Goal: Feedback & Contribution: Contribute content

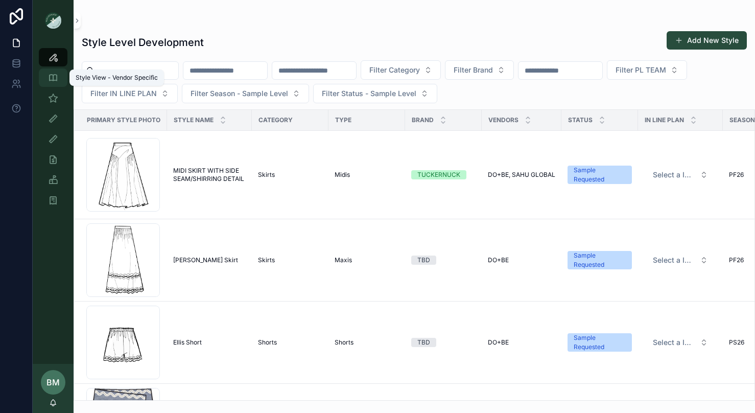
click at [55, 74] on icon "scrollable content" at bounding box center [53, 78] width 10 height 10
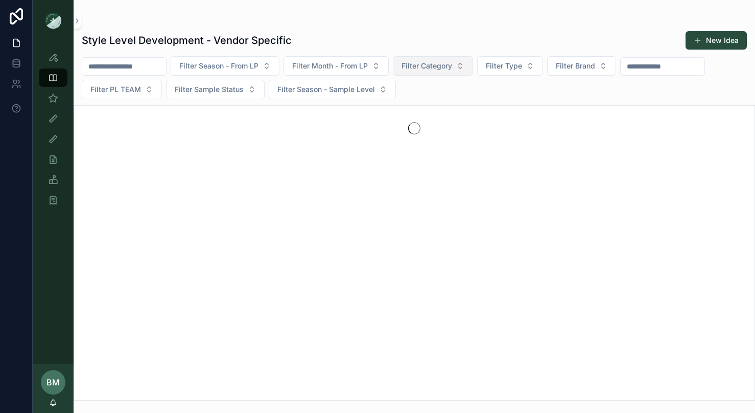
click at [428, 65] on span "Filter Category" at bounding box center [426, 66] width 51 height 10
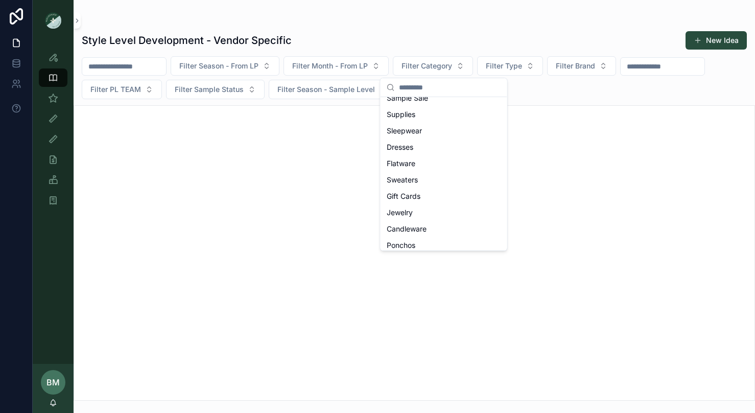
scroll to position [125, 0]
click at [411, 198] on span "Jewelry" at bounding box center [400, 195] width 26 height 10
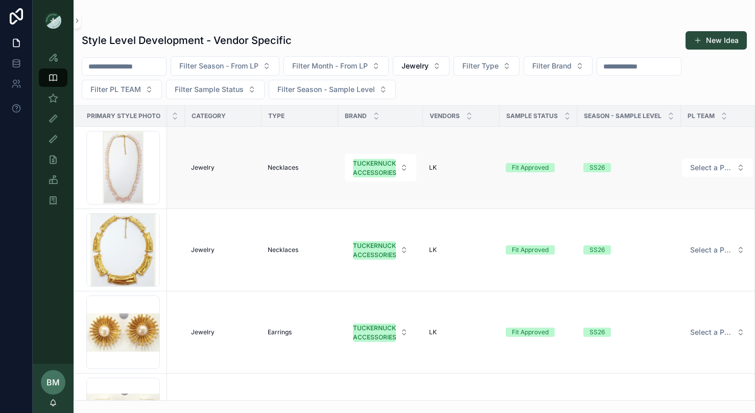
scroll to position [0, 235]
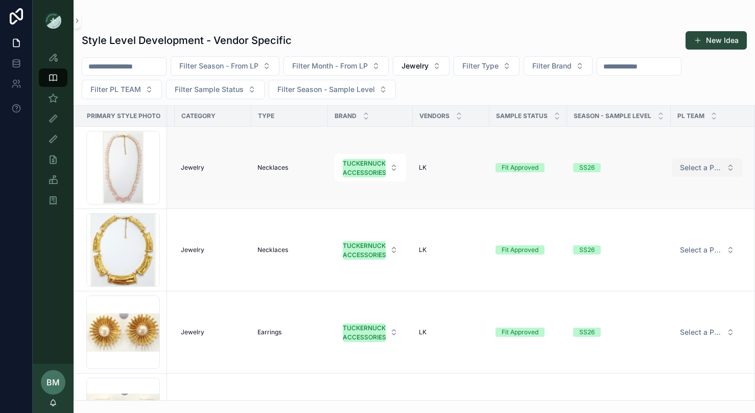
click at [676, 161] on button "Select a PL TEAM" at bounding box center [707, 167] width 71 height 18
click at [643, 149] on td "SS26" at bounding box center [619, 168] width 104 height 82
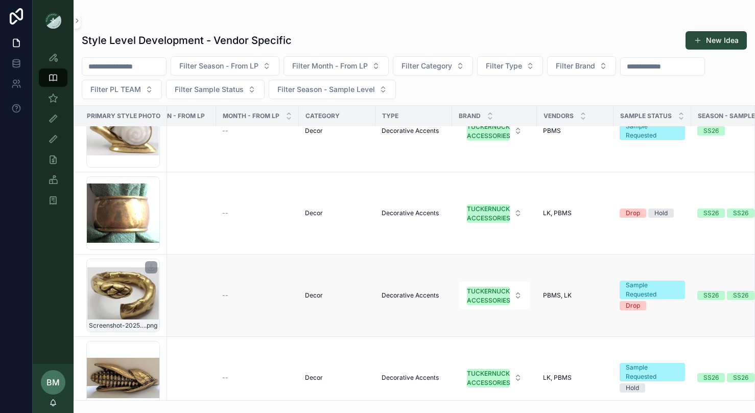
scroll to position [29, 111]
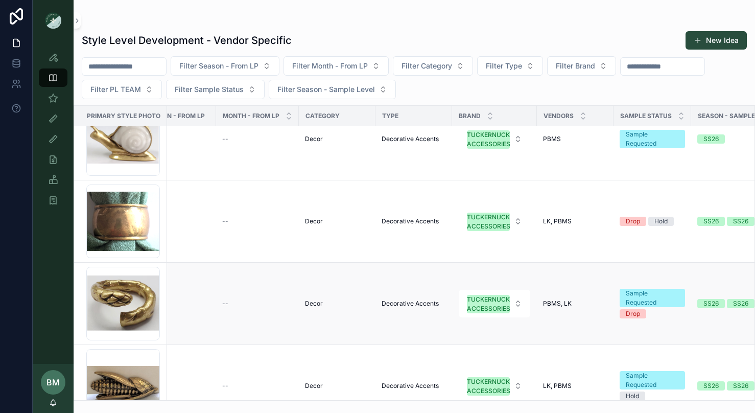
click at [268, 302] on div "--" at bounding box center [257, 303] width 70 height 8
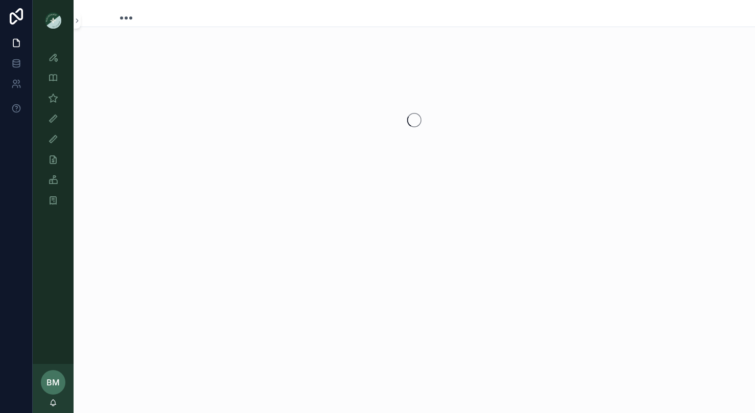
click at [268, 302] on div "scrollable content" at bounding box center [414, 206] width 681 height 413
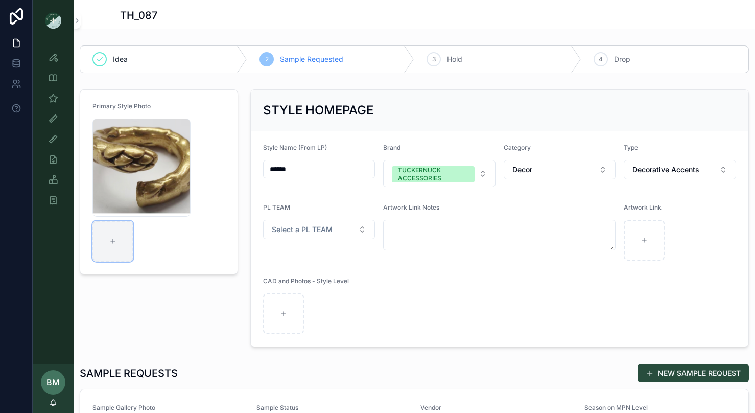
click at [122, 242] on div "scrollable content" at bounding box center [112, 241] width 41 height 41
type input "**********"
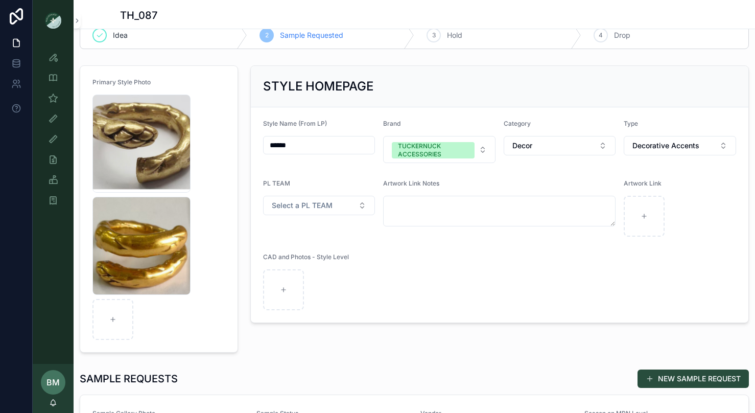
scroll to position [29, 0]
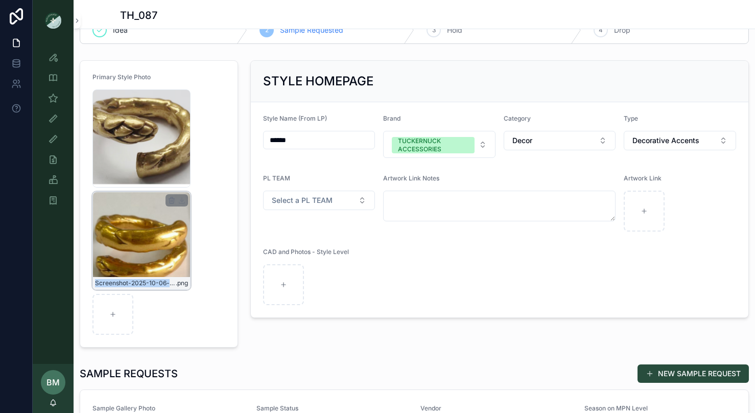
drag, startPoint x: 177, startPoint y: 145, endPoint x: 176, endPoint y: 250, distance: 105.2
click at [176, 250] on div "Screenshot-2025-08-13-at-4.06.30-PM .png Screenshot-2025-10-06-at-11.14.44-AM .…" at bounding box center [158, 211] width 133 height 245
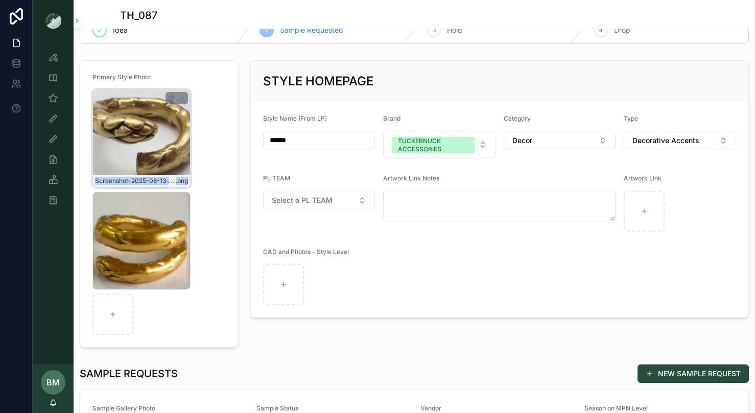
drag, startPoint x: 154, startPoint y: 262, endPoint x: 131, endPoint y: 146, distance: 119.3
click at [131, 146] on div "Screenshot-2025-08-13-at-4.06.30-PM .png Screenshot-2025-10-06-at-11.14.44-AM .…" at bounding box center [158, 211] width 133 height 245
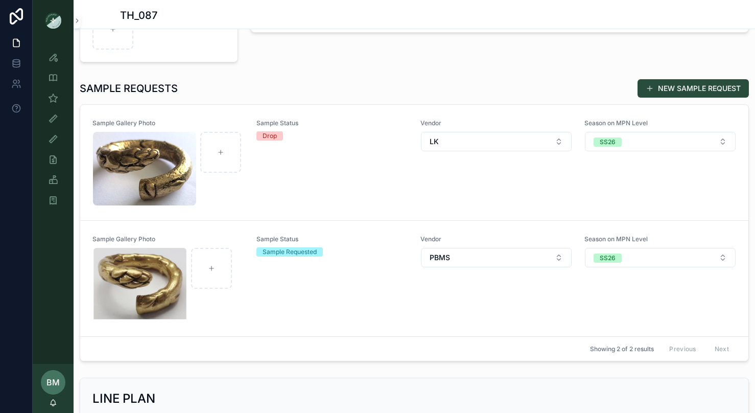
scroll to position [317, 0]
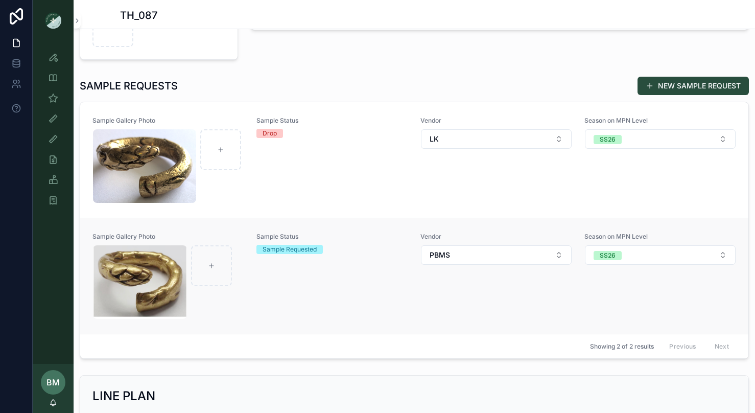
click at [289, 252] on div "Sample Requested" at bounding box center [289, 249] width 54 height 9
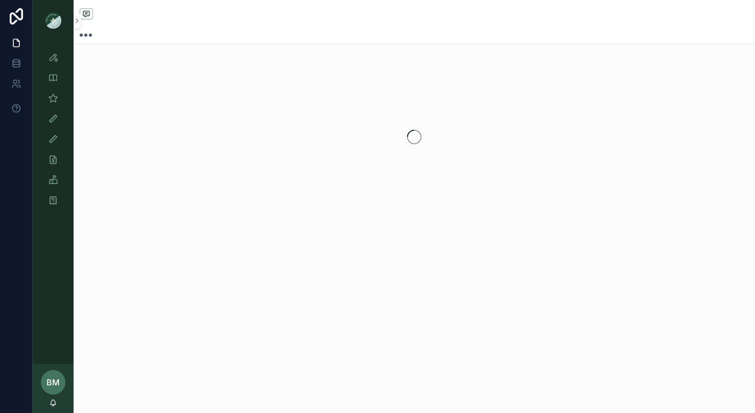
click at [289, 252] on div "scrollable content" at bounding box center [414, 141] width 681 height 283
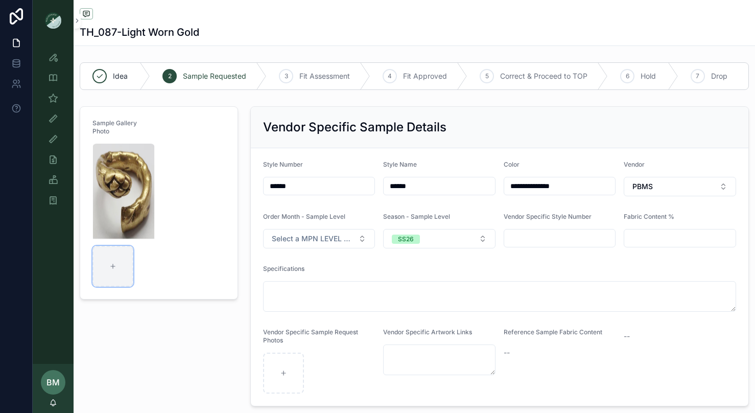
click at [115, 273] on div "scrollable content" at bounding box center [112, 266] width 41 height 41
click at [148, 200] on img "scrollable content" at bounding box center [123, 192] width 62 height 98
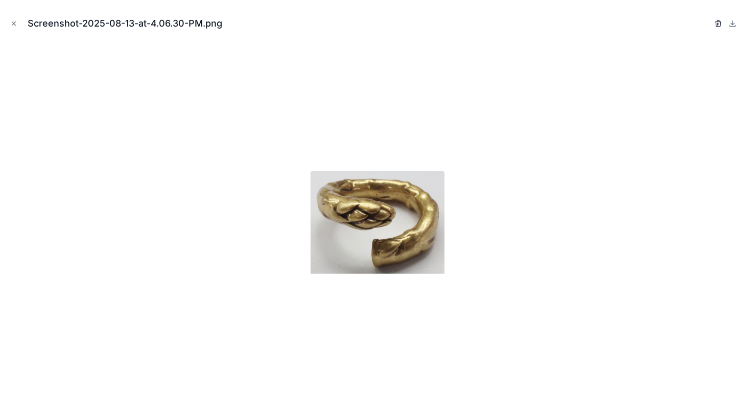
click at [717, 24] on icon "button" at bounding box center [718, 23] width 8 height 8
click at [707, 24] on icon "button" at bounding box center [707, 24] width 0 height 2
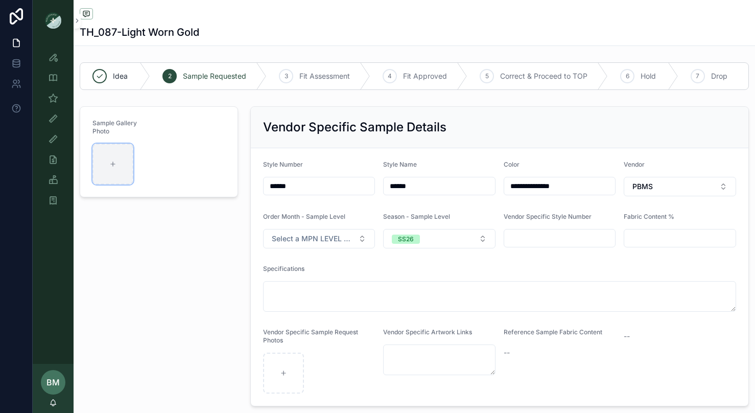
click at [113, 167] on div "scrollable content" at bounding box center [112, 163] width 41 height 41
type input "**********"
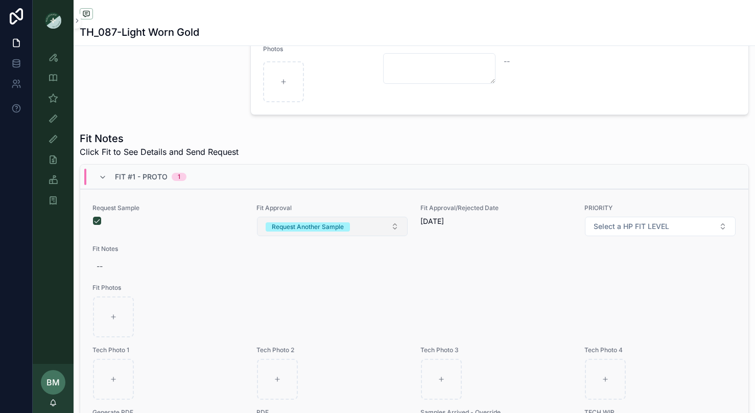
click at [351, 223] on button "Request Another Sample" at bounding box center [332, 226] width 151 height 19
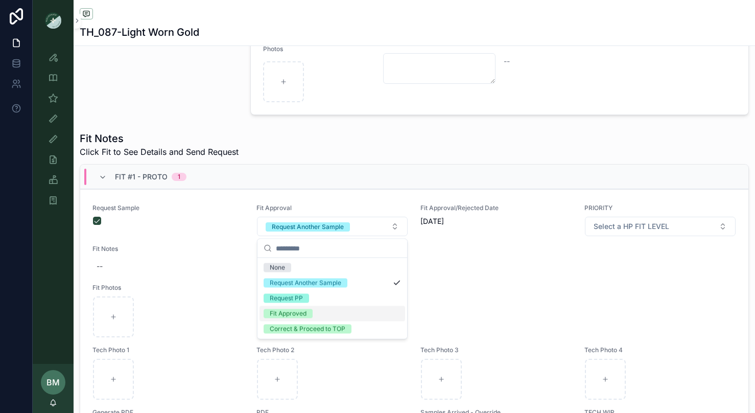
click at [310, 309] on span "Fit Approved" at bounding box center [288, 313] width 49 height 9
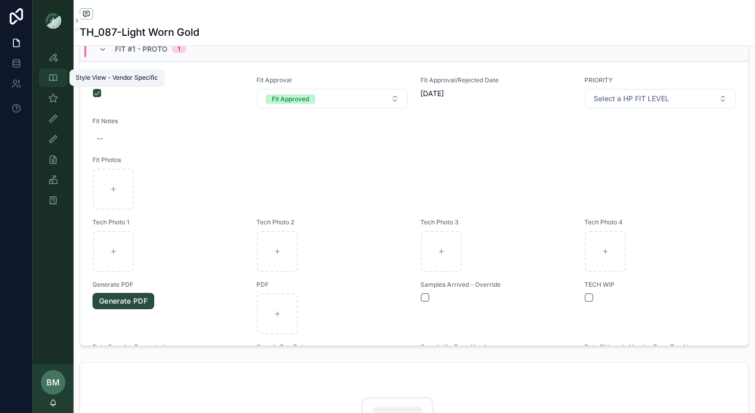
click at [54, 78] on icon "scrollable content" at bounding box center [53, 78] width 10 height 10
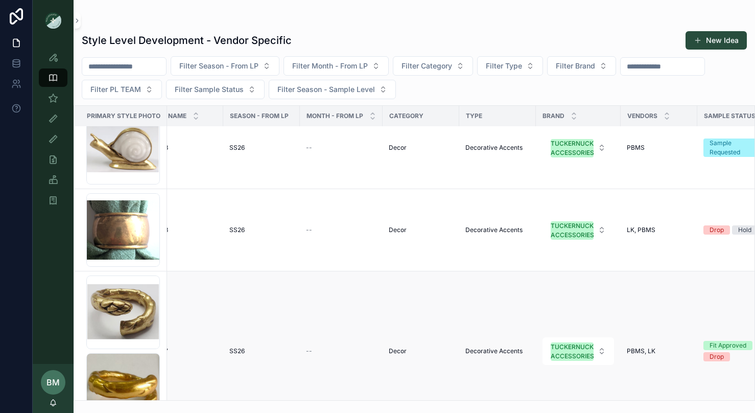
scroll to position [272, 27]
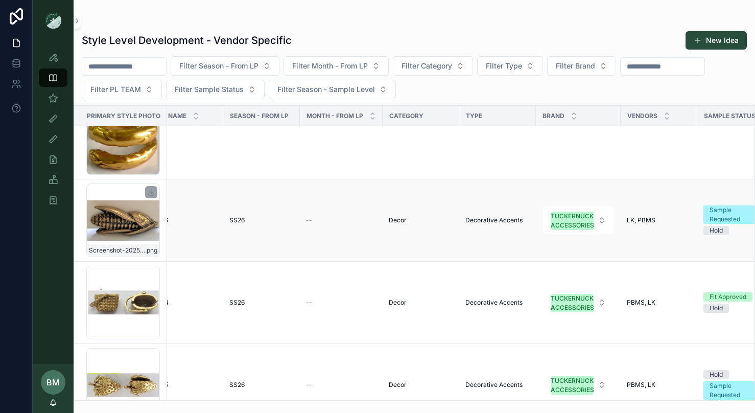
click at [144, 220] on div "Screenshot-2025-08-13-at-4.03.44-PM .png" at bounding box center [123, 220] width 74 height 74
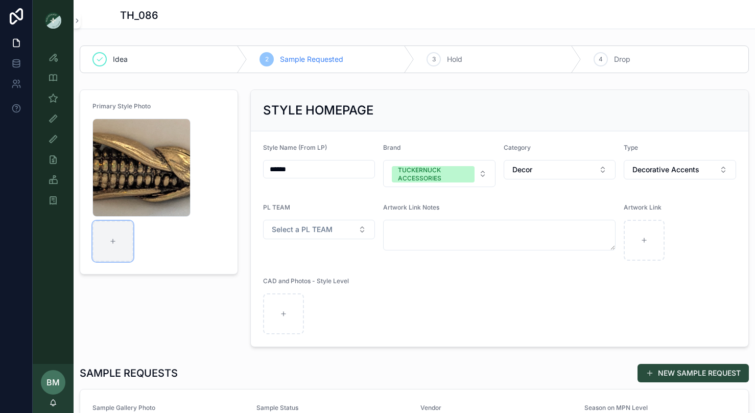
click at [105, 253] on div "scrollable content" at bounding box center [112, 241] width 41 height 41
type input "**********"
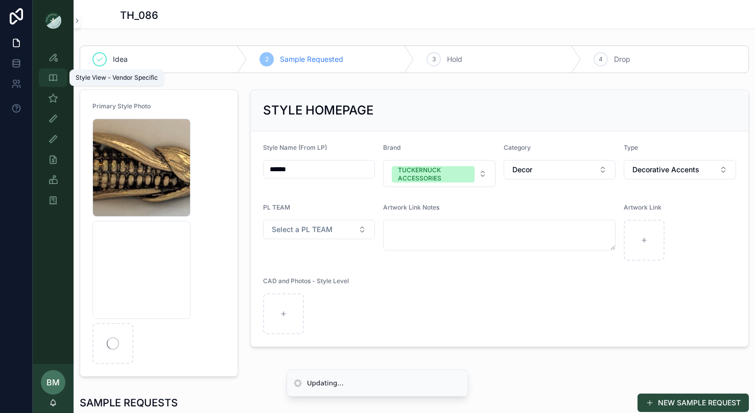
click at [57, 77] on icon "scrollable content" at bounding box center [53, 78] width 10 height 10
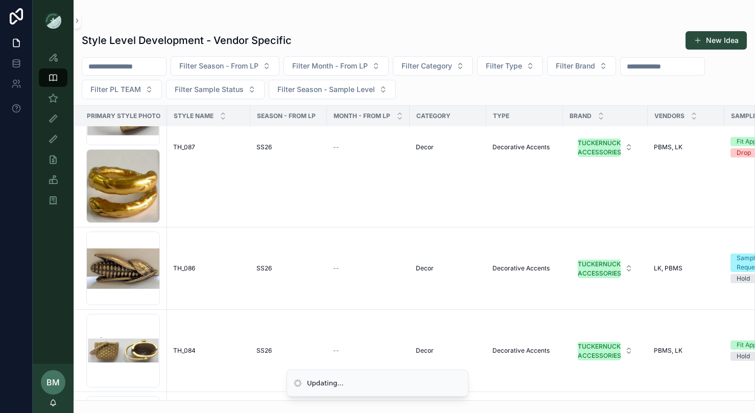
scroll to position [224, 0]
click at [182, 256] on td "TH_086 TH_086" at bounding box center [208, 268] width 83 height 82
click at [393, 256] on td "--" at bounding box center [368, 268] width 83 height 82
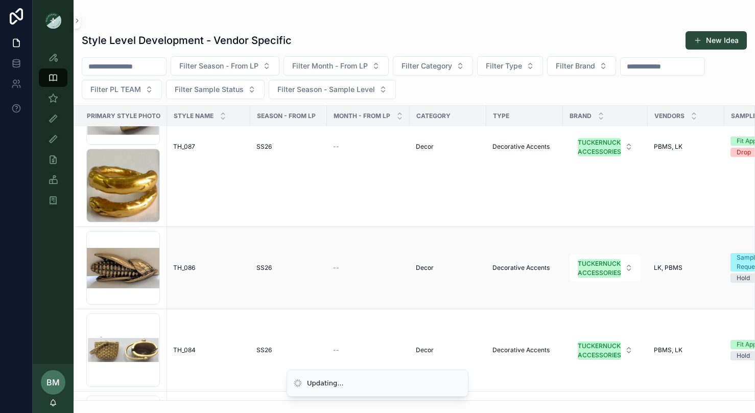
click at [352, 286] on td "--" at bounding box center [368, 268] width 83 height 82
click at [274, 251] on td "SS26" at bounding box center [288, 268] width 77 height 82
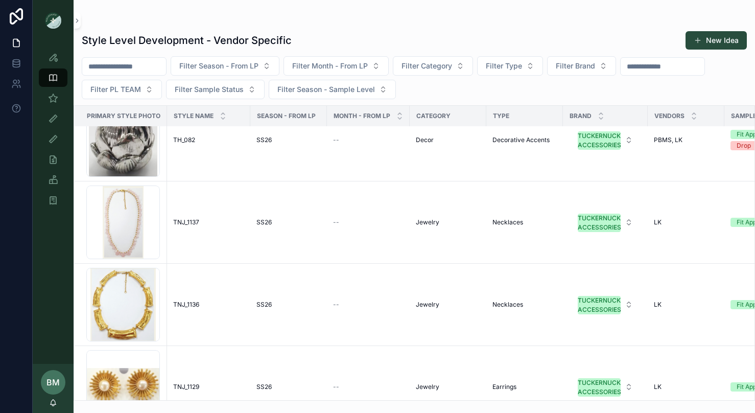
scroll to position [668, 0]
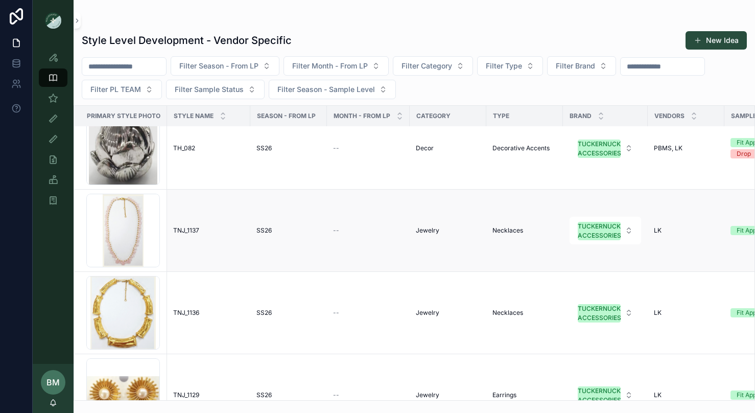
click at [383, 265] on td "--" at bounding box center [368, 230] width 83 height 82
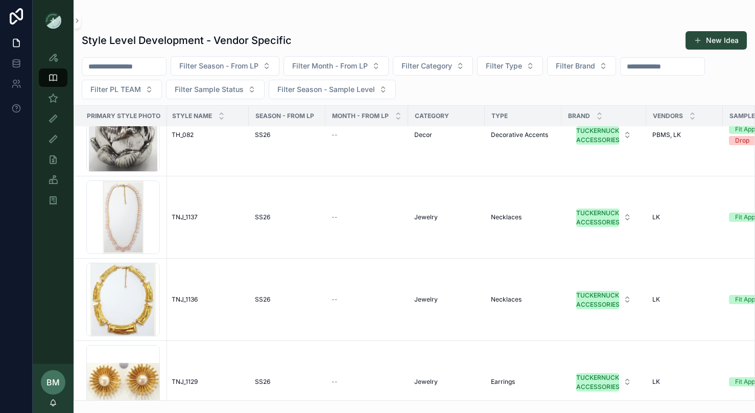
scroll to position [689, 2]
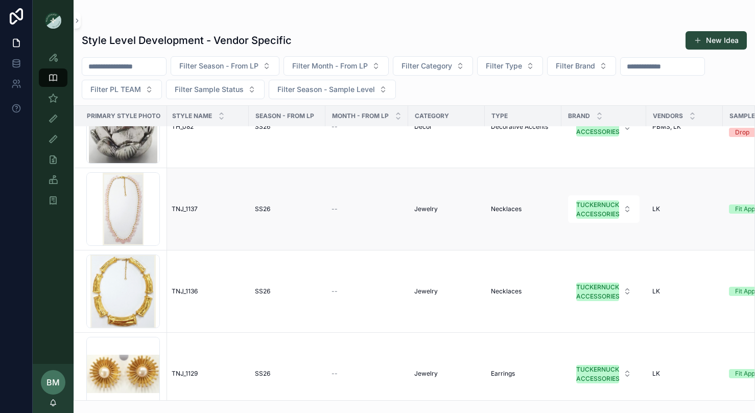
click at [469, 241] on td "Jewelry" at bounding box center [446, 209] width 77 height 82
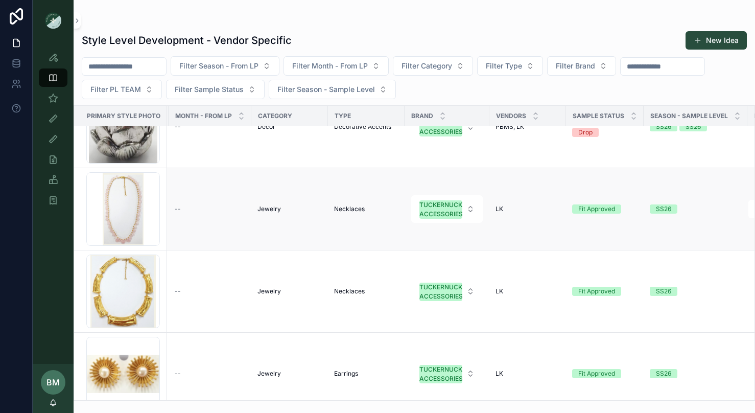
scroll to position [689, 204]
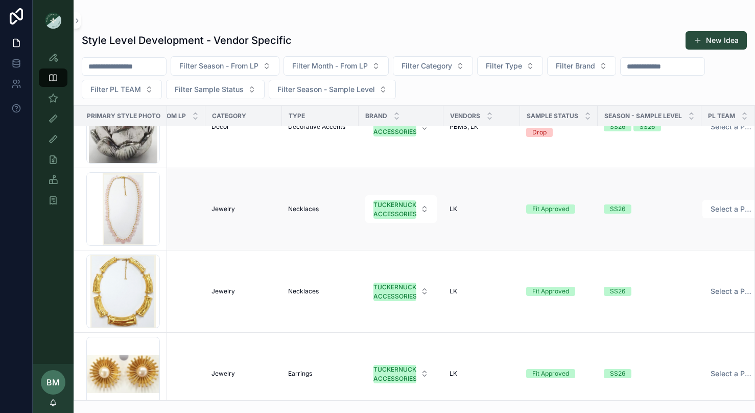
click at [556, 225] on td "Fit Approved" at bounding box center [559, 209] width 78 height 82
click at [563, 207] on div "Fit Approved" at bounding box center [550, 208] width 37 height 9
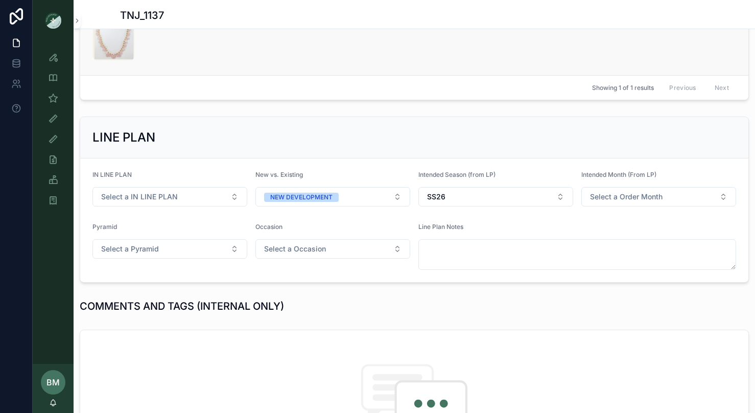
scroll to position [454, 0]
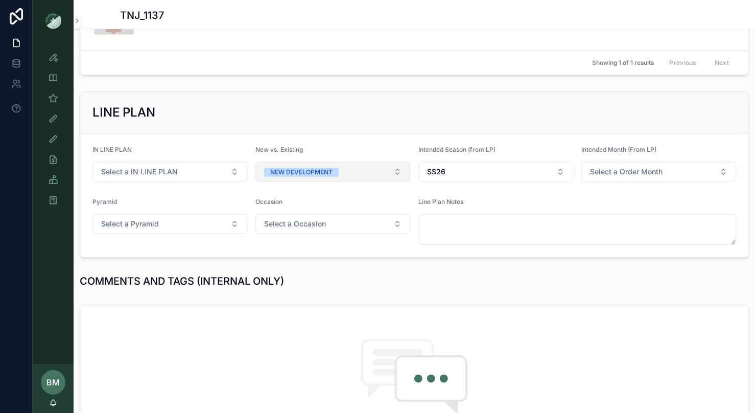
click at [402, 169] on button "NEW DEVELOPMENT" at bounding box center [332, 171] width 155 height 19
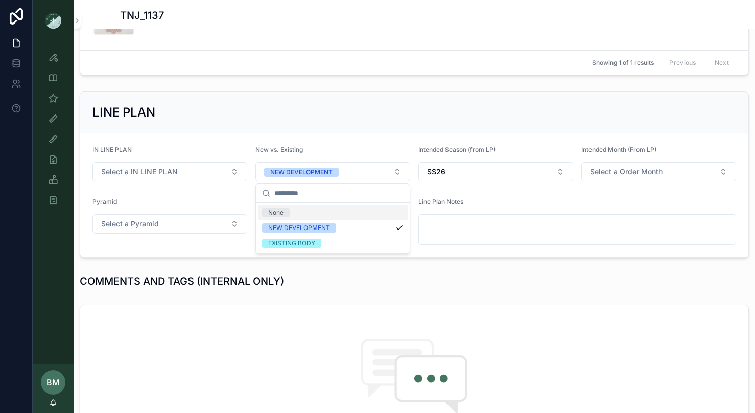
click at [395, 143] on form "IN LINE PLAN Select a IN LINE PLAN New vs. Existing NEW DEVELOPMENT Intended Se…" at bounding box center [414, 195] width 668 height 124
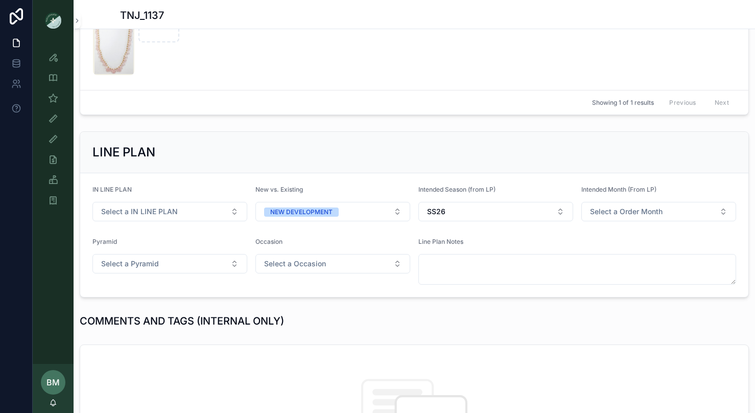
scroll to position [0, 0]
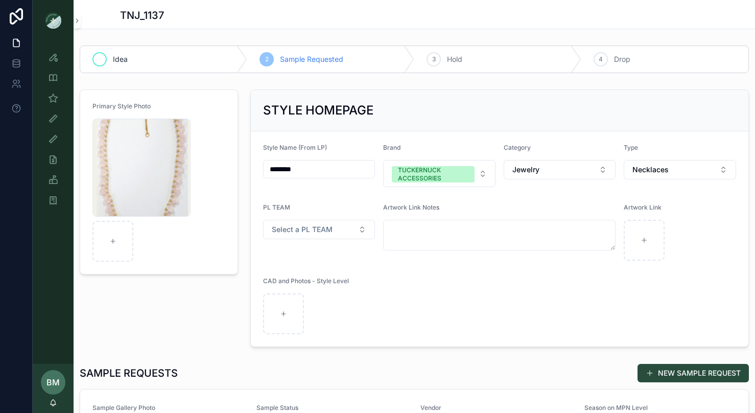
click at [193, 55] on div "Idea" at bounding box center [163, 59] width 167 height 27
click at [483, 62] on div "3 Hold" at bounding box center [497, 59] width 167 height 27
click at [653, 69] on div "4 Drop" at bounding box center [664, 59] width 167 height 27
click at [645, 56] on div "4 Drop" at bounding box center [664, 59] width 167 height 27
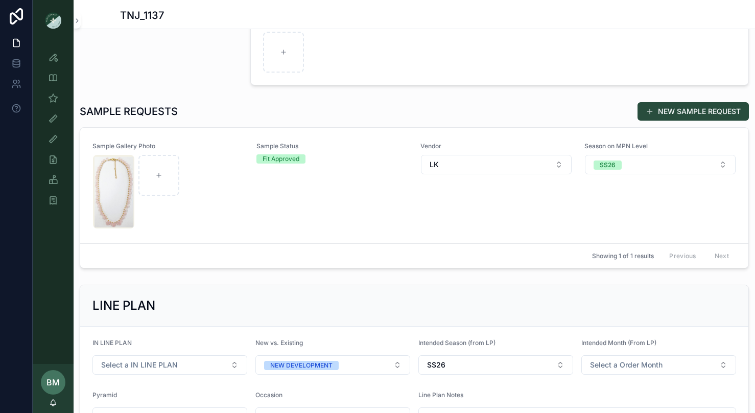
scroll to position [262, 0]
click at [282, 155] on div "Fit Approved" at bounding box center [280, 158] width 37 height 9
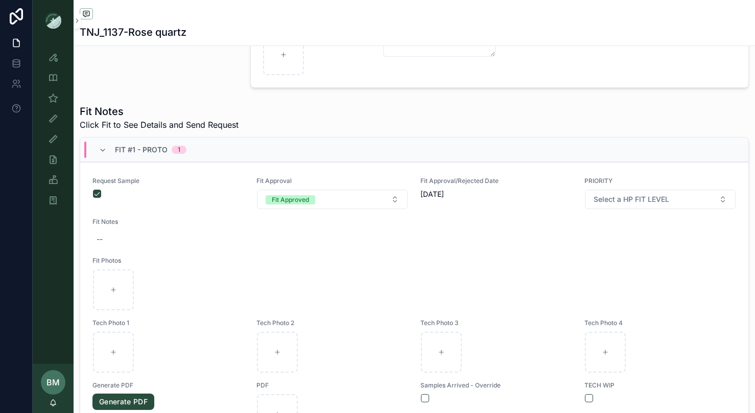
scroll to position [338, 0]
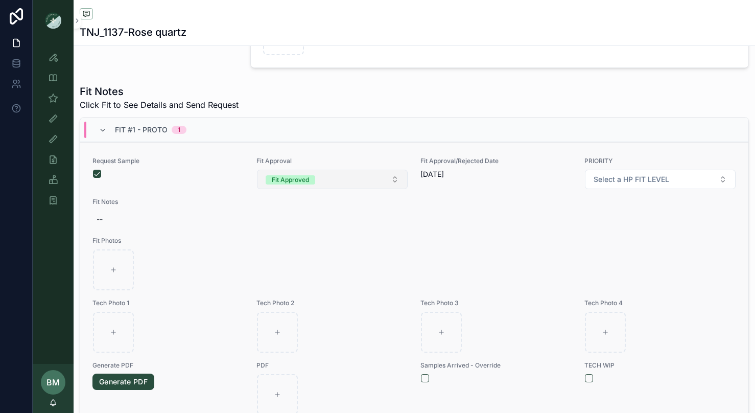
click at [399, 174] on button "Fit Approved" at bounding box center [332, 179] width 151 height 19
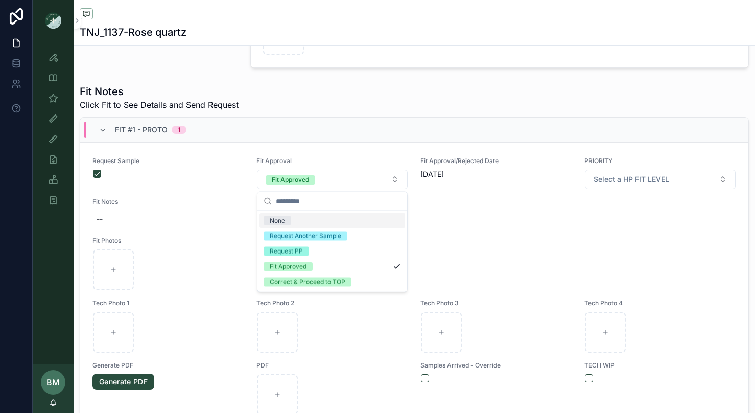
click at [313, 217] on div "None" at bounding box center [332, 220] width 146 height 15
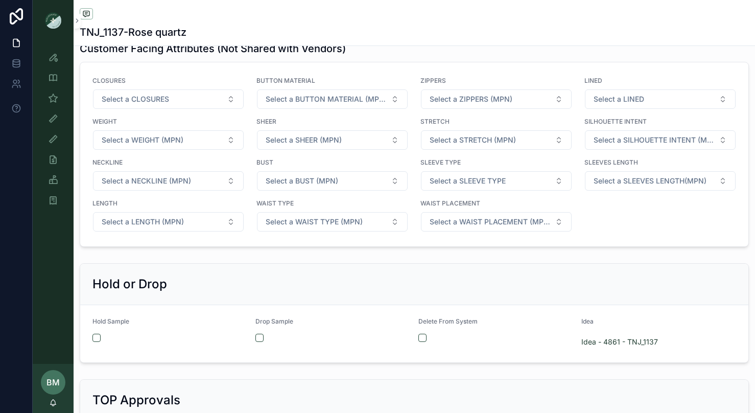
scroll to position [1608, 0]
click at [259, 338] on button "scrollable content" at bounding box center [259, 337] width 8 height 8
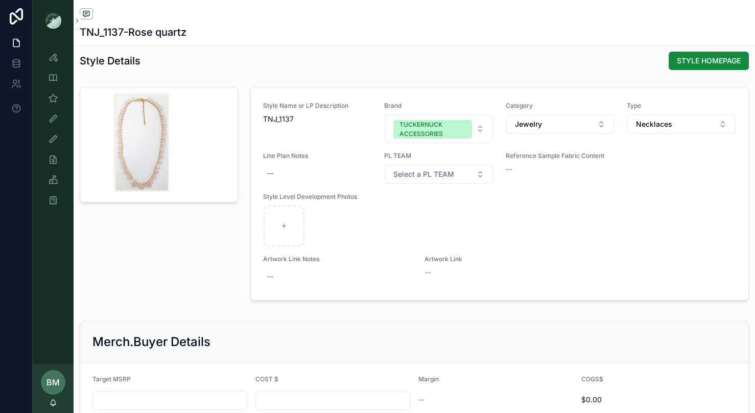
scroll to position [1092, 0]
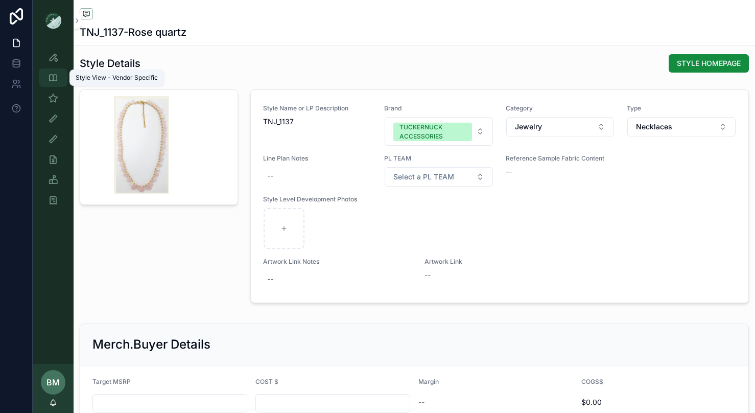
click at [54, 77] on icon "scrollable content" at bounding box center [53, 78] width 10 height 10
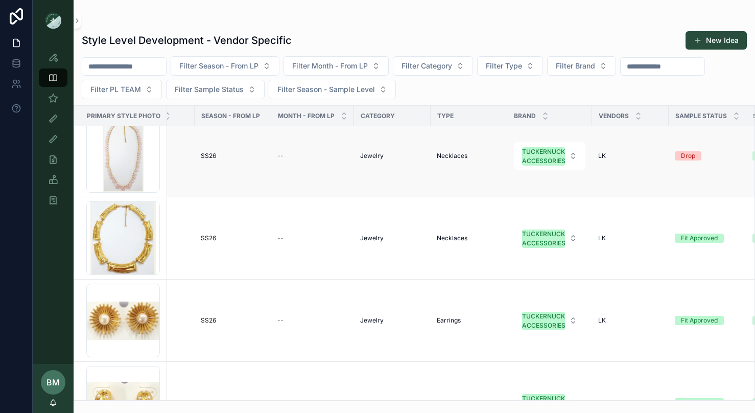
scroll to position [749, 53]
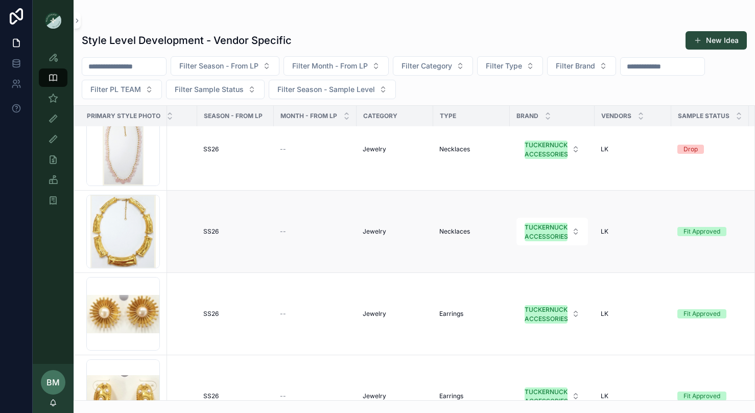
click at [388, 234] on div "Jewelry" at bounding box center [395, 231] width 64 height 8
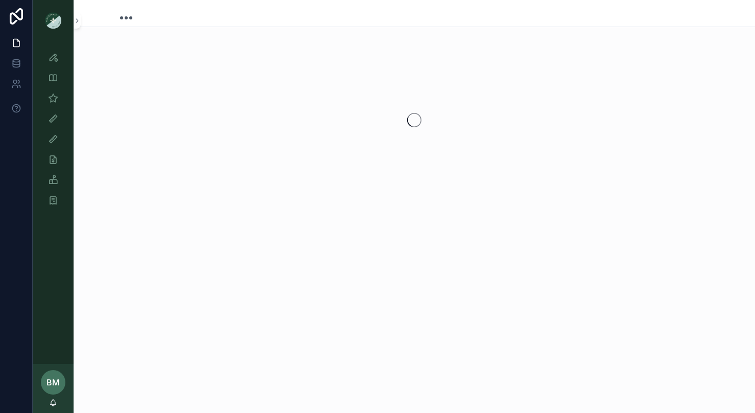
click at [388, 234] on div "scrollable content" at bounding box center [414, 133] width 681 height 266
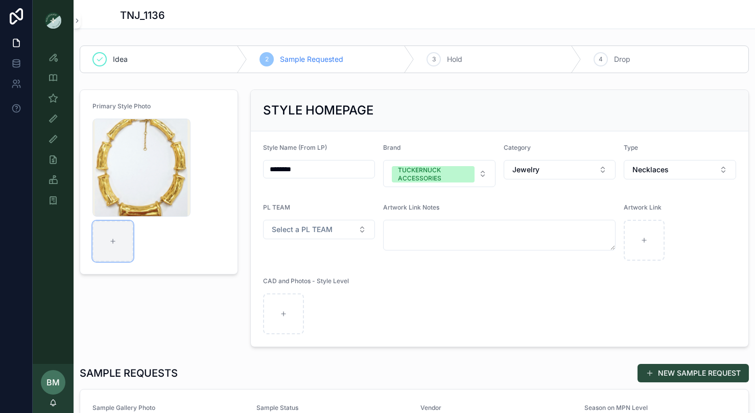
click at [111, 242] on icon "scrollable content" at bounding box center [112, 240] width 7 height 7
type input "**********"
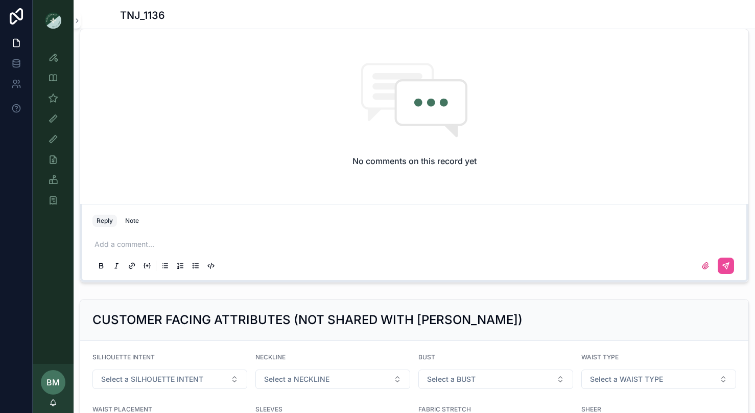
scroll to position [930, 0]
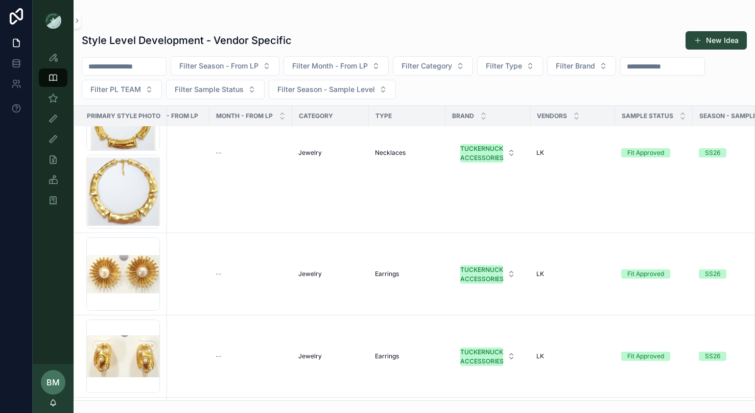
scroll to position [868, 117]
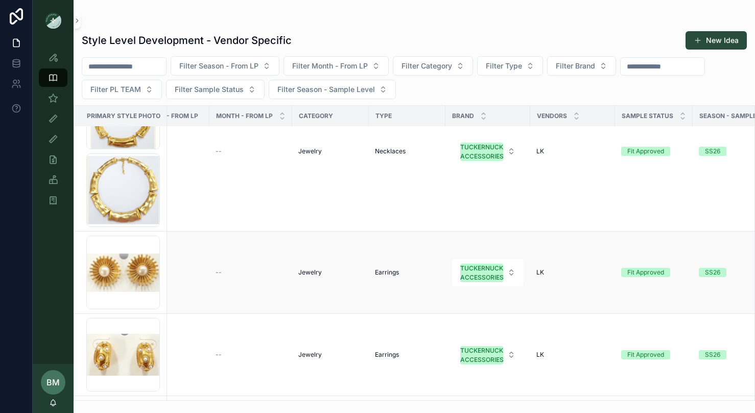
click at [631, 287] on td "Fit Approved" at bounding box center [654, 272] width 78 height 82
click at [234, 269] on div "--" at bounding box center [251, 272] width 70 height 8
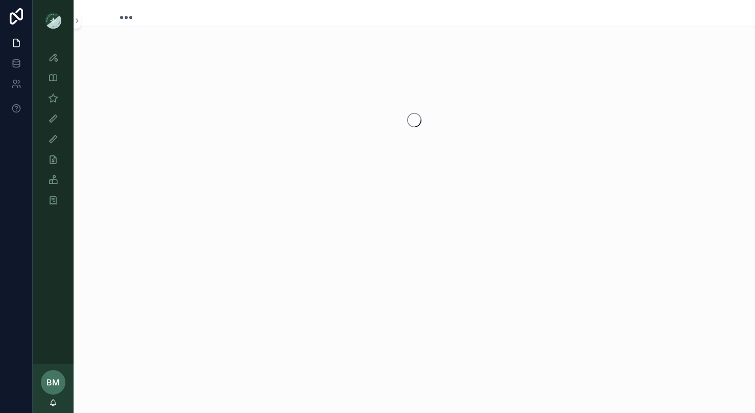
click at [234, 269] on div "scrollable content" at bounding box center [414, 206] width 681 height 413
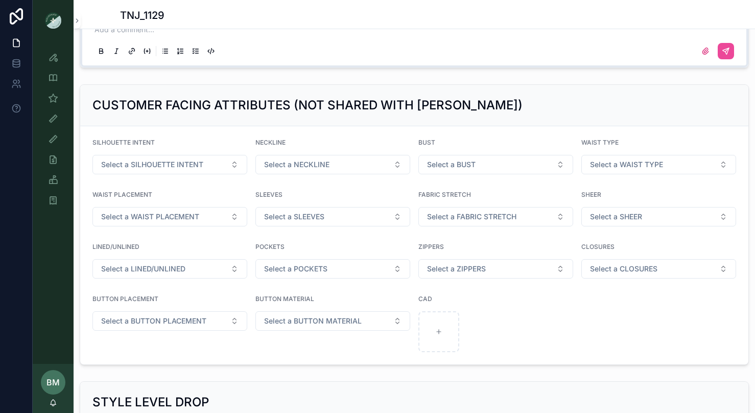
scroll to position [1127, 0]
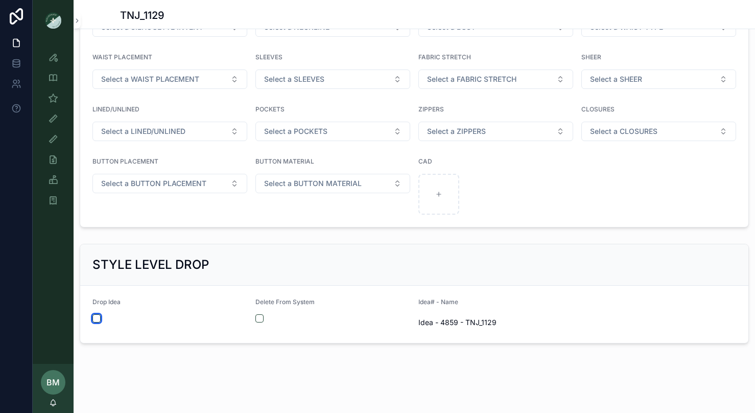
click at [95, 314] on button "scrollable content" at bounding box center [96, 318] width 8 height 8
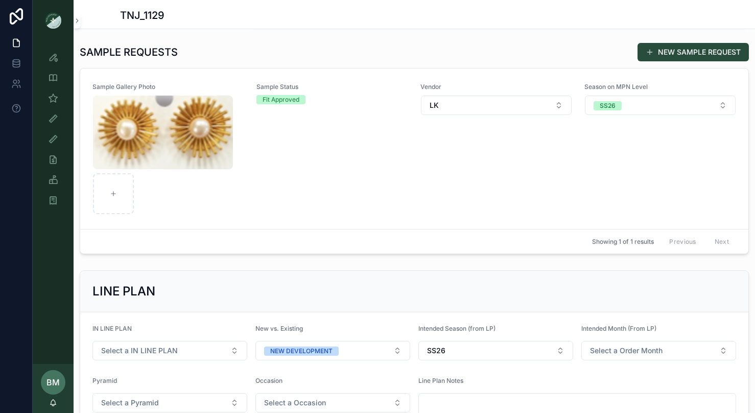
scroll to position [278, 0]
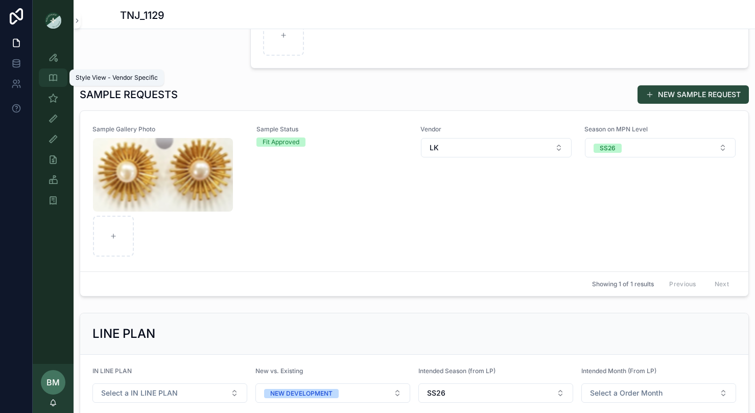
click at [51, 73] on icon "scrollable content" at bounding box center [53, 78] width 10 height 10
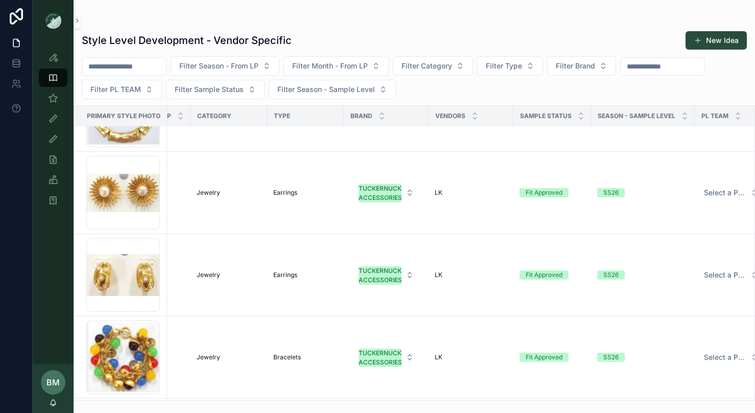
scroll to position [948, 243]
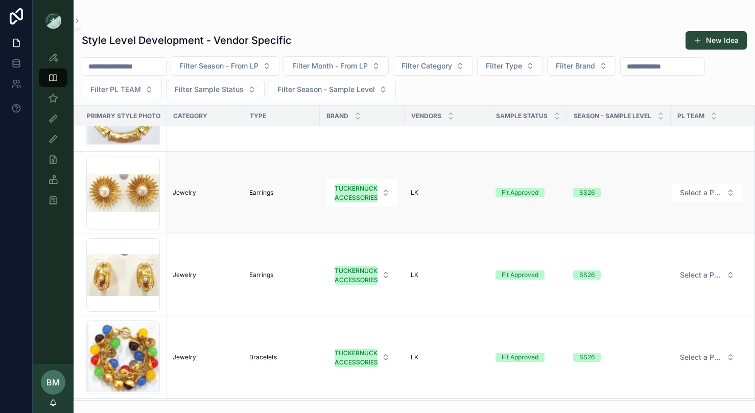
click at [460, 213] on td "LK LK" at bounding box center [446, 193] width 85 height 82
click at [388, 218] on td "TUCKERNUCK ACCESSORIES" at bounding box center [362, 193] width 85 height 82
click at [245, 200] on td "Earrings" at bounding box center [281, 193] width 77 height 82
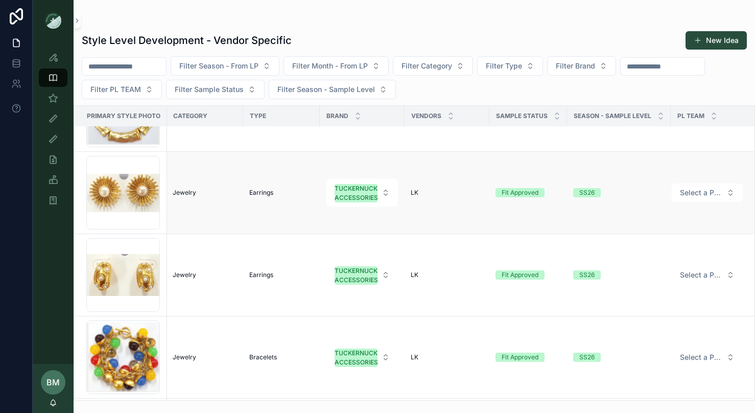
click at [245, 200] on td "Earrings" at bounding box center [281, 193] width 77 height 82
click at [151, 186] on div "Screenshot-2025-08-13-at-3.15.49-PM .png" at bounding box center [123, 193] width 74 height 74
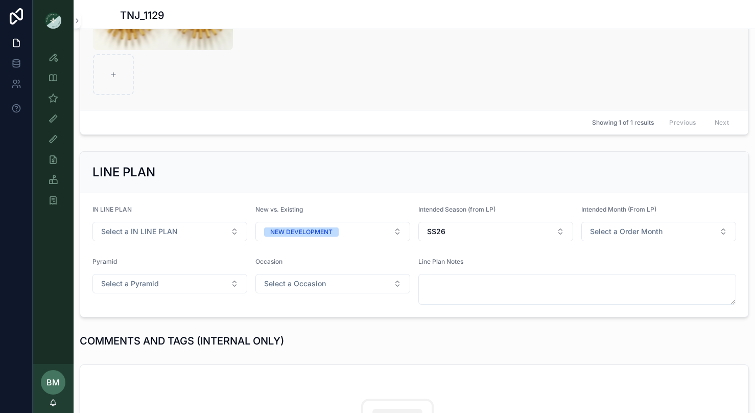
scroll to position [500, 0]
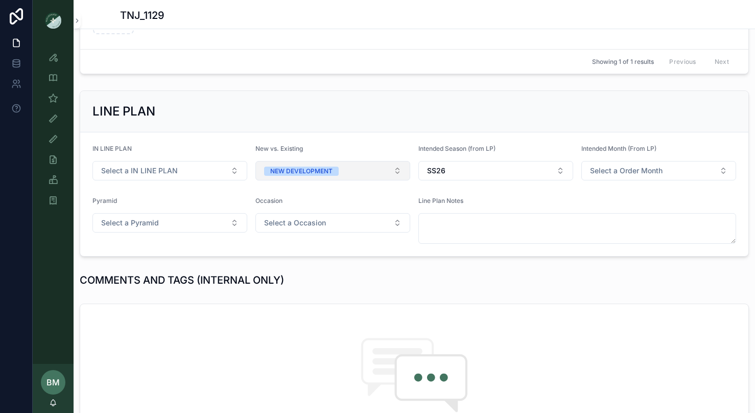
click at [380, 168] on button "NEW DEVELOPMENT" at bounding box center [332, 170] width 155 height 19
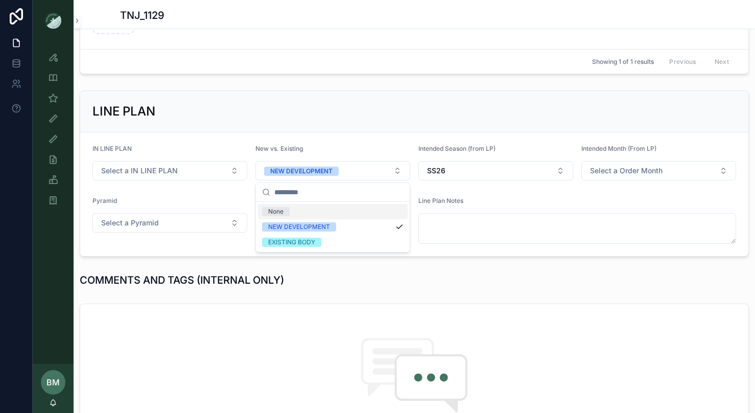
click at [318, 208] on div "None" at bounding box center [333, 211] width 150 height 15
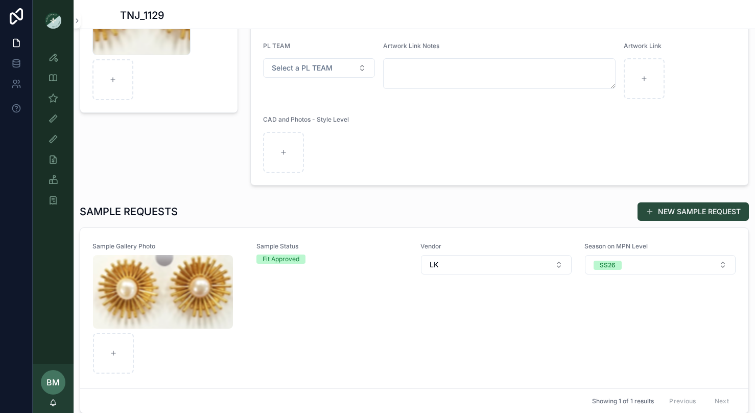
scroll to position [0, 0]
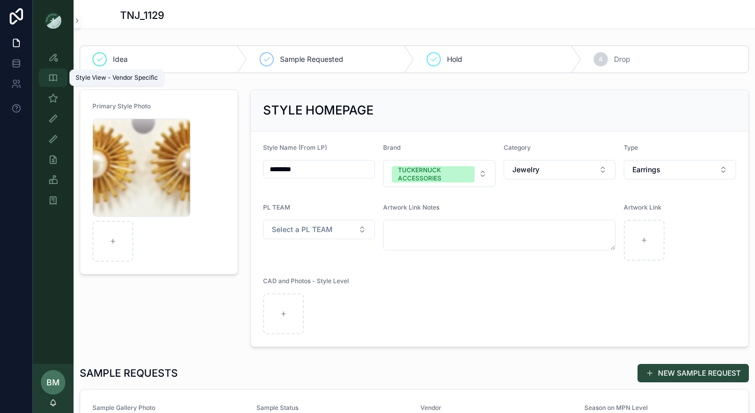
click at [55, 79] on icon "scrollable content" at bounding box center [53, 78] width 10 height 10
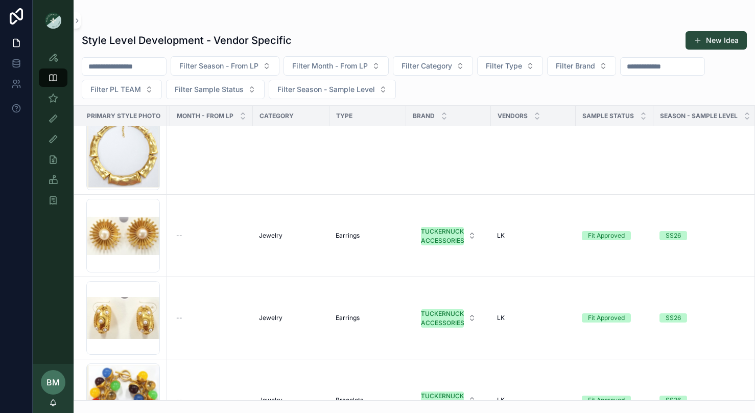
scroll to position [905, 243]
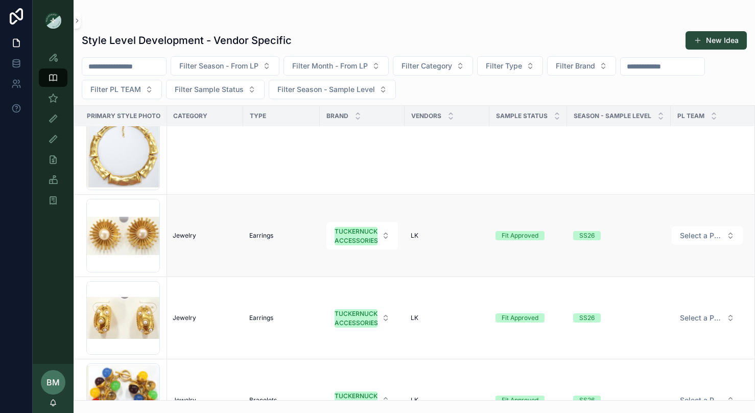
click at [629, 245] on td "SS26" at bounding box center [619, 236] width 104 height 82
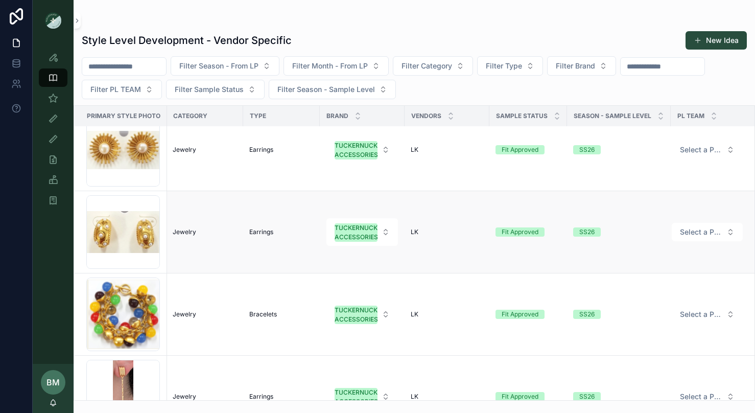
scroll to position [993, 243]
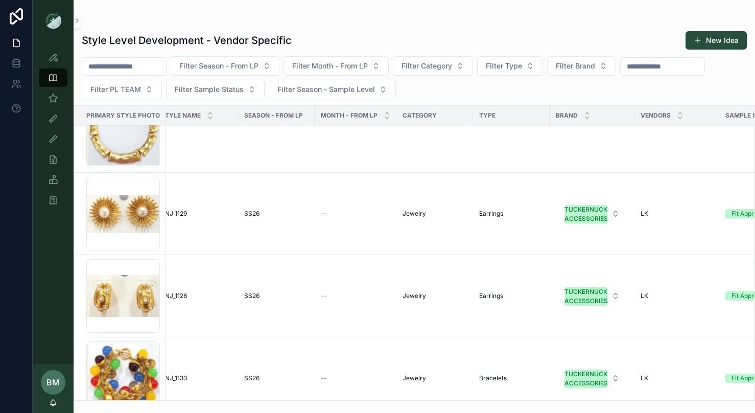
scroll to position [926, 0]
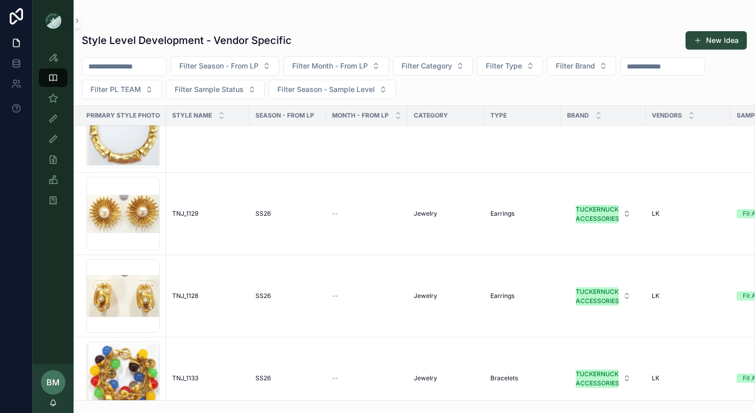
click at [191, 218] on td "TNJ_1129 TNJ_1129" at bounding box center [207, 214] width 83 height 82
click at [503, 211] on span "Earrings" at bounding box center [502, 213] width 24 height 8
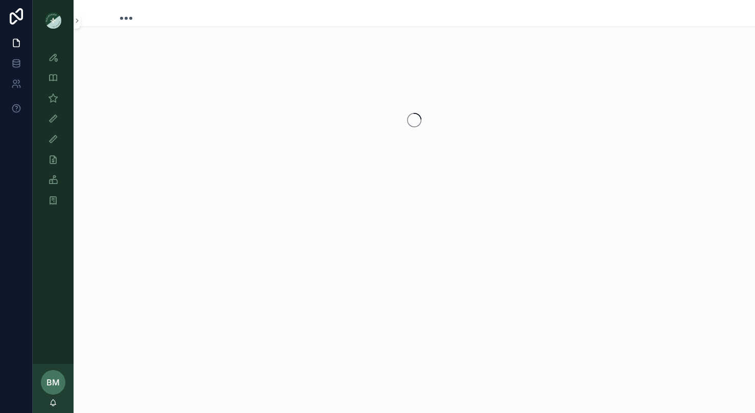
click at [503, 211] on div "scrollable content" at bounding box center [414, 133] width 681 height 266
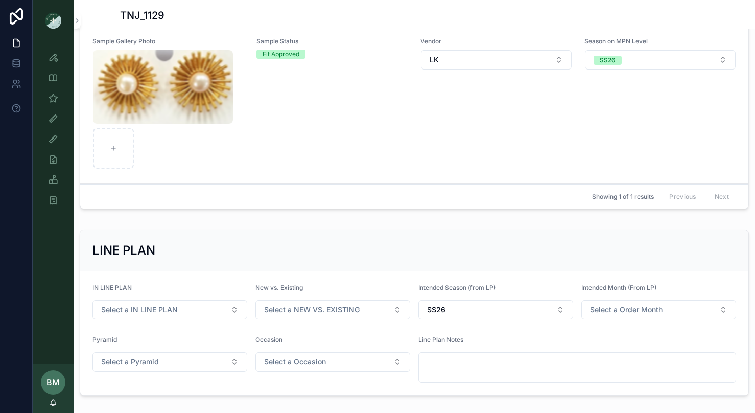
scroll to position [370, 0]
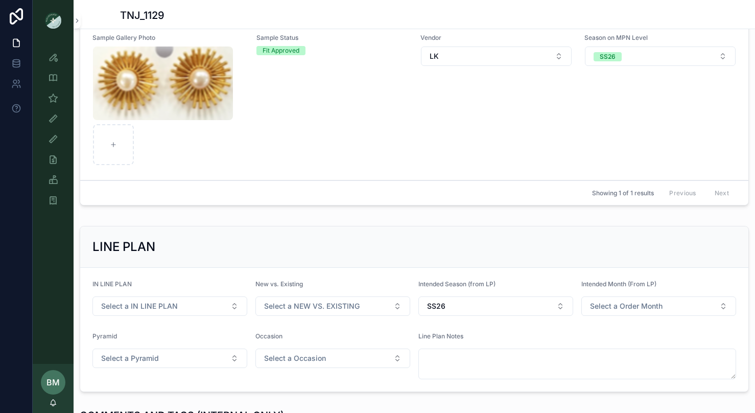
click at [313, 301] on span "Select a NEW VS. EXISTING" at bounding box center [311, 306] width 95 height 10
click at [365, 252] on div "LINE PLAN" at bounding box center [413, 246] width 643 height 16
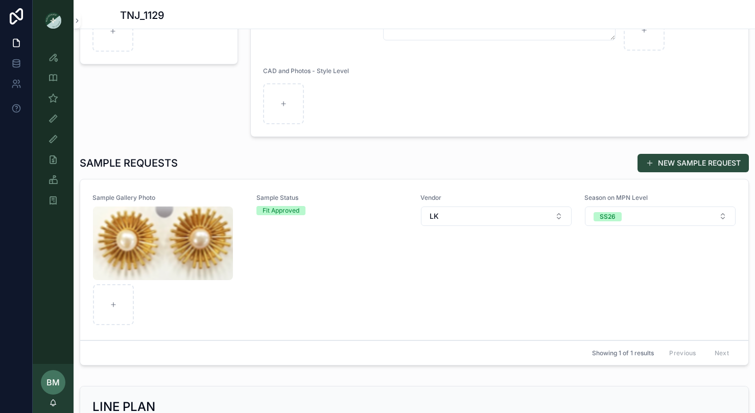
scroll to position [0, 0]
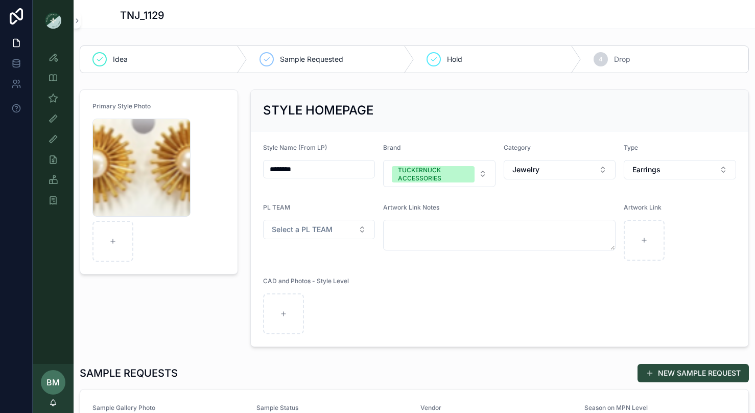
click at [613, 71] on div "4 Drop" at bounding box center [664, 59] width 167 height 27
click at [484, 167] on button "TUCKERNUCK ACCESSORIES" at bounding box center [439, 173] width 112 height 27
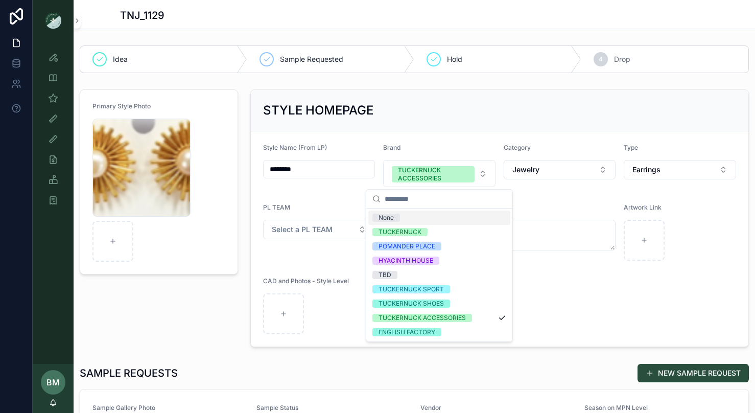
click at [498, 128] on div "STYLE HOMEPAGE" at bounding box center [500, 110] width 498 height 41
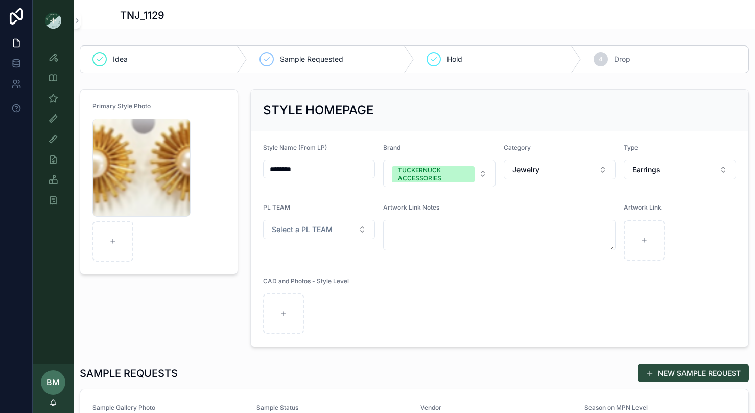
click at [355, 228] on button "Select a PL TEAM" at bounding box center [319, 229] width 112 height 19
click at [604, 63] on div "4" at bounding box center [600, 59] width 14 height 14
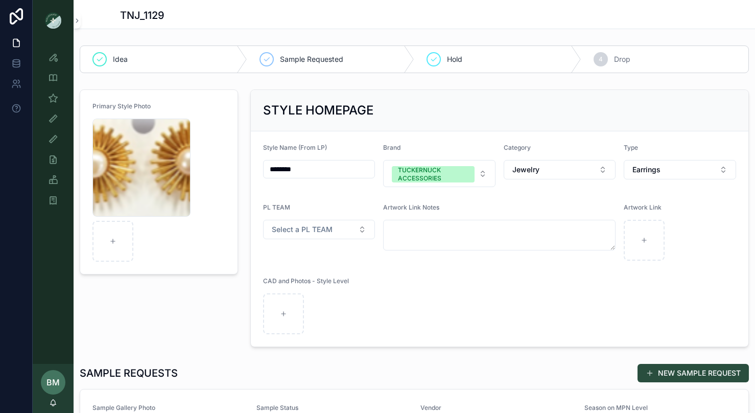
click at [463, 68] on div "Hold" at bounding box center [497, 59] width 167 height 27
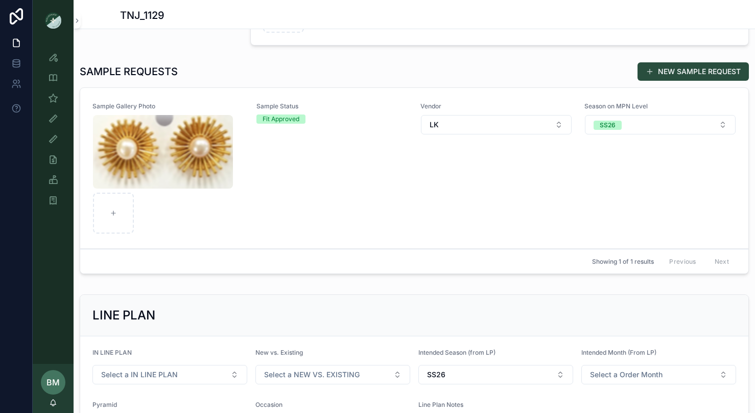
scroll to position [321, 0]
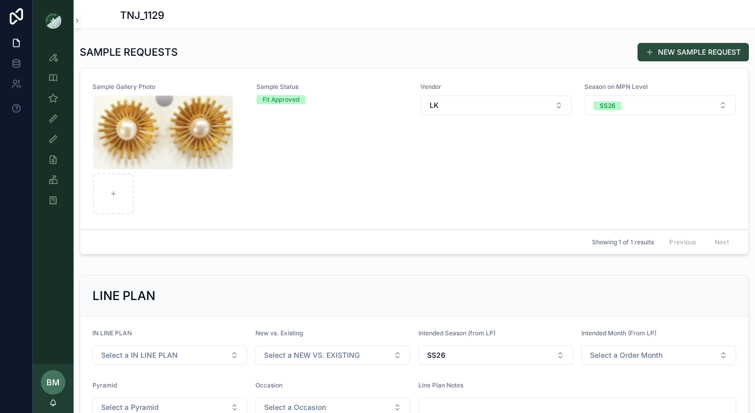
click at [266, 97] on div "Fit Approved" at bounding box center [280, 99] width 37 height 9
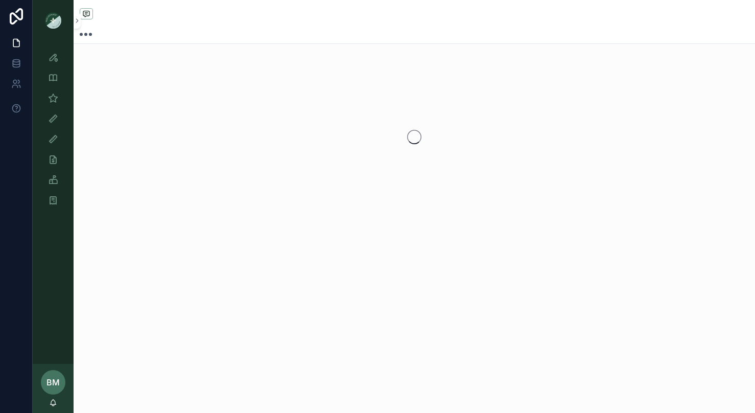
click at [266, 97] on div "scrollable content" at bounding box center [414, 136] width 681 height 161
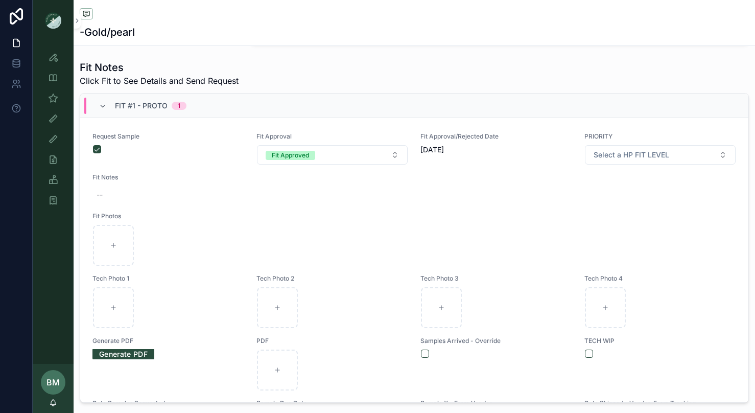
click at [375, 147] on button "Fit Approved" at bounding box center [332, 154] width 151 height 19
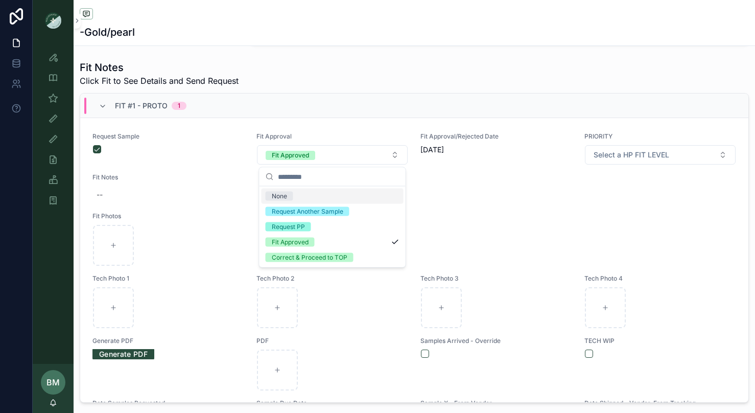
click at [346, 192] on div "None" at bounding box center [332, 195] width 142 height 15
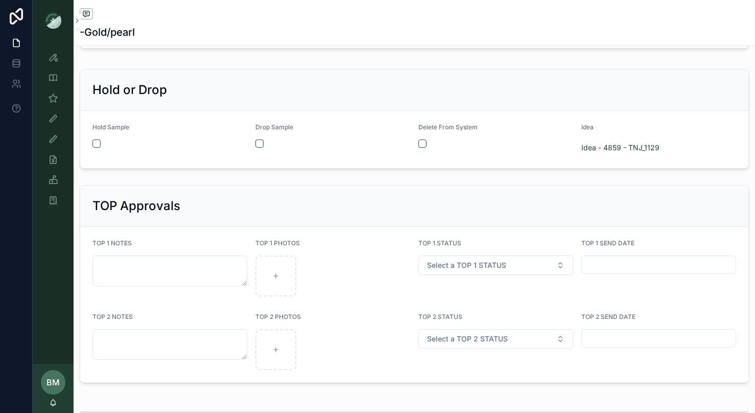
scroll to position [1806, 0]
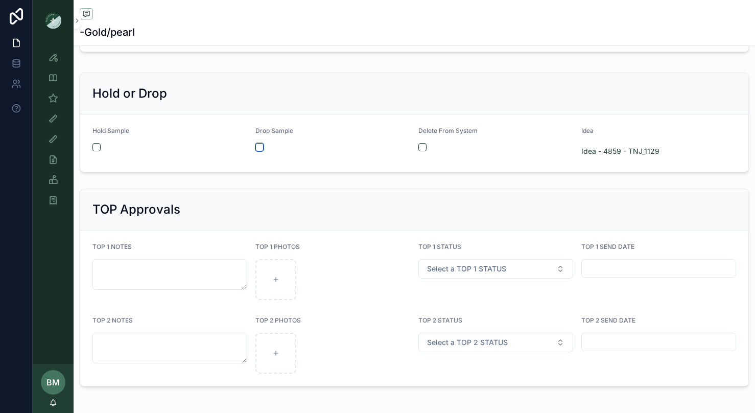
click at [260, 145] on button "scrollable content" at bounding box center [259, 147] width 8 height 8
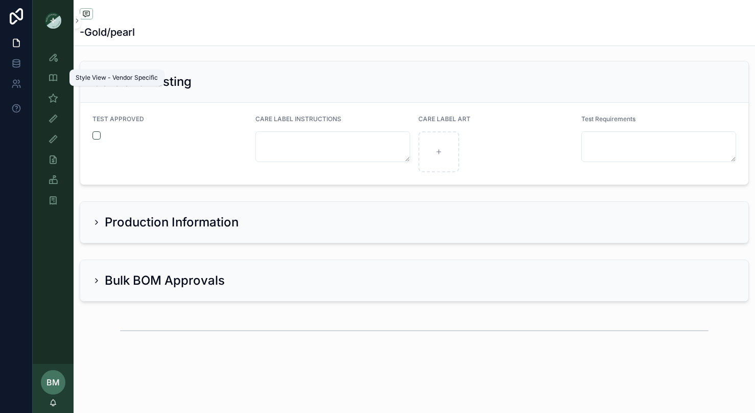
click at [56, 78] on icon "scrollable content" at bounding box center [53, 78] width 10 height 10
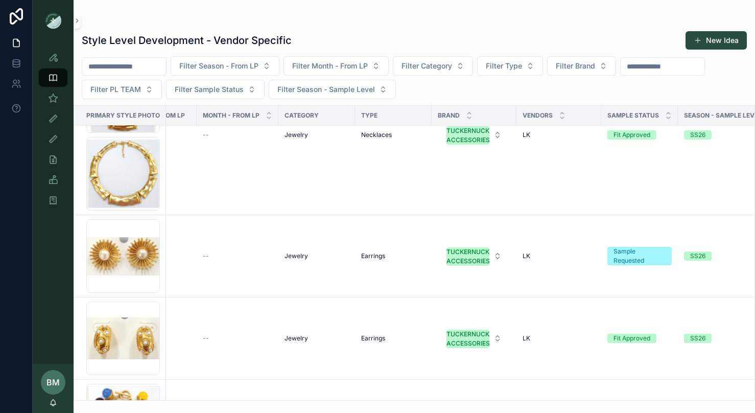
scroll to position [880, 129]
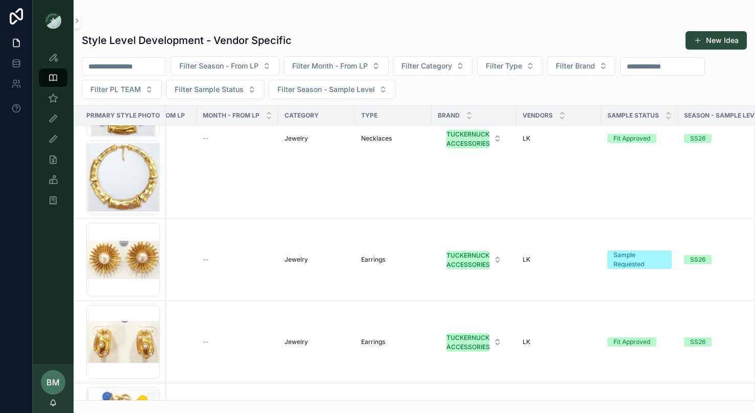
click at [622, 261] on div "Sample Requested" at bounding box center [639, 259] width 52 height 18
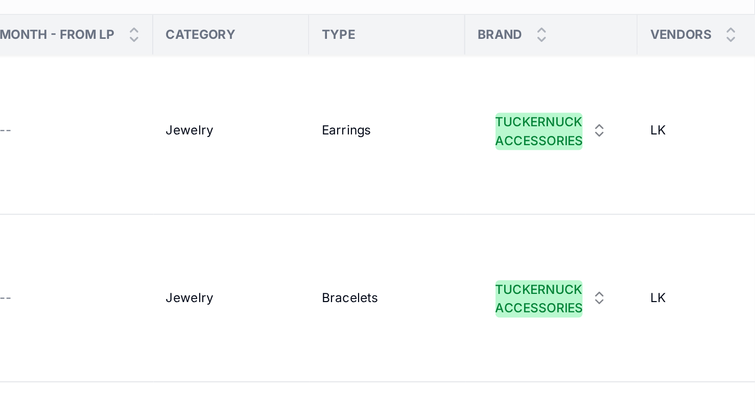
scroll to position [1059, 49]
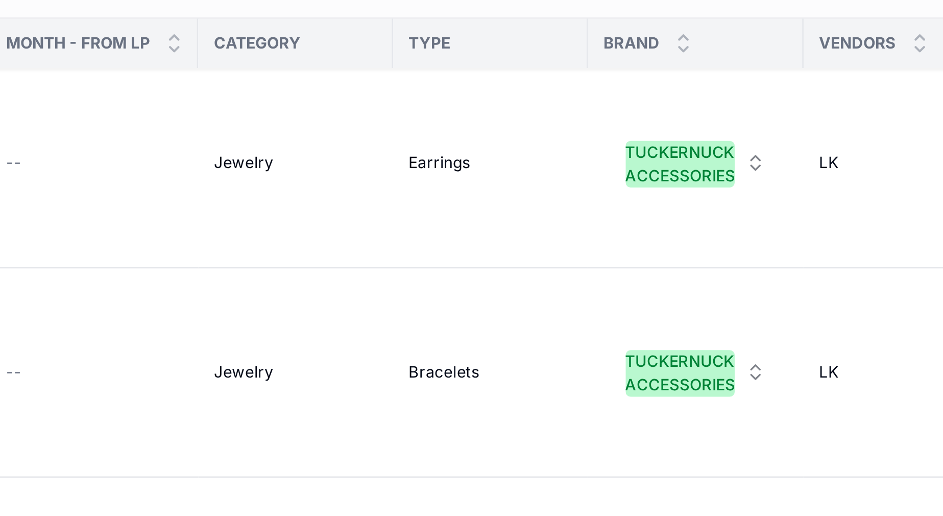
click at [469, 221] on td "Bracelets" at bounding box center [473, 245] width 77 height 82
click at [463, 224] on td "Bracelets" at bounding box center [473, 245] width 77 height 82
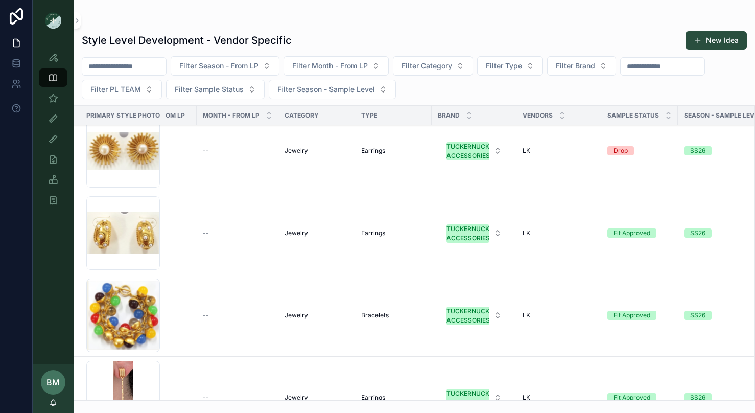
scroll to position [989, 0]
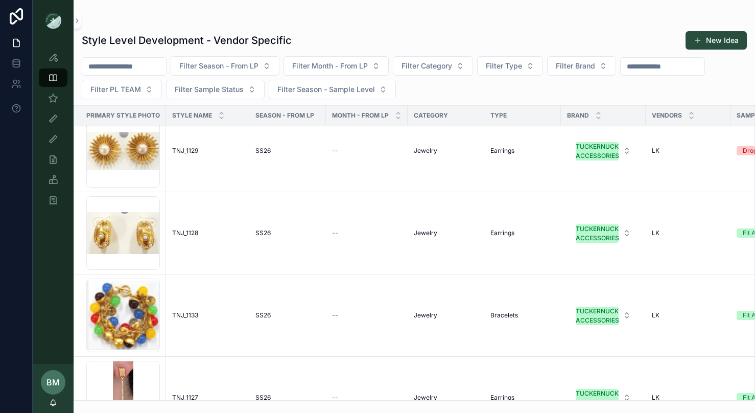
click at [199, 292] on td "TNJ_1133 TNJ_1133" at bounding box center [207, 315] width 83 height 82
click at [0, 0] on div "scrollable content" at bounding box center [0, 0] width 0 height 0
click at [547, 324] on td "Bracelets" at bounding box center [522, 315] width 77 height 82
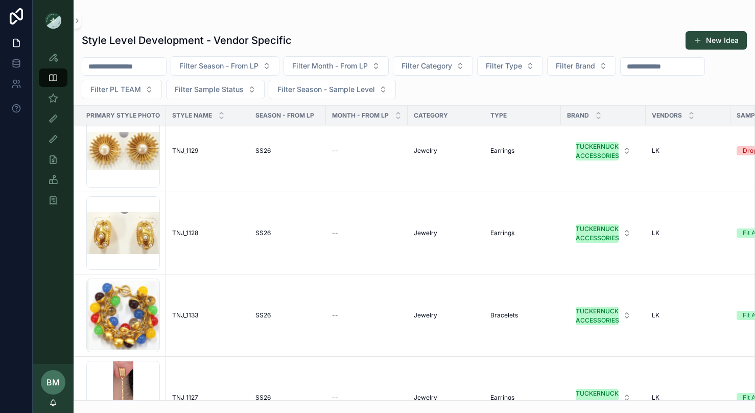
click at [136, 321] on div "Screenshot-2025-08-13-at-3.11.44-PM .png" at bounding box center [123, 315] width 74 height 74
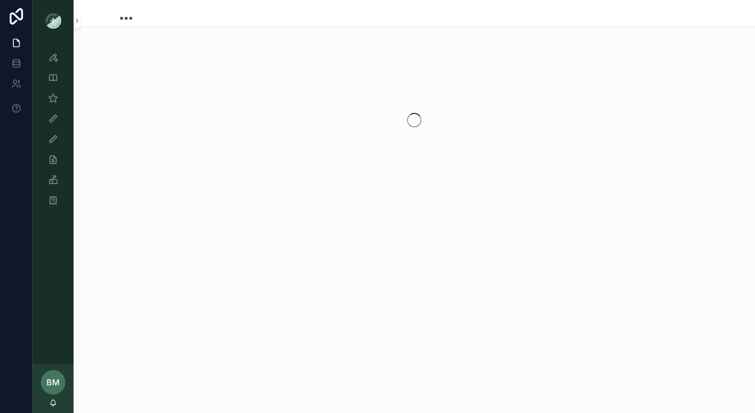
click at [136, 321] on div "scrollable content" at bounding box center [414, 206] width 681 height 413
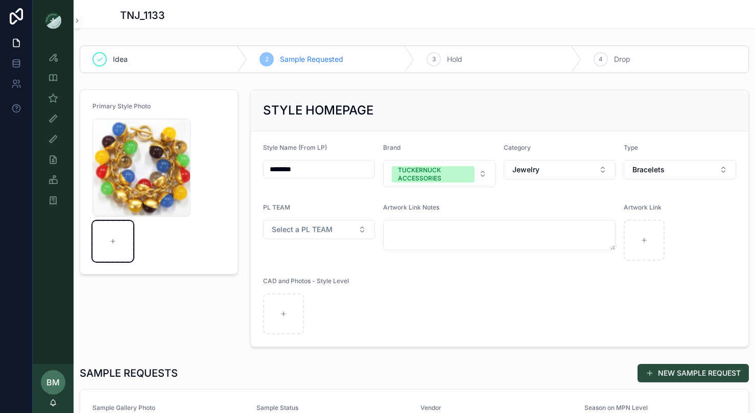
click at [115, 245] on div "scrollable content" at bounding box center [112, 241] width 41 height 41
type input "**********"
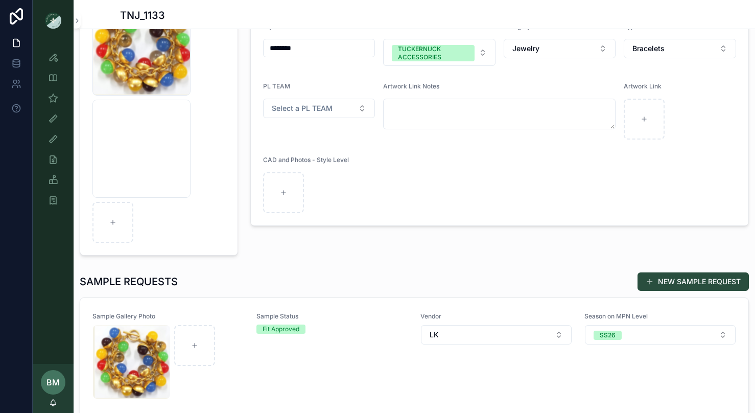
scroll to position [273, 0]
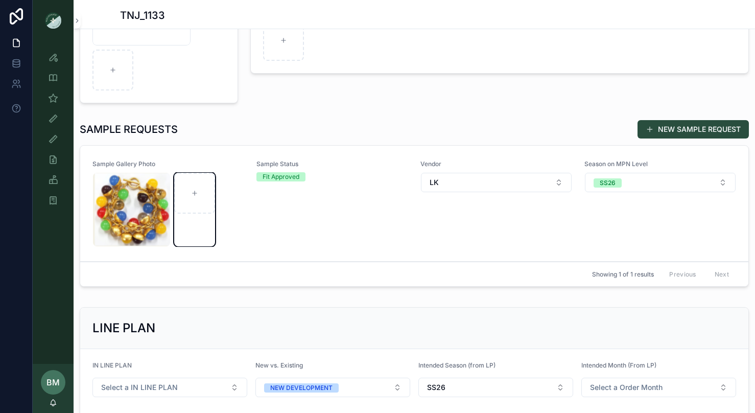
click at [191, 190] on icon "scrollable content" at bounding box center [194, 192] width 7 height 7
type input "**********"
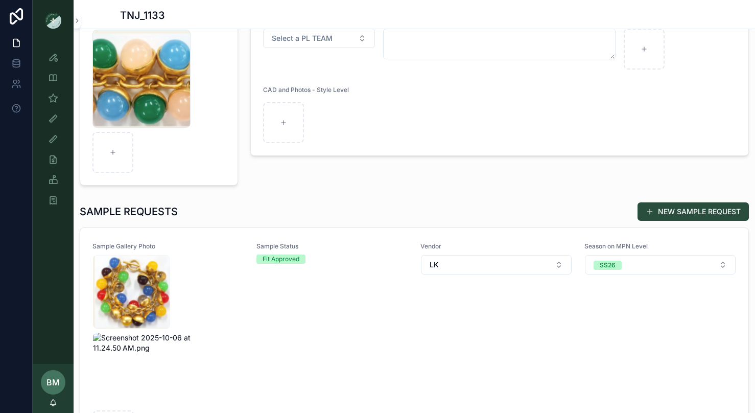
scroll to position [0, 0]
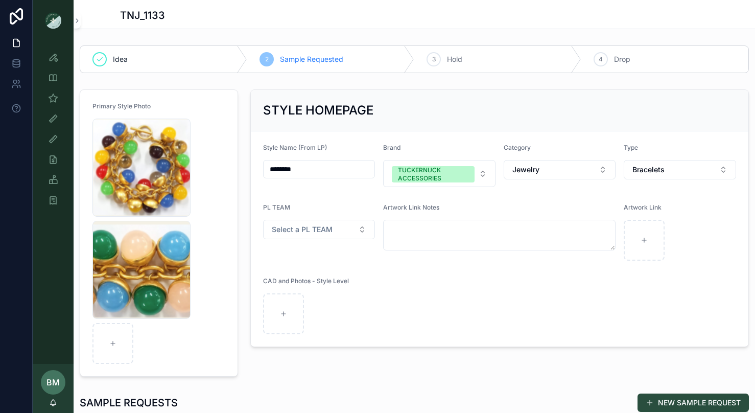
drag, startPoint x: 148, startPoint y: 141, endPoint x: 151, endPoint y: 197, distance: 55.2
click at [151, 197] on div "Screenshot-2025-08-13-at-3.11.44-PM .png" at bounding box center [141, 167] width 98 height 98
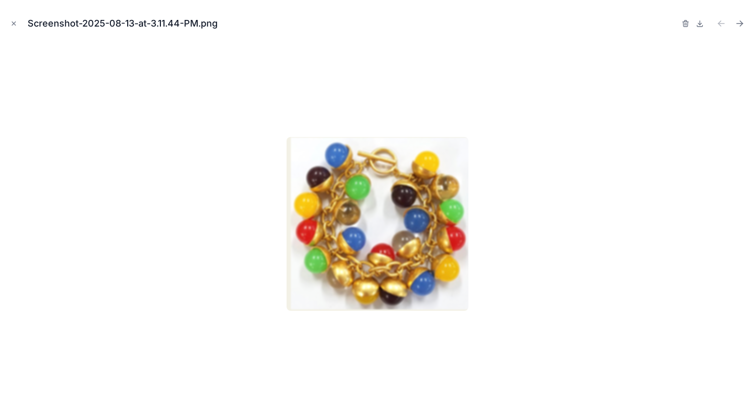
click at [685, 20] on icon "button" at bounding box center [685, 21] width 2 height 2
click at [676, 23] on icon "button" at bounding box center [676, 24] width 0 height 2
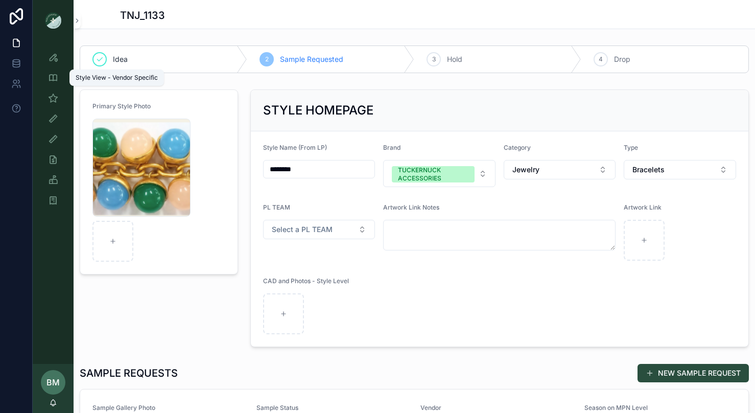
click at [50, 82] on icon "scrollable content" at bounding box center [53, 78] width 10 height 10
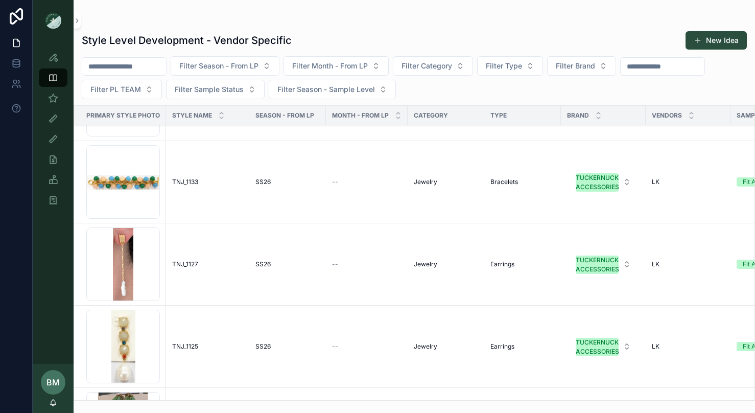
scroll to position [1124, 0]
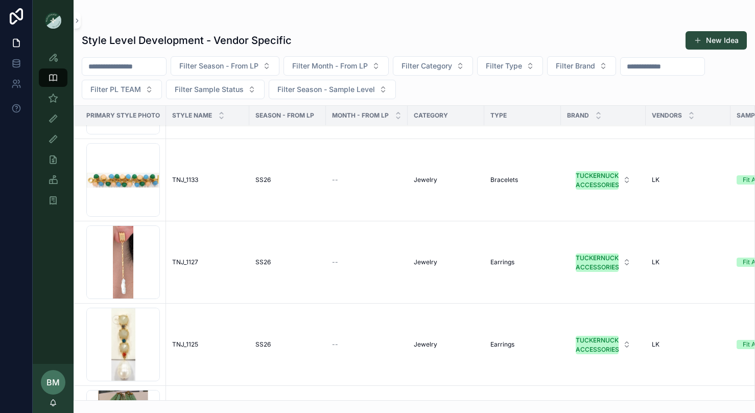
click at [197, 253] on td "TNJ_1127 TNJ_1127" at bounding box center [207, 262] width 83 height 82
click at [189, 260] on span "TNJ_1127" at bounding box center [185, 262] width 26 height 8
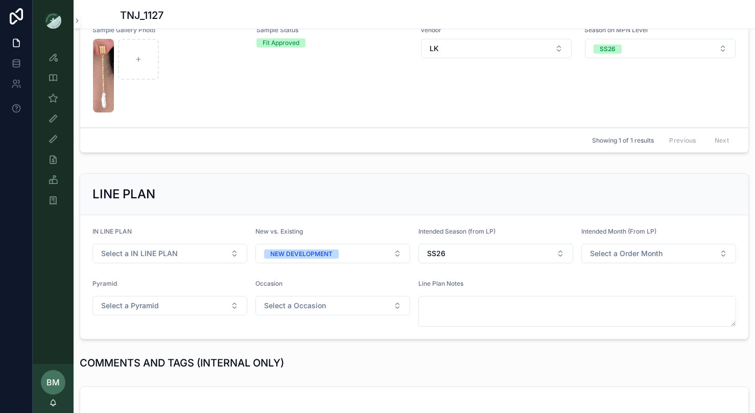
scroll to position [397, 0]
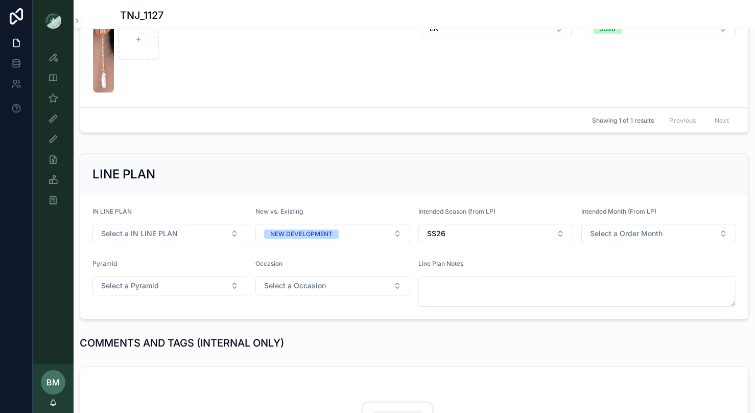
click at [356, 232] on button "NEW DEVELOPMENT" at bounding box center [332, 233] width 155 height 19
click at [296, 274] on div "None" at bounding box center [333, 274] width 142 height 15
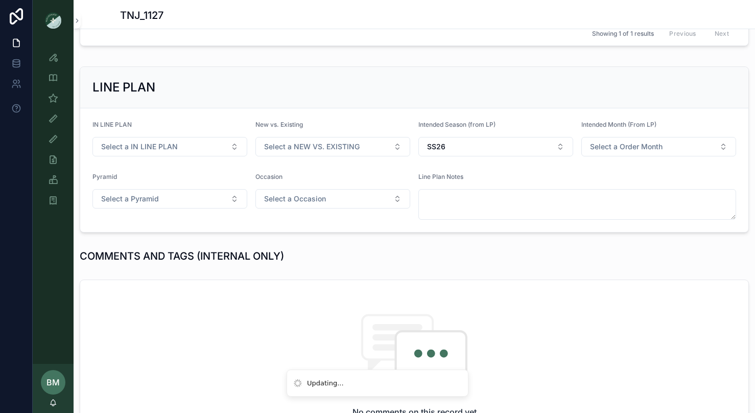
scroll to position [518, 0]
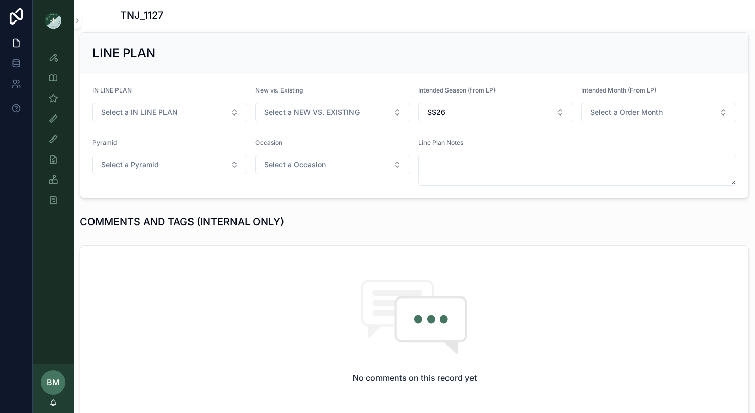
click at [348, 115] on span "Select a NEW VS. EXISTING" at bounding box center [311, 112] width 95 height 10
click at [352, 76] on form "IN LINE PLAN Select a IN LINE PLAN New vs. Existing Select a NEW VS. EXISTING I…" at bounding box center [414, 136] width 668 height 124
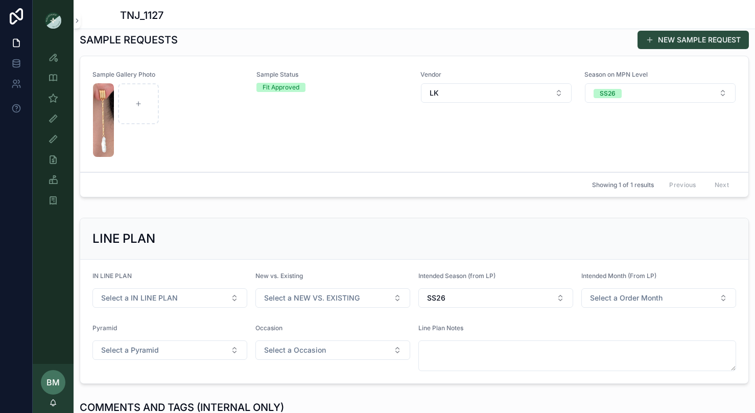
scroll to position [165, 0]
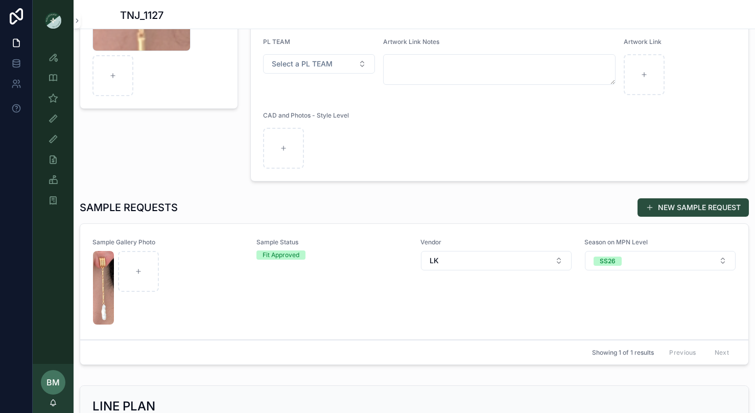
click at [272, 249] on div "Sample Status Fit Approved" at bounding box center [332, 248] width 152 height 21
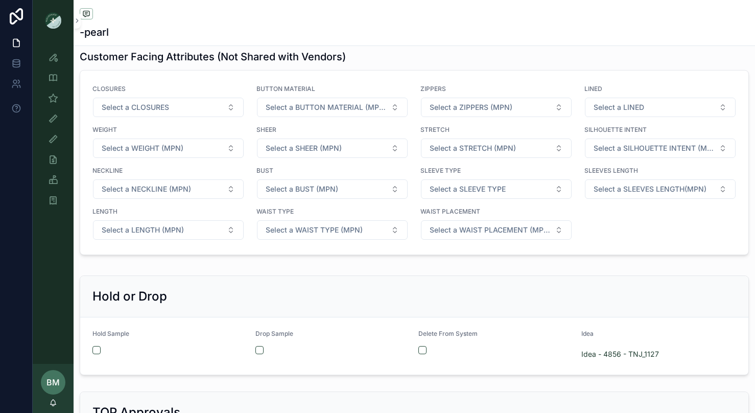
scroll to position [1701, 0]
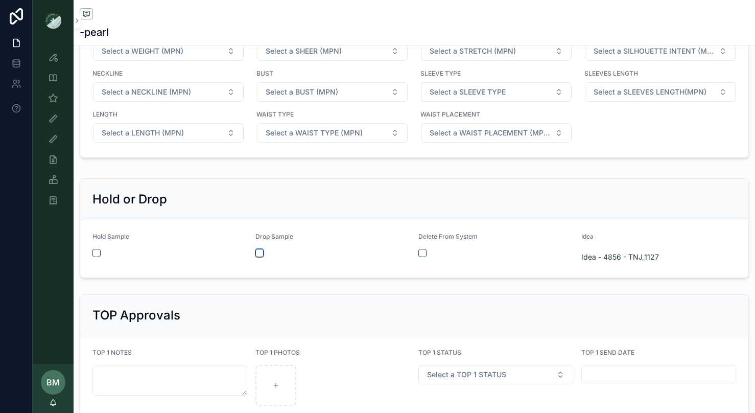
click at [256, 256] on button "scrollable content" at bounding box center [259, 253] width 8 height 8
click at [52, 79] on icon "scrollable content" at bounding box center [53, 78] width 10 height 10
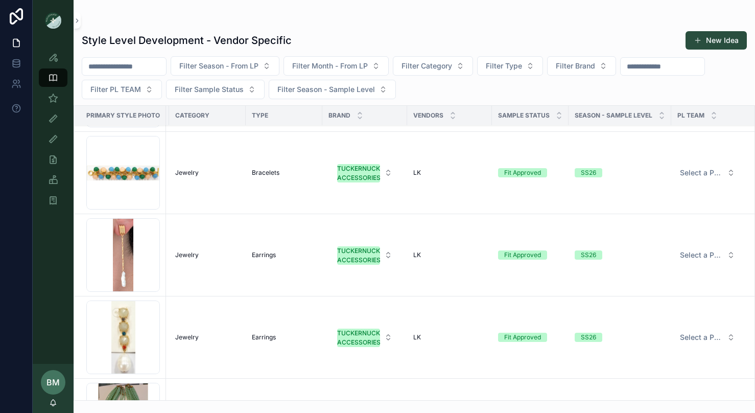
scroll to position [1131, 217]
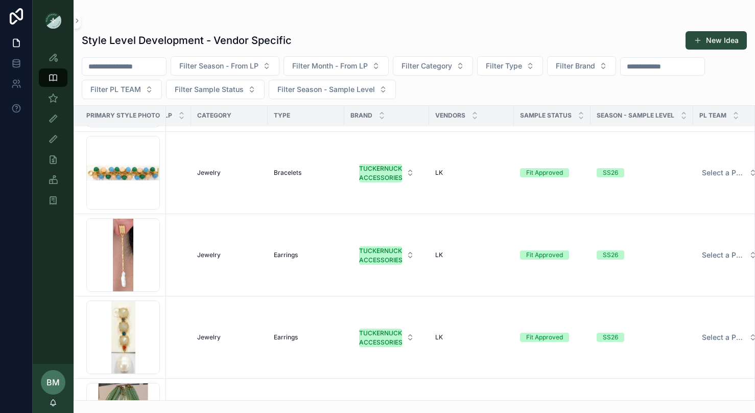
click at [153, 266] on div "Screenshot-2025-08-13-at-3.09.52-PM .png" at bounding box center [123, 255] width 74 height 74
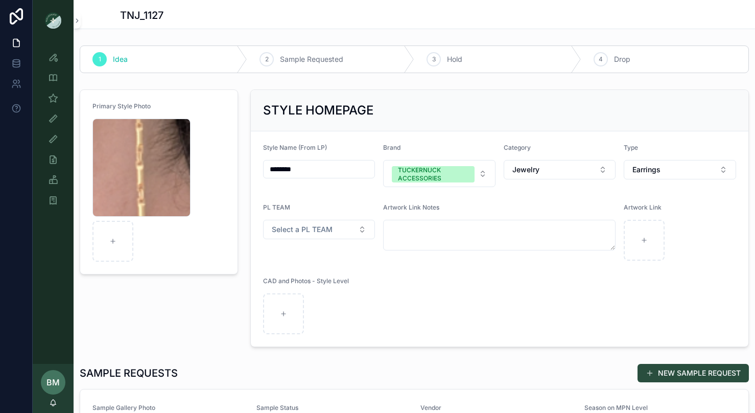
click at [423, 113] on div "STYLE HOMEPAGE" at bounding box center [499, 110] width 473 height 16
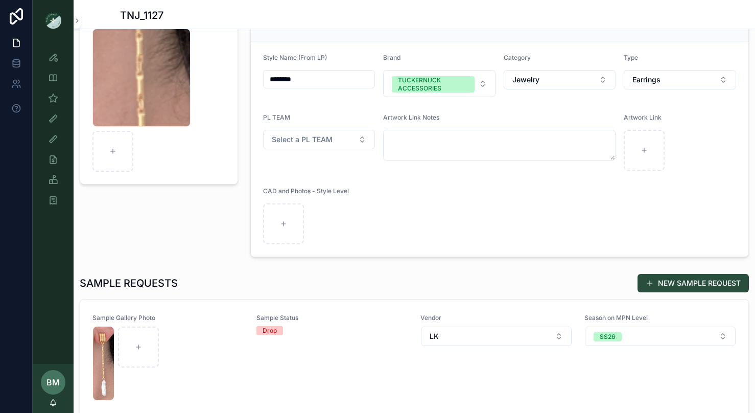
scroll to position [154, 0]
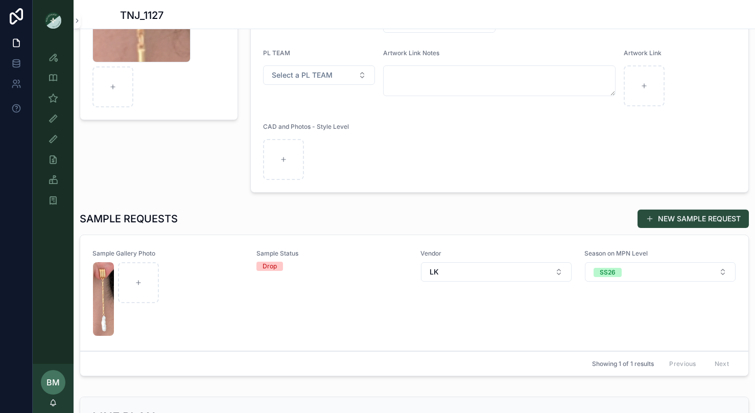
click at [289, 252] on span "Sample Status" at bounding box center [332, 253] width 152 height 8
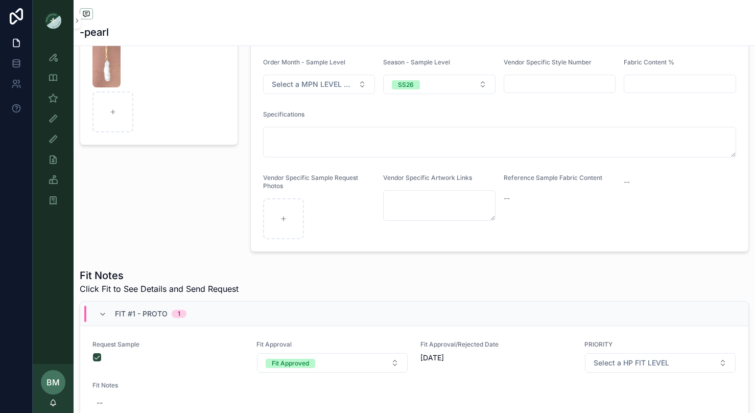
click at [311, 231] on div "scrollable content" at bounding box center [319, 218] width 112 height 41
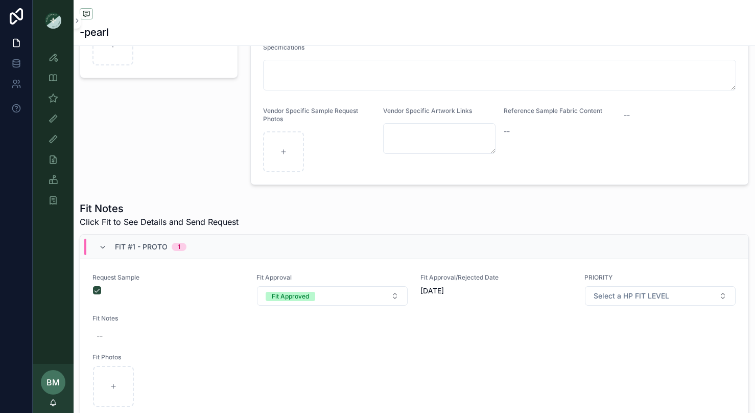
scroll to position [212, 0]
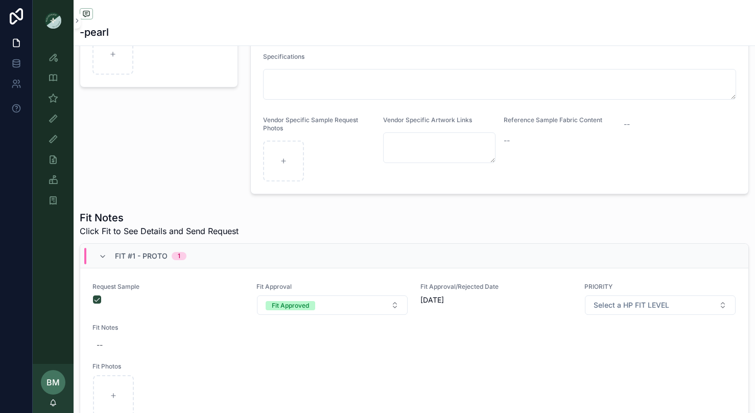
click at [363, 296] on button "Fit Approved" at bounding box center [332, 304] width 151 height 19
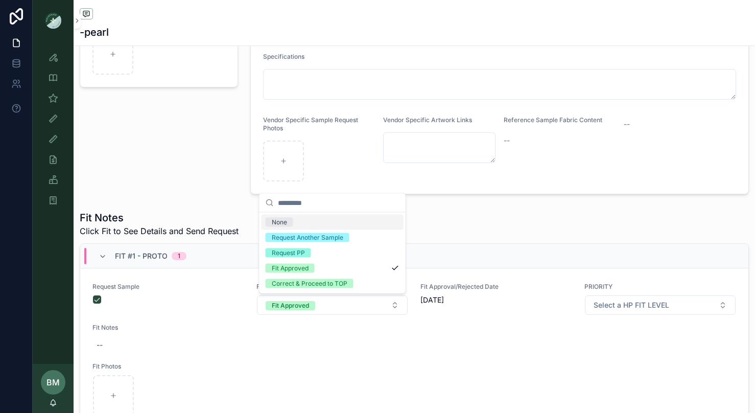
drag, startPoint x: 313, startPoint y: 222, endPoint x: 312, endPoint y: 236, distance: 14.9
click at [313, 222] on div "None" at bounding box center [332, 221] width 142 height 15
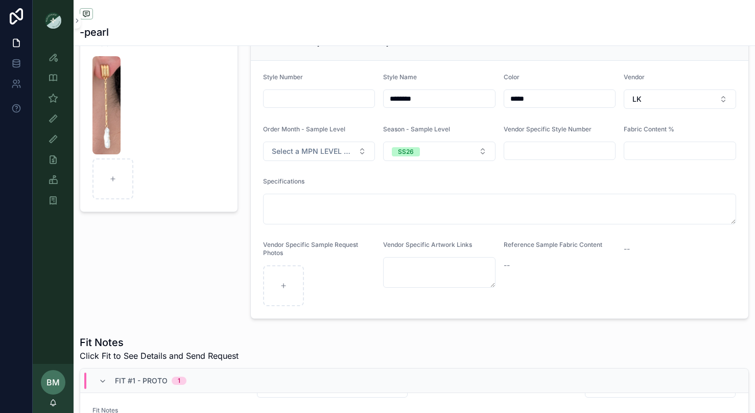
scroll to position [0, 0]
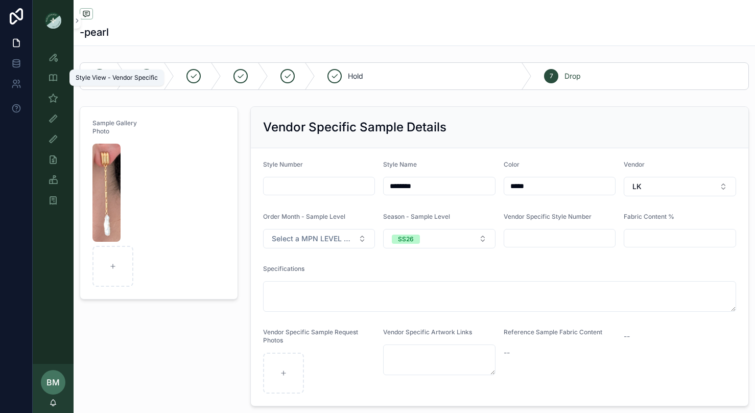
click at [56, 82] on icon "scrollable content" at bounding box center [53, 78] width 10 height 10
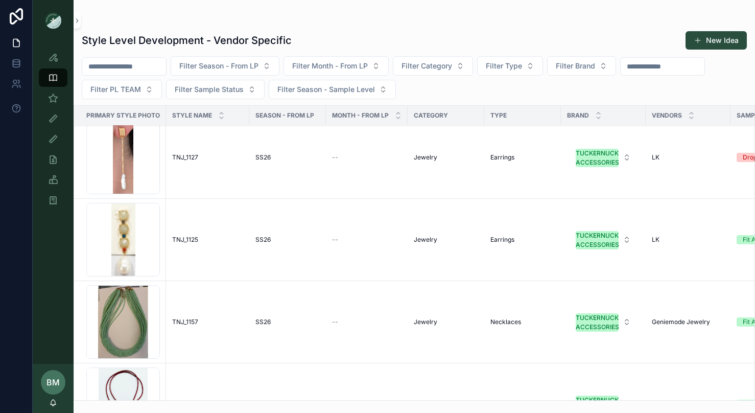
scroll to position [1229, 2]
click at [208, 215] on td "TNJ_1125 TNJ_1125" at bounding box center [205, 240] width 83 height 82
click at [208, 215] on td "TNJ_1125 TNJ_1125" at bounding box center [207, 240] width 83 height 82
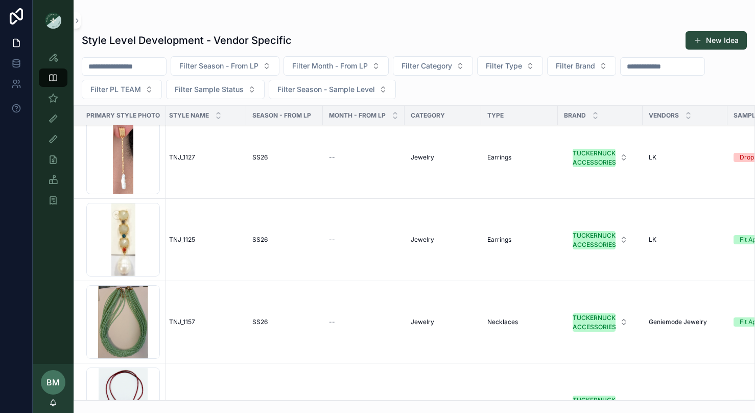
click at [339, 248] on td "--" at bounding box center [364, 240] width 82 height 82
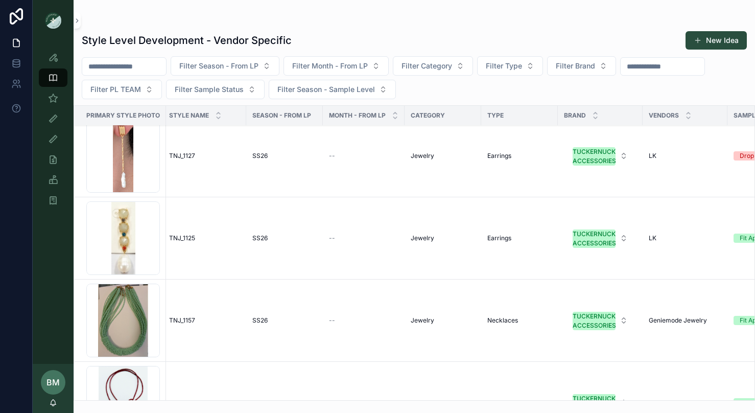
scroll to position [1229, 3]
click at [339, 248] on td "--" at bounding box center [364, 239] width 82 height 82
click at [462, 247] on td "Jewelry" at bounding box center [442, 239] width 77 height 82
click at [433, 238] on div "Jewelry" at bounding box center [443, 239] width 64 height 8
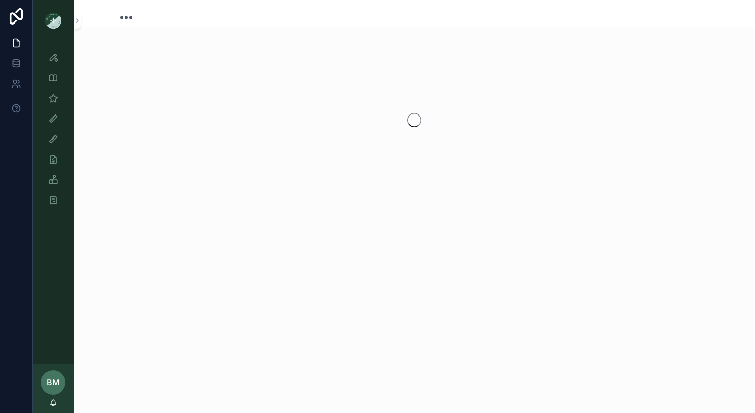
click at [433, 238] on div "scrollable content" at bounding box center [414, 133] width 681 height 266
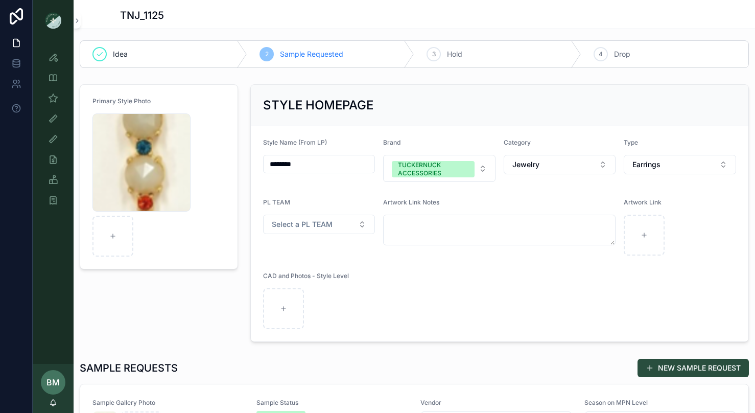
scroll to position [7, 0]
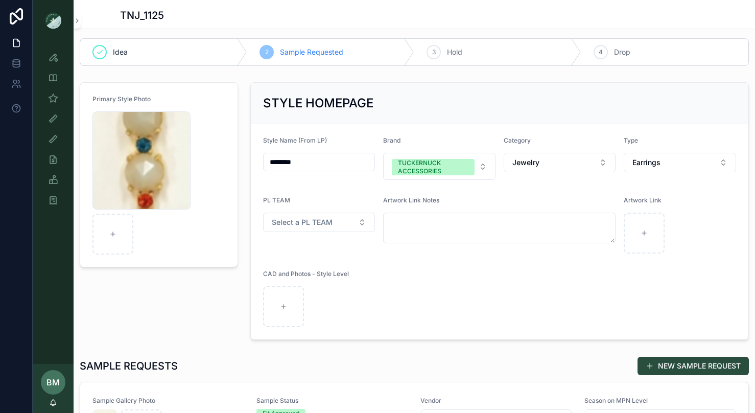
click at [147, 235] on div "Screenshot-2025-08-13-at-3.08.14-PM .png" at bounding box center [158, 182] width 133 height 143
click at [123, 234] on div "scrollable content" at bounding box center [112, 233] width 41 height 41
type input "**********"
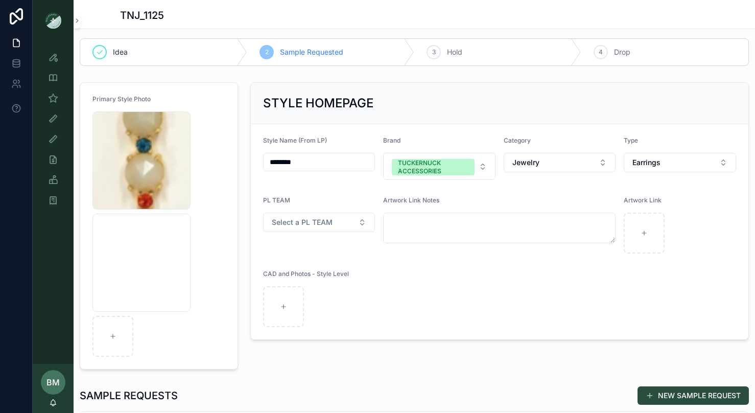
click at [0, 0] on icon "scrollable content" at bounding box center [0, 0] width 0 height 0
click at [193, 102] on icon "scrollable content" at bounding box center [193, 102] width 0 height 2
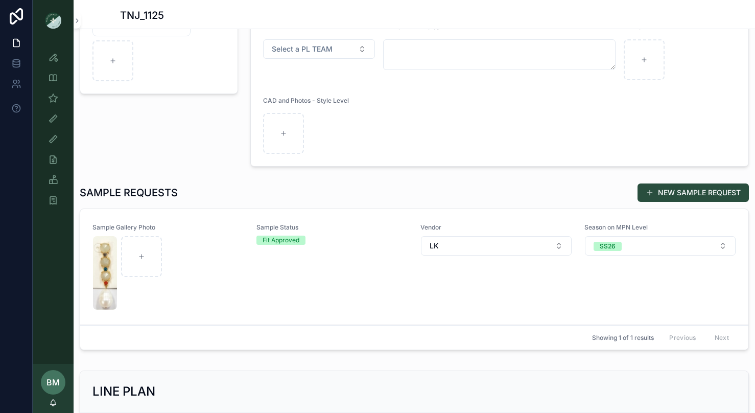
scroll to position [182, 0]
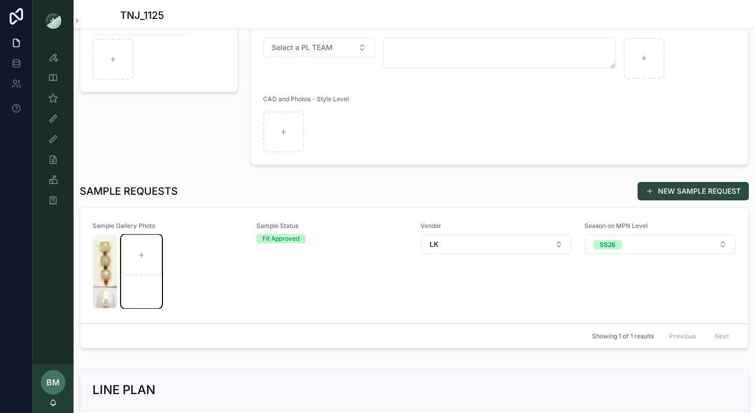
drag, startPoint x: 152, startPoint y: 258, endPoint x: 143, endPoint y: 257, distance: 8.8
click at [143, 257] on icon "scrollable content" at bounding box center [141, 254] width 7 height 7
click at [142, 264] on div "scrollable content" at bounding box center [141, 254] width 41 height 41
type input "**********"
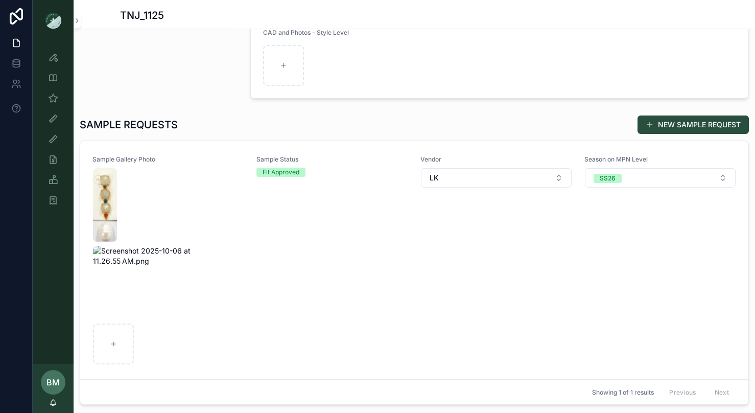
scroll to position [47, 0]
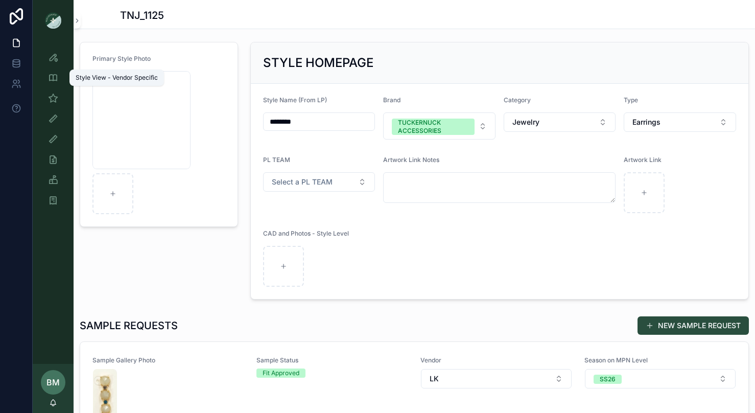
click at [53, 79] on icon "scrollable content" at bounding box center [53, 78] width 10 height 10
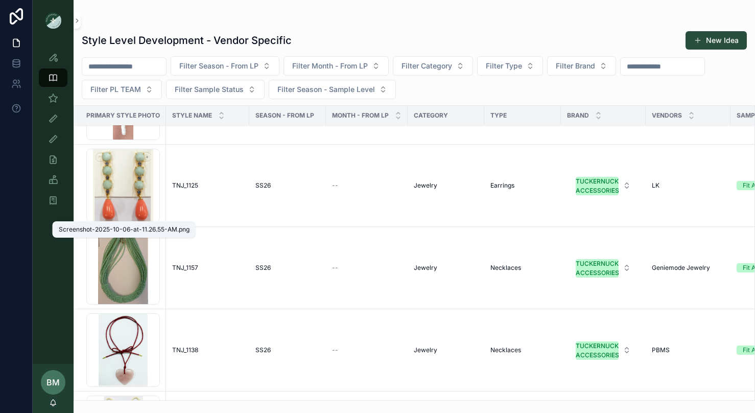
scroll to position [1291, 0]
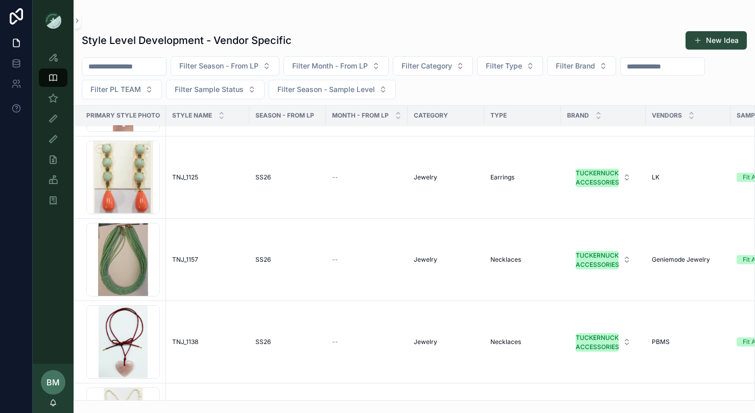
click at [179, 258] on span "TNJ_1157" at bounding box center [185, 259] width 26 height 8
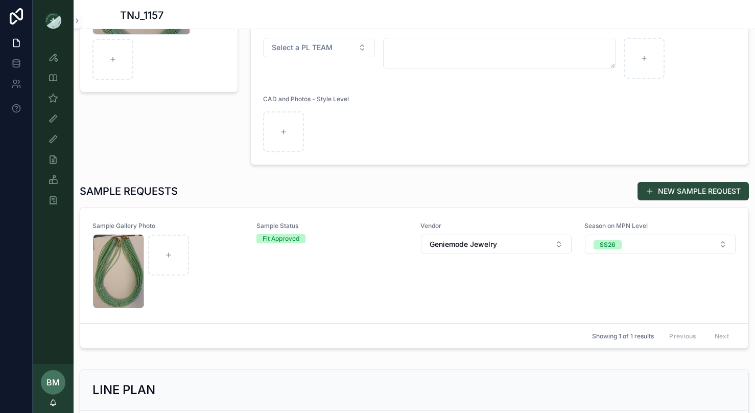
scroll to position [187, 0]
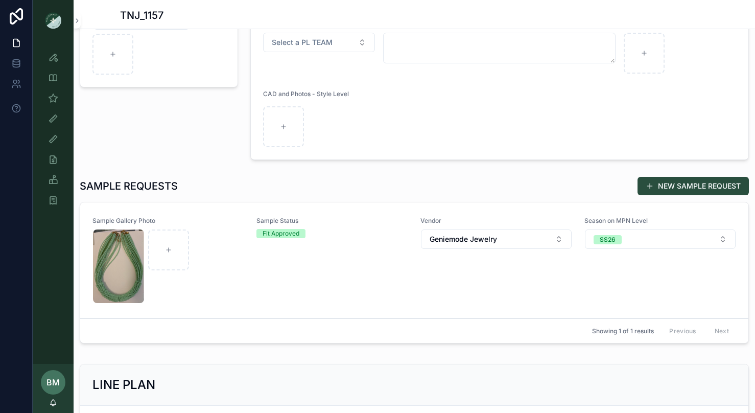
click at [276, 237] on div "Fit Approved" at bounding box center [280, 233] width 37 height 9
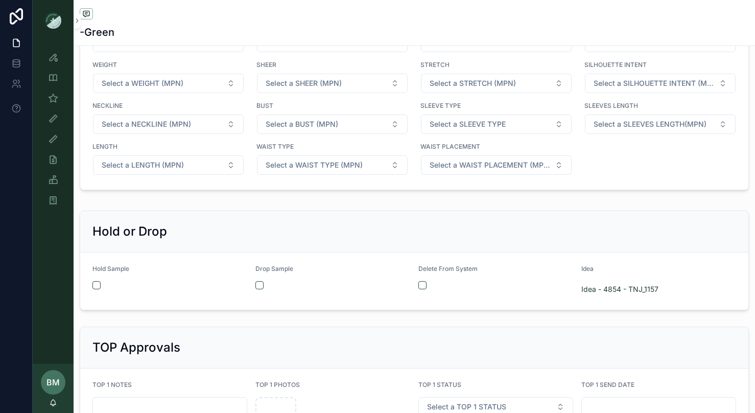
scroll to position [1682, 0]
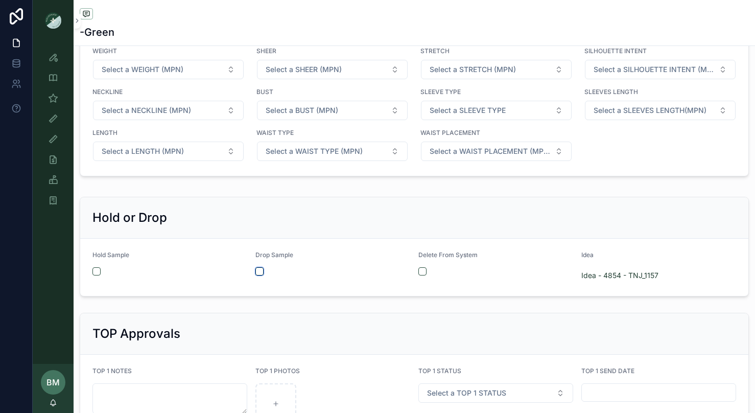
drag, startPoint x: 259, startPoint y: 272, endPoint x: 253, endPoint y: 271, distance: 5.7
click at [258, 272] on button "scrollable content" at bounding box center [259, 271] width 8 height 8
click at [57, 76] on icon "scrollable content" at bounding box center [53, 78] width 10 height 10
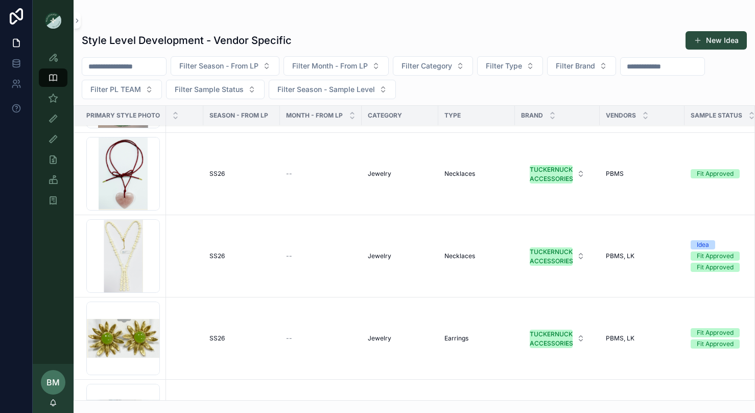
scroll to position [1459, 47]
click at [158, 255] on div "Screenshot-2025-08-13-at-2.56.31-PM .png" at bounding box center [123, 256] width 74 height 74
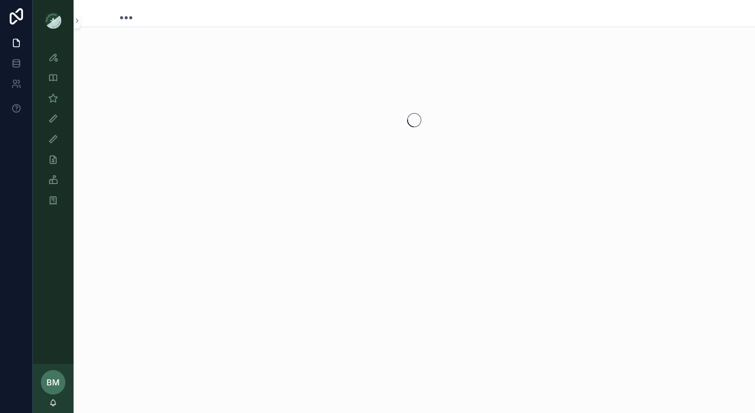
click at [158, 255] on div "scrollable content" at bounding box center [414, 133] width 681 height 266
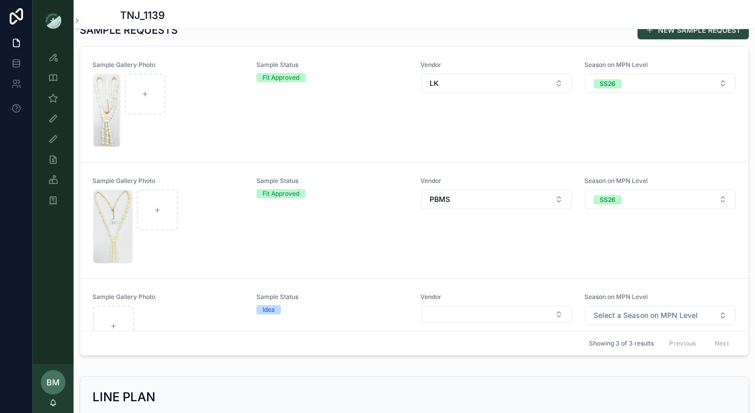
scroll to position [348, 0]
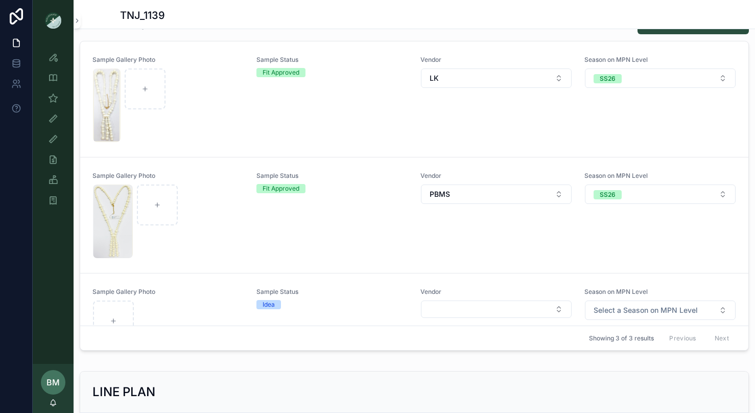
click at [295, 92] on div "Sample Status Fit Approved" at bounding box center [332, 99] width 152 height 87
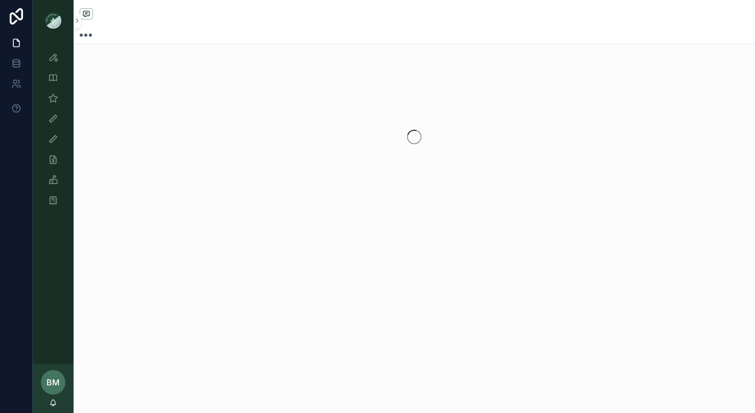
click at [295, 93] on div "scrollable content" at bounding box center [414, 136] width 681 height 161
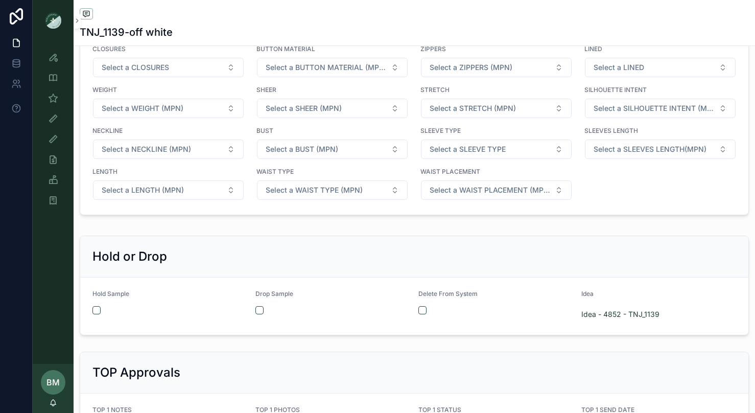
scroll to position [1702, 0]
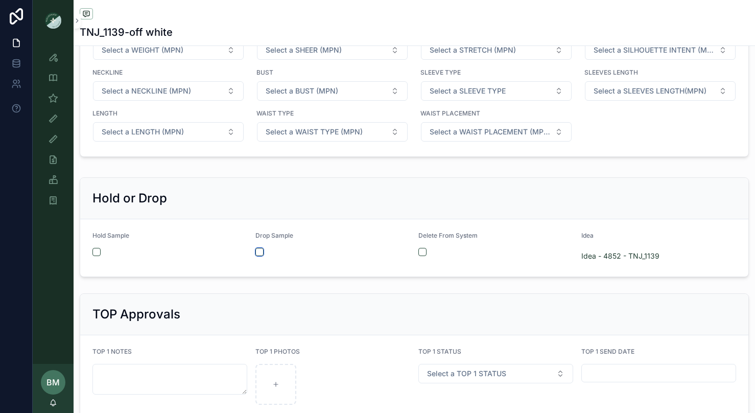
click at [259, 249] on button "scrollable content" at bounding box center [259, 252] width 8 height 8
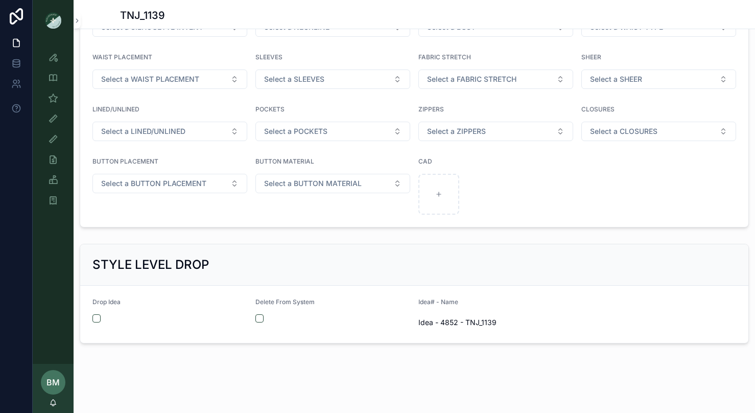
scroll to position [1255, 0]
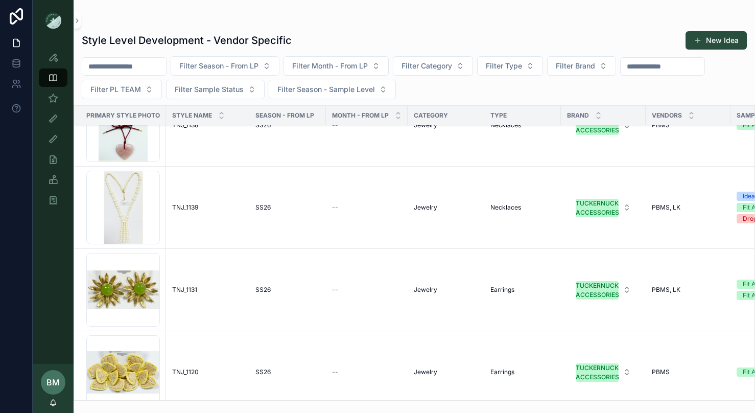
scroll to position [1506, 0]
click at [374, 227] on td "--" at bounding box center [367, 208] width 82 height 82
drag, startPoint x: 176, startPoint y: 214, endPoint x: 159, endPoint y: 215, distance: 16.9
click at [174, 214] on td "TNJ_1139 TNJ_1139" at bounding box center [207, 208] width 83 height 82
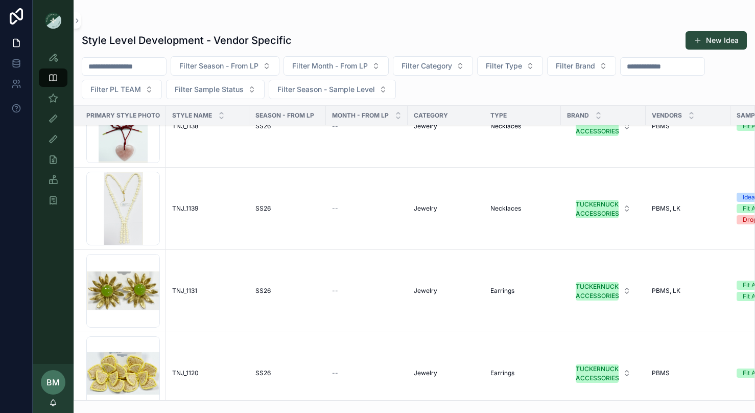
click at [157, 216] on div "Screenshot-2025-08-13-at-2.56.31-PM .png" at bounding box center [123, 209] width 74 height 74
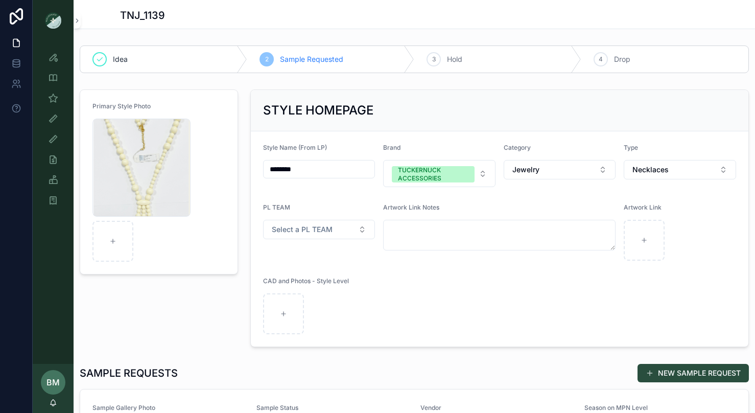
click at [157, 216] on div "Screenshot-2025-08-13-at-2.56.31-PM .png" at bounding box center [158, 189] width 133 height 143
click at [152, 264] on form "Primary Style Photo Screenshot-2025-08-13-at-2.56.31-PM .png" at bounding box center [158, 182] width 157 height 184
click at [0, 0] on icon "scrollable content" at bounding box center [0, 0] width 0 height 0
drag, startPoint x: 194, startPoint y: 107, endPoint x: 190, endPoint y: 111, distance: 5.8
click at [193, 108] on icon "scrollable content" at bounding box center [193, 109] width 8 height 8
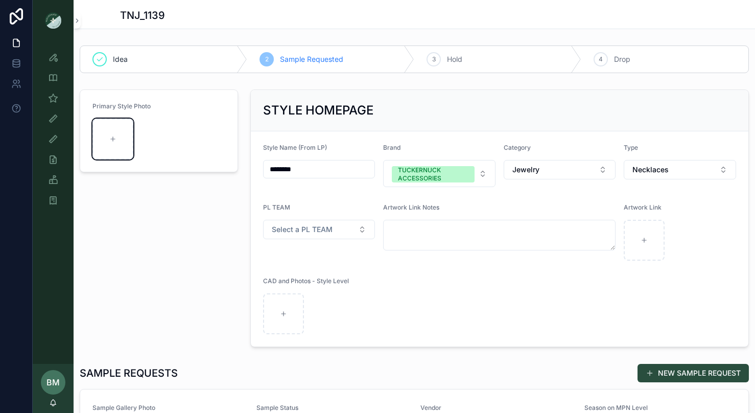
click at [114, 143] on div "scrollable content" at bounding box center [112, 138] width 41 height 41
type input "**********"
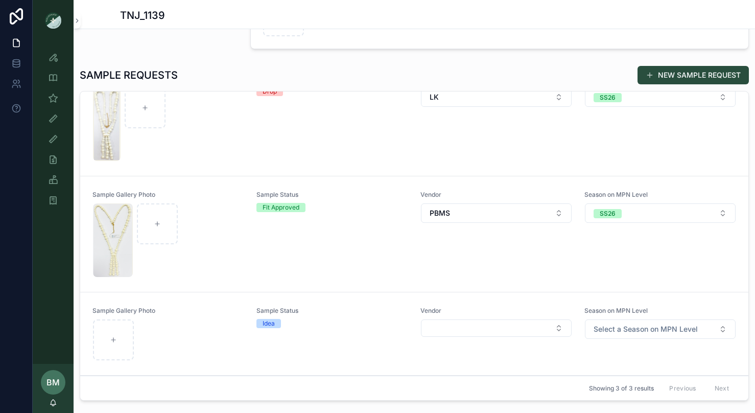
scroll to position [310, 0]
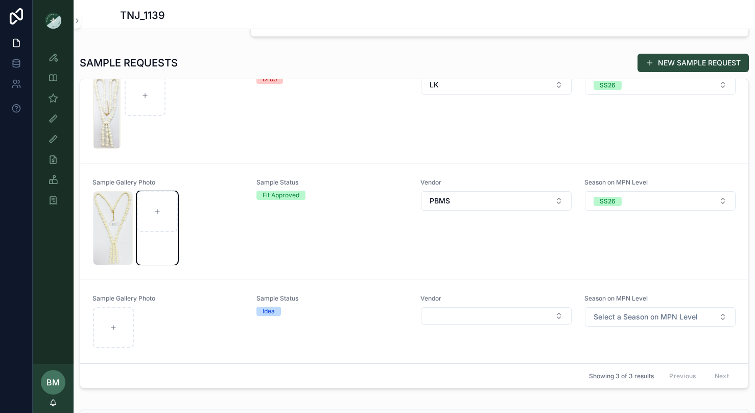
click at [154, 214] on icon "scrollable content" at bounding box center [157, 211] width 7 height 7
type input "**********"
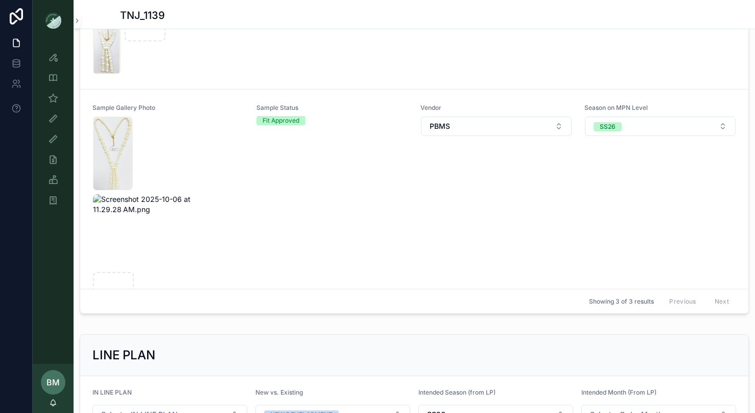
scroll to position [389, 0]
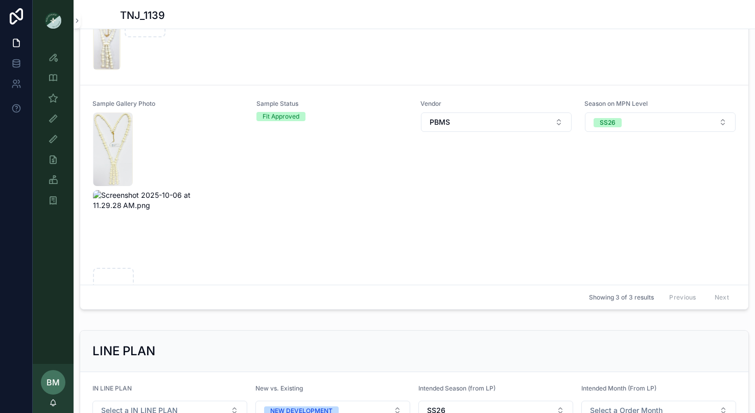
click at [274, 350] on div "Idea" at bounding box center [268, 354] width 12 height 9
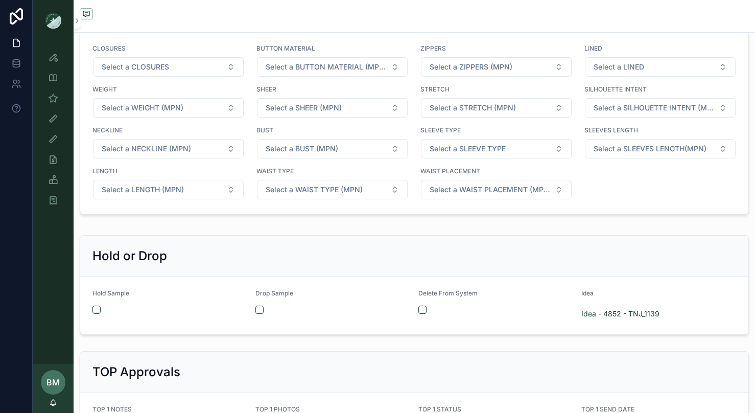
scroll to position [1632, 0]
click at [419, 301] on div "Delete From System" at bounding box center [495, 303] width 155 height 33
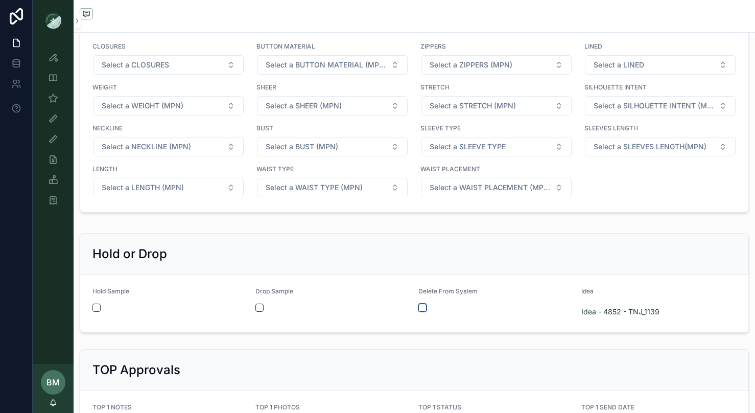
drag, startPoint x: 426, startPoint y: 309, endPoint x: 421, endPoint y: 314, distance: 6.5
click at [426, 309] on button "scrollable content" at bounding box center [422, 307] width 8 height 8
click at [51, 85] on div "Style View - Vendor Specific" at bounding box center [53, 77] width 16 height 16
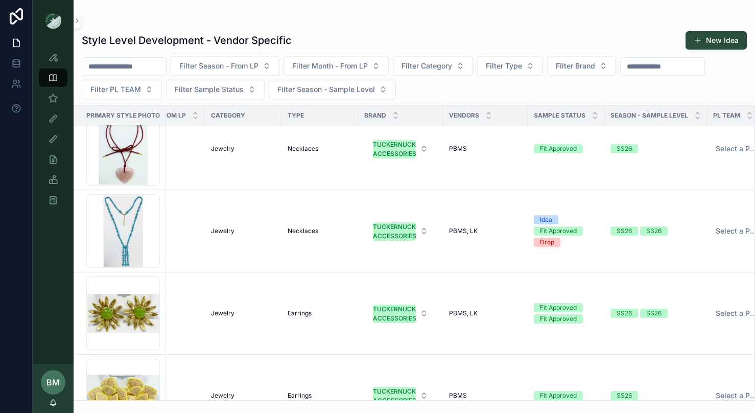
scroll to position [1484, 195]
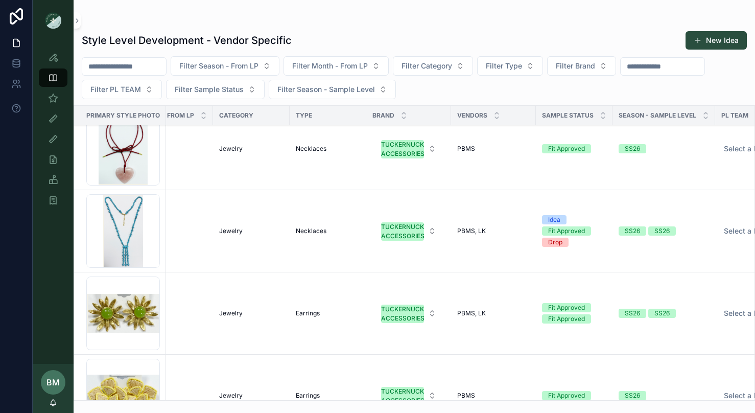
click at [156, 292] on div "Screenshot-2025-08-13-at-2.05.18-PM .png" at bounding box center [123, 313] width 74 height 74
click at [156, 292] on div "Style Level Development - Vendor Specific New Idea Filter Season - From LP Filt…" at bounding box center [414, 206] width 681 height 413
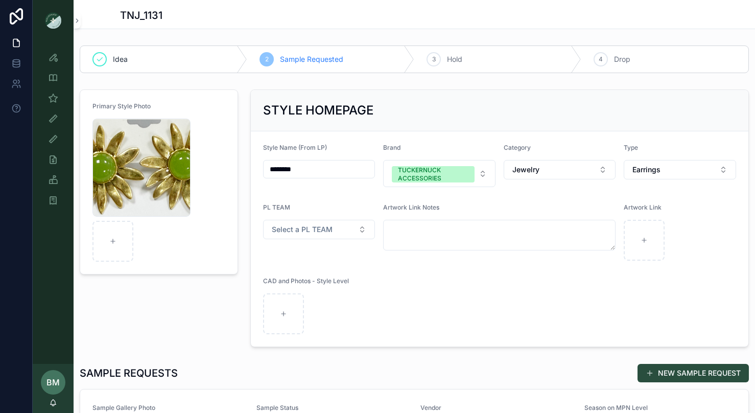
drag, startPoint x: 173, startPoint y: 126, endPoint x: 138, endPoint y: 171, distance: 56.4
click at [0, 0] on icon "scrollable content" at bounding box center [0, 0] width 0 height 0
click at [188, 107] on div "Confirm delete?" at bounding box center [167, 109] width 82 height 12
drag, startPoint x: 191, startPoint y: 108, endPoint x: 185, endPoint y: 135, distance: 28.4
click at [191, 108] on icon "scrollable content" at bounding box center [193, 109] width 8 height 8
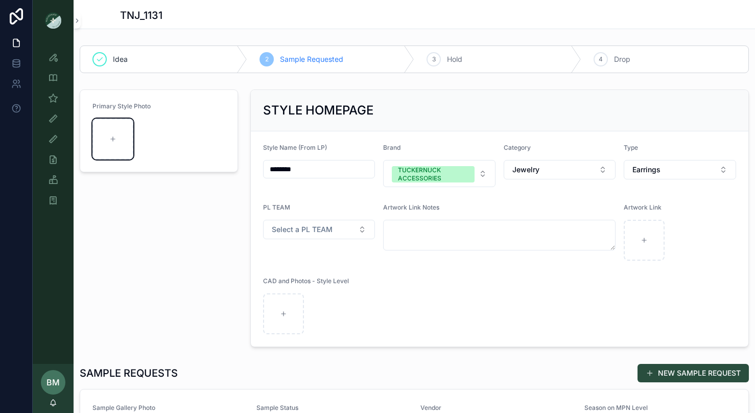
click at [119, 146] on div "scrollable content" at bounding box center [112, 138] width 41 height 41
type input "**********"
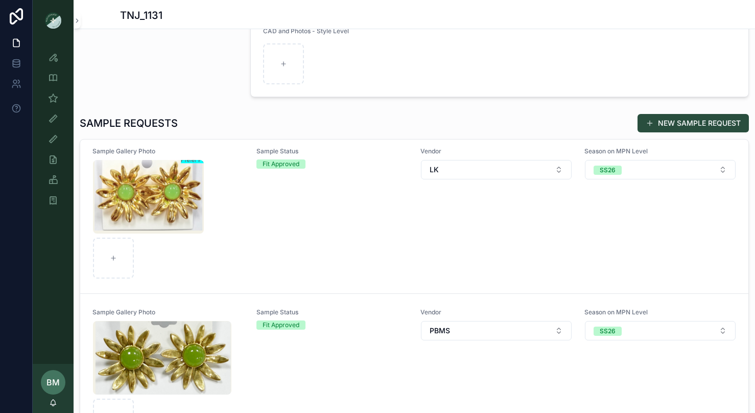
scroll to position [9, 0]
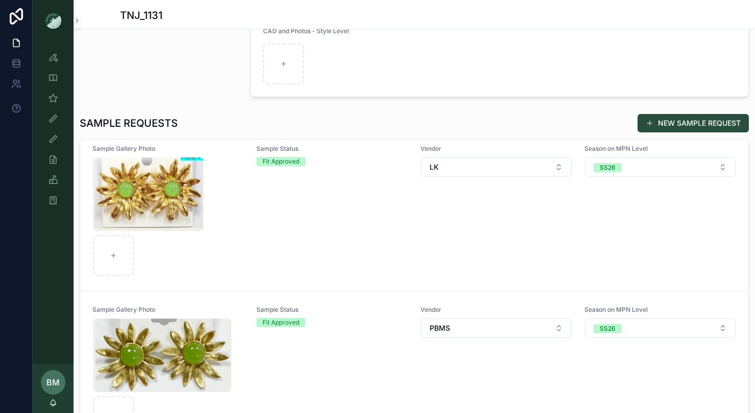
click at [289, 170] on div "Sample Status Fit Approved" at bounding box center [332, 211] width 152 height 132
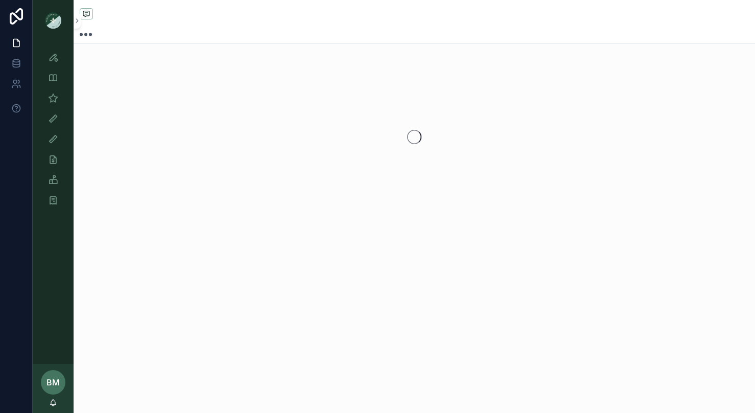
click at [289, 170] on div "scrollable content" at bounding box center [414, 136] width 681 height 161
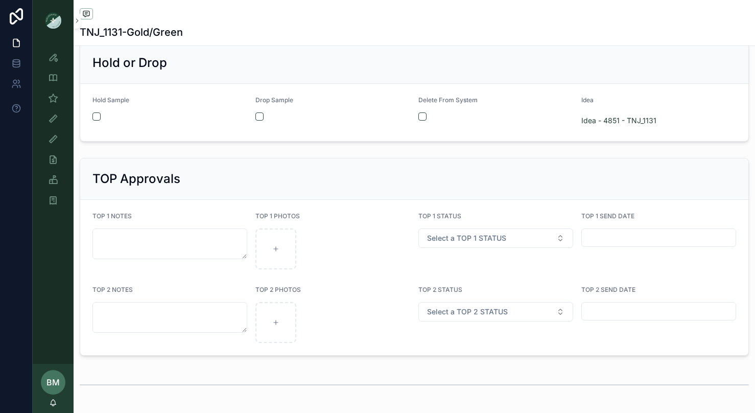
scroll to position [1823, 0]
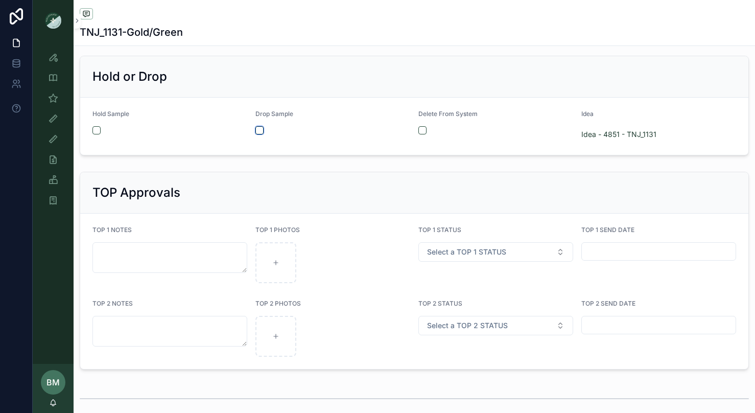
drag, startPoint x: 257, startPoint y: 129, endPoint x: 253, endPoint y: 152, distance: 22.8
click at [257, 129] on button "scrollable content" at bounding box center [259, 130] width 8 height 8
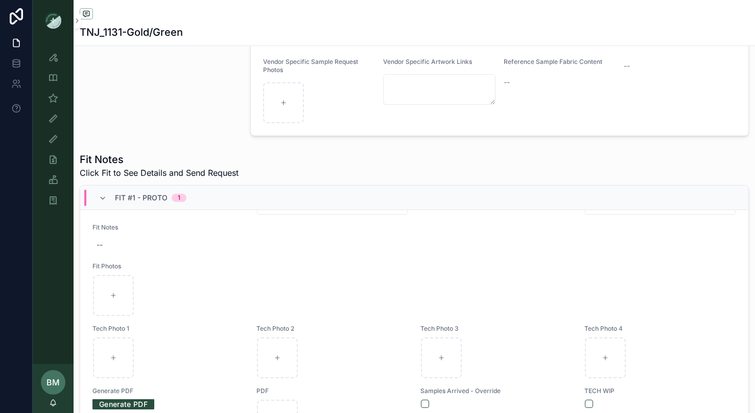
scroll to position [0, 0]
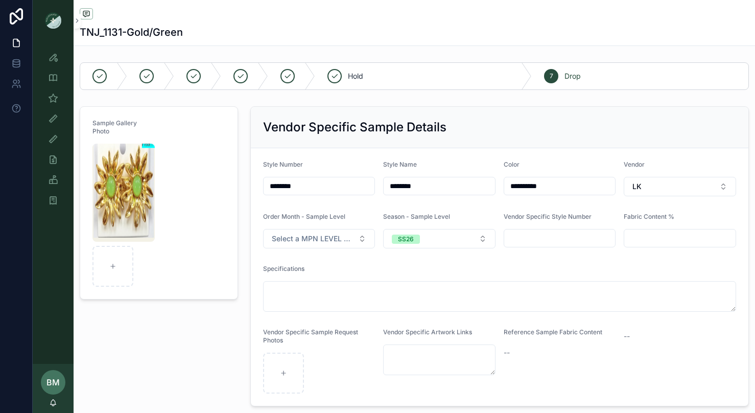
click at [143, 29] on h1 "TNJ_1131-Gold/Green" at bounding box center [131, 32] width 103 height 14
click at [118, 82] on icon "scrollable content" at bounding box center [122, 76] width 10 height 27
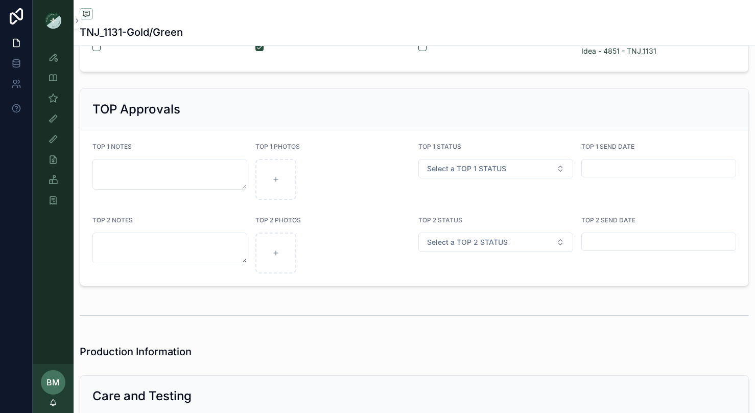
scroll to position [1975, 0]
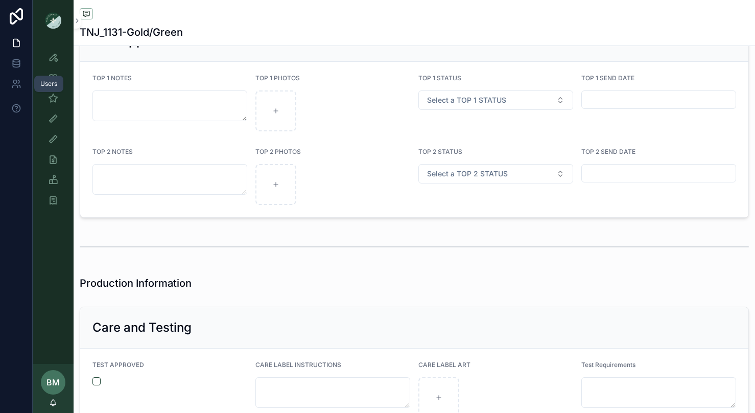
click at [51, 80] on div "Users" at bounding box center [48, 84] width 29 height 16
drag, startPoint x: 55, startPoint y: 71, endPoint x: 58, endPoint y: 91, distance: 20.7
click at [55, 71] on div "Style View - Vendor Specific" at bounding box center [53, 77] width 16 height 16
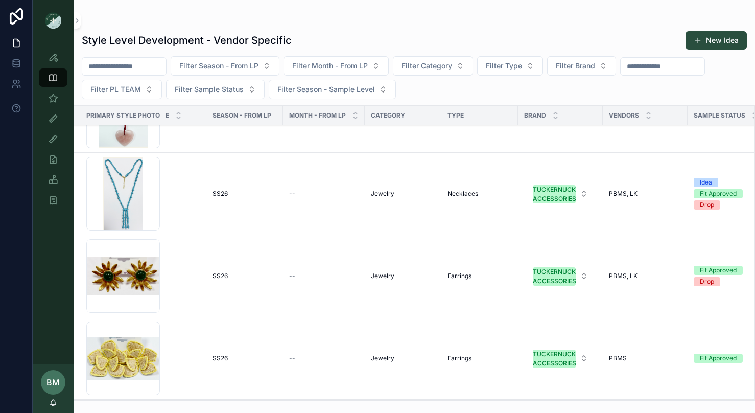
scroll to position [1521, 56]
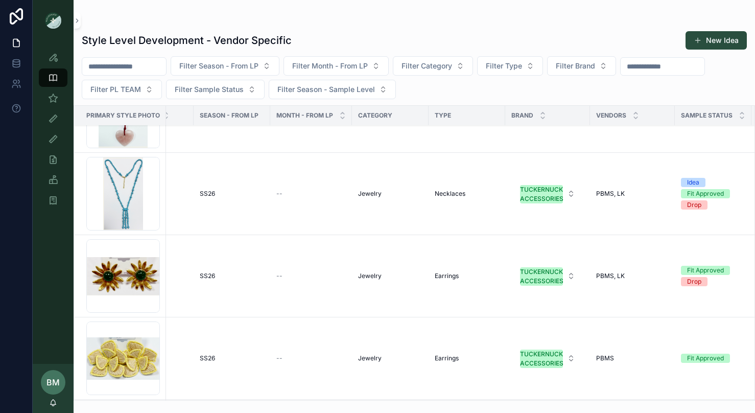
drag, startPoint x: 193, startPoint y: 273, endPoint x: 137, endPoint y: 284, distance: 56.7
click at [194, 273] on td "SS26" at bounding box center [232, 276] width 77 height 82
click at [142, 284] on div "Screenshot-2025-10-06-at-11.30.28-AM .png" at bounding box center [123, 276] width 74 height 74
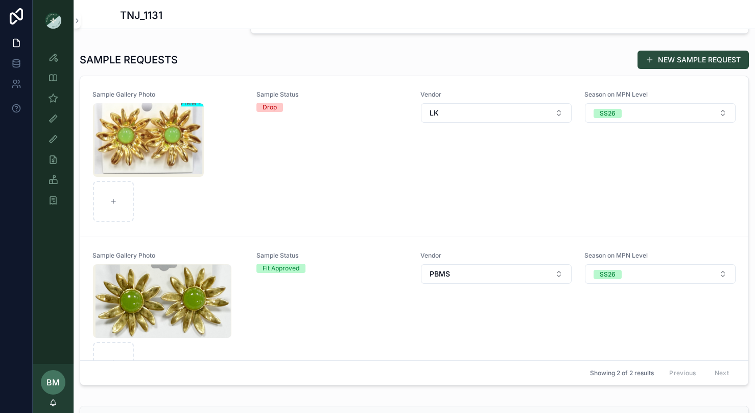
scroll to position [38, 0]
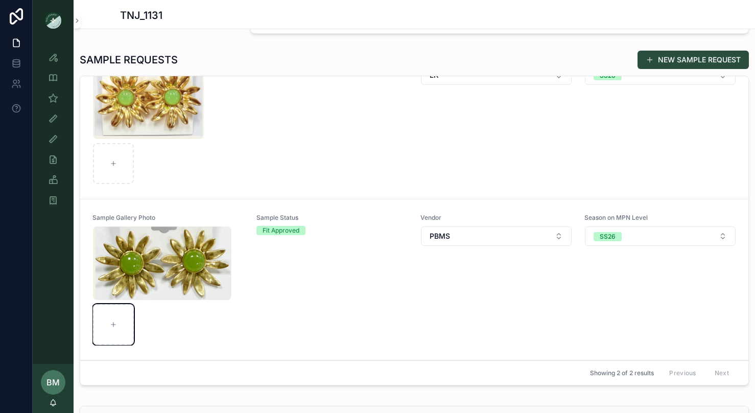
click at [104, 330] on div "scrollable content" at bounding box center [113, 324] width 41 height 41
type input "**********"
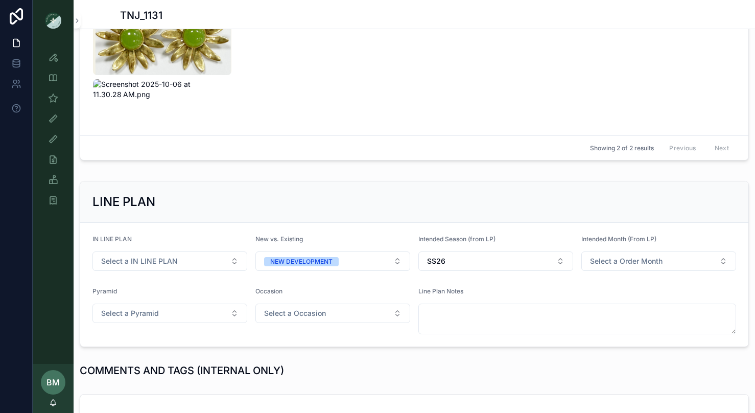
scroll to position [506, 0]
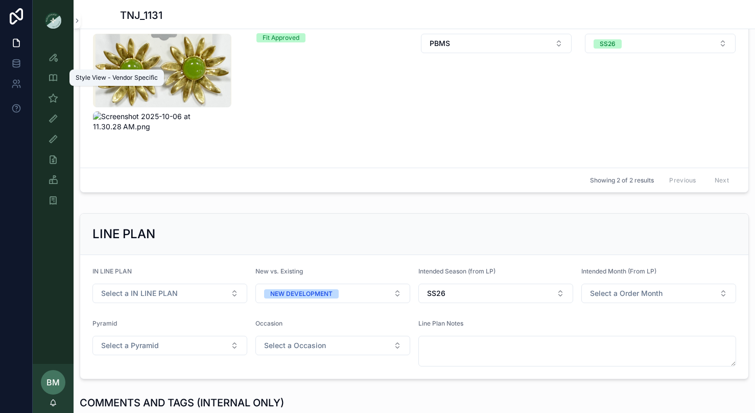
click at [56, 77] on icon "scrollable content" at bounding box center [53, 78] width 10 height 10
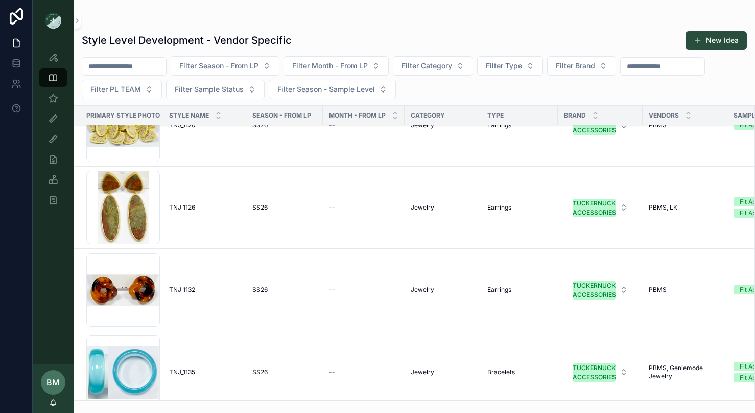
scroll to position [1755, 3]
click at [262, 213] on td "SS26" at bounding box center [284, 207] width 77 height 82
click at [256, 206] on span "SS26" at bounding box center [259, 207] width 15 height 8
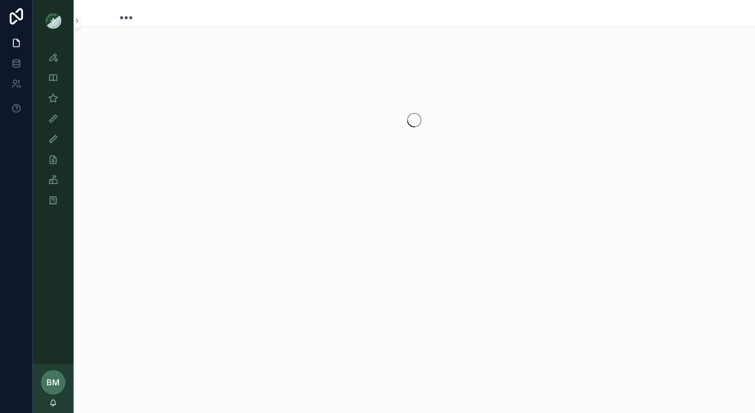
click at [256, 206] on div "scrollable content" at bounding box center [414, 133] width 681 height 266
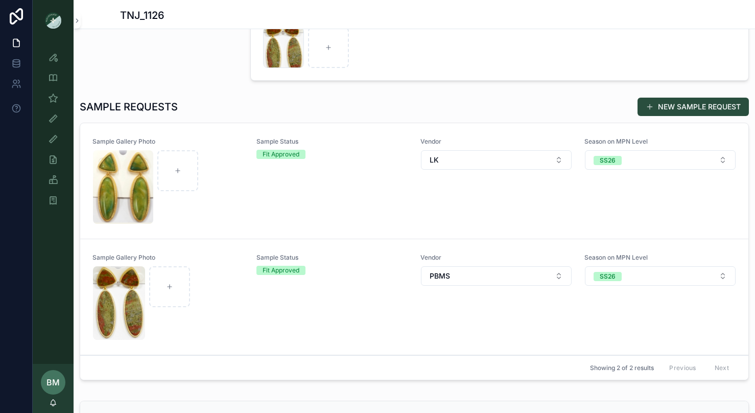
scroll to position [279, 0]
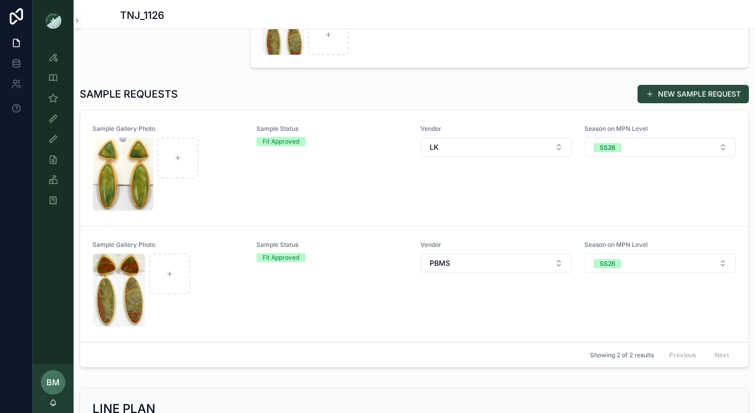
click at [333, 133] on div "Sample Status Fit Approved" at bounding box center [332, 135] width 152 height 21
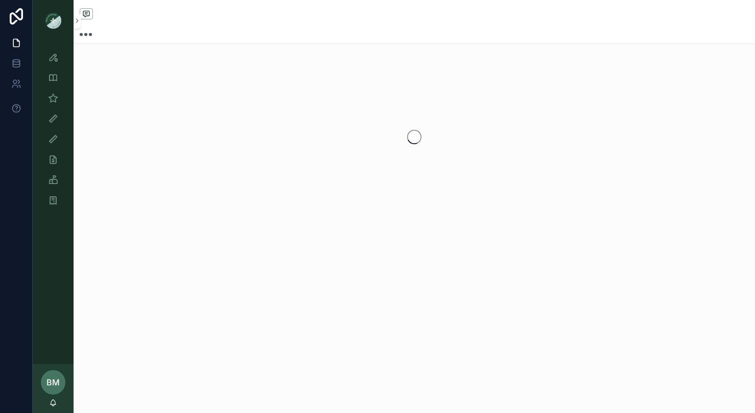
click at [333, 133] on div "scrollable content" at bounding box center [414, 136] width 681 height 161
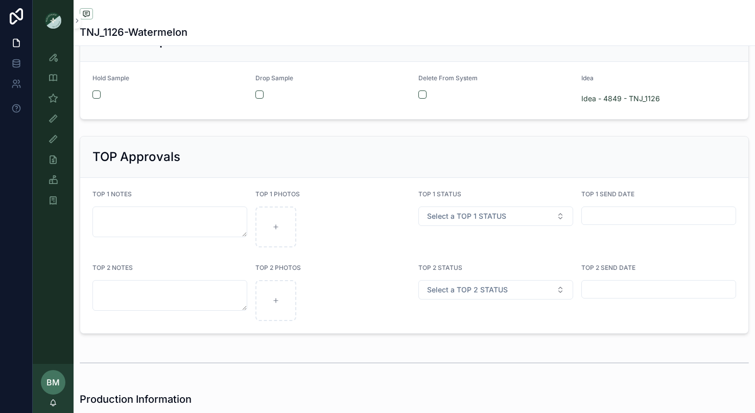
scroll to position [1848, 0]
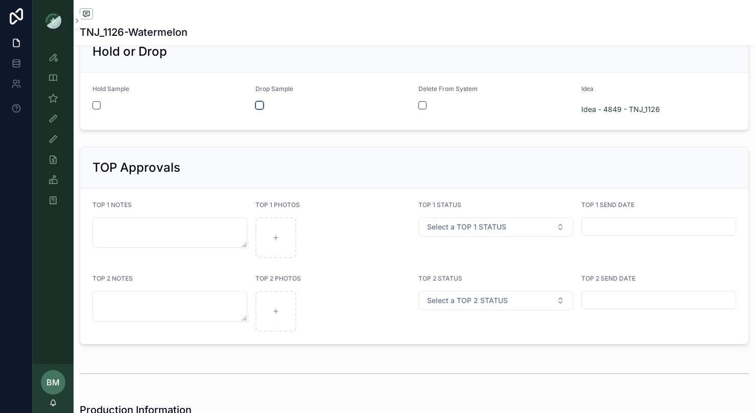
drag, startPoint x: 258, startPoint y: 107, endPoint x: 259, endPoint y: 142, distance: 35.3
click at [258, 107] on button "scrollable content" at bounding box center [259, 105] width 8 height 8
click at [55, 77] on icon "scrollable content" at bounding box center [53, 78] width 10 height 10
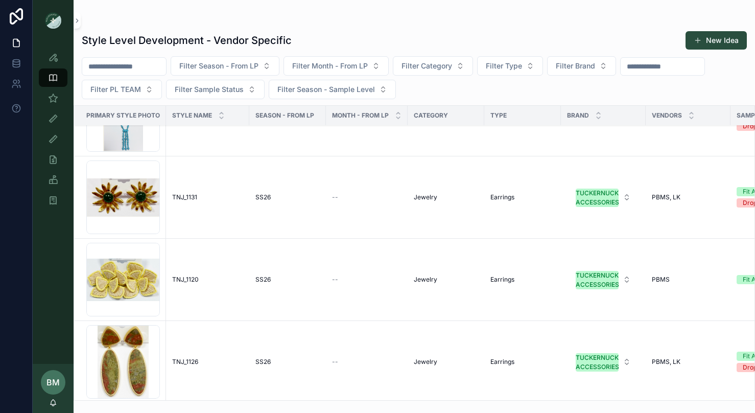
scroll to position [1634, 0]
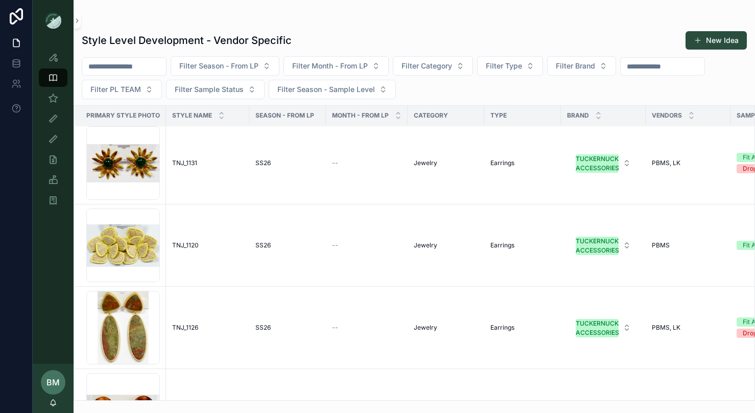
click at [374, 310] on td "--" at bounding box center [367, 327] width 82 height 82
click at [401, 342] on td "--" at bounding box center [367, 327] width 82 height 82
click at [444, 338] on td "Jewelry" at bounding box center [446, 327] width 77 height 82
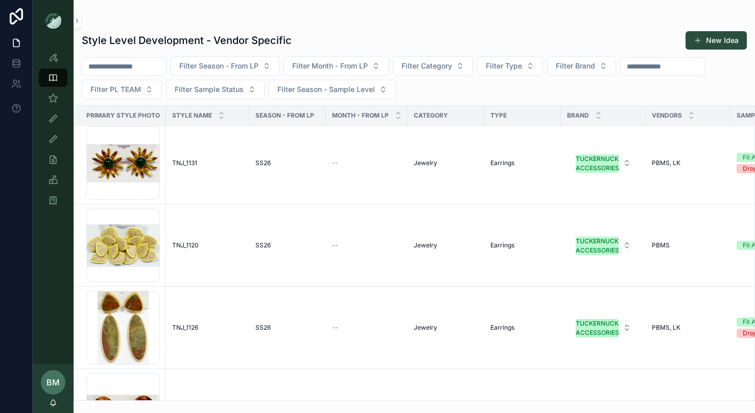
click at [444, 337] on td "Jewelry" at bounding box center [446, 327] width 77 height 82
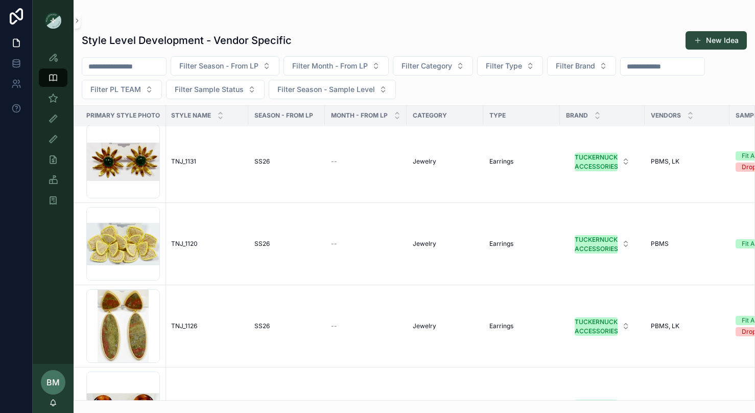
click at [184, 320] on td "TNJ_1126 TNJ_1126" at bounding box center [206, 326] width 83 height 82
click at [155, 321] on div "Screenshot-2025-08-13-at-1.58.03-PM .png" at bounding box center [123, 326] width 74 height 74
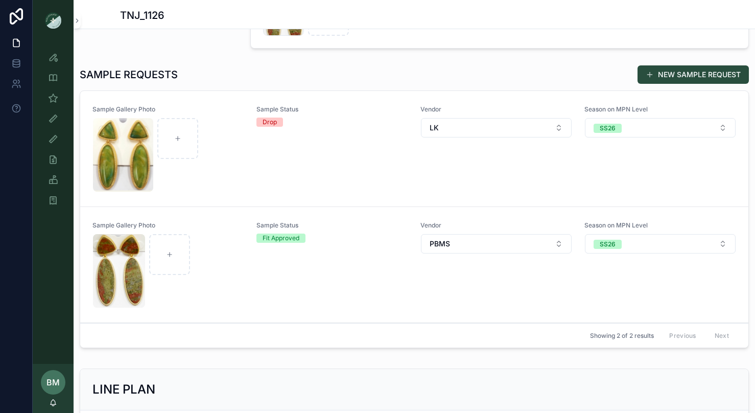
scroll to position [305, 0]
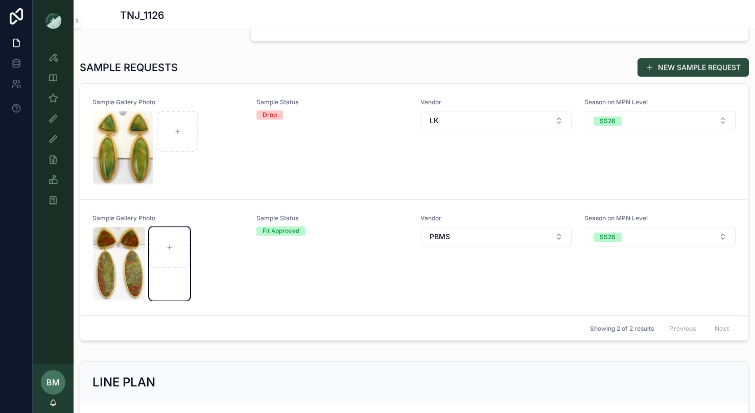
click at [176, 244] on div "scrollable content" at bounding box center [169, 247] width 41 height 41
type input "**********"
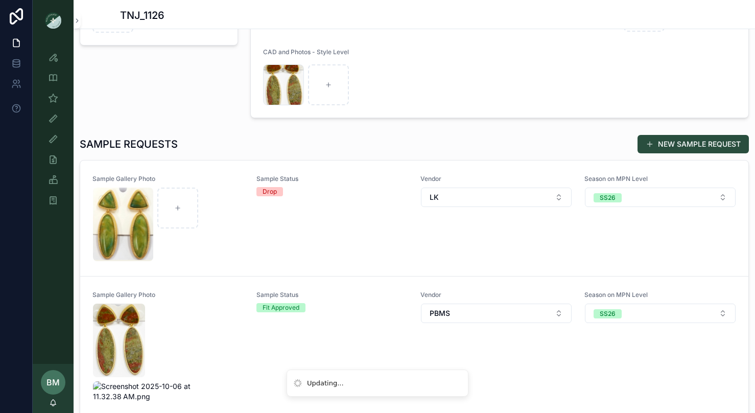
scroll to position [0, 0]
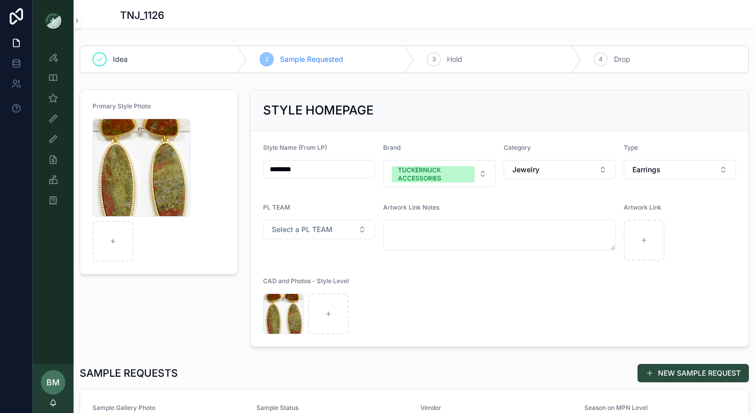
click at [0, 0] on icon "scrollable content" at bounding box center [0, 0] width 0 height 0
drag, startPoint x: 194, startPoint y: 108, endPoint x: 166, endPoint y: 156, distance: 55.1
click at [193, 109] on icon "scrollable content" at bounding box center [193, 109] width 8 height 8
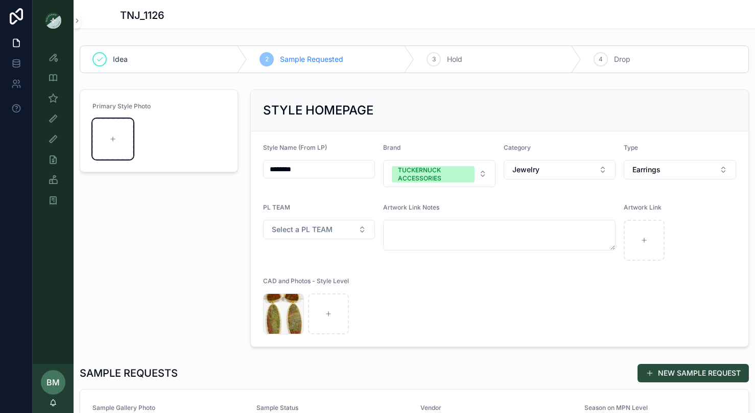
click at [110, 143] on div "scrollable content" at bounding box center [112, 138] width 41 height 41
type input "**********"
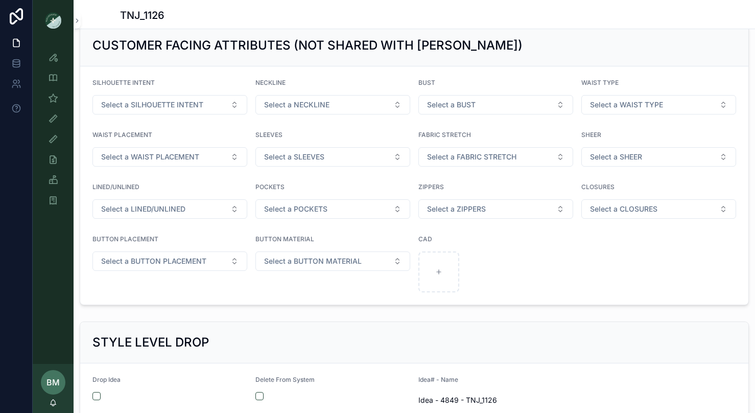
scroll to position [1183, 0]
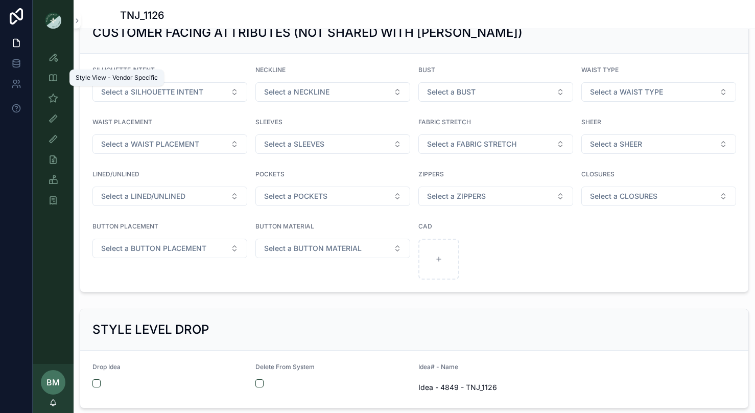
click at [55, 76] on icon "scrollable content" at bounding box center [53, 78] width 10 height 10
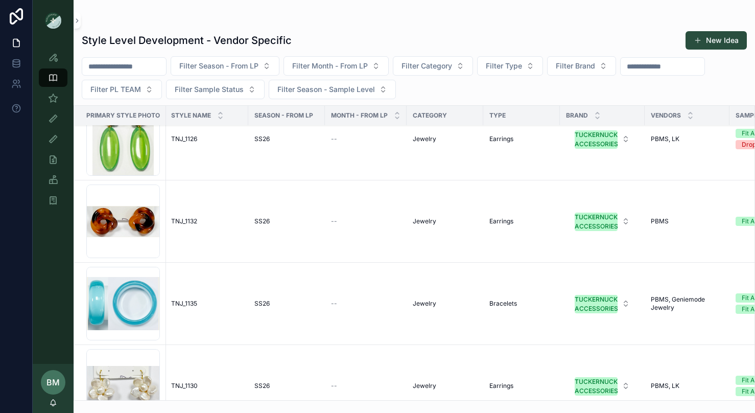
scroll to position [1828, 1]
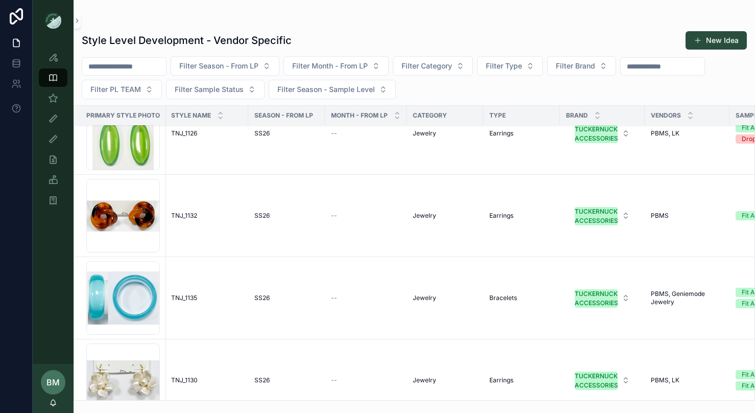
click at [183, 226] on td "TNJ_1132 TNJ_1132" at bounding box center [206, 216] width 83 height 82
click at [0, 0] on div "Screenshot-2025-08-13-at-1.55.51-PM .png" at bounding box center [0, 0] width 0 height 0
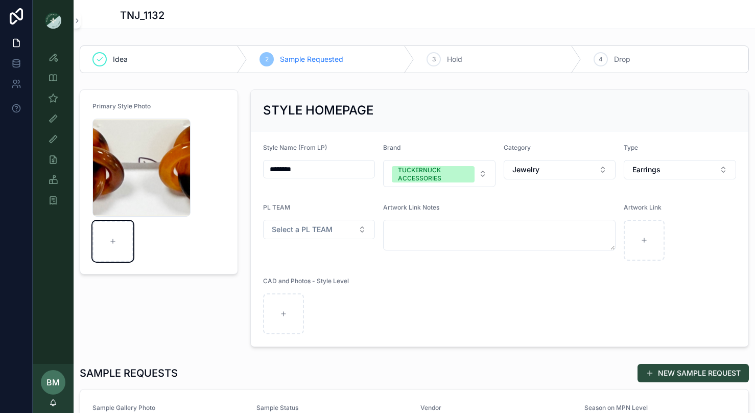
click at [108, 236] on div "scrollable content" at bounding box center [112, 241] width 41 height 41
type input "**********"
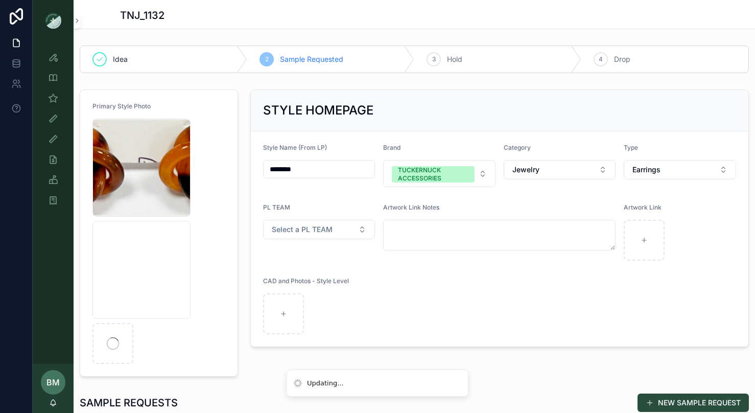
drag, startPoint x: 169, startPoint y: 130, endPoint x: 175, endPoint y: 140, distance: 12.2
click at [0, 0] on icon "scrollable content" at bounding box center [0, 0] width 0 height 0
drag, startPoint x: 194, startPoint y: 110, endPoint x: 212, endPoint y: 158, distance: 52.1
click at [194, 111] on icon "scrollable content" at bounding box center [193, 109] width 8 height 8
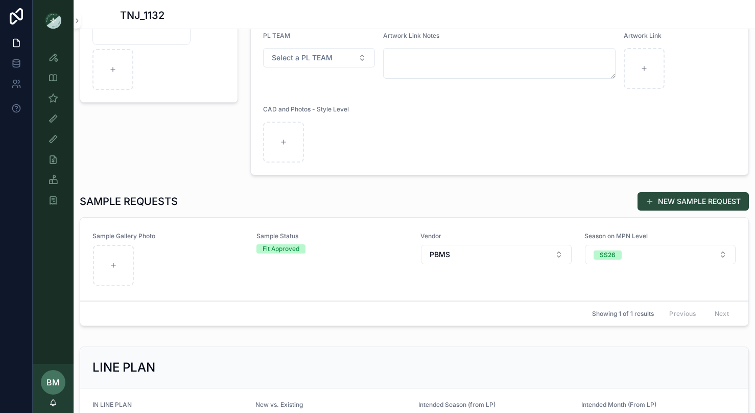
scroll to position [175, 0]
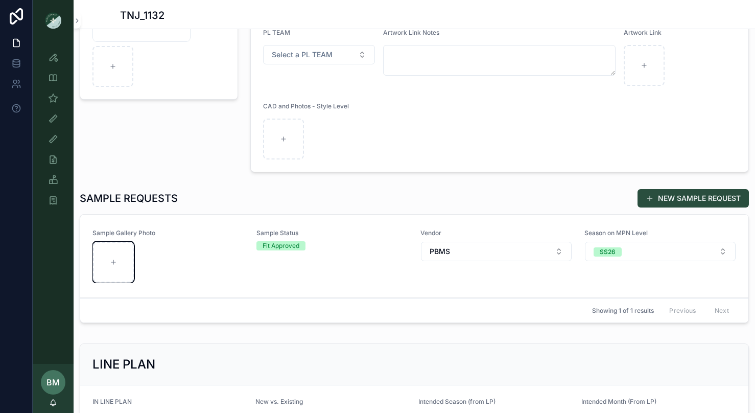
click at [126, 260] on div "scrollable content" at bounding box center [113, 262] width 41 height 41
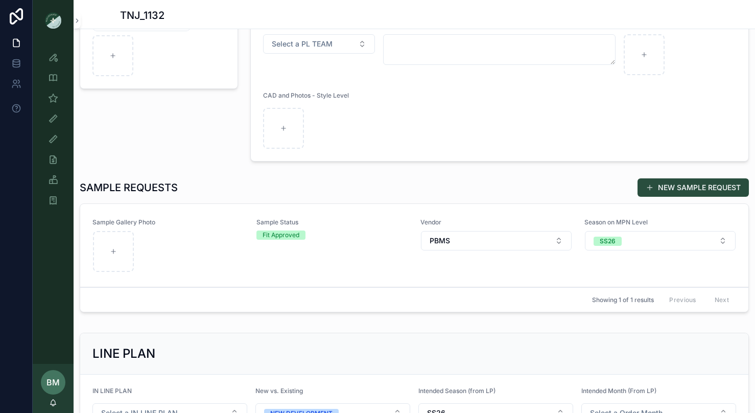
scroll to position [202, 0]
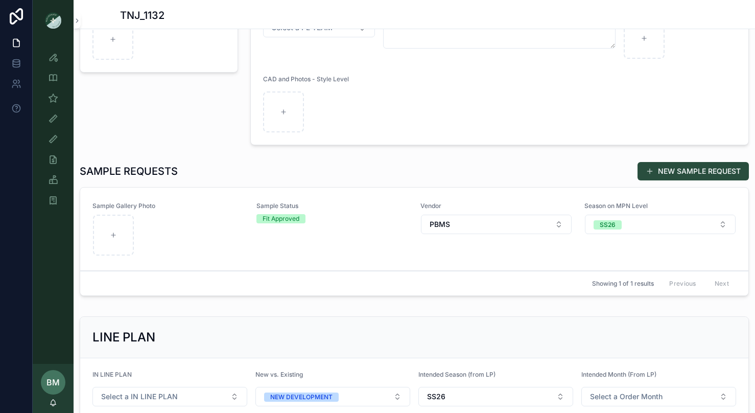
click at [150, 234] on div "scrollable content" at bounding box center [168, 234] width 151 height 41
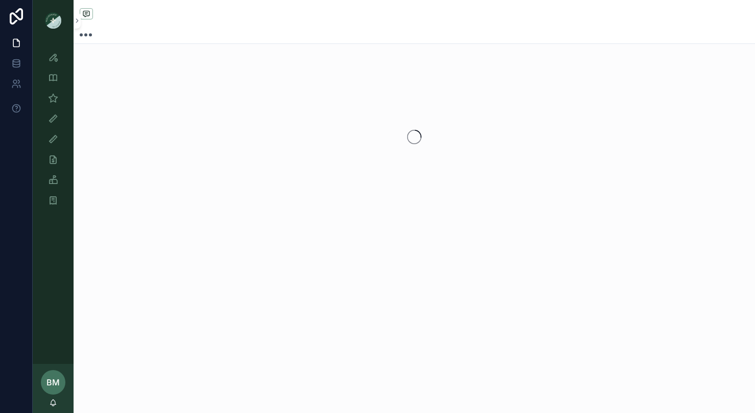
drag, startPoint x: 150, startPoint y: 234, endPoint x: 130, endPoint y: 234, distance: 20.4
click at [129, 234] on div "scrollable content" at bounding box center [414, 141] width 681 height 283
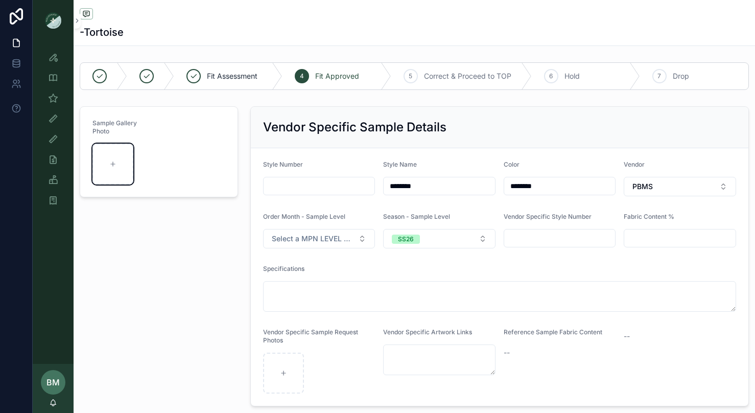
click at [119, 165] on div "scrollable content" at bounding box center [112, 163] width 41 height 41
type input "**********"
click at [300, 247] on button "Select a MPN LEVEL ORDER MONTH" at bounding box center [319, 238] width 112 height 19
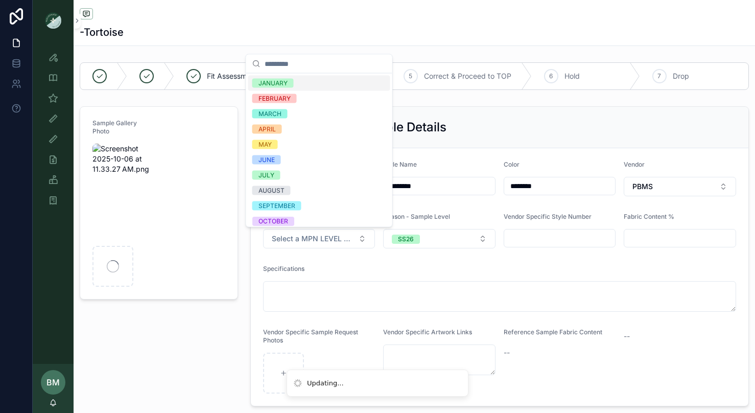
click at [357, 270] on div "Specifications" at bounding box center [499, 271] width 473 height 12
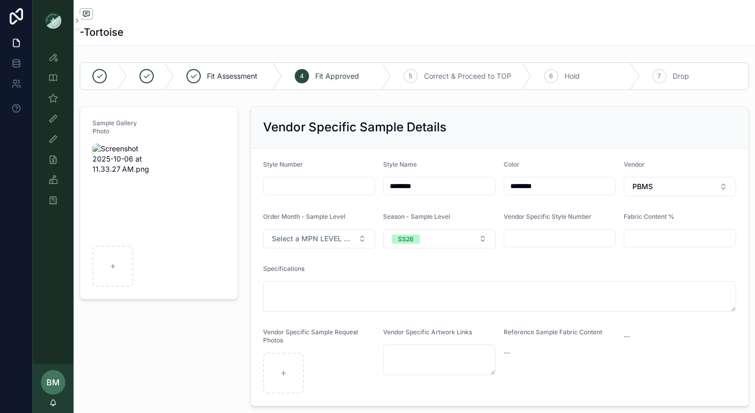
click at [536, 178] on div "********" at bounding box center [560, 186] width 112 height 18
click at [528, 187] on input "********" at bounding box center [559, 186] width 111 height 14
type input "****"
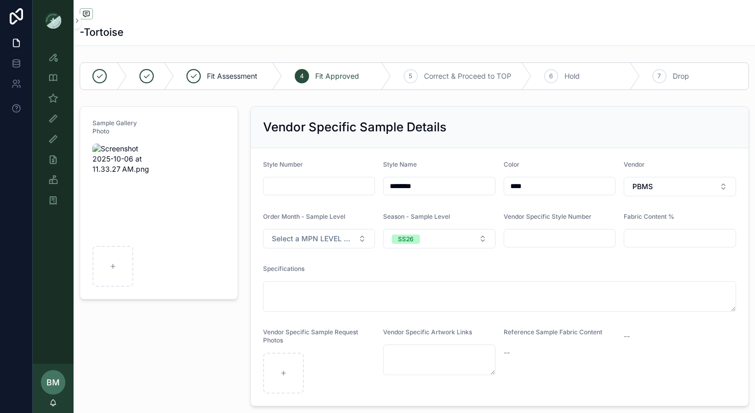
drag, startPoint x: 574, startPoint y: 146, endPoint x: 574, endPoint y: 155, distance: 9.2
click at [575, 147] on div "Vendor Specific Sample Details" at bounding box center [500, 127] width 498 height 41
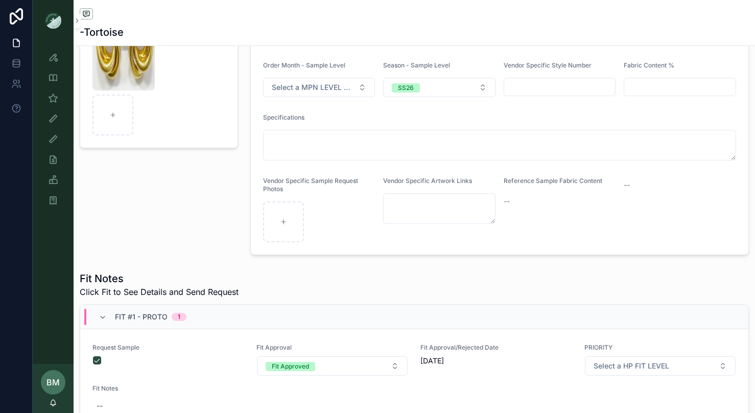
scroll to position [66, 0]
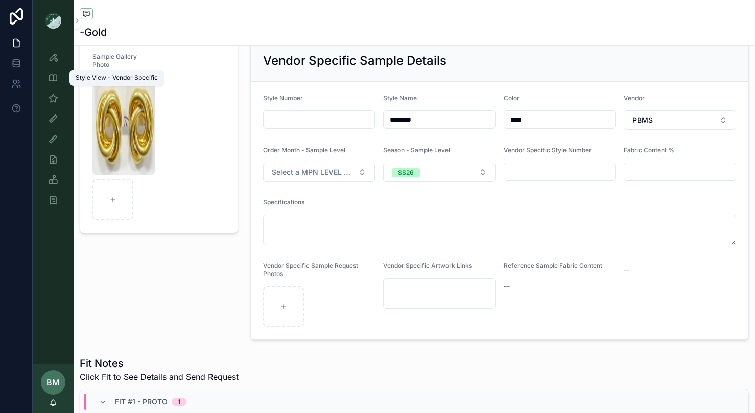
click at [43, 72] on link "Style View - Vendor Specific" at bounding box center [53, 77] width 29 height 18
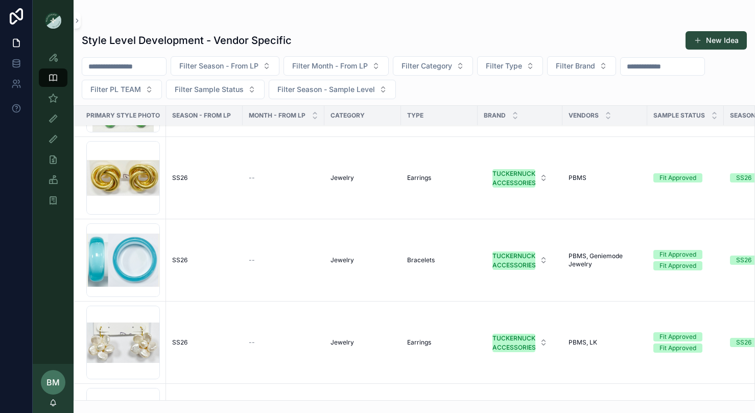
scroll to position [1862, 83]
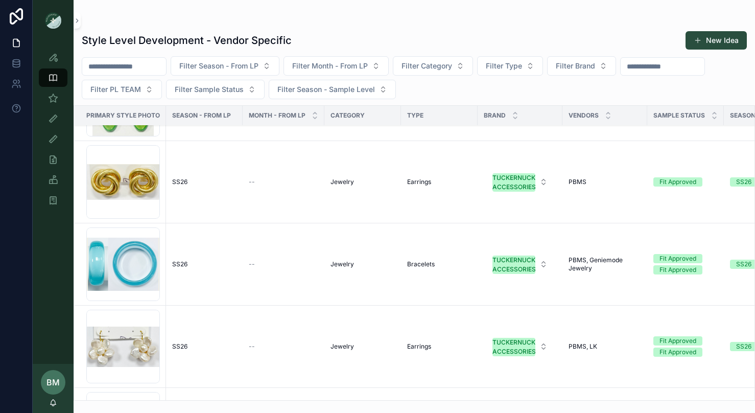
click at [276, 260] on div "--" at bounding box center [283, 264] width 69 height 8
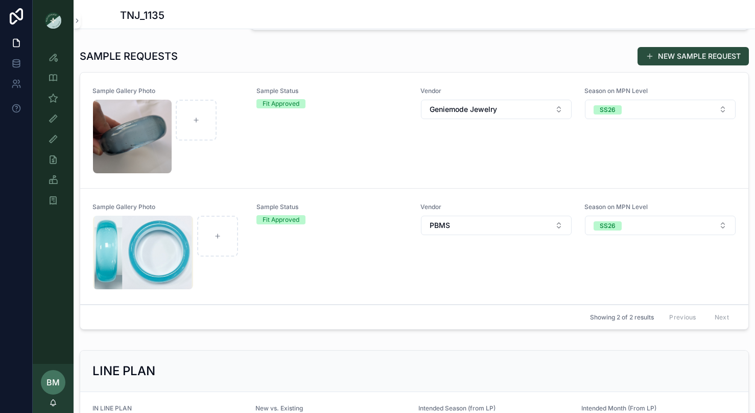
scroll to position [343, 0]
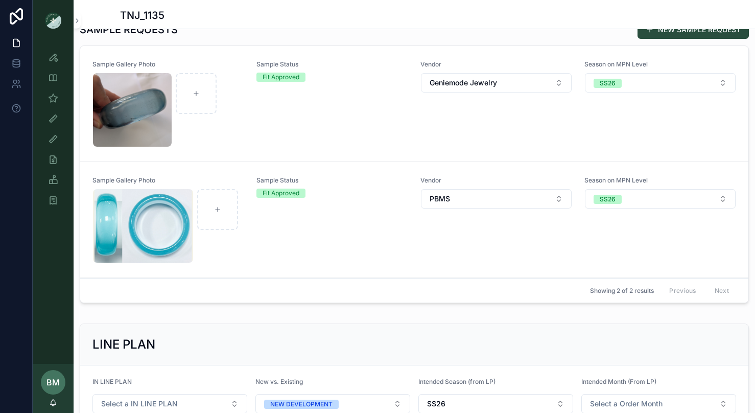
click at [334, 66] on span "Sample Status" at bounding box center [332, 64] width 152 height 8
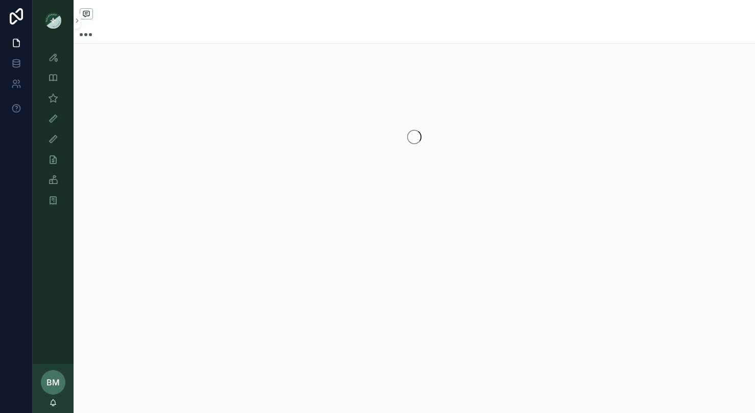
click at [334, 66] on div "scrollable content" at bounding box center [414, 136] width 681 height 161
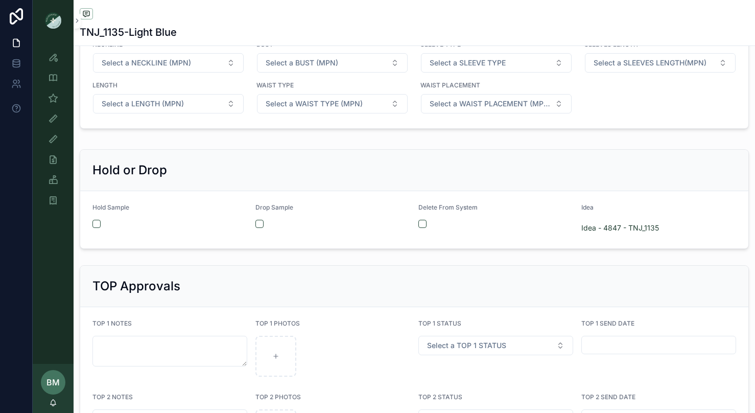
scroll to position [1774, 0]
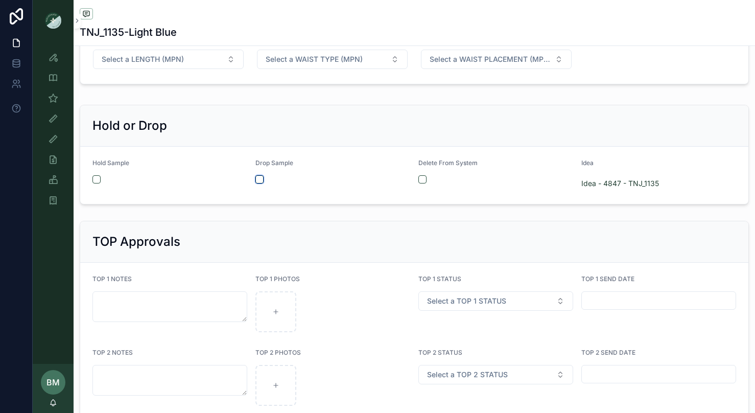
drag, startPoint x: 263, startPoint y: 179, endPoint x: 313, endPoint y: 184, distance: 49.8
click at [263, 179] on button "scrollable content" at bounding box center [259, 179] width 8 height 8
click at [56, 75] on icon "scrollable content" at bounding box center [53, 78] width 10 height 10
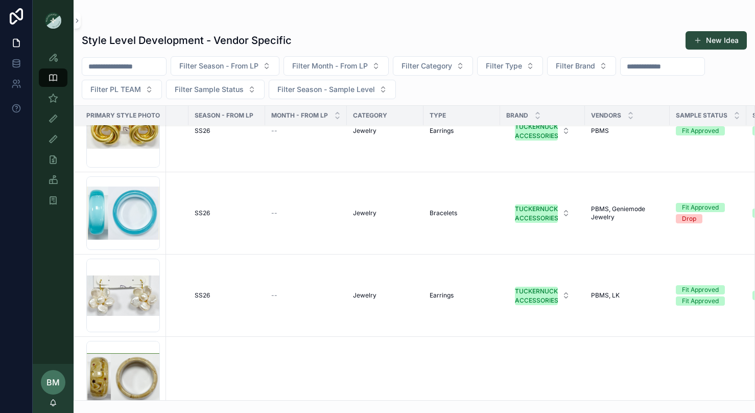
scroll to position [1913, 62]
click at [207, 211] on span "SS26" at bounding box center [201, 213] width 15 height 8
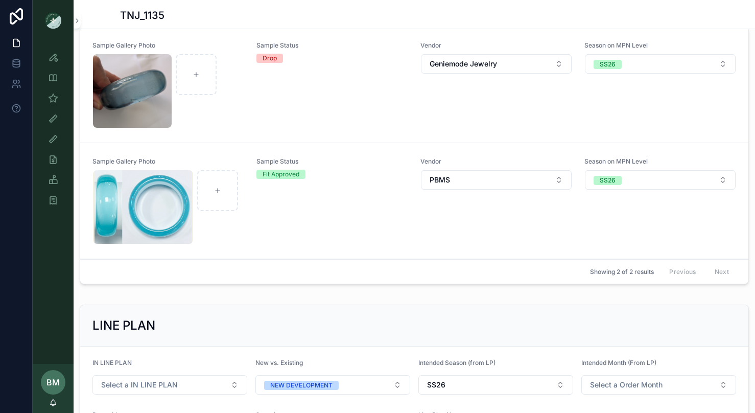
scroll to position [375, 0]
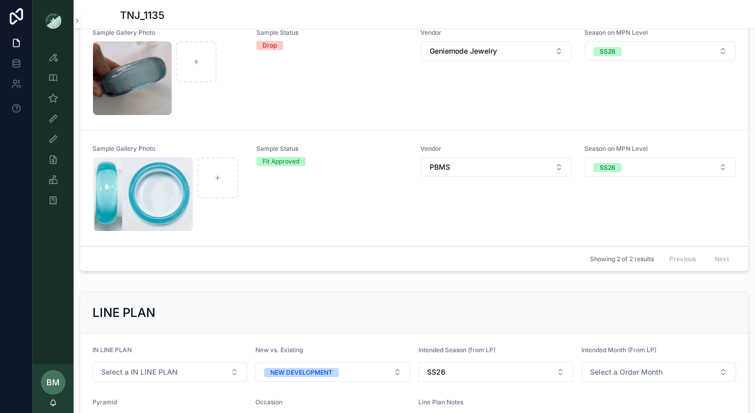
click at [310, 192] on div "Sample Status Fit Approved" at bounding box center [332, 188] width 152 height 87
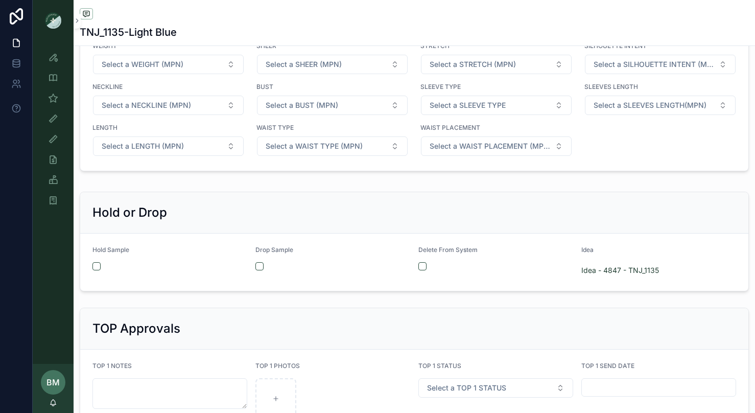
scroll to position [1690, 0]
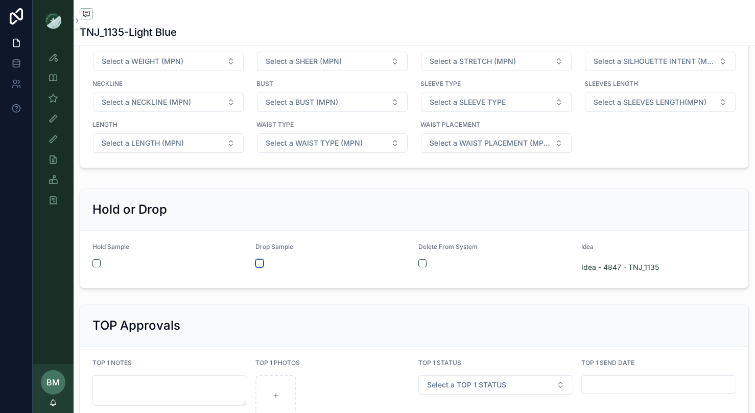
drag, startPoint x: 258, startPoint y: 264, endPoint x: 193, endPoint y: 209, distance: 85.5
click at [258, 264] on button "scrollable content" at bounding box center [259, 263] width 8 height 8
click at [50, 77] on icon "scrollable content" at bounding box center [53, 78] width 10 height 10
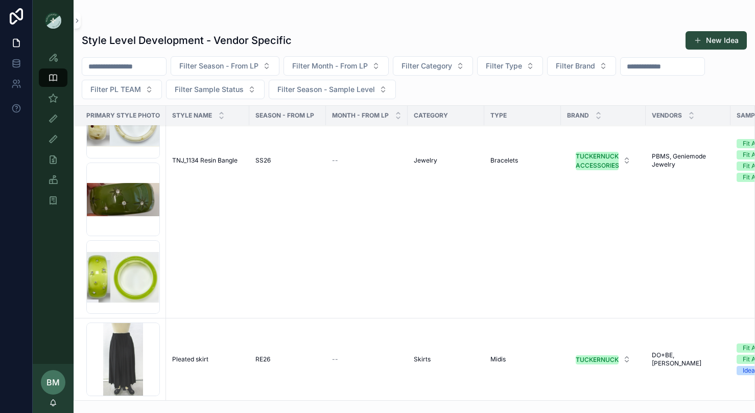
scroll to position [2208, 0]
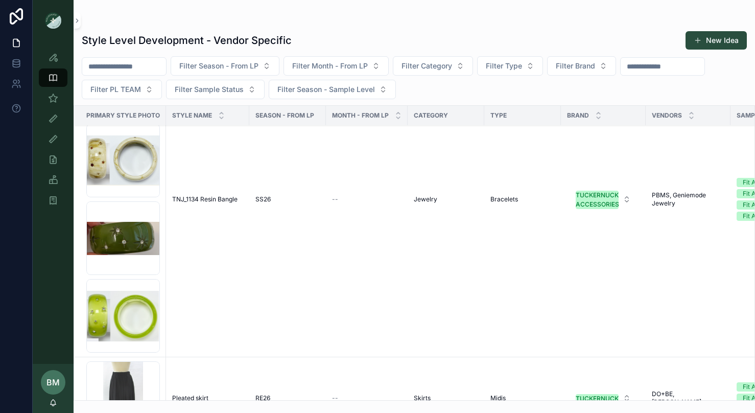
click at [219, 212] on td "TNJ_1134 Resin Bangle TNJ_1134 Resin Bangle" at bounding box center [207, 199] width 83 height 315
click at [213, 193] on td "TNJ_1134 Resin Bangle TNJ_1134 Resin Bangle" at bounding box center [207, 199] width 83 height 315
click at [224, 198] on span "TNJ_1134 Resin Bangle" at bounding box center [204, 199] width 65 height 8
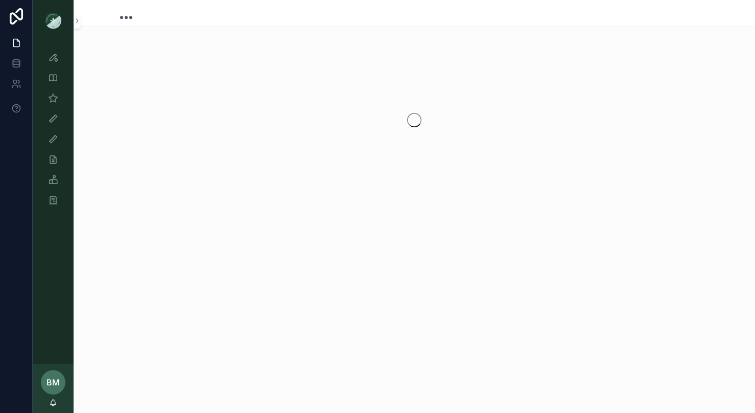
click at [224, 198] on div "scrollable content" at bounding box center [414, 119] width 681 height 161
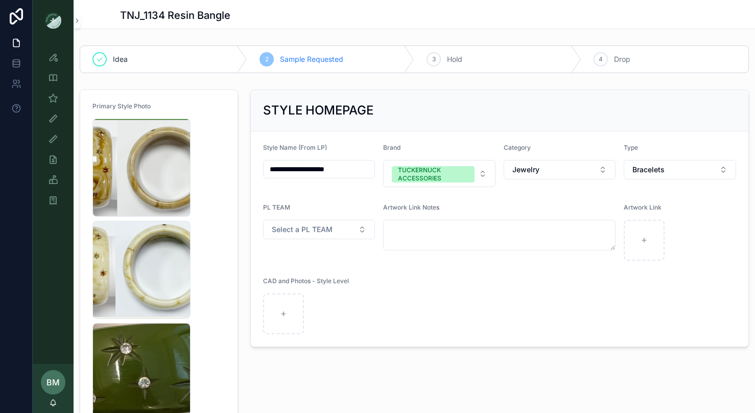
click at [0, 0] on icon "scrollable content" at bounding box center [0, 0] width 0 height 0
click at [193, 108] on icon "scrollable content" at bounding box center [193, 109] width 0 height 2
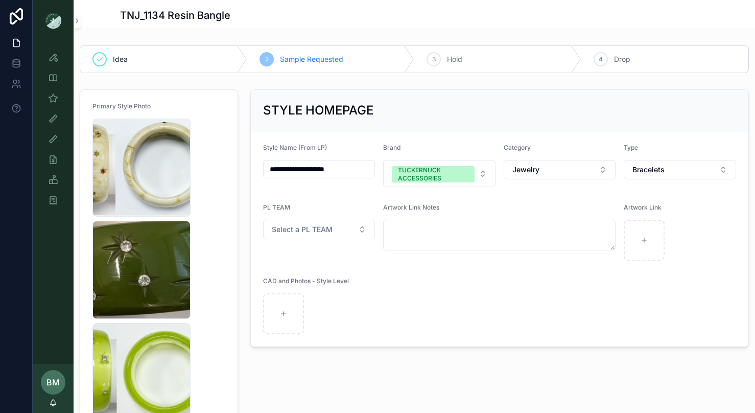
drag, startPoint x: 172, startPoint y: 125, endPoint x: 172, endPoint y: 134, distance: 9.2
click at [0, 0] on icon "scrollable content" at bounding box center [0, 0] width 0 height 0
drag, startPoint x: 191, startPoint y: 108, endPoint x: 189, endPoint y: 136, distance: 27.6
click at [190, 108] on icon "scrollable content" at bounding box center [192, 109] width 5 height 5
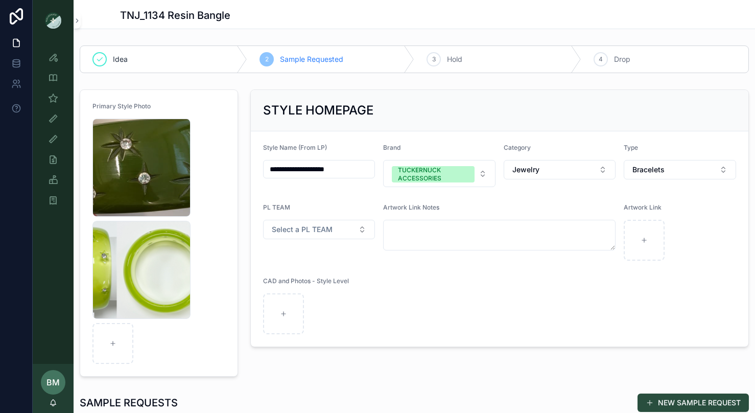
click at [0, 0] on icon "scrollable content" at bounding box center [0, 0] width 0 height 0
drag, startPoint x: 194, startPoint y: 210, endPoint x: 209, endPoint y: 237, distance: 31.1
click at [194, 210] on icon "scrollable content" at bounding box center [193, 211] width 8 height 8
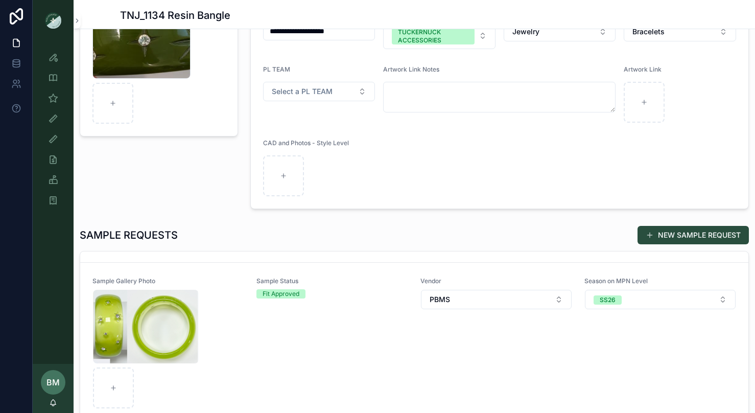
scroll to position [143, 0]
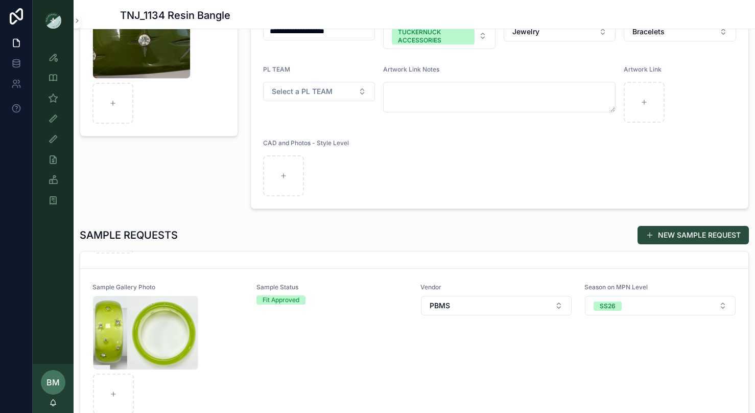
click at [265, 302] on div "Fit Approved" at bounding box center [280, 299] width 37 height 9
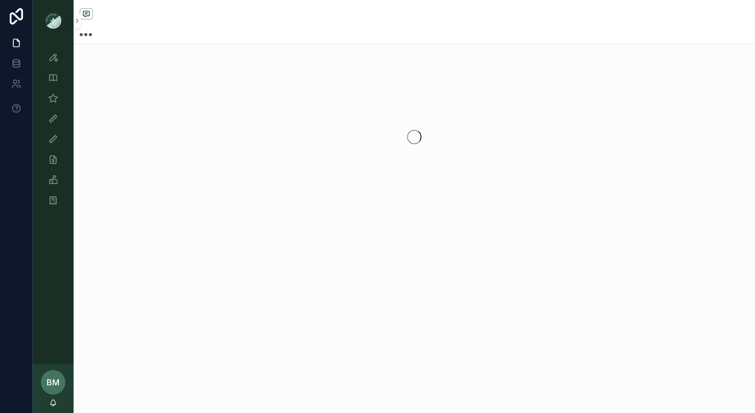
click at [265, 302] on div "scrollable content" at bounding box center [414, 206] width 681 height 413
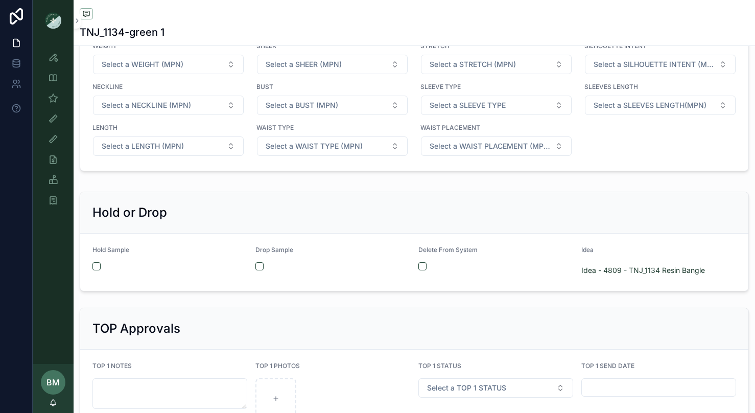
scroll to position [1700, 0]
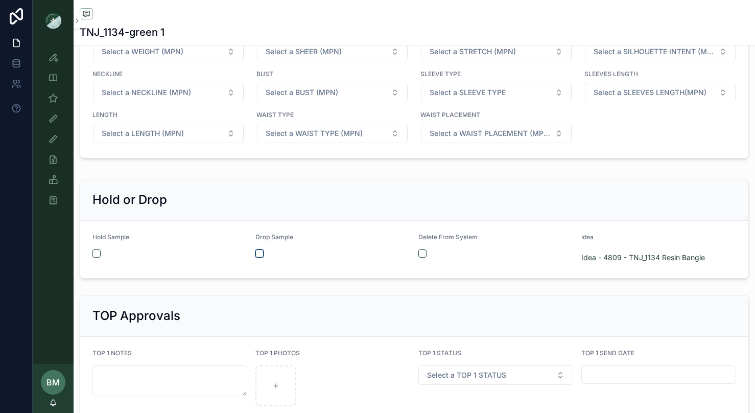
drag, startPoint x: 259, startPoint y: 250, endPoint x: 251, endPoint y: 261, distance: 13.6
click at [259, 250] on button "scrollable content" at bounding box center [259, 253] width 8 height 8
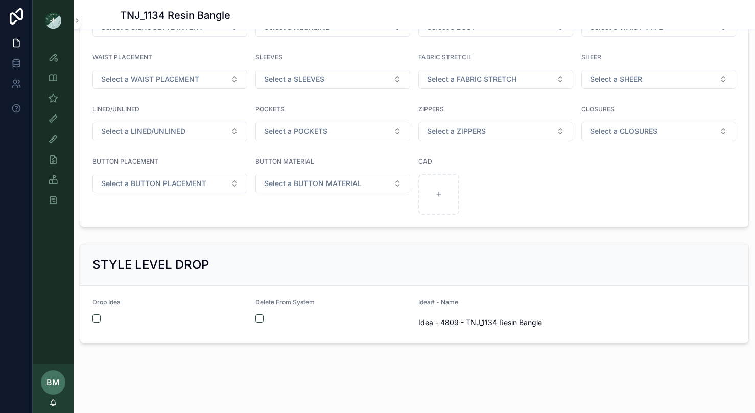
scroll to position [1255, 0]
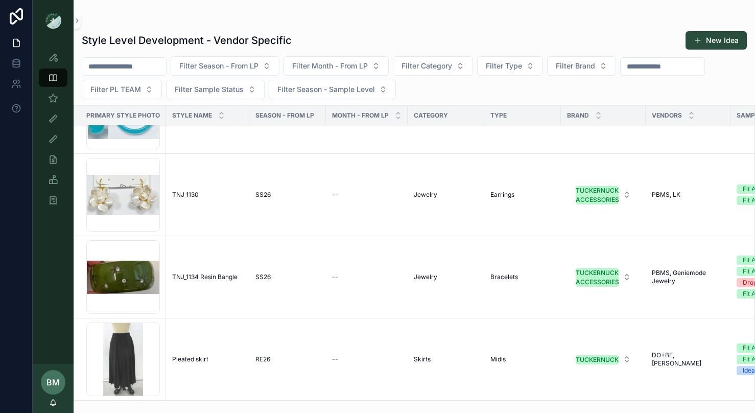
scroll to position [1989, 0]
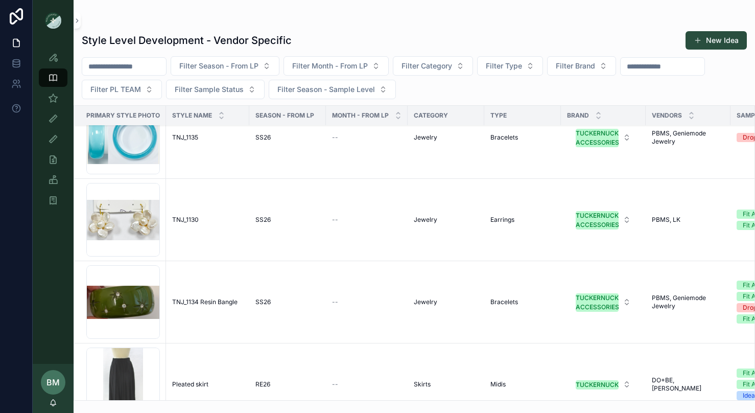
click at [297, 305] on div "SS26" at bounding box center [287, 302] width 64 height 8
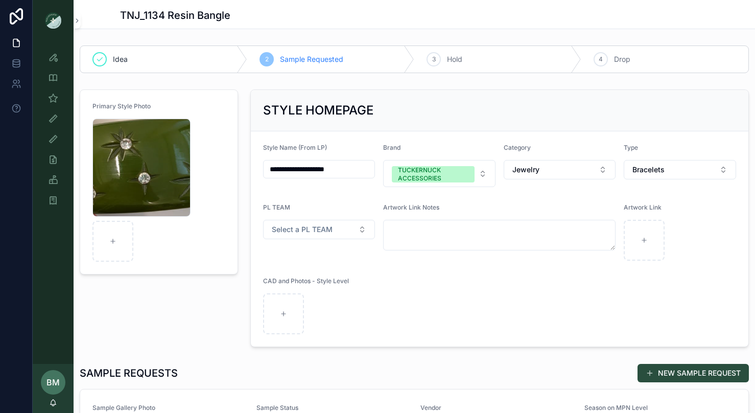
click at [296, 306] on div "scrollable content" at bounding box center [283, 313] width 41 height 41
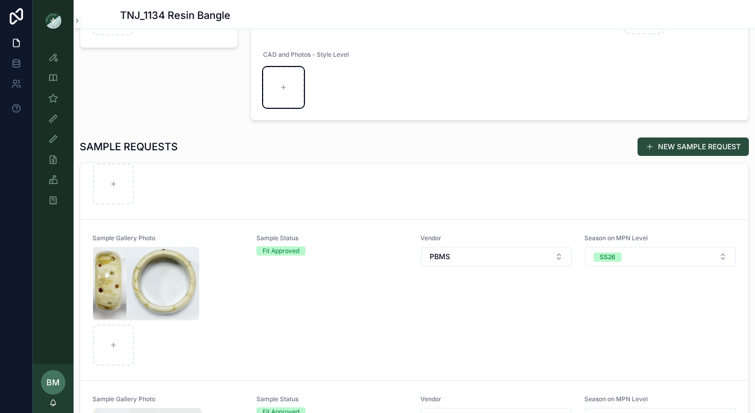
scroll to position [280, 0]
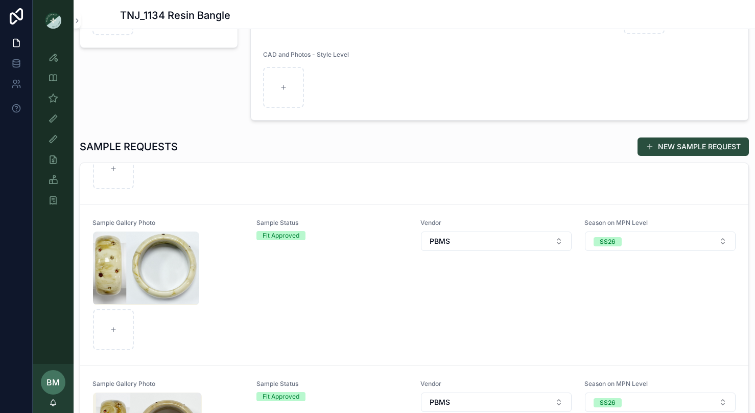
click at [278, 232] on div "Fit Approved" at bounding box center [280, 235] width 37 height 9
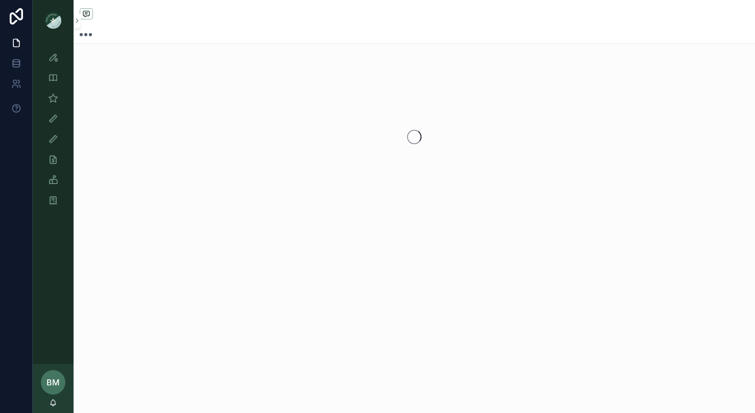
click at [278, 232] on div "scrollable content" at bounding box center [414, 141] width 681 height 283
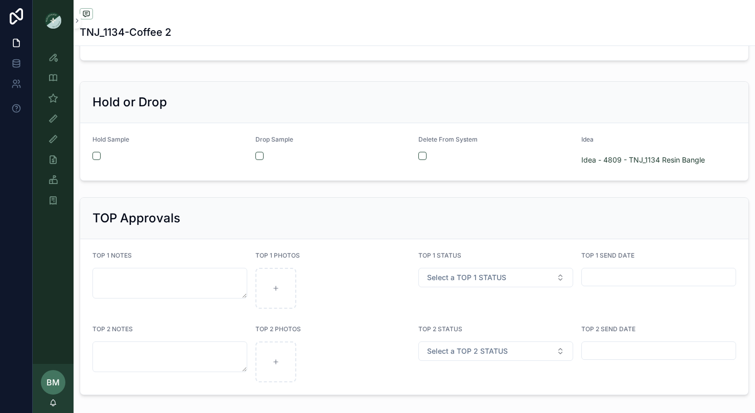
scroll to position [1815, 0]
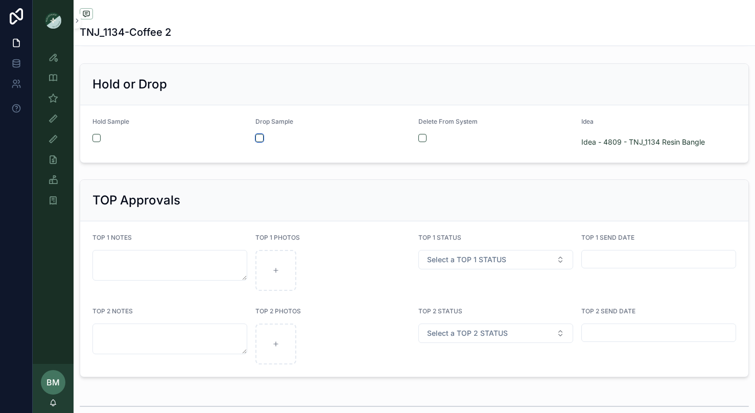
drag, startPoint x: 259, startPoint y: 137, endPoint x: 207, endPoint y: 143, distance: 52.4
click at [259, 138] on button "scrollable content" at bounding box center [259, 138] width 8 height 8
click at [79, 23] on icon "scrollable content" at bounding box center [77, 21] width 7 height 8
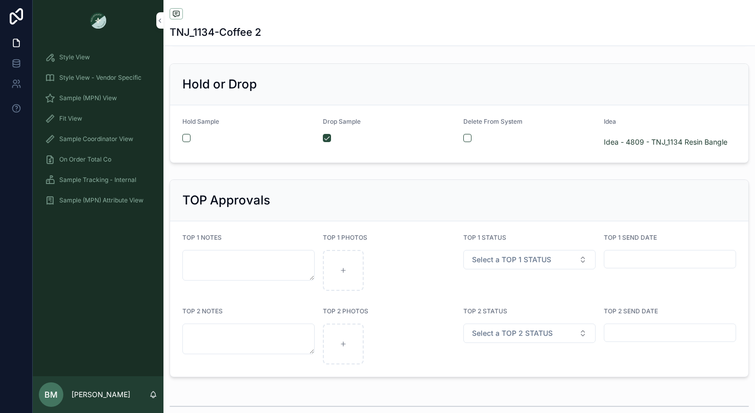
click at [93, 60] on div "Style View" at bounding box center [98, 57] width 106 height 16
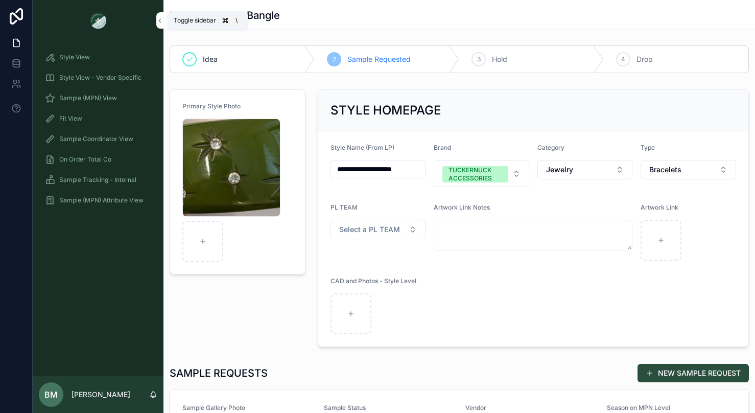
drag, startPoint x: 159, startPoint y: 19, endPoint x: 157, endPoint y: 30, distance: 10.9
click at [159, 19] on icon "scrollable content" at bounding box center [159, 21] width 7 height 8
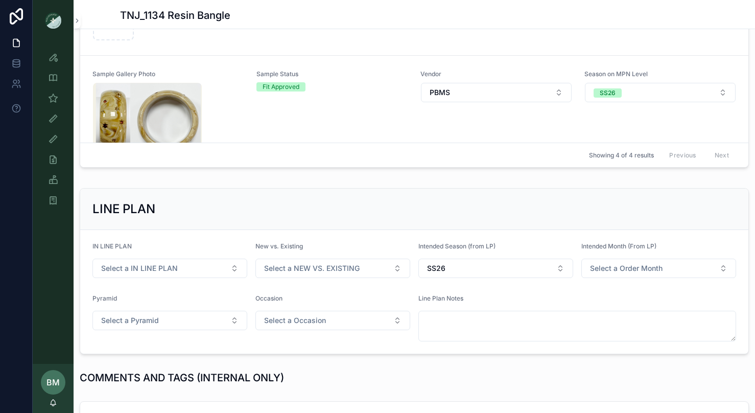
scroll to position [300, 0]
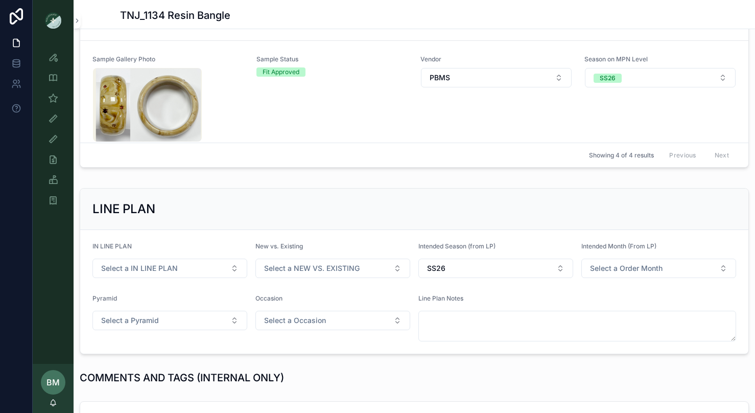
click at [253, 102] on div "Sample Gallery Photo Sample Status Fit Approved Vendor PBMS Season on MPN Level…" at bounding box center [413, 121] width 643 height 132
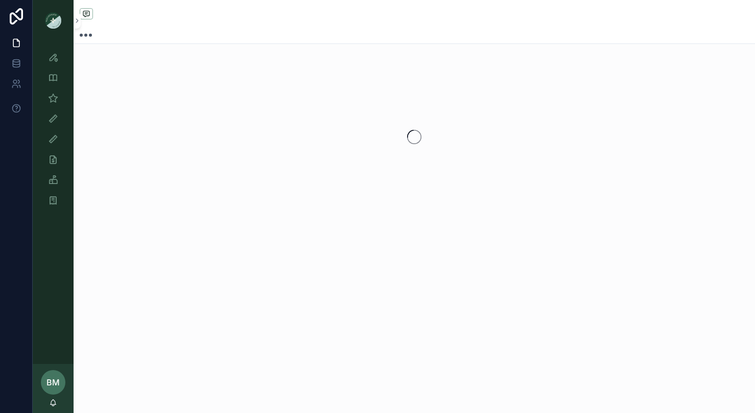
click at [253, 101] on div "scrollable content" at bounding box center [414, 136] width 681 height 161
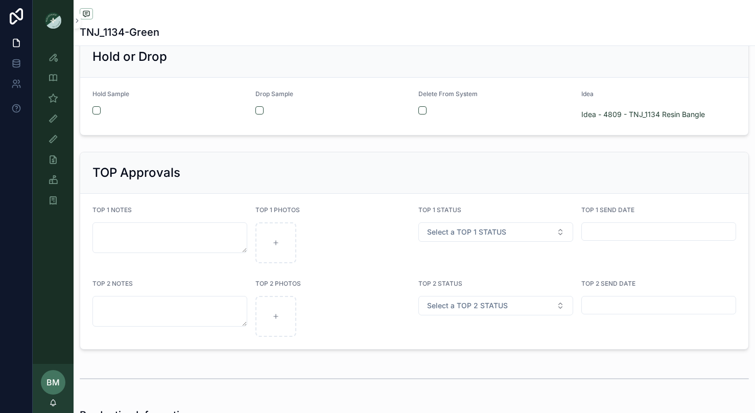
scroll to position [1856, 0]
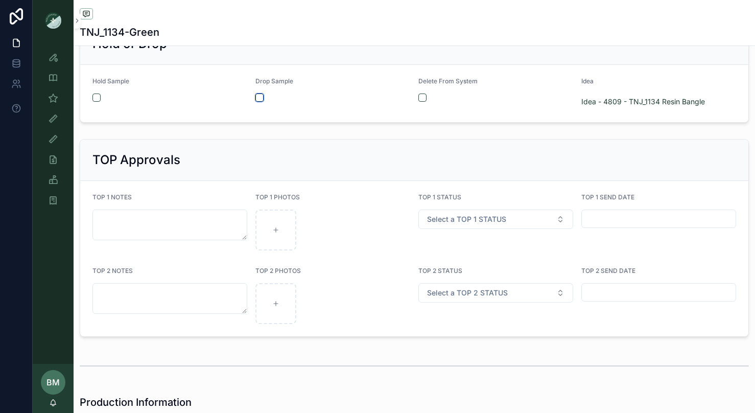
drag, startPoint x: 258, startPoint y: 95, endPoint x: 243, endPoint y: 148, distance: 54.8
click at [257, 95] on button "scrollable content" at bounding box center [259, 97] width 8 height 8
click at [50, 81] on icon "scrollable content" at bounding box center [53, 78] width 10 height 10
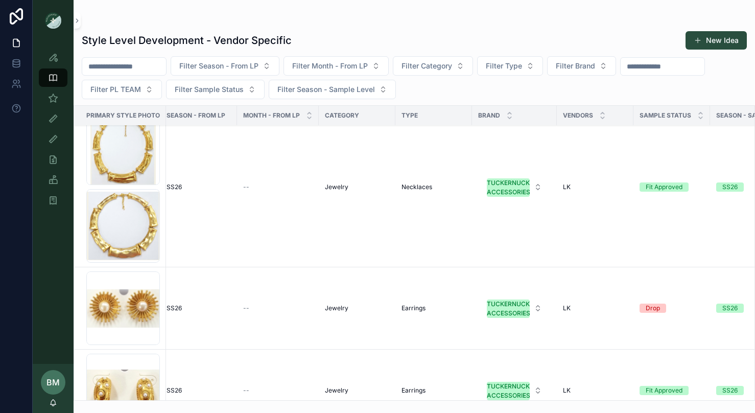
scroll to position [0, 89]
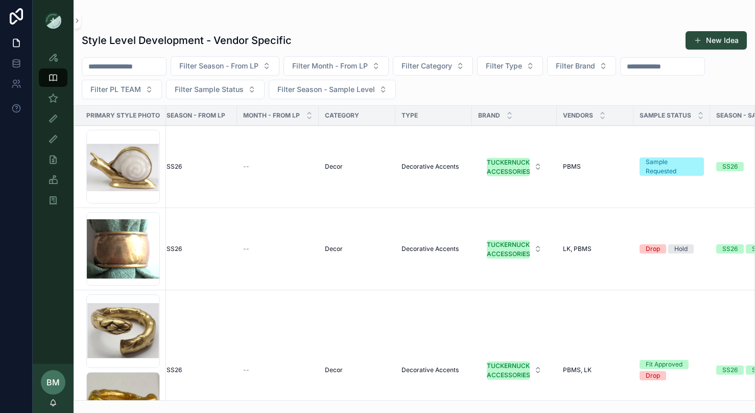
click at [711, 39] on button "New Idea" at bounding box center [715, 40] width 61 height 18
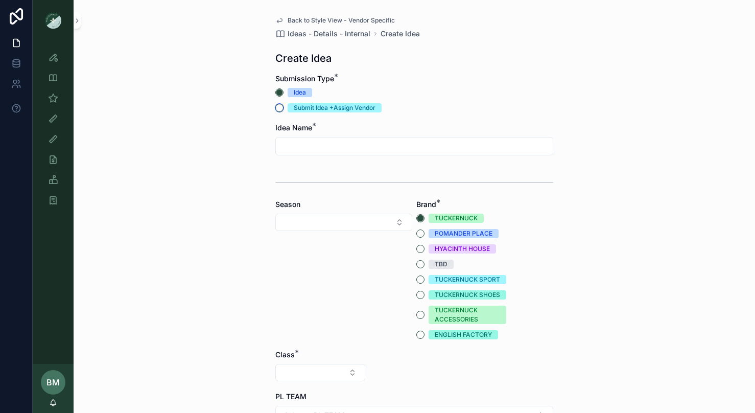
click at [277, 108] on button "Submit Idea +Assign Vendor" at bounding box center [279, 108] width 8 height 8
click at [303, 142] on input "scrollable content" at bounding box center [414, 146] width 277 height 14
type input "********"
click at [326, 220] on button "Select Button" at bounding box center [343, 221] width 137 height 17
click at [294, 388] on span "SS26" at bounding box center [286, 393] width 18 height 10
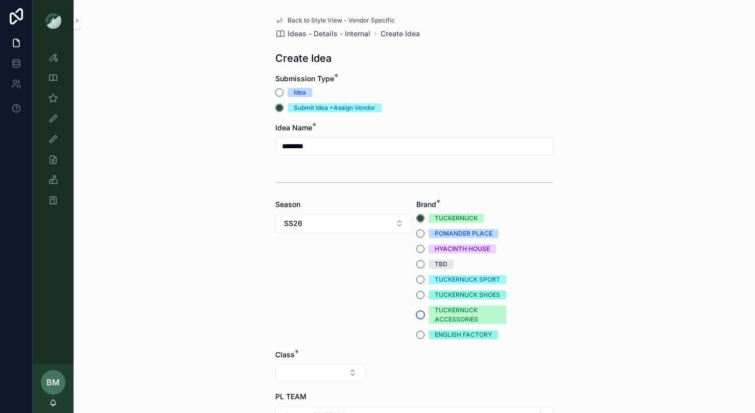
drag, startPoint x: 420, startPoint y: 313, endPoint x: 424, endPoint y: 323, distance: 10.8
click at [421, 314] on button "TUCKERNUCK ACCESSORIES" at bounding box center [420, 314] width 8 height 8
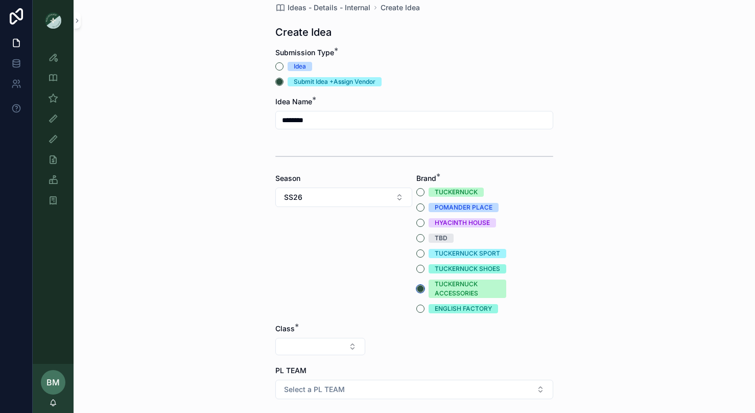
scroll to position [25, 0]
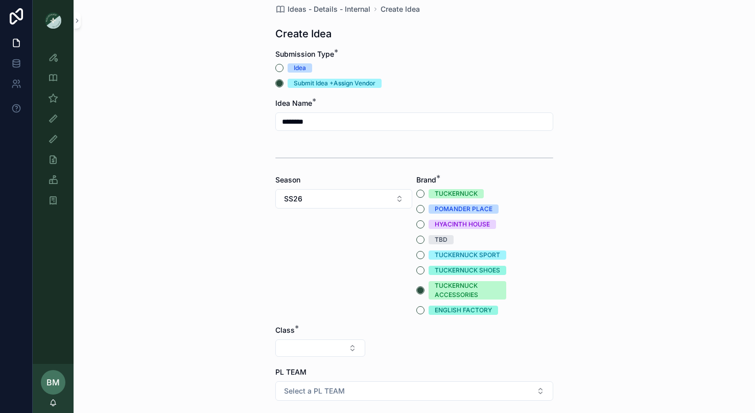
click at [291, 344] on button "Select Button" at bounding box center [320, 347] width 90 height 17
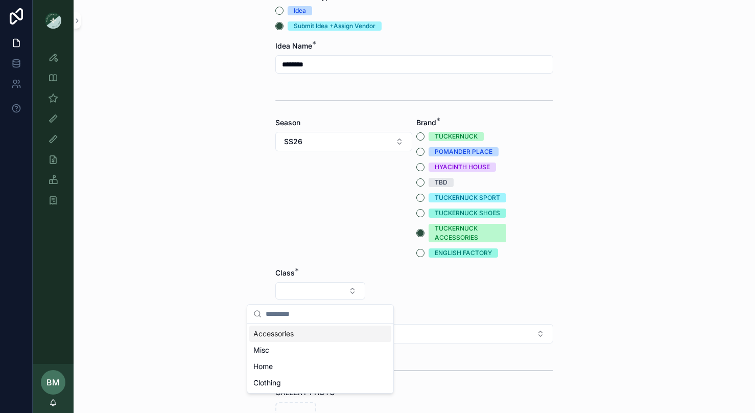
scroll to position [87, 0]
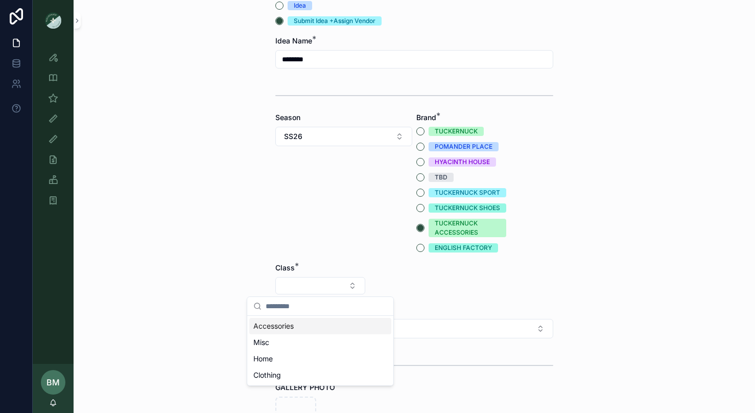
click at [272, 325] on span "Accessories" at bounding box center [273, 326] width 40 height 10
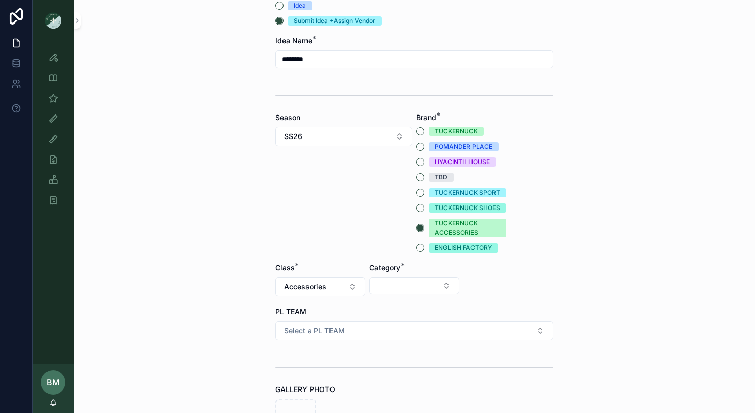
click at [442, 280] on button "Select Button" at bounding box center [414, 285] width 90 height 17
drag, startPoint x: 361, startPoint y: 326, endPoint x: 382, endPoint y: 319, distance: 22.1
click at [361, 326] on span "Jewelry" at bounding box center [360, 326] width 26 height 10
click at [496, 286] on button "Select Button" at bounding box center [508, 285] width 90 height 17
click at [454, 356] on span "Earrings" at bounding box center [454, 358] width 27 height 10
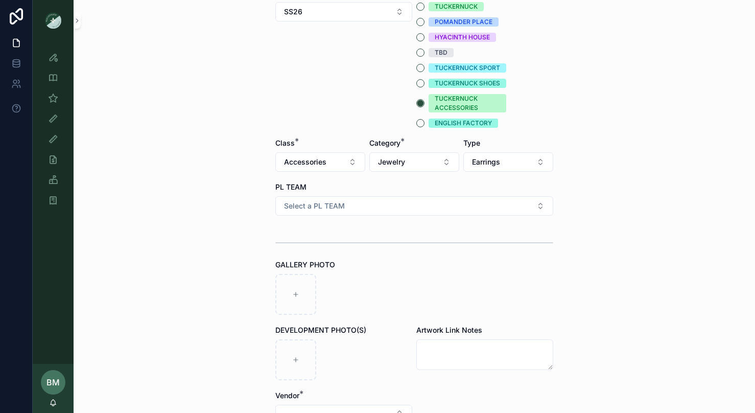
scroll to position [232, 0]
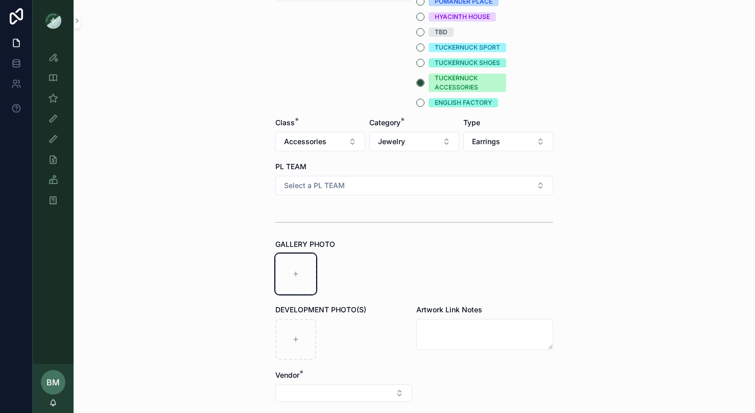
click at [296, 271] on icon "scrollable content" at bounding box center [295, 273] width 7 height 7
type input "**********"
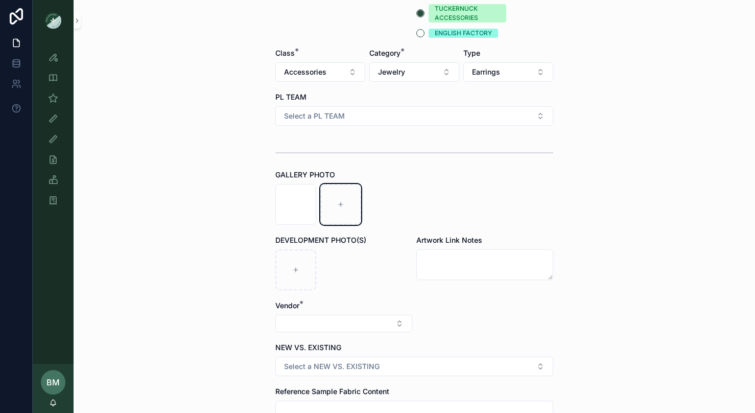
scroll to position [408, 0]
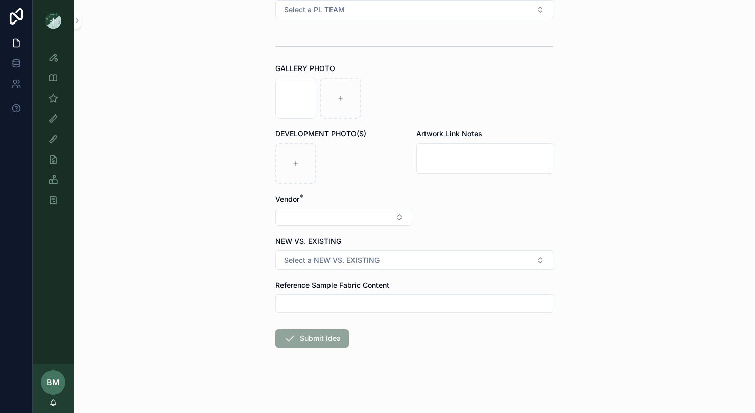
click at [362, 250] on button "Select a NEW VS. EXISTING" at bounding box center [414, 259] width 278 height 19
drag, startPoint x: 392, startPoint y: 301, endPoint x: 342, endPoint y: 330, distance: 57.2
click at [392, 301] on div "NEW DEVELOPMENT" at bounding box center [384, 300] width 62 height 9
click at [333, 222] on button "Select Button" at bounding box center [343, 216] width 137 height 17
type input "***"
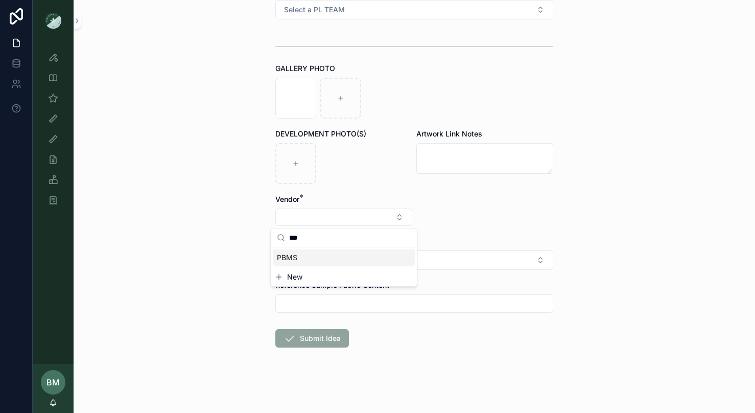
drag, startPoint x: 314, startPoint y: 254, endPoint x: 311, endPoint y: 267, distance: 13.0
click at [314, 254] on div "PBMS" at bounding box center [344, 257] width 142 height 16
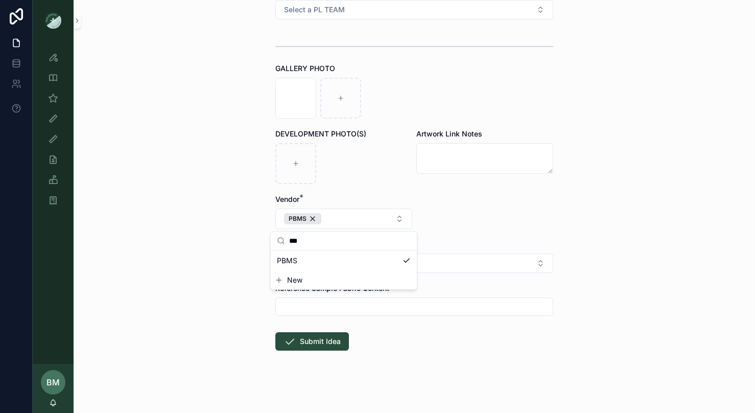
drag, startPoint x: 315, startPoint y: 340, endPoint x: 299, endPoint y: 331, distance: 17.4
click at [315, 340] on button "Submit Idea" at bounding box center [312, 341] width 74 height 18
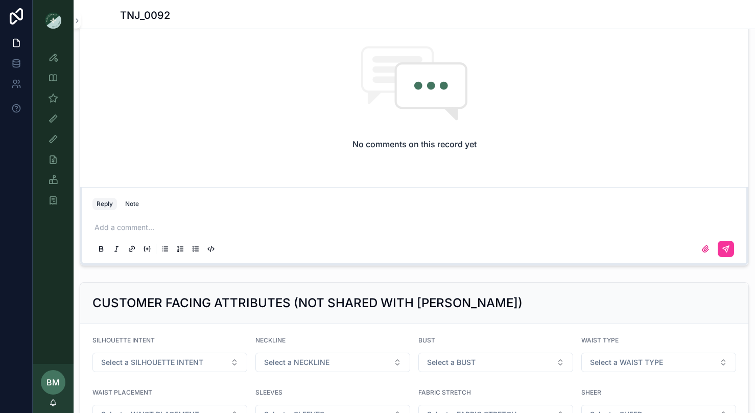
scroll to position [708, 0]
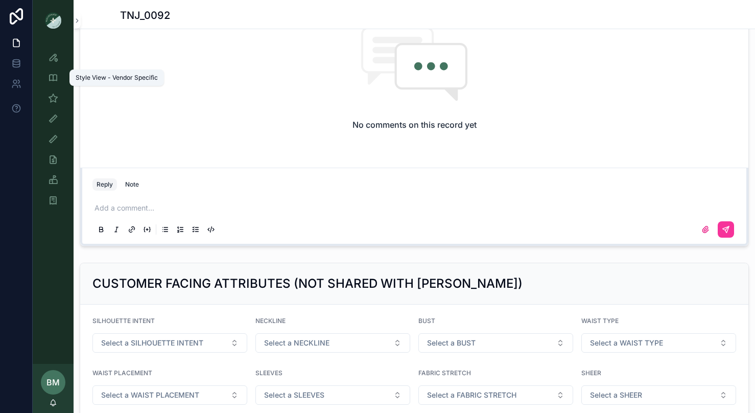
click at [51, 77] on icon "scrollable content" at bounding box center [53, 78] width 10 height 10
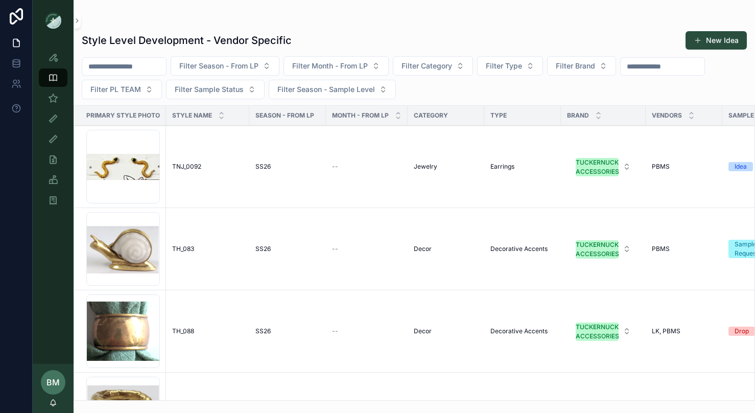
click at [717, 46] on button "New Idea" at bounding box center [715, 40] width 61 height 18
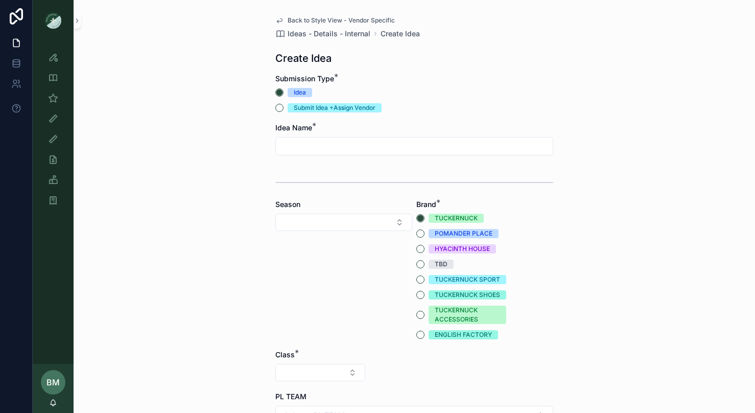
click at [287, 104] on div "Submit Idea +Assign Vendor" at bounding box center [414, 107] width 278 height 9
drag, startPoint x: 283, startPoint y: 109, endPoint x: 288, endPoint y: 113, distance: 6.9
click at [283, 109] on div "Submit Idea +Assign Vendor" at bounding box center [414, 107] width 278 height 9
drag, startPoint x: 277, startPoint y: 104, endPoint x: 284, endPoint y: 116, distance: 13.9
click at [277, 104] on button "Submit Idea +Assign Vendor" at bounding box center [279, 108] width 8 height 8
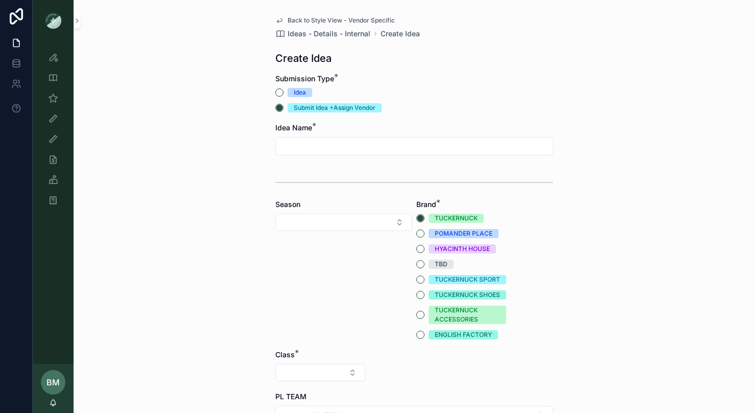
click at [289, 145] on input "scrollable content" at bounding box center [414, 146] width 277 height 14
type input "********"
click at [312, 220] on button "Select Button" at bounding box center [343, 221] width 137 height 17
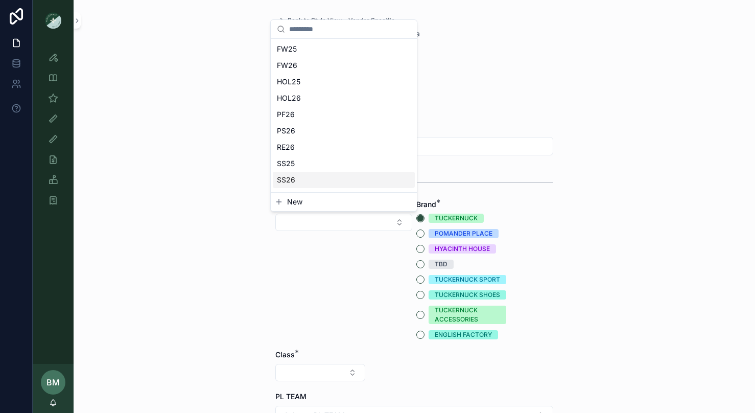
drag, startPoint x: 290, startPoint y: 180, endPoint x: 293, endPoint y: 186, distance: 7.5
click at [289, 180] on span "SS26" at bounding box center [286, 180] width 18 height 10
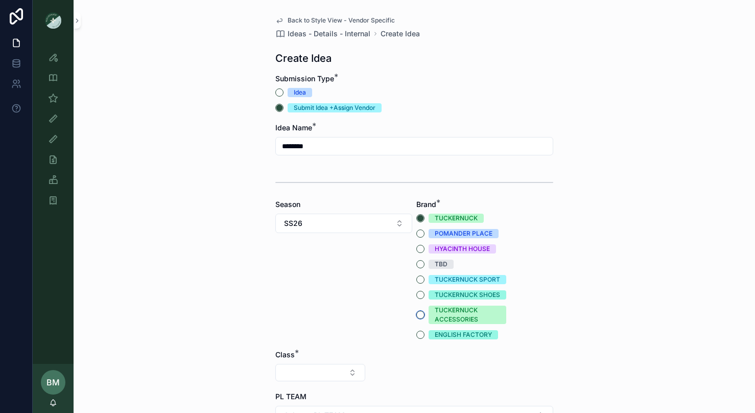
drag, startPoint x: 422, startPoint y: 315, endPoint x: 331, endPoint y: 348, distance: 97.2
click at [422, 315] on button "TUCKERNUCK ACCESSORIES" at bounding box center [420, 314] width 8 height 8
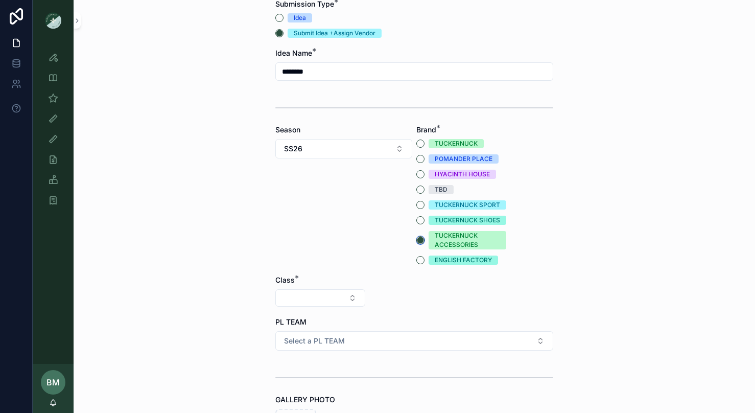
scroll to position [76, 0]
click at [309, 298] on button "Select Button" at bounding box center [320, 296] width 90 height 17
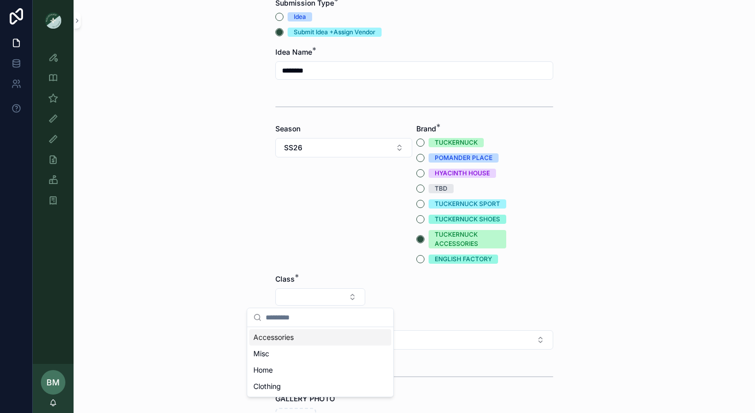
click at [282, 329] on div "Accessories" at bounding box center [320, 337] width 142 height 16
click at [429, 295] on button "Select Button" at bounding box center [414, 296] width 90 height 17
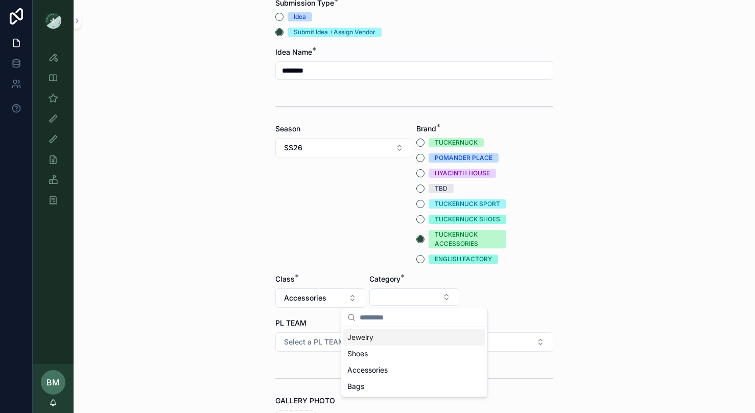
click at [370, 332] on span "Jewelry" at bounding box center [360, 337] width 26 height 10
click at [510, 302] on button "Select Button" at bounding box center [508, 296] width 90 height 17
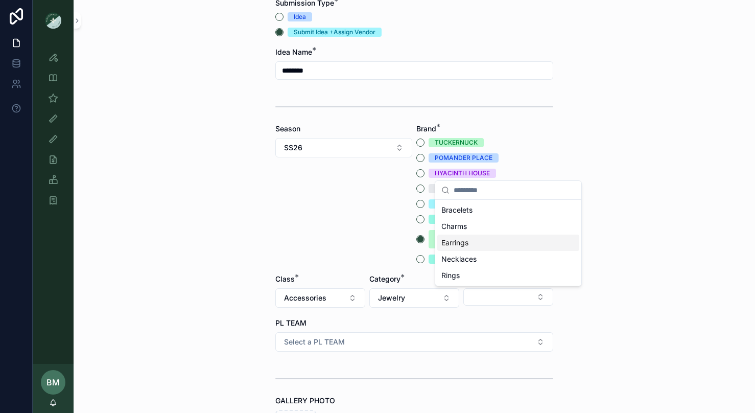
drag, startPoint x: 473, startPoint y: 242, endPoint x: 466, endPoint y: 250, distance: 10.9
click at [472, 243] on div "Earrings" at bounding box center [508, 242] width 142 height 16
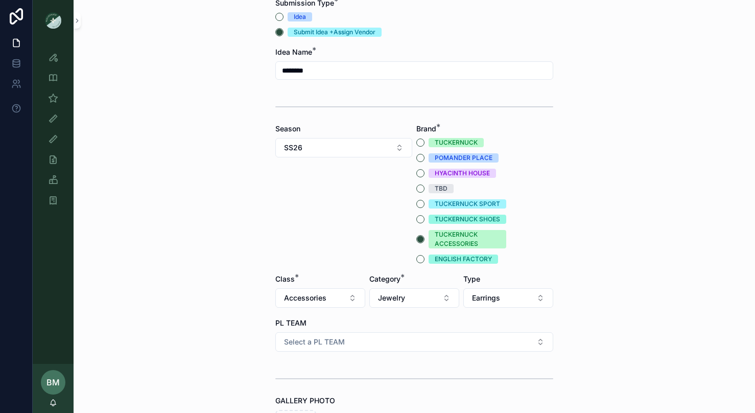
scroll to position [202, 0]
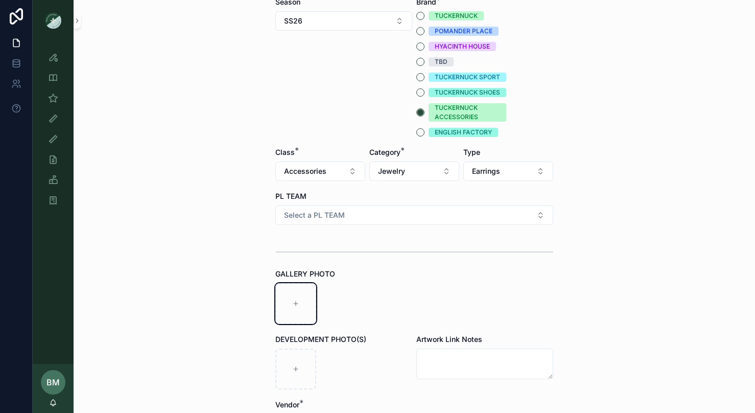
click at [284, 304] on div "scrollable content" at bounding box center [295, 303] width 41 height 41
click at [313, 304] on div "scrollable content" at bounding box center [295, 303] width 41 height 41
type input "**********"
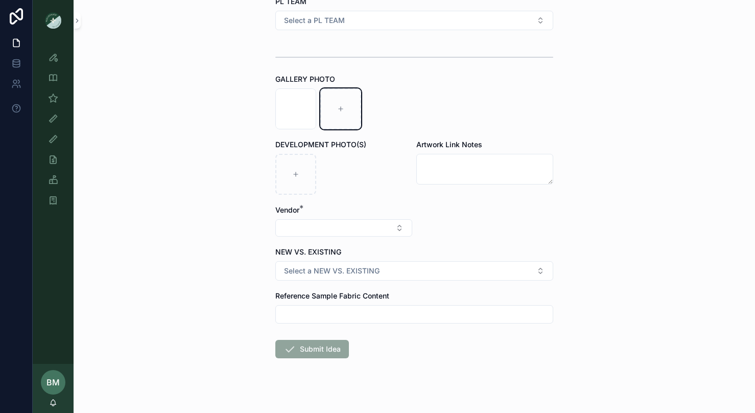
scroll to position [408, 0]
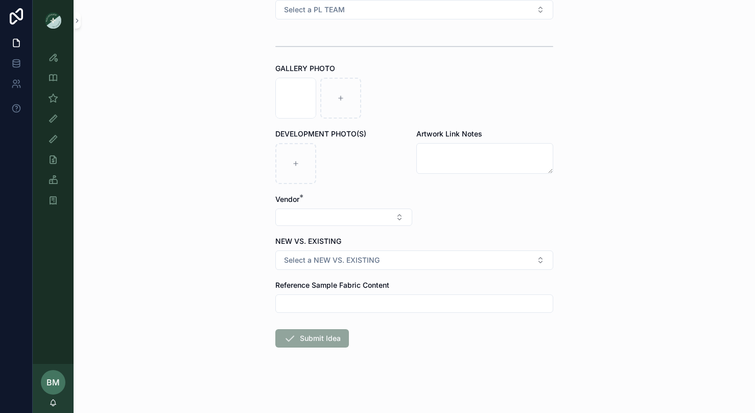
click at [320, 211] on button "Select Button" at bounding box center [343, 216] width 137 height 17
type input "***"
click at [306, 260] on div "PBMS" at bounding box center [344, 257] width 142 height 16
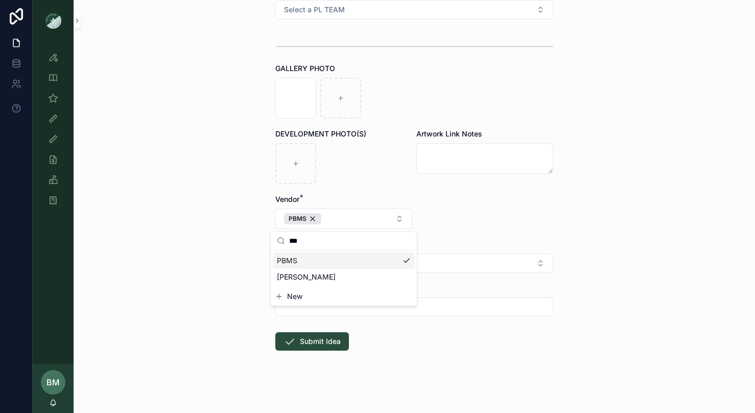
click at [536, 224] on form "Submission Type * Idea Submit Idea +Assign Vendor Idea Name * ******** Season S…" at bounding box center [414, 41] width 278 height 750
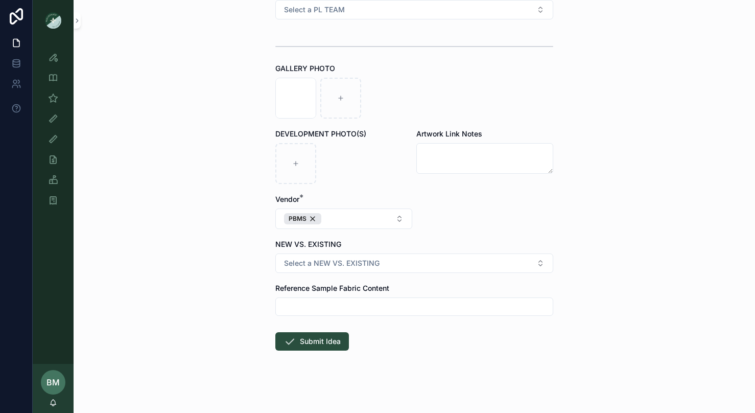
click at [352, 260] on span "Select a NEW VS. EXISTING" at bounding box center [331, 263] width 95 height 10
click at [384, 303] on div "NEW DEVELOPMENT" at bounding box center [384, 303] width 62 height 9
click at [322, 343] on button "Submit Idea" at bounding box center [312, 341] width 74 height 18
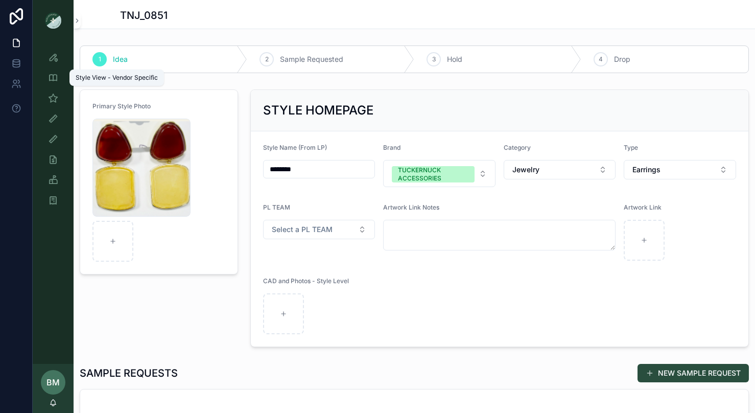
click at [46, 82] on div "Style View - Vendor Specific" at bounding box center [53, 77] width 16 height 16
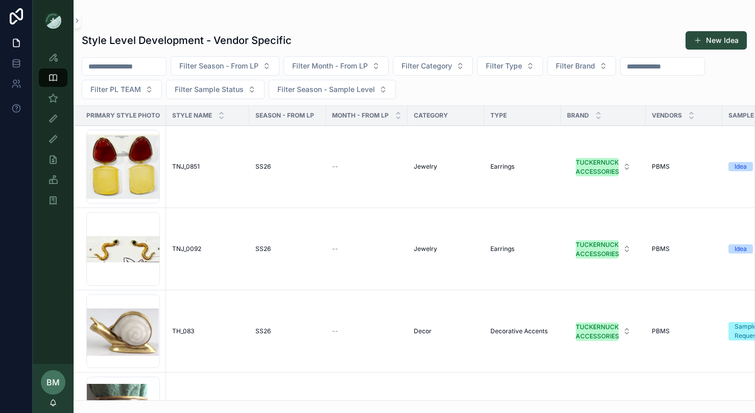
click at [719, 40] on button "New Idea" at bounding box center [715, 40] width 61 height 18
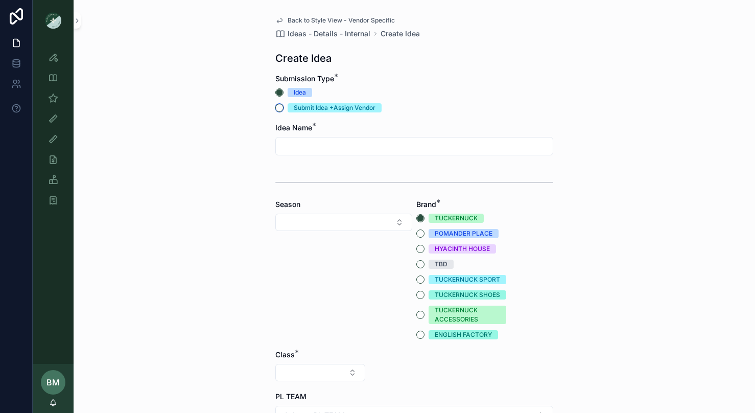
drag, startPoint x: 278, startPoint y: 104, endPoint x: 281, endPoint y: 116, distance: 12.1
click at [278, 104] on button "Submit Idea +Assign Vendor" at bounding box center [279, 108] width 8 height 8
click at [304, 150] on input "scrollable content" at bounding box center [414, 146] width 277 height 14
click at [299, 147] on input "********" at bounding box center [414, 146] width 277 height 14
type input "********"
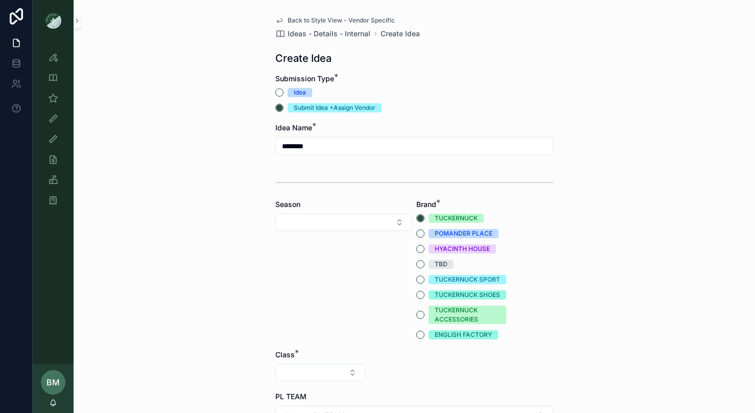
click at [291, 227] on button "Select Button" at bounding box center [343, 221] width 137 height 17
click at [299, 388] on div "SS26" at bounding box center [344, 393] width 142 height 16
click at [421, 316] on button "TUCKERNUCK ACCESSORIES" at bounding box center [420, 314] width 8 height 8
click at [324, 377] on button "Select Button" at bounding box center [320, 372] width 90 height 17
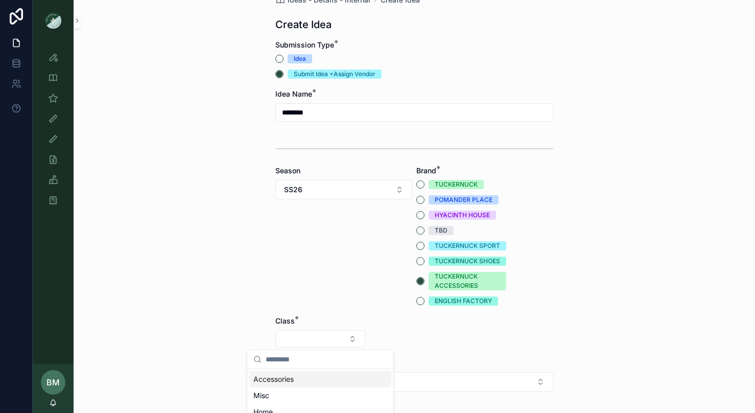
click at [325, 373] on div "Accessories" at bounding box center [320, 379] width 142 height 16
click at [414, 337] on button "Select Button" at bounding box center [414, 338] width 90 height 17
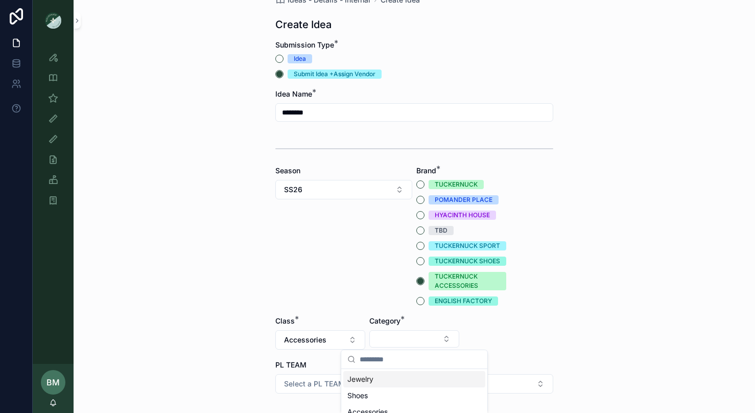
click at [381, 374] on div "Jewelry" at bounding box center [414, 379] width 142 height 16
click at [517, 340] on button "Select Button" at bounding box center [508, 338] width 90 height 17
drag, startPoint x: 466, startPoint y: 408, endPoint x: 407, endPoint y: 381, distance: 64.2
click at [466, 407] on span "Earrings" at bounding box center [454, 411] width 27 height 10
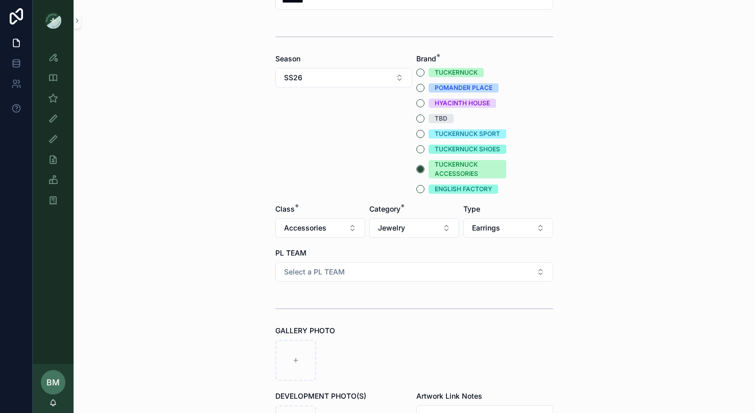
scroll to position [162, 0]
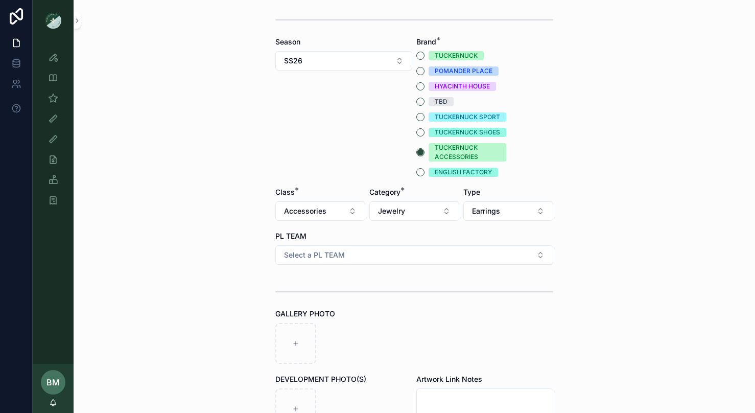
click at [349, 251] on button "Select a PL TEAM" at bounding box center [414, 254] width 278 height 19
click at [157, 255] on div "Back to Style View - Vendor Specific Ideas - Details - Internal Create Idea Cre…" at bounding box center [414, 206] width 681 height 413
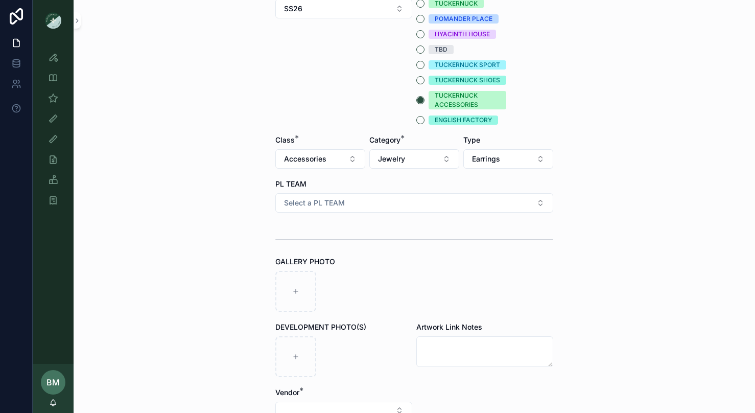
scroll to position [225, 0]
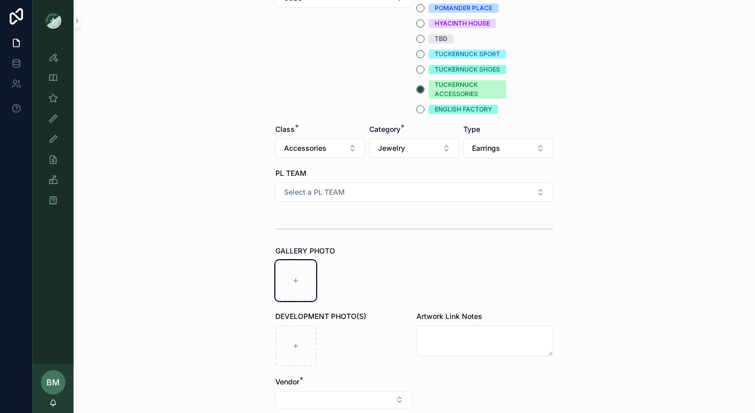
click at [299, 282] on div "scrollable content" at bounding box center [295, 280] width 41 height 41
type input "**********"
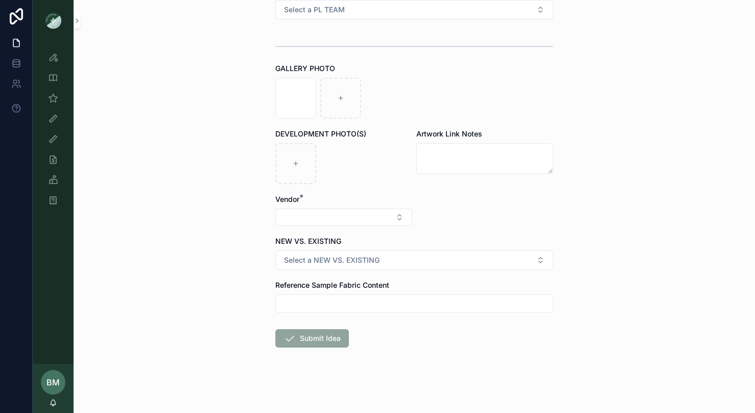
click at [336, 210] on button "Select Button" at bounding box center [343, 216] width 137 height 17
type input "****"
click at [316, 259] on div "PBMS" at bounding box center [344, 257] width 142 height 16
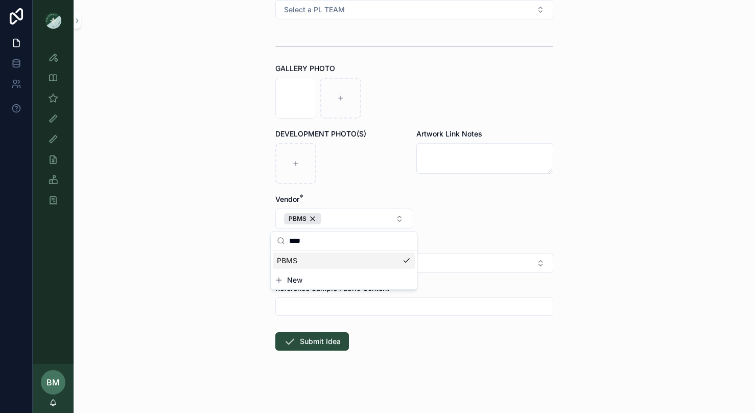
click at [499, 242] on div "NEW VS. EXISTING" at bounding box center [414, 244] width 278 height 10
click at [389, 262] on button "Select a NEW VS. EXISTING" at bounding box center [414, 262] width 278 height 19
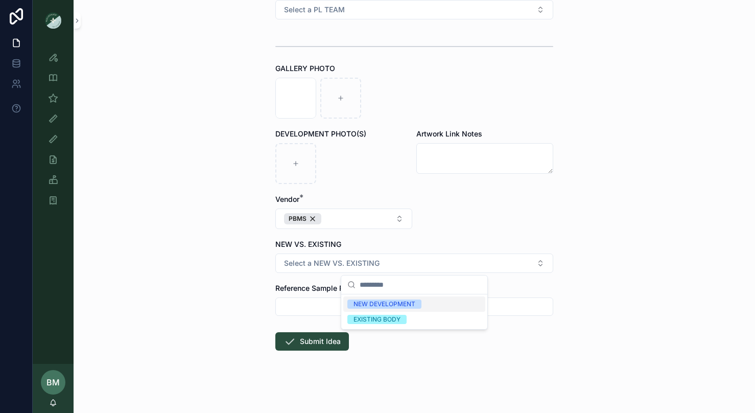
drag, startPoint x: 393, startPoint y: 303, endPoint x: 380, endPoint y: 319, distance: 19.9
click at [393, 303] on div "NEW DEVELOPMENT" at bounding box center [384, 303] width 62 height 9
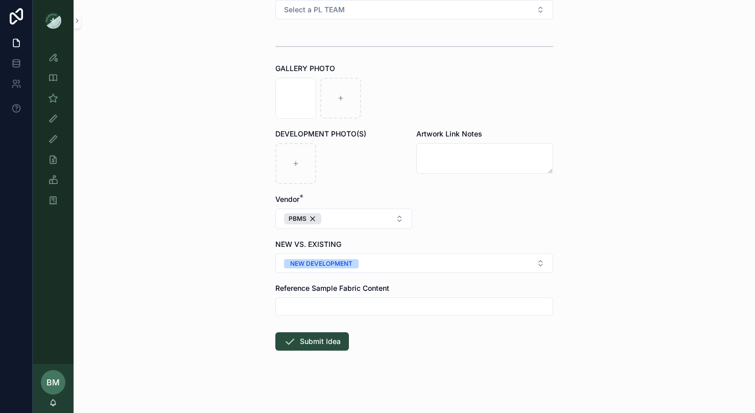
drag, startPoint x: 309, startPoint y: 347, endPoint x: 319, endPoint y: 348, distance: 10.2
click at [308, 348] on button "Submit Idea" at bounding box center [312, 341] width 74 height 18
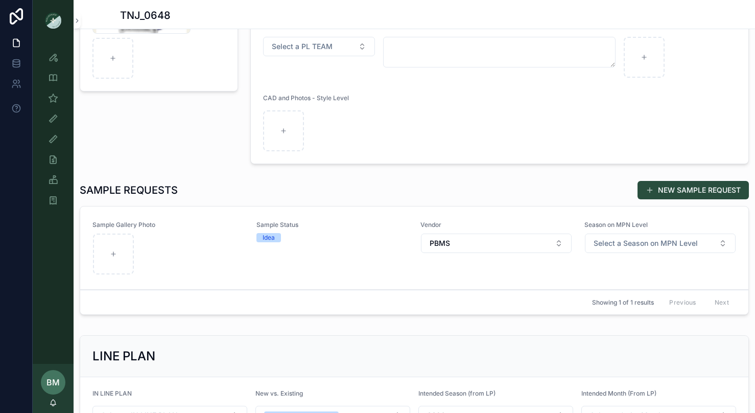
scroll to position [182, 0]
drag, startPoint x: 138, startPoint y: 247, endPoint x: 131, endPoint y: 248, distance: 7.7
click at [131, 248] on div "scrollable content" at bounding box center [168, 254] width 151 height 41
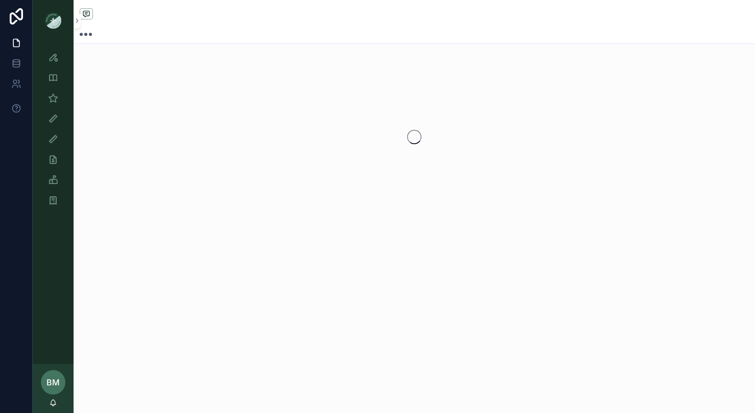
click at [111, 249] on div "scrollable content" at bounding box center [414, 141] width 681 height 283
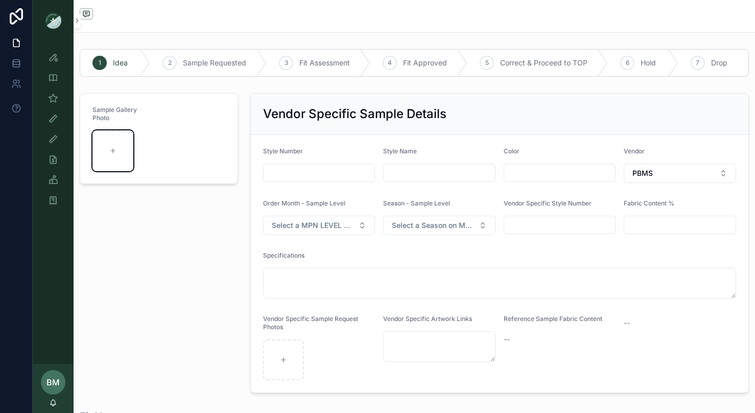
click at [117, 149] on div "scrollable content" at bounding box center [112, 150] width 41 height 41
type input "**********"
drag, startPoint x: 52, startPoint y: 79, endPoint x: 137, endPoint y: 75, distance: 85.4
click at [52, 79] on icon "scrollable content" at bounding box center [53, 78] width 10 height 10
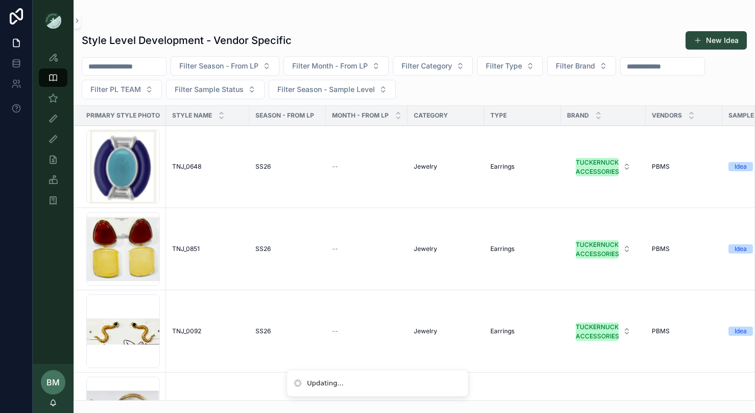
drag, startPoint x: 722, startPoint y: 40, endPoint x: 618, endPoint y: 38, distance: 104.2
click at [722, 39] on button "New Idea" at bounding box center [715, 40] width 61 height 18
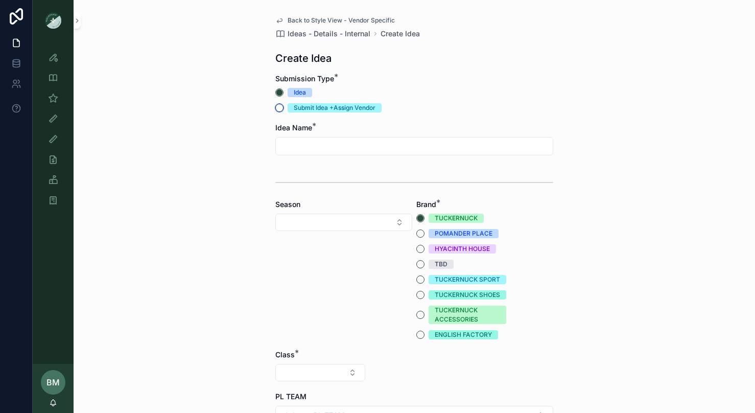
drag, startPoint x: 277, startPoint y: 108, endPoint x: 288, endPoint y: 131, distance: 24.7
click at [277, 108] on button "Submit Idea +Assign Vendor" at bounding box center [279, 108] width 8 height 8
click at [303, 145] on input "scrollable content" at bounding box center [414, 146] width 277 height 14
type input "********"
click at [309, 221] on button "Select Button" at bounding box center [343, 221] width 137 height 17
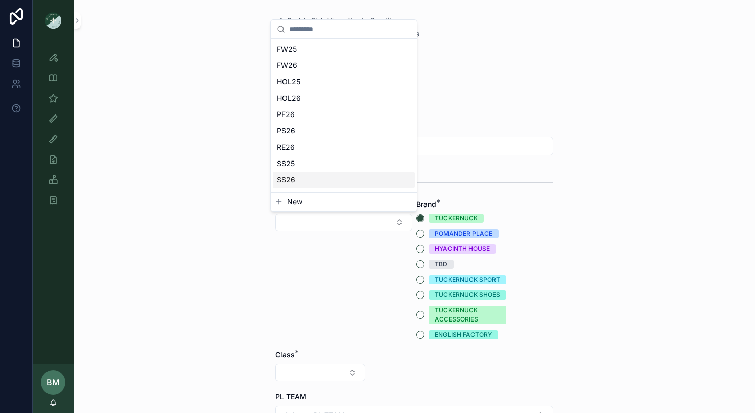
drag, startPoint x: 297, startPoint y: 181, endPoint x: 313, endPoint y: 187, distance: 17.0
click at [298, 182] on div "SS26" at bounding box center [344, 180] width 142 height 16
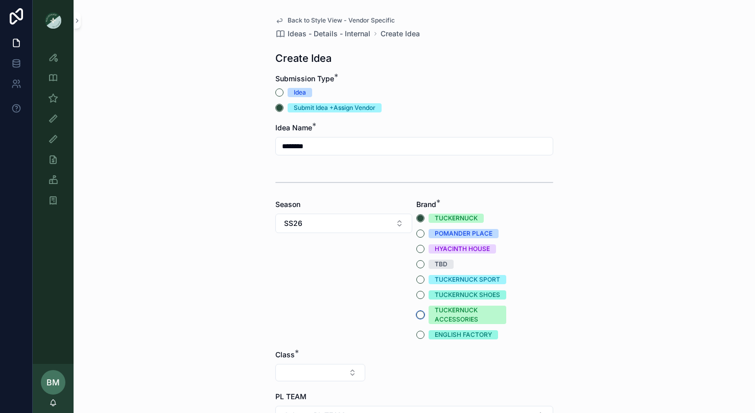
drag, startPoint x: 422, startPoint y: 312, endPoint x: 389, endPoint y: 319, distance: 34.0
click at [419, 312] on button "TUCKERNUCK ACCESSORIES" at bounding box center [420, 314] width 8 height 8
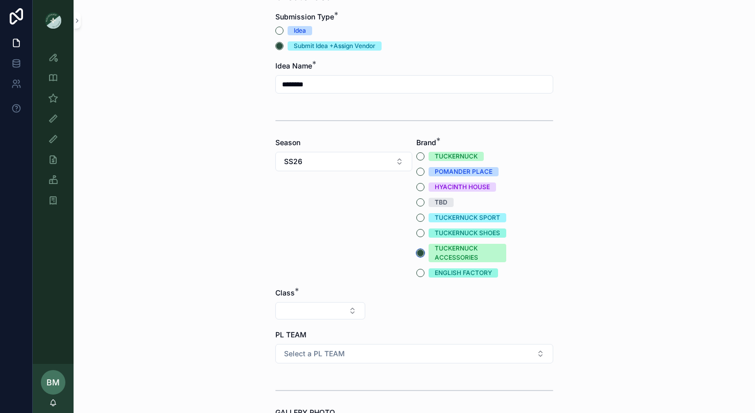
scroll to position [136, 0]
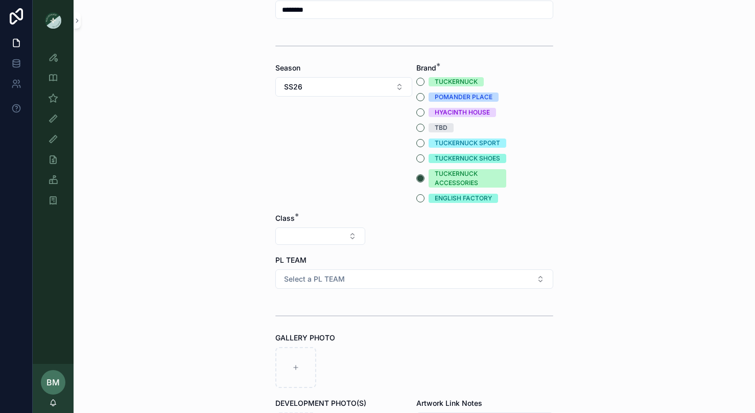
click at [337, 241] on button "Select Button" at bounding box center [320, 235] width 90 height 17
drag, startPoint x: 283, startPoint y: 277, endPoint x: 302, endPoint y: 291, distance: 23.4
click at [283, 277] on span "Accessories" at bounding box center [273, 276] width 40 height 10
click at [386, 241] on button "Select Button" at bounding box center [414, 235] width 90 height 17
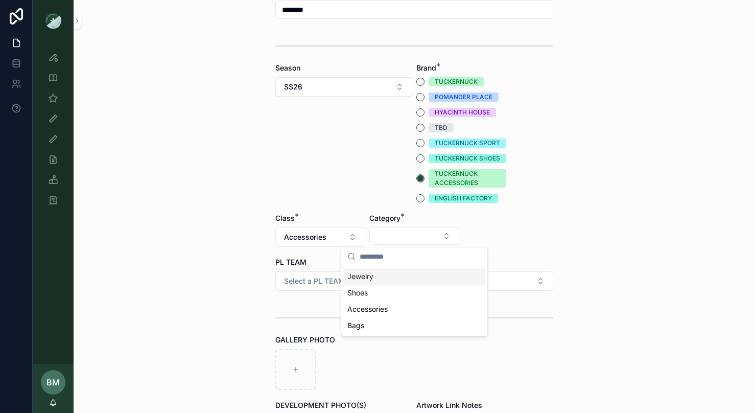
click at [362, 276] on span "Jewelry" at bounding box center [360, 276] width 26 height 10
click at [510, 234] on button "Select Button" at bounding box center [508, 235] width 90 height 17
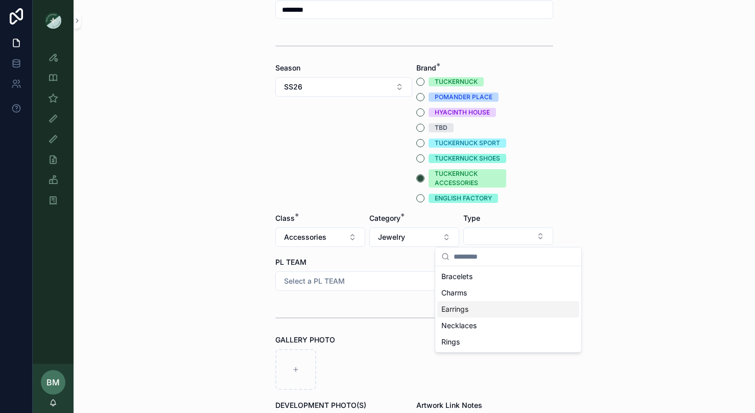
drag, startPoint x: 459, startPoint y: 309, endPoint x: 441, endPoint y: 312, distance: 18.5
click at [459, 309] on span "Earrings" at bounding box center [454, 309] width 27 height 10
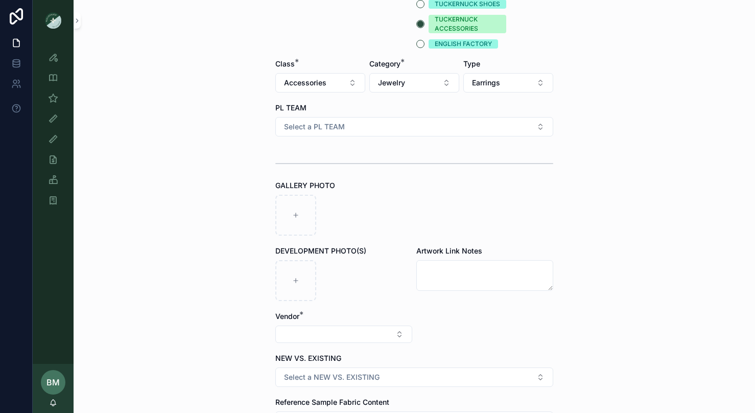
scroll to position [295, 0]
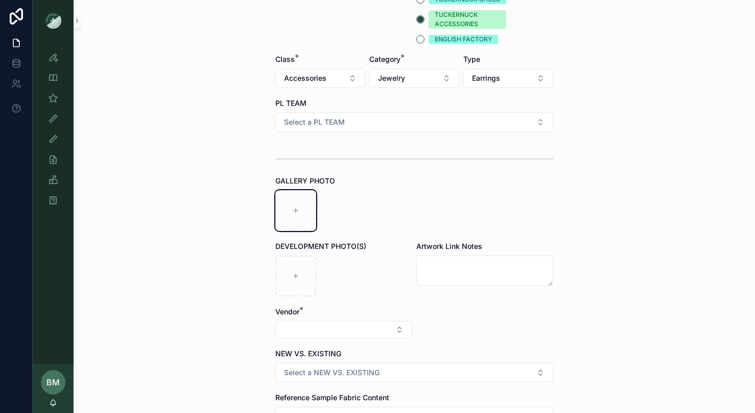
click at [308, 202] on div "scrollable content" at bounding box center [295, 210] width 41 height 41
type input "**********"
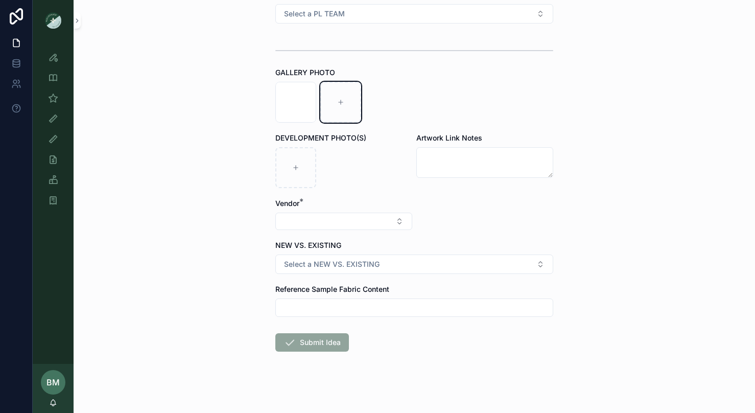
scroll to position [408, 0]
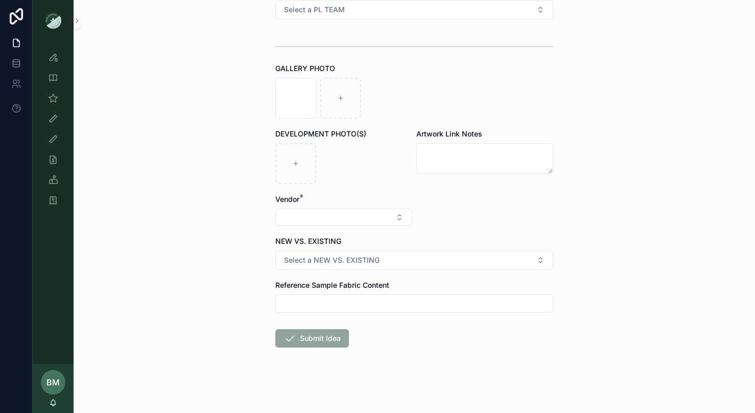
click at [299, 220] on button "Select Button" at bounding box center [343, 216] width 137 height 17
type input "****"
drag, startPoint x: 283, startPoint y: 256, endPoint x: 342, endPoint y: 274, distance: 60.9
click at [283, 256] on span "PBMS" at bounding box center [287, 257] width 20 height 10
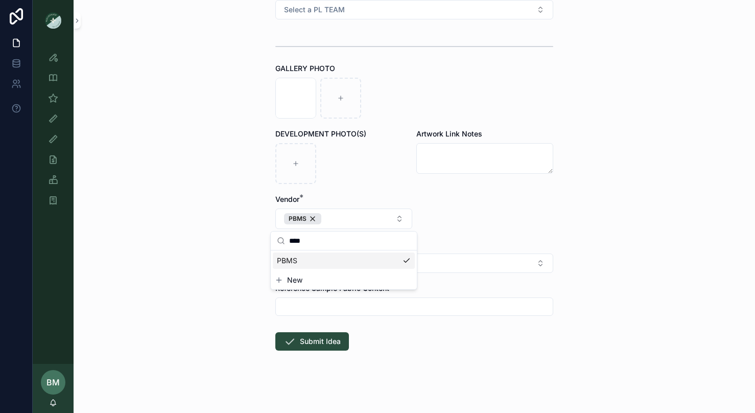
click at [523, 223] on form "Submission Type * Idea Submit Idea +Assign Vendor Idea Name * ******** Season S…" at bounding box center [414, 41] width 278 height 750
click at [390, 262] on button "Select a NEW VS. EXISTING" at bounding box center [414, 262] width 278 height 19
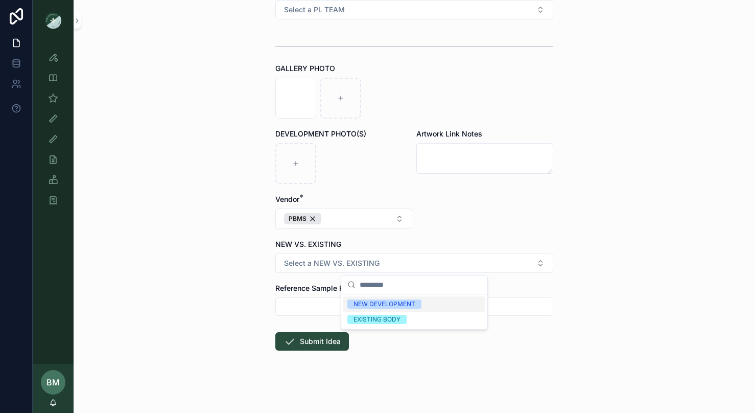
click at [364, 303] on div "NEW DEVELOPMENT" at bounding box center [384, 303] width 62 height 9
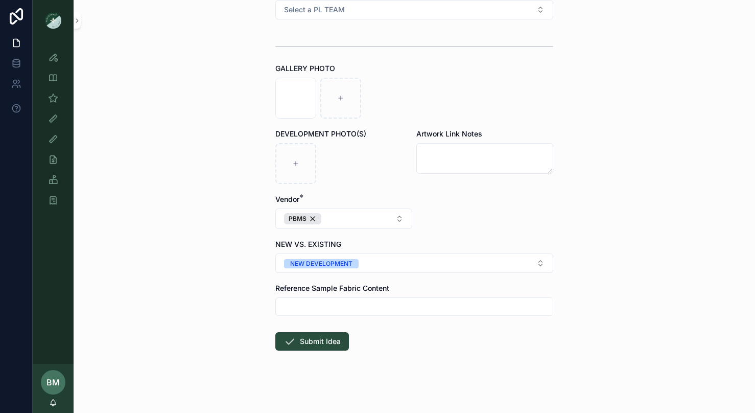
click at [306, 343] on button "Submit Idea" at bounding box center [312, 341] width 74 height 18
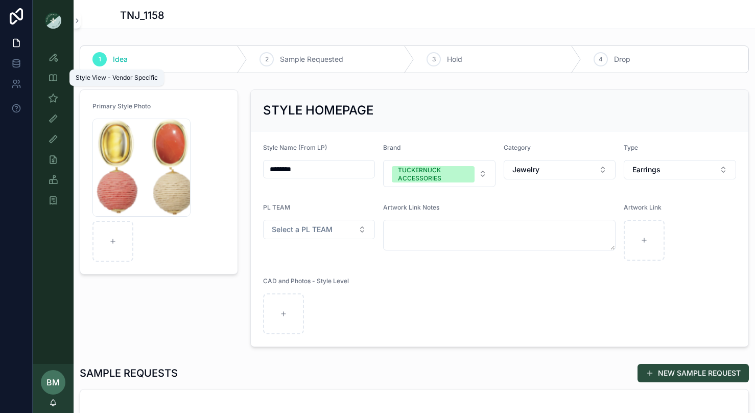
click at [53, 77] on icon "scrollable content" at bounding box center [53, 78] width 10 height 10
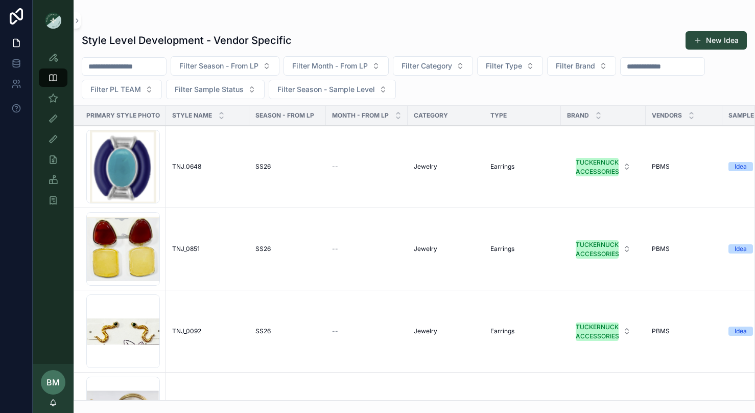
drag, startPoint x: 723, startPoint y: 41, endPoint x: 709, endPoint y: 43, distance: 13.4
click at [723, 41] on button "New Idea" at bounding box center [715, 40] width 61 height 18
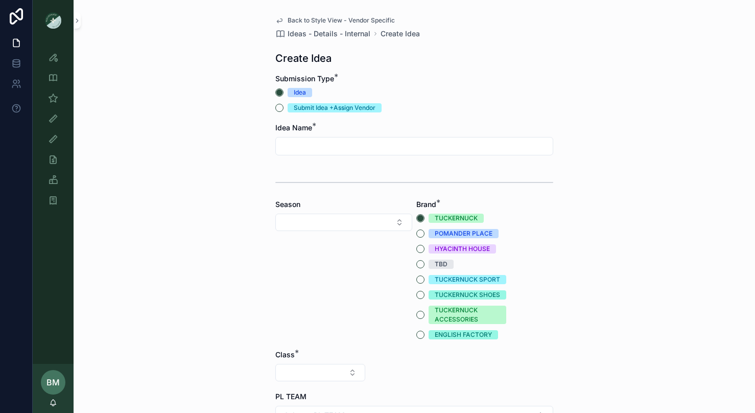
drag, startPoint x: 272, startPoint y: 107, endPoint x: 279, endPoint y: 109, distance: 6.9
click at [273, 107] on div "Back to Style View - Vendor Specific Ideas - Details - Internal Create Idea Cre…" at bounding box center [414, 388] width 294 height 776
drag, startPoint x: 279, startPoint y: 106, endPoint x: 290, endPoint y: 146, distance: 40.9
click at [280, 107] on button "Submit Idea +Assign Vendor" at bounding box center [279, 108] width 8 height 8
click at [315, 152] on input "scrollable content" at bounding box center [414, 146] width 277 height 14
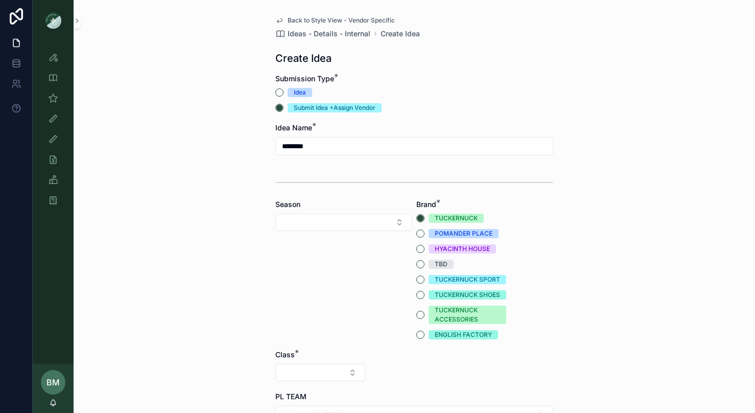
type input "********"
click at [311, 225] on button "Select Button" at bounding box center [343, 221] width 137 height 17
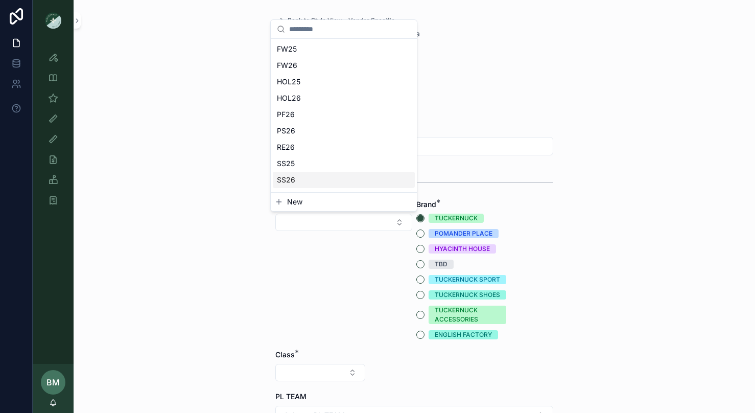
click at [293, 183] on span "SS26" at bounding box center [286, 180] width 18 height 10
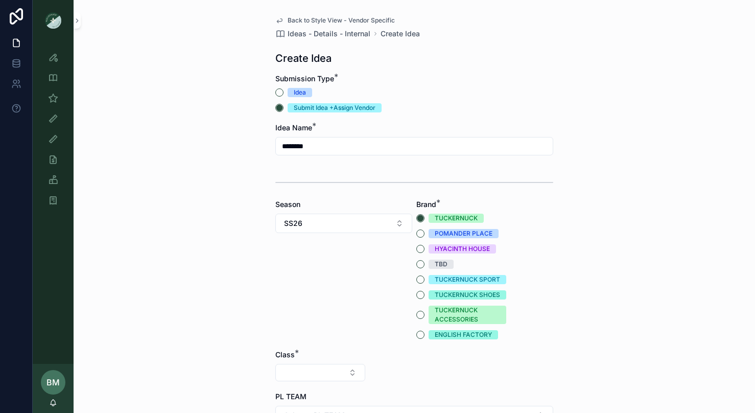
click at [424, 314] on div "TUCKERNUCK ACCESSORIES" at bounding box center [461, 314] width 90 height 18
drag, startPoint x: 421, startPoint y: 315, endPoint x: 397, endPoint y: 379, distance: 68.7
click at [422, 317] on button "TUCKERNUCK ACCESSORIES" at bounding box center [420, 314] width 8 height 8
click at [325, 372] on button "Select Button" at bounding box center [320, 372] width 90 height 17
drag, startPoint x: 285, startPoint y: 301, endPoint x: 286, endPoint y: 311, distance: 9.8
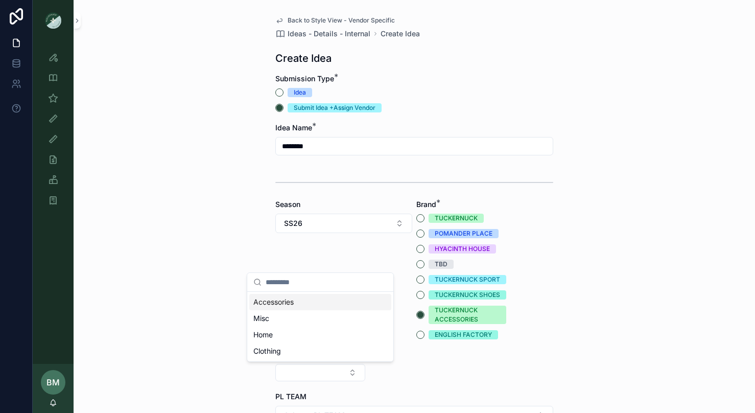
click at [284, 301] on span "Accessories" at bounding box center [273, 302] width 40 height 10
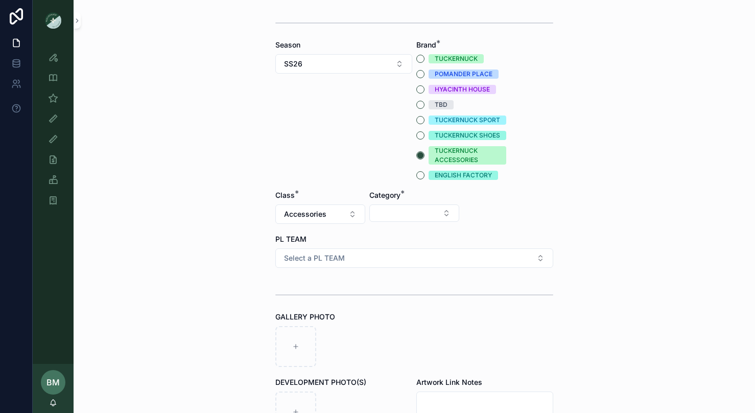
scroll to position [164, 0]
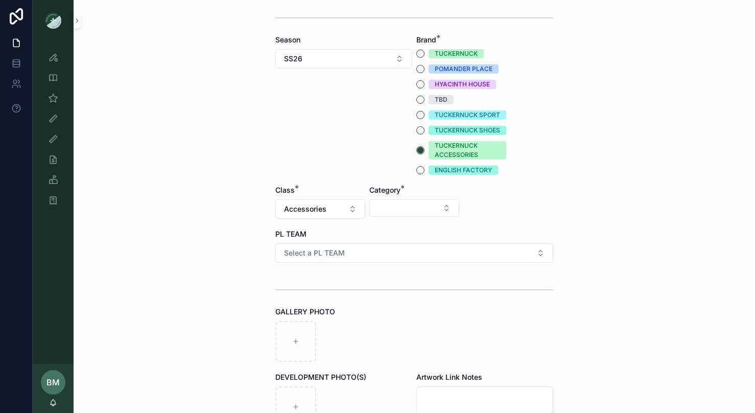
click at [407, 199] on button "Select Button" at bounding box center [414, 207] width 90 height 17
drag, startPoint x: 372, startPoint y: 247, endPoint x: 399, endPoint y: 238, distance: 28.4
click at [372, 247] on span "Jewelry" at bounding box center [360, 248] width 26 height 10
click at [541, 205] on button "Select Button" at bounding box center [508, 207] width 90 height 17
click at [458, 293] on span "Necklaces" at bounding box center [458, 297] width 35 height 10
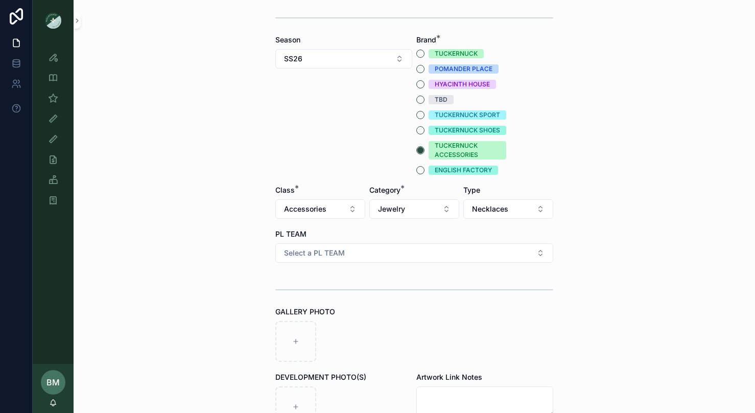
scroll to position [198, 0]
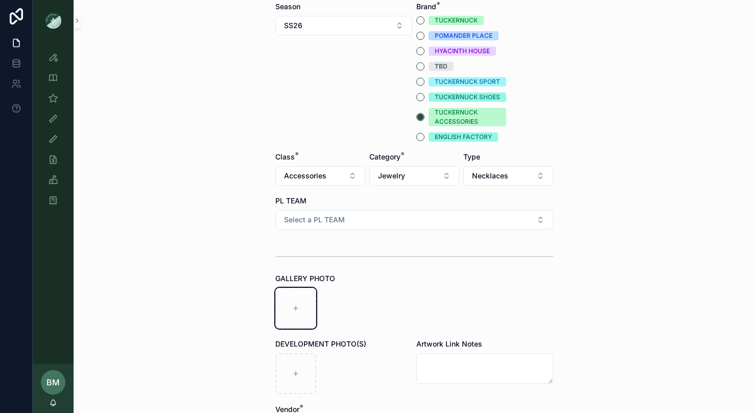
click at [282, 295] on div "scrollable content" at bounding box center [295, 308] width 41 height 41
type input "**********"
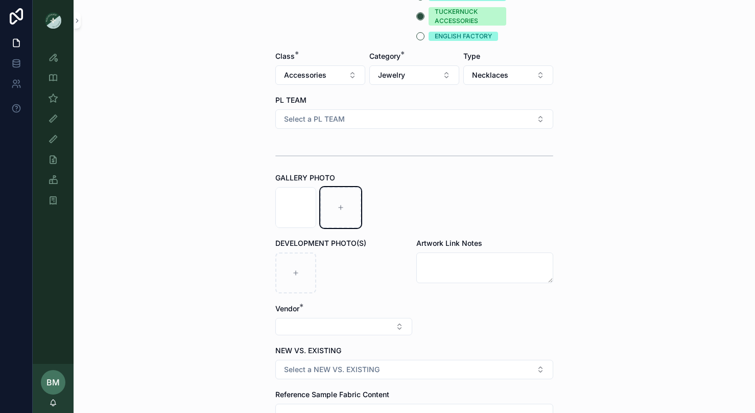
scroll to position [408, 0]
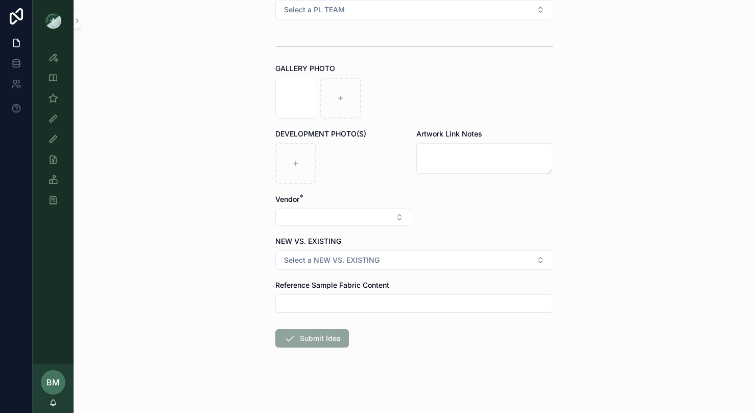
click at [299, 212] on button "Select Button" at bounding box center [343, 216] width 137 height 17
type input "****"
click at [292, 256] on span "PBMS" at bounding box center [287, 257] width 20 height 10
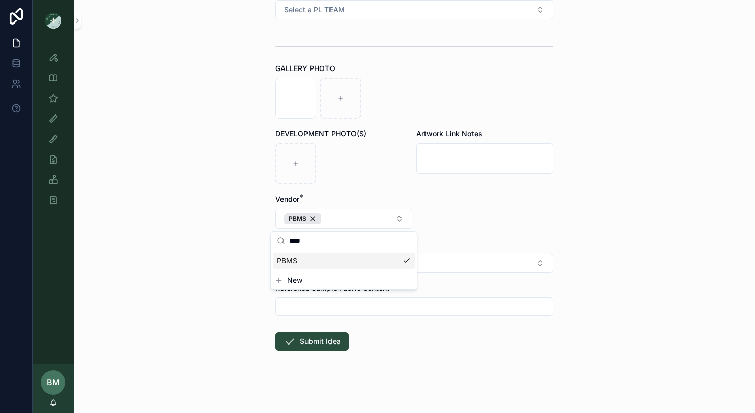
click at [524, 221] on form "Submission Type * Idea Submit Idea +Assign Vendor Idea Name * ******** Season S…" at bounding box center [414, 41] width 278 height 750
click at [370, 269] on button "Select a NEW VS. EXISTING" at bounding box center [414, 262] width 278 height 19
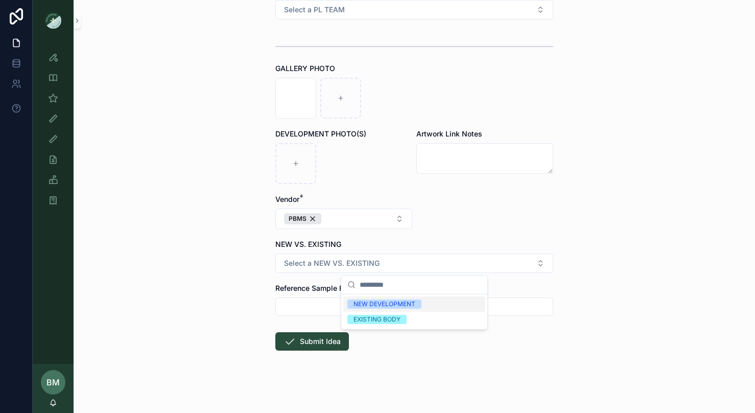
click at [372, 304] on div "NEW DEVELOPMENT" at bounding box center [384, 303] width 62 height 9
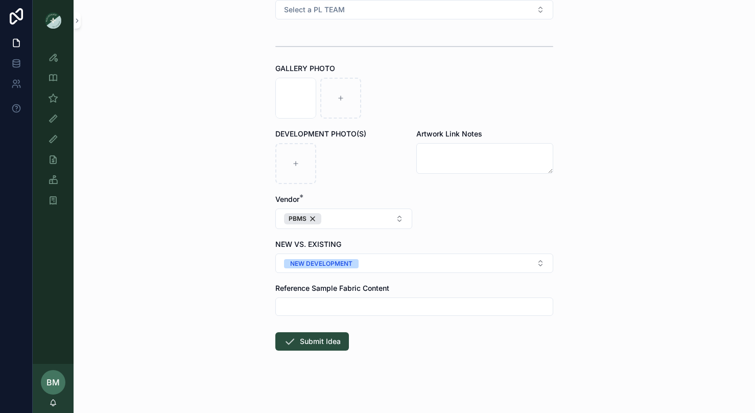
click at [319, 337] on button "Submit Idea" at bounding box center [312, 341] width 74 height 18
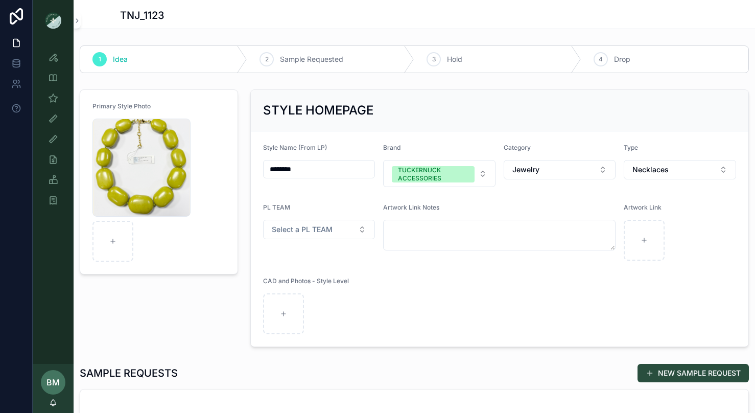
click at [494, 287] on div "CAD and Photos - Style Level" at bounding box center [499, 283] width 473 height 12
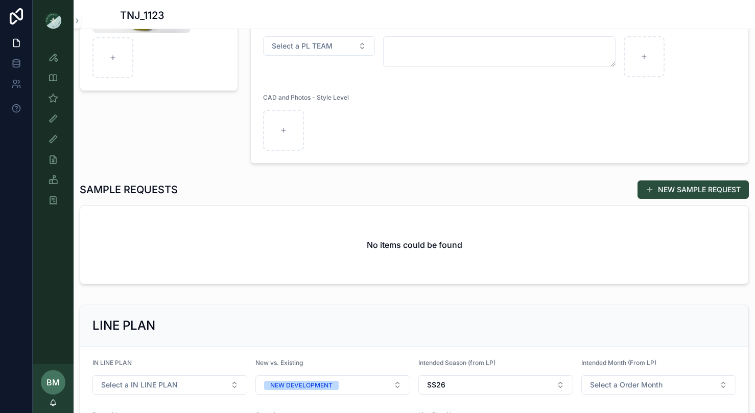
scroll to position [180, 0]
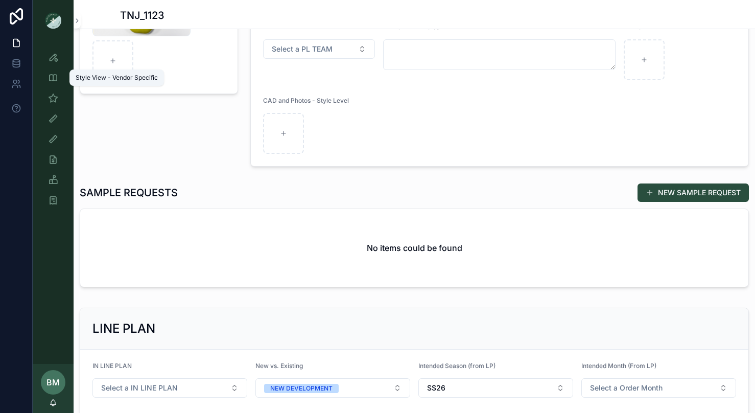
drag, startPoint x: 60, startPoint y: 74, endPoint x: 63, endPoint y: 81, distance: 8.0
click at [60, 74] on div "Style View - Vendor Specific" at bounding box center [53, 77] width 16 height 16
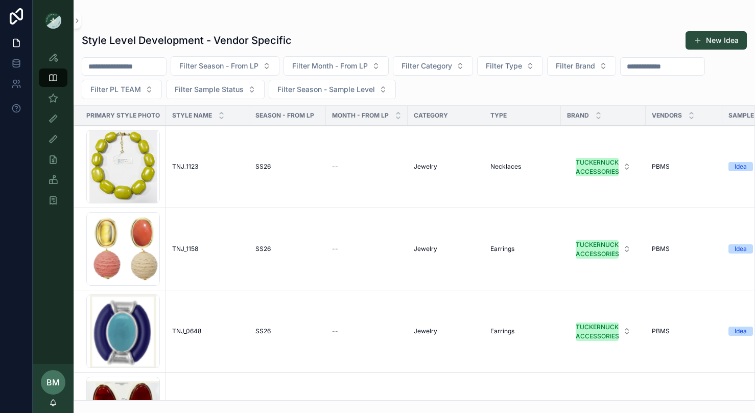
click at [720, 38] on button "New Idea" at bounding box center [715, 40] width 61 height 18
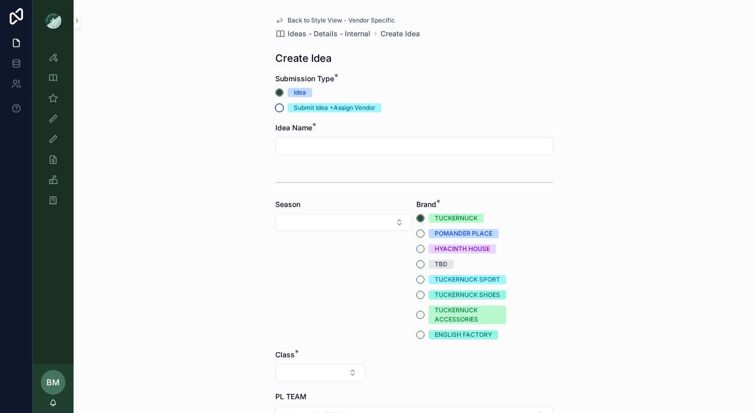
drag, startPoint x: 281, startPoint y: 109, endPoint x: 290, endPoint y: 121, distance: 14.9
click at [281, 111] on div "Submit Idea +Assign Vendor" at bounding box center [414, 107] width 278 height 9
drag, startPoint x: 278, startPoint y: 106, endPoint x: 296, endPoint y: 150, distance: 47.6
click at [278, 108] on button "Submit Idea +Assign Vendor" at bounding box center [279, 108] width 8 height 8
click at [298, 151] on input "scrollable content" at bounding box center [414, 146] width 277 height 14
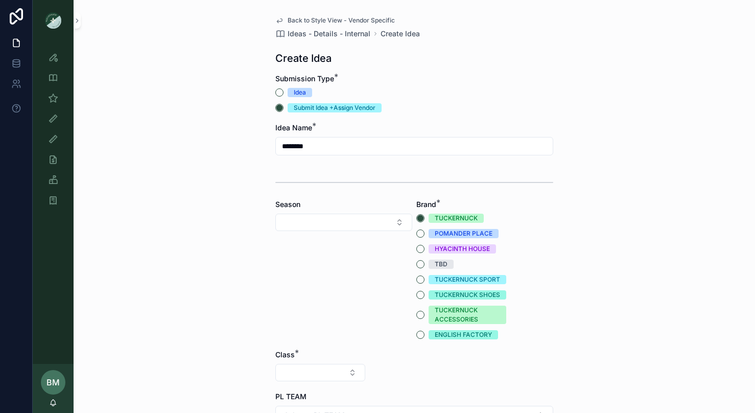
type input "********"
click at [332, 222] on button "Select Button" at bounding box center [343, 221] width 137 height 17
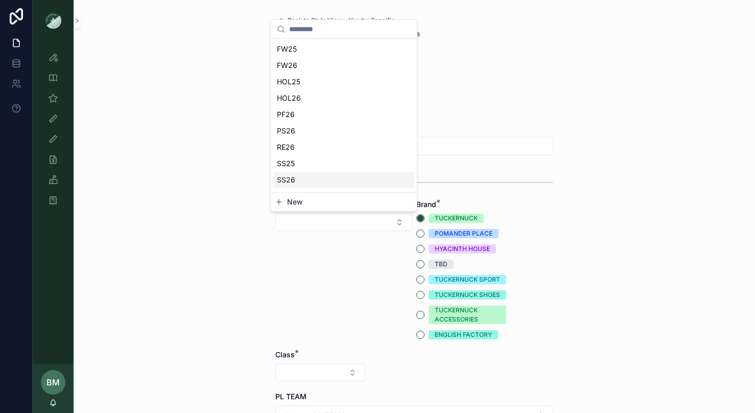
drag, startPoint x: 284, startPoint y: 173, endPoint x: 285, endPoint y: 178, distance: 5.2
click at [284, 173] on div "SS26" at bounding box center [344, 180] width 142 height 16
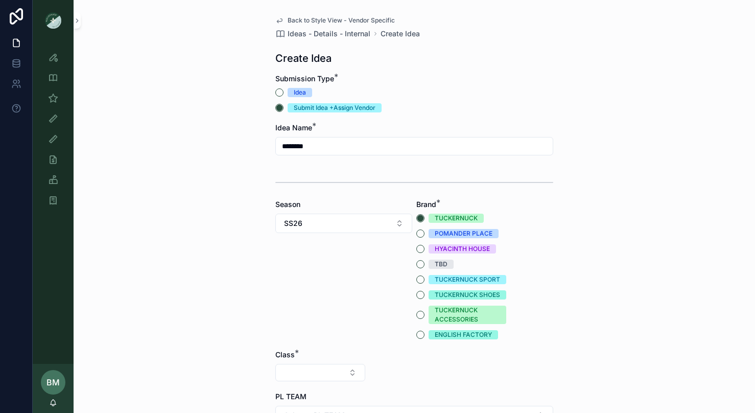
drag, startPoint x: 425, startPoint y: 312, endPoint x: 419, endPoint y: 317, distance: 7.6
click at [425, 312] on div "TUCKERNUCK ACCESSORIES" at bounding box center [461, 314] width 90 height 18
click at [419, 317] on button "TUCKERNUCK ACCESSORIES" at bounding box center [420, 314] width 8 height 8
click at [295, 371] on button "Select Button" at bounding box center [320, 372] width 90 height 17
drag, startPoint x: 284, startPoint y: 300, endPoint x: 298, endPoint y: 321, distance: 24.6
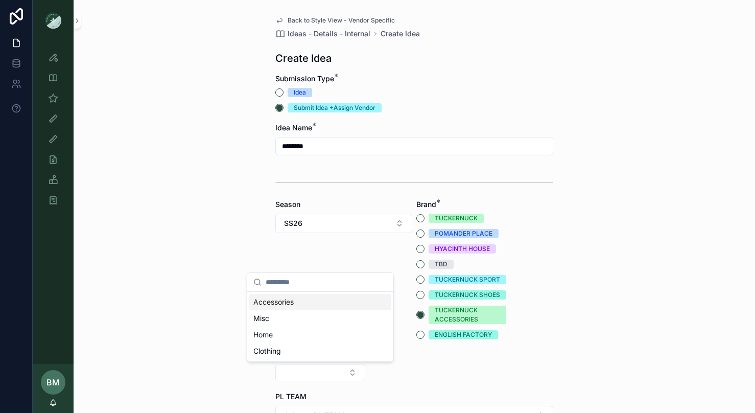
click at [284, 300] on span "Accessories" at bounding box center [273, 302] width 40 height 10
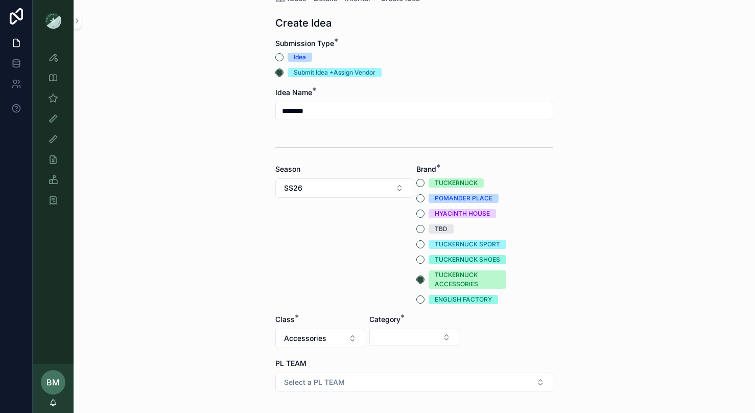
scroll to position [66, 0]
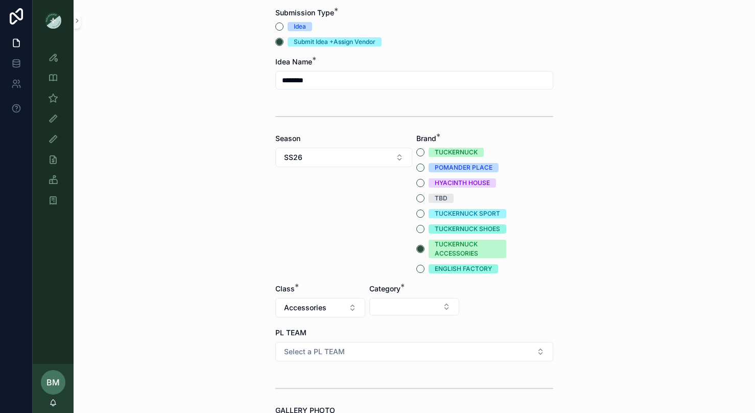
click at [382, 306] on button "Select Button" at bounding box center [414, 306] width 90 height 17
drag, startPoint x: 376, startPoint y: 343, endPoint x: 477, endPoint y: 328, distance: 101.7
click at [376, 344] on div "Jewelry" at bounding box center [414, 347] width 142 height 16
click at [538, 305] on button "Select Button" at bounding box center [508, 306] width 90 height 17
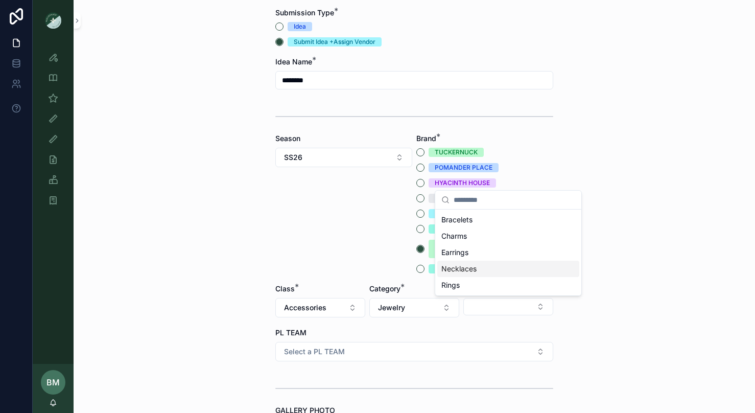
drag, startPoint x: 480, startPoint y: 270, endPoint x: 466, endPoint y: 289, distance: 23.1
click at [479, 272] on div "Necklaces" at bounding box center [508, 268] width 142 height 16
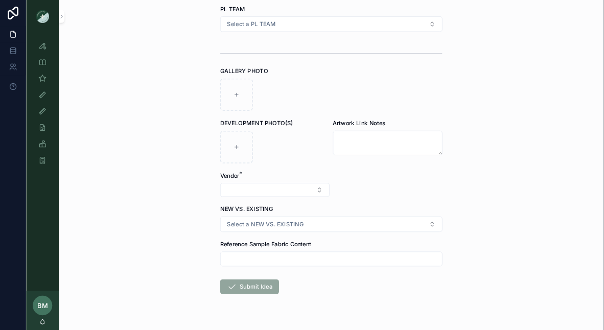
scroll to position [408, 0]
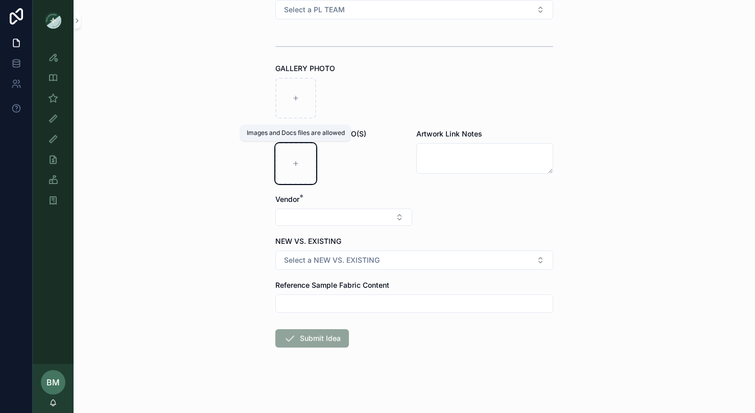
click at [300, 159] on div "scrollable content" at bounding box center [295, 163] width 41 height 41
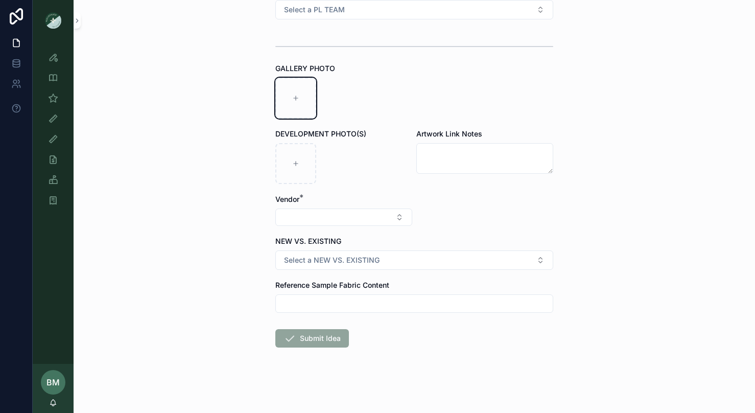
click at [300, 96] on div "scrollable content" at bounding box center [295, 98] width 41 height 41
click at [297, 86] on div "scrollable content" at bounding box center [295, 98] width 41 height 41
type input "**********"
click at [338, 223] on button "Select Button" at bounding box center [343, 216] width 137 height 17
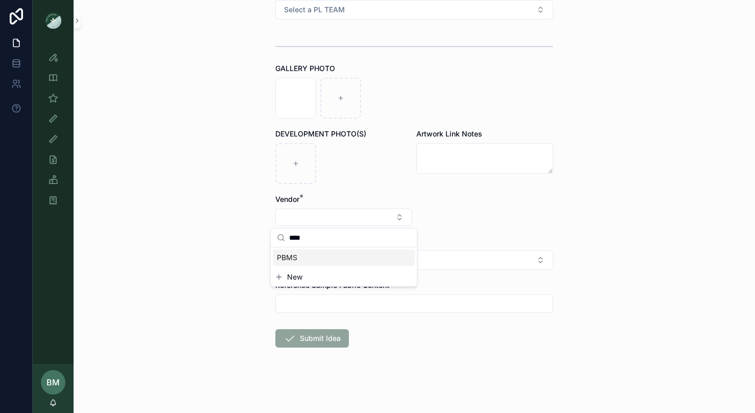
type input "****"
click at [322, 262] on div "PBMS" at bounding box center [344, 257] width 142 height 16
click at [502, 202] on form "Submission Type * Idea Submit Idea +Assign Vendor Idea Name * ******** Season S…" at bounding box center [414, 41] width 278 height 750
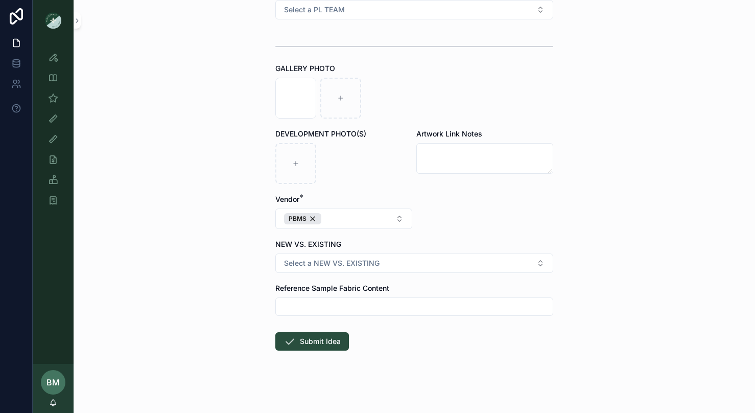
click at [350, 265] on span "Select a NEW VS. EXISTING" at bounding box center [331, 263] width 95 height 10
click at [357, 302] on div "NEW DEVELOPMENT" at bounding box center [384, 303] width 62 height 9
click at [300, 345] on button "Submit Idea" at bounding box center [312, 341] width 74 height 18
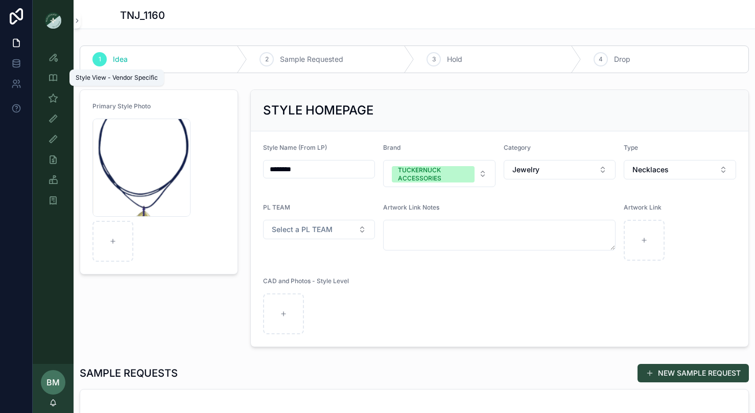
click at [62, 79] on link "Style View - Vendor Specific" at bounding box center [53, 77] width 29 height 18
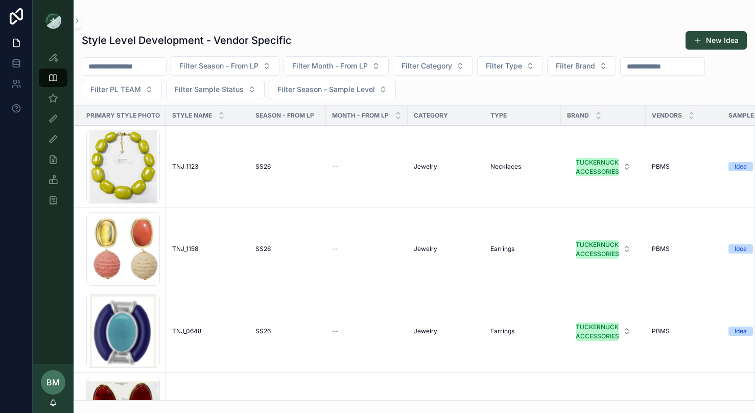
click at [725, 35] on button "New Idea" at bounding box center [715, 40] width 61 height 18
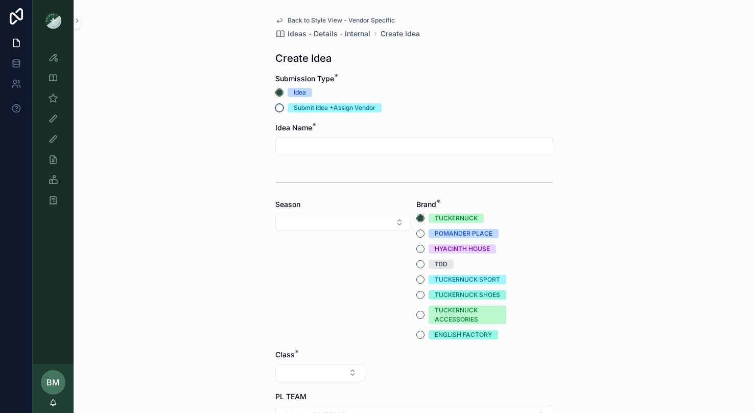
drag, startPoint x: 276, startPoint y: 108, endPoint x: 282, endPoint y: 119, distance: 13.0
click at [276, 109] on button "Submit Idea +Assign Vendor" at bounding box center [279, 108] width 8 height 8
click at [316, 140] on input "scrollable content" at bounding box center [414, 146] width 277 height 14
type input "********"
click at [297, 219] on button "Select Button" at bounding box center [343, 221] width 137 height 17
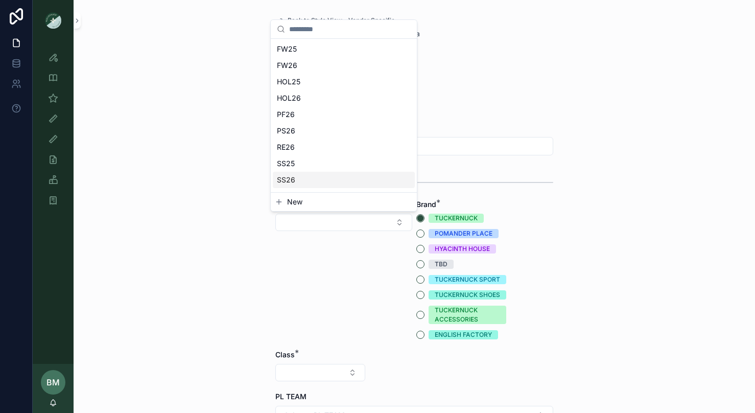
click at [286, 176] on span "SS26" at bounding box center [286, 180] width 18 height 10
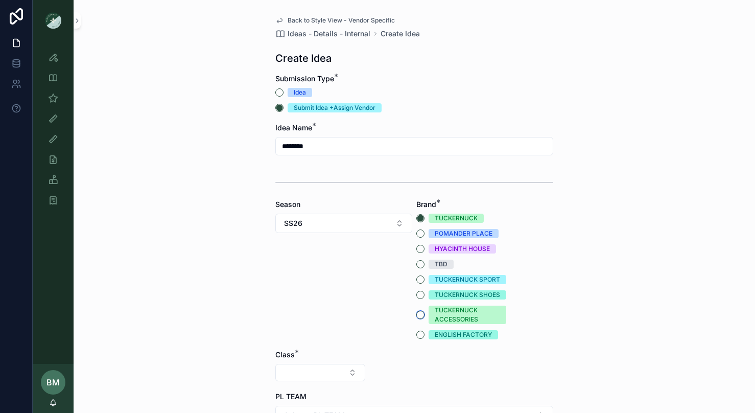
click at [418, 314] on button "TUCKERNUCK ACCESSORIES" at bounding box center [420, 314] width 8 height 8
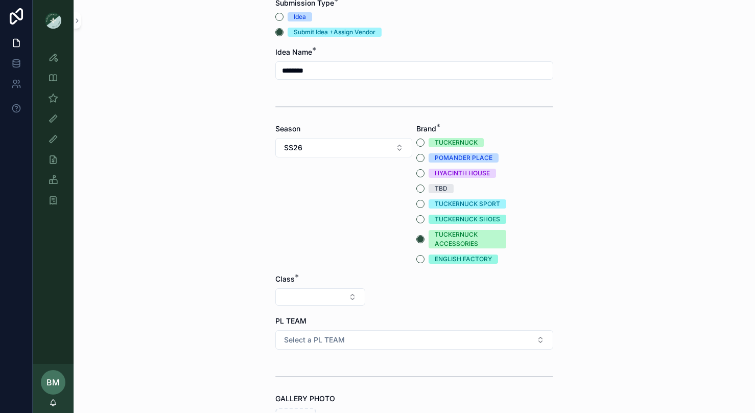
click at [302, 294] on button "Select Button" at bounding box center [320, 296] width 90 height 17
click at [278, 341] on span "Accessories" at bounding box center [273, 337] width 40 height 10
click at [428, 291] on button "Select Button" at bounding box center [414, 296] width 90 height 17
drag, startPoint x: 364, startPoint y: 333, endPoint x: 412, endPoint y: 321, distance: 49.7
click at [364, 333] on span "Jewelry" at bounding box center [360, 337] width 26 height 10
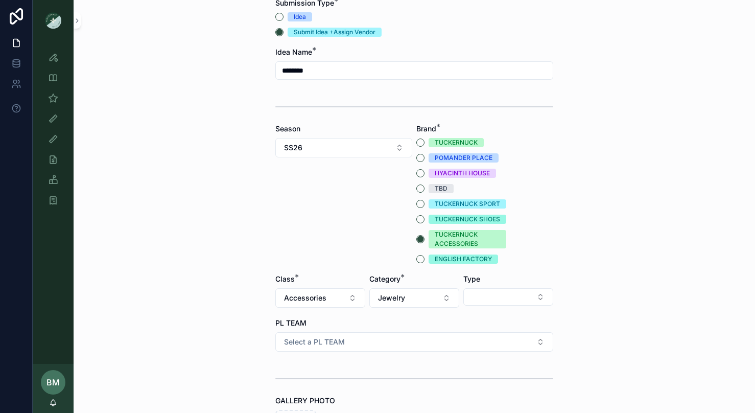
click at [480, 296] on button "Select Button" at bounding box center [508, 296] width 90 height 17
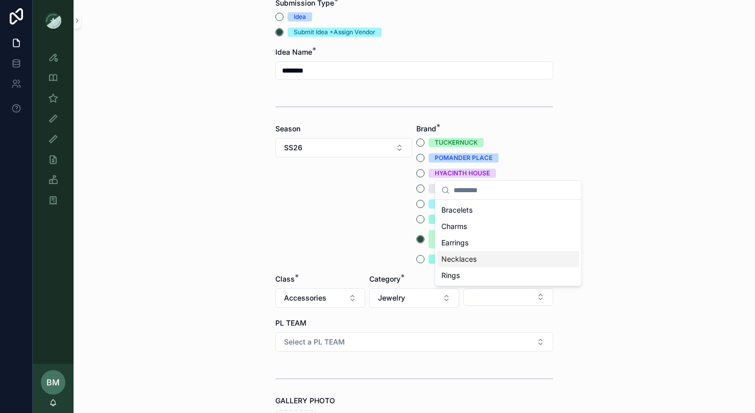
click at [455, 255] on span "Necklaces" at bounding box center [458, 259] width 35 height 10
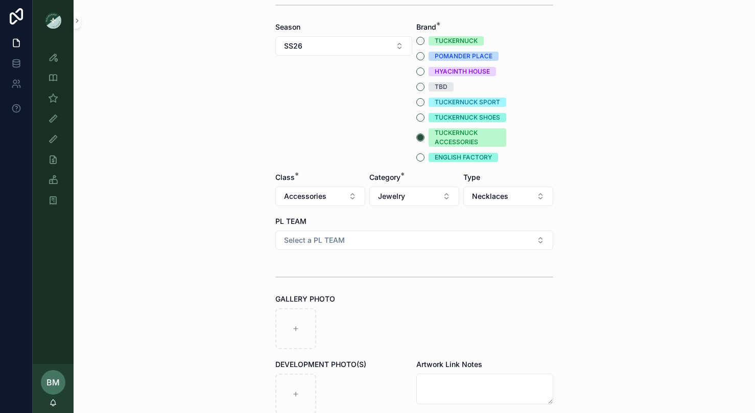
scroll to position [232, 0]
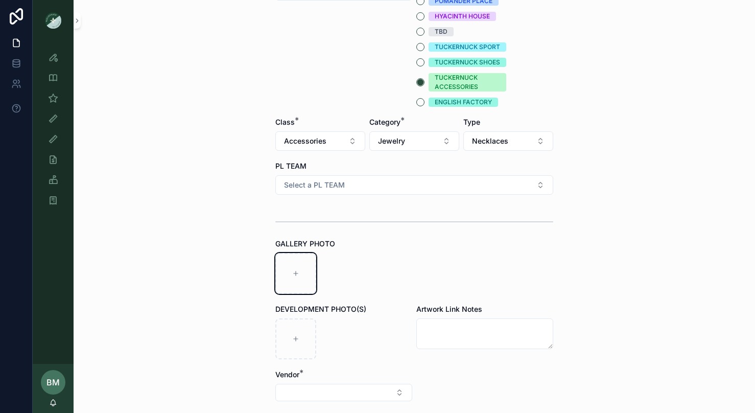
click at [294, 271] on icon "scrollable content" at bounding box center [295, 273] width 7 height 7
type input "**********"
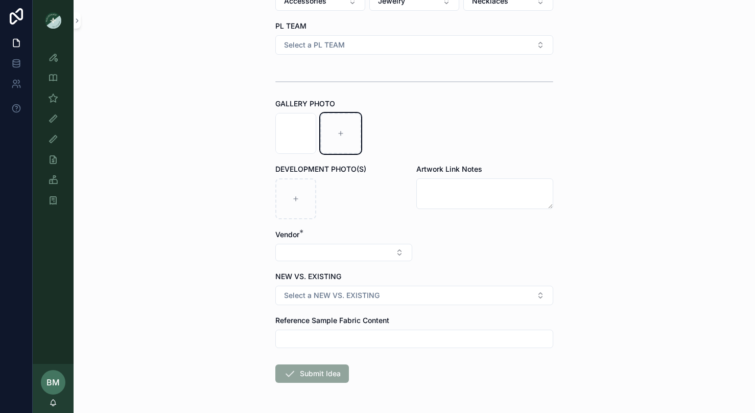
scroll to position [408, 0]
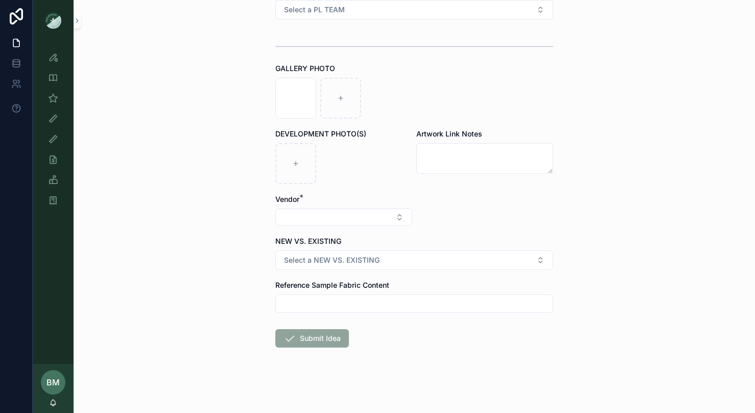
click at [310, 258] on span "Select a NEW VS. EXISTING" at bounding box center [331, 260] width 95 height 10
drag, startPoint x: 381, startPoint y: 302, endPoint x: 372, endPoint y: 279, distance: 24.3
click at [381, 301] on div "NEW DEVELOPMENT" at bounding box center [384, 300] width 62 height 9
click at [296, 214] on button "Select Button" at bounding box center [343, 216] width 137 height 17
type input "****"
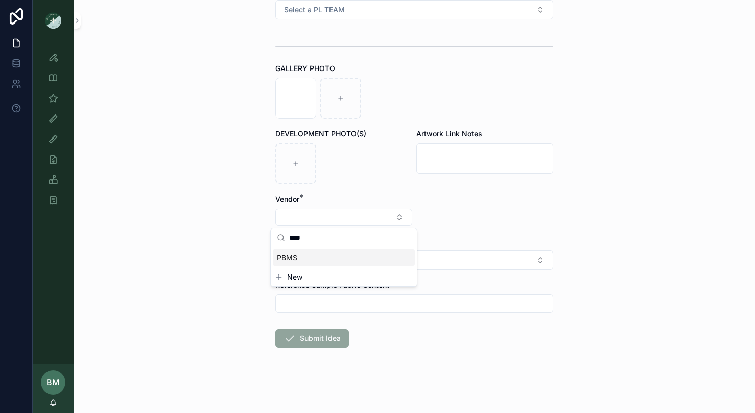
drag, startPoint x: 300, startPoint y: 254, endPoint x: 331, endPoint y: 307, distance: 61.3
click at [300, 254] on div "PBMS" at bounding box center [344, 257] width 142 height 16
click at [304, 346] on button "Submit Idea" at bounding box center [312, 341] width 74 height 18
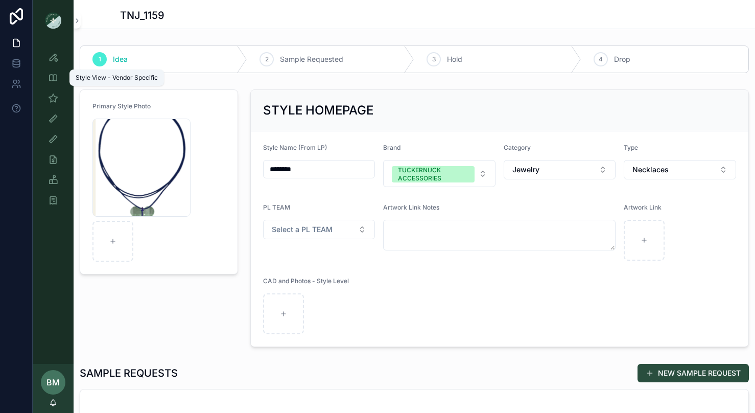
drag, startPoint x: 51, startPoint y: 80, endPoint x: 94, endPoint y: 83, distance: 44.1
click at [51, 80] on icon "scrollable content" at bounding box center [53, 78] width 10 height 10
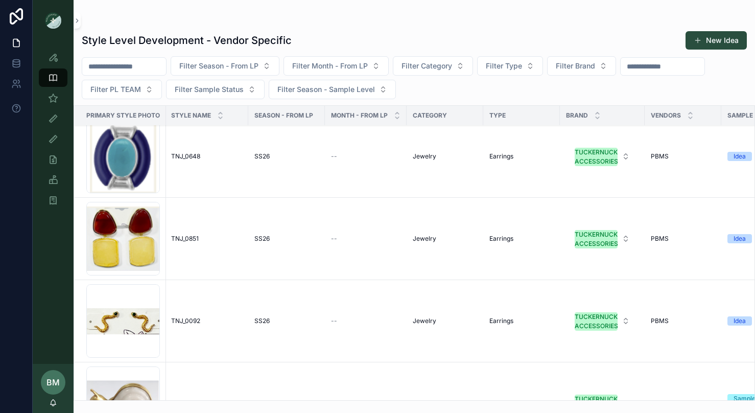
scroll to position [0, 1]
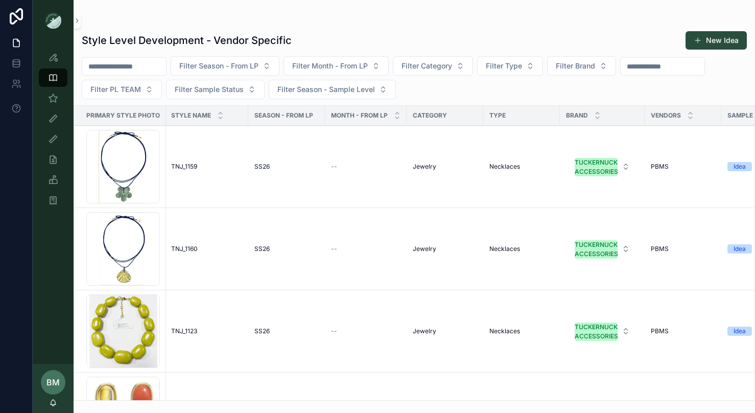
click at [720, 43] on button "New Idea" at bounding box center [715, 40] width 61 height 18
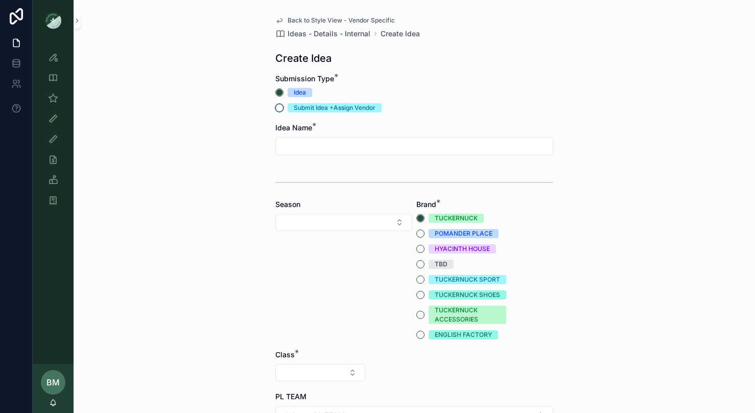
click at [283, 106] on button "Submit Idea +Assign Vendor" at bounding box center [279, 108] width 8 height 8
click at [338, 151] on input "scrollable content" at bounding box center [414, 146] width 277 height 14
type input "********"
click at [307, 211] on div "Season" at bounding box center [343, 269] width 137 height 140
click at [305, 216] on button "Select Button" at bounding box center [343, 221] width 137 height 17
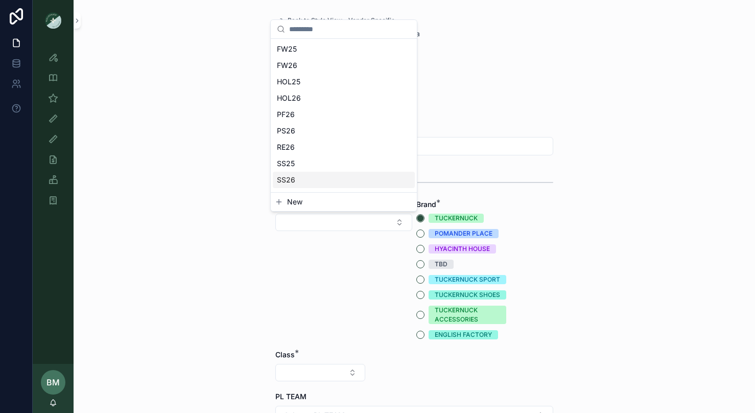
click at [303, 181] on div "SS26" at bounding box center [344, 180] width 142 height 16
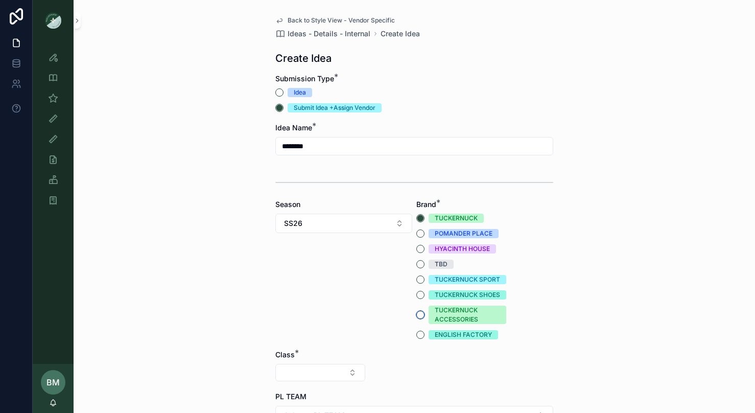
click at [420, 312] on button "TUCKERNUCK ACCESSORIES" at bounding box center [420, 314] width 8 height 8
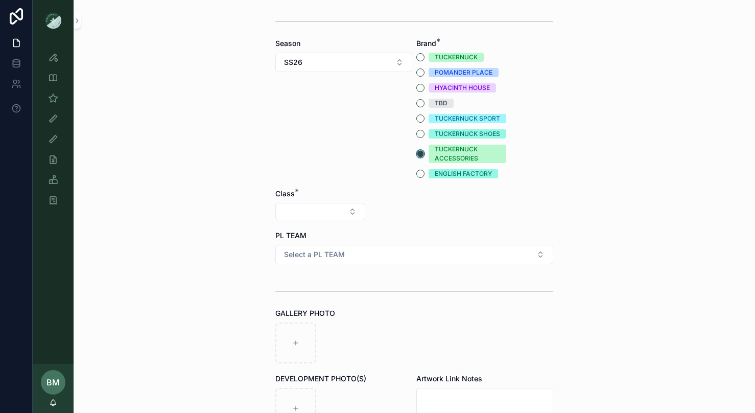
scroll to position [170, 0]
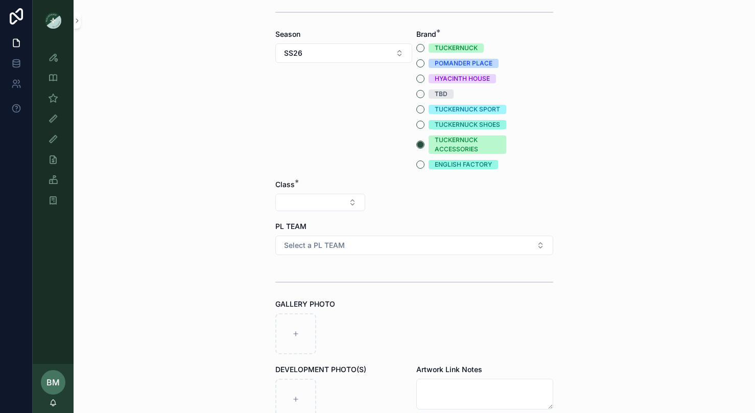
click at [313, 195] on button "Select Button" at bounding box center [320, 202] width 90 height 17
click at [287, 239] on span "Accessories" at bounding box center [273, 242] width 40 height 10
click at [401, 191] on div "Category *" at bounding box center [414, 196] width 90 height 34
drag, startPoint x: 401, startPoint y: 197, endPoint x: 404, endPoint y: 201, distance: 5.5
click at [401, 197] on button "Select Button" at bounding box center [414, 202] width 90 height 17
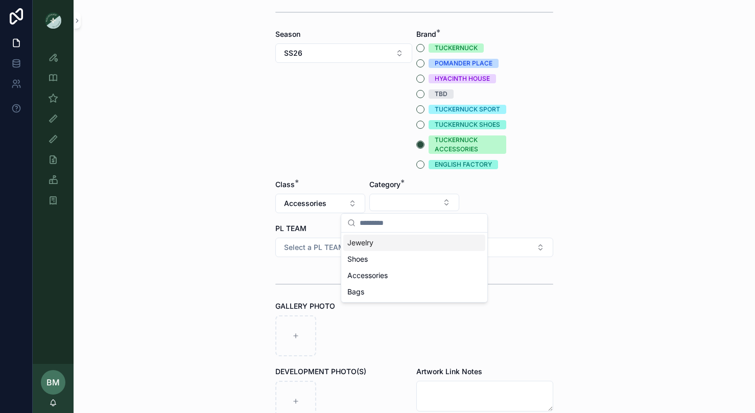
click at [368, 239] on span "Jewelry" at bounding box center [360, 242] width 26 height 10
click at [516, 203] on button "Select Button" at bounding box center [508, 202] width 90 height 17
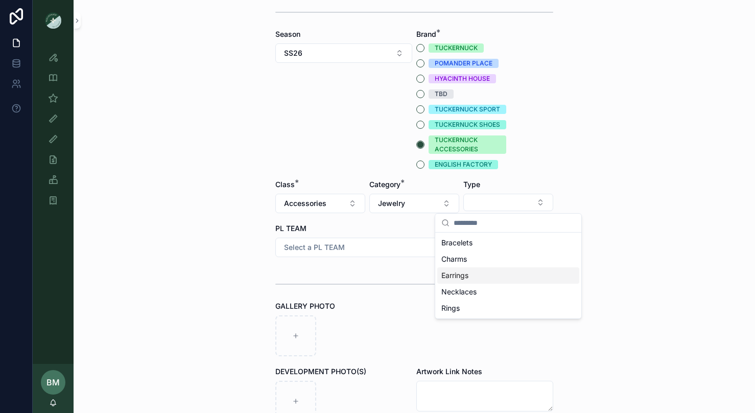
click at [458, 275] on span "Earrings" at bounding box center [454, 275] width 27 height 10
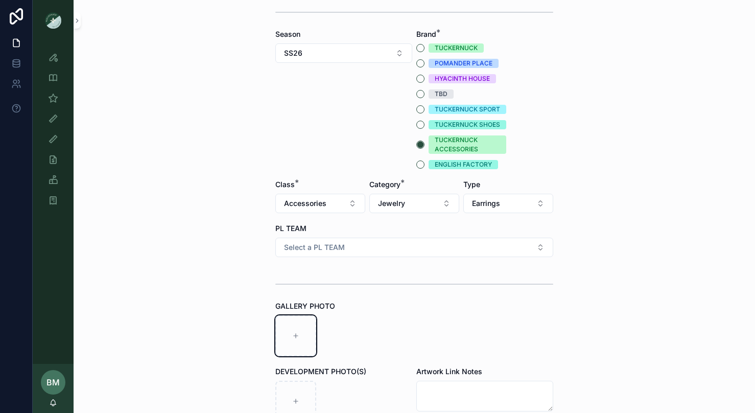
click at [307, 325] on div "scrollable content" at bounding box center [295, 335] width 41 height 41
type input "**********"
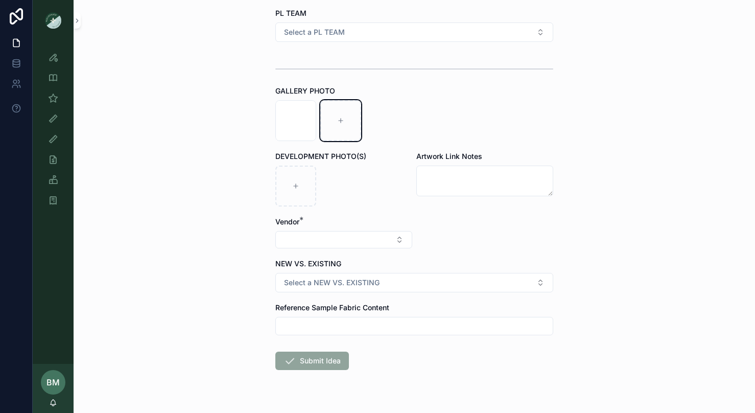
scroll to position [390, 0]
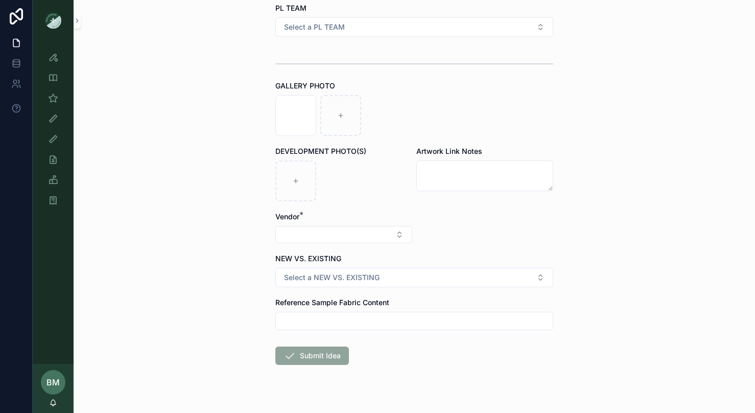
click at [324, 233] on button "Select Button" at bounding box center [343, 234] width 137 height 17
type input "**"
click at [297, 273] on div "LK" at bounding box center [344, 275] width 142 height 16
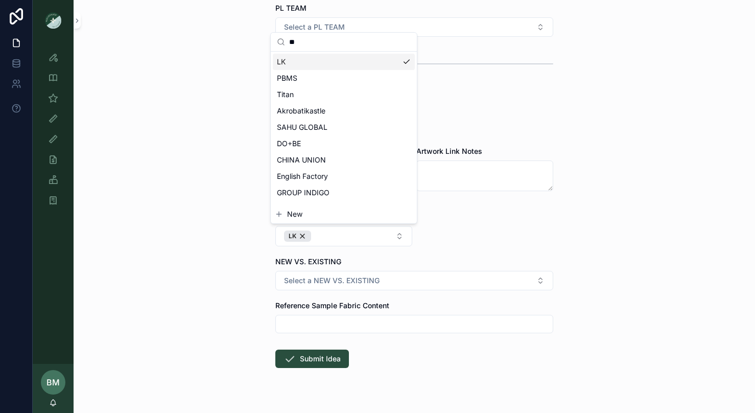
click at [351, 275] on div "Style View Style View - Vendor Specific Sample (MPN) View Fit View Sample Coord…" at bounding box center [394, 206] width 722 height 413
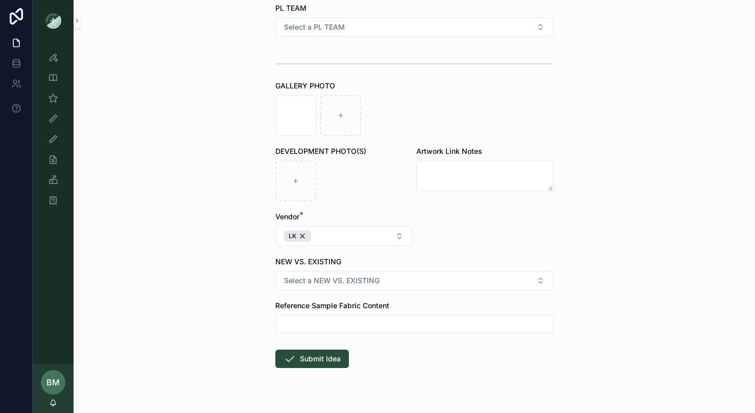
click at [307, 274] on button "Select a NEW VS. EXISTING" at bounding box center [414, 280] width 278 height 19
drag, startPoint x: 381, startPoint y: 320, endPoint x: 340, endPoint y: 349, distance: 51.0
click at [381, 321] on div "NEW DEVELOPMENT" at bounding box center [384, 321] width 62 height 9
click at [302, 361] on button "Submit Idea" at bounding box center [312, 358] width 74 height 18
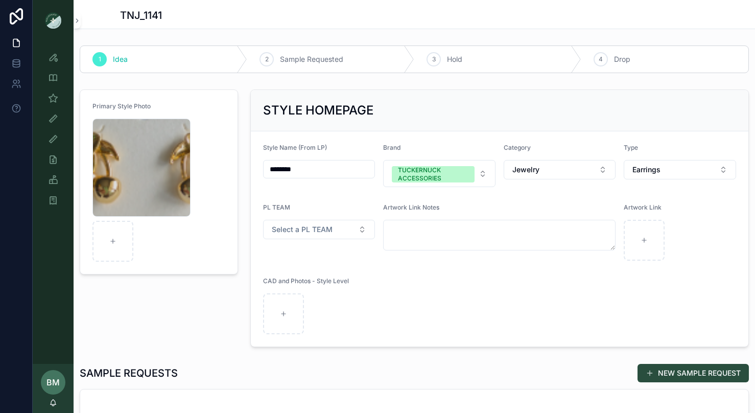
click at [396, 112] on div "STYLE HOMEPAGE" at bounding box center [499, 110] width 473 height 16
click at [50, 75] on icon "scrollable content" at bounding box center [53, 78] width 10 height 10
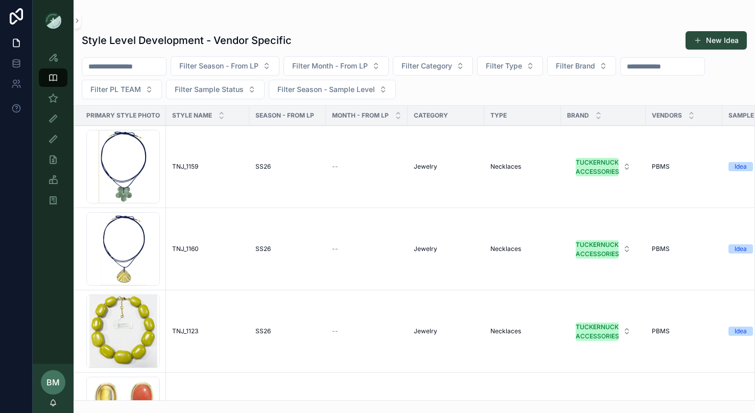
click at [722, 40] on button "New Idea" at bounding box center [715, 40] width 61 height 18
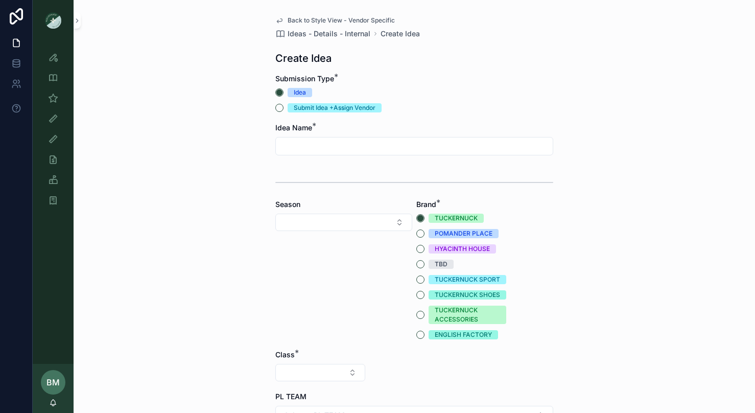
click at [319, 107] on div "Submit Idea +Assign Vendor" at bounding box center [335, 107] width 82 height 9
click at [283, 107] on button "Submit Idea +Assign Vendor" at bounding box center [279, 108] width 8 height 8
click at [294, 142] on input "scrollable content" at bounding box center [414, 146] width 277 height 14
type input "********"
click at [296, 216] on button "Select Button" at bounding box center [343, 221] width 137 height 17
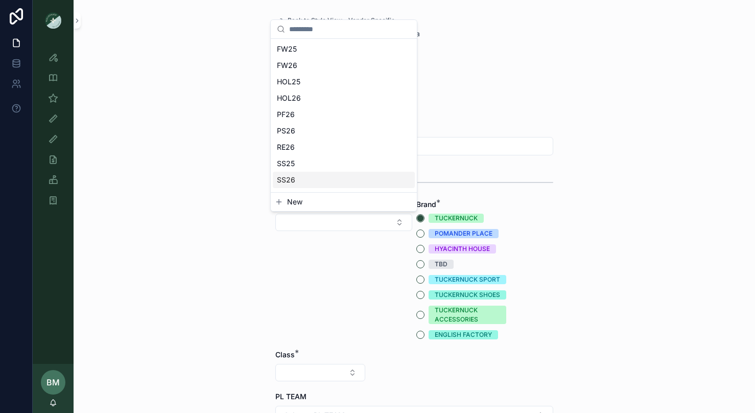
click at [300, 180] on div "SS26" at bounding box center [344, 180] width 142 height 16
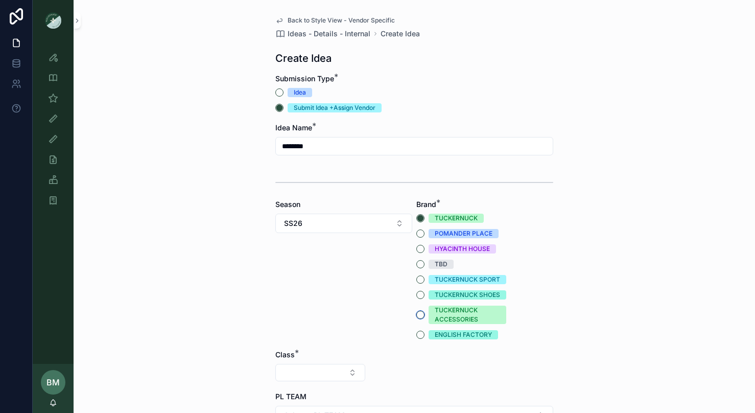
click at [422, 316] on button "TUCKERNUCK ACCESSORIES" at bounding box center [420, 314] width 8 height 8
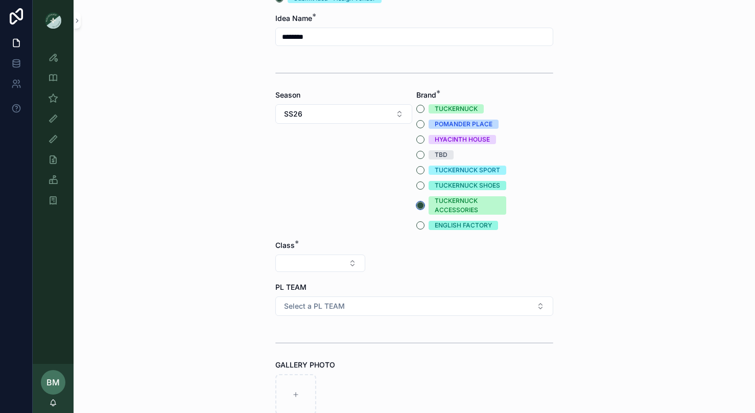
scroll to position [136, 0]
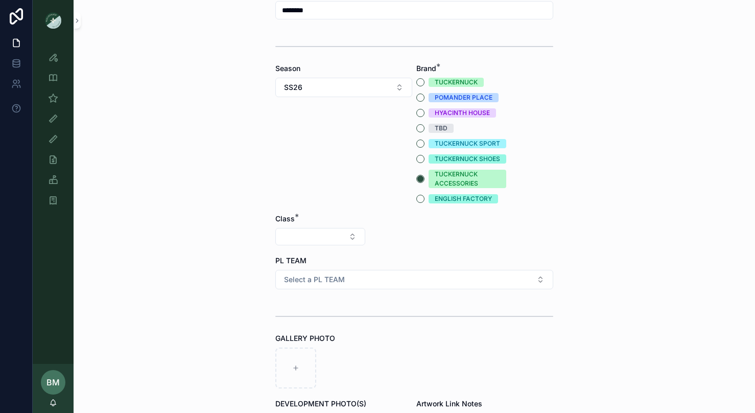
click at [307, 229] on button "Select Button" at bounding box center [320, 236] width 90 height 17
click at [273, 282] on div "Accessories" at bounding box center [320, 277] width 142 height 16
click at [384, 233] on button "Select Button" at bounding box center [414, 236] width 90 height 17
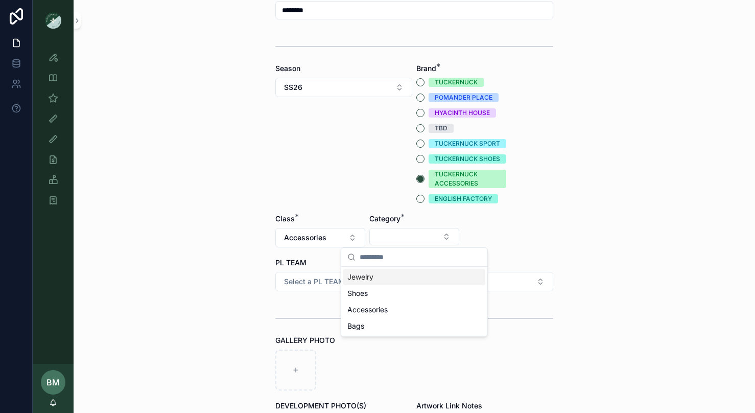
click at [376, 270] on div "Jewelry" at bounding box center [414, 277] width 142 height 16
click at [502, 238] on button "Select Button" at bounding box center [508, 236] width 90 height 17
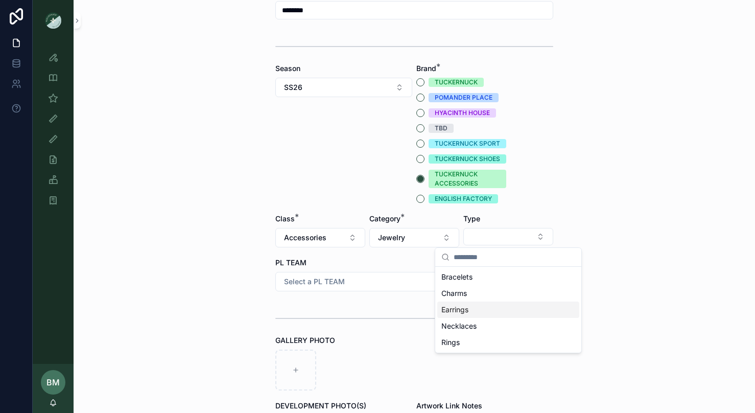
drag, startPoint x: 451, startPoint y: 306, endPoint x: 270, endPoint y: 309, distance: 181.3
click at [451, 306] on span "Earrings" at bounding box center [454, 309] width 27 height 10
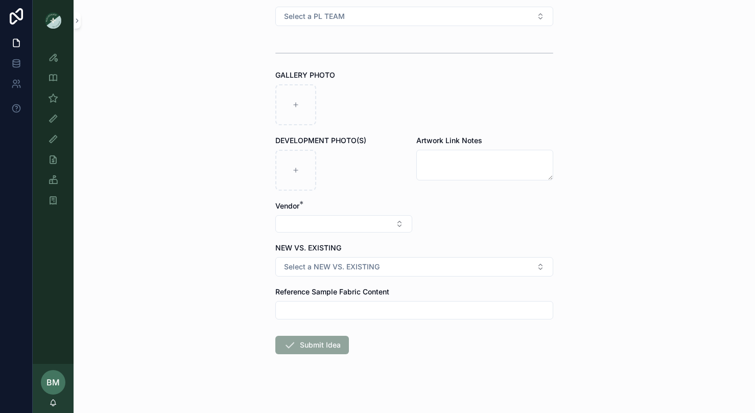
scroll to position [408, 0]
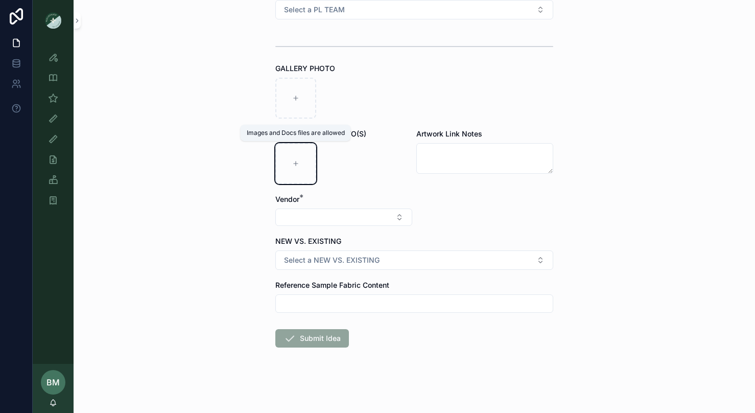
click at [280, 158] on div "scrollable content" at bounding box center [295, 163] width 41 height 41
type input "**********"
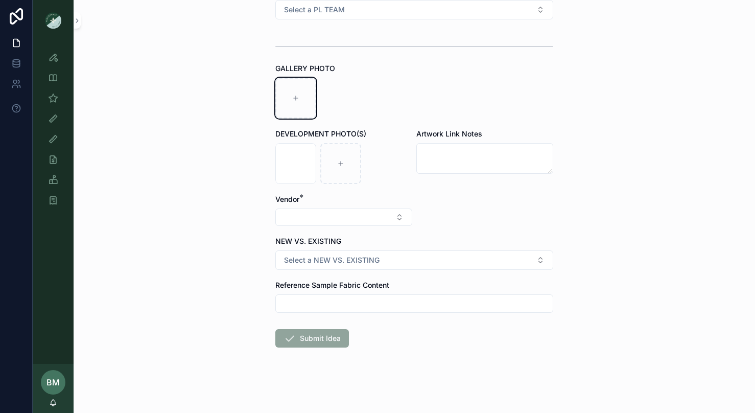
click at [299, 98] on icon "scrollable content" at bounding box center [295, 97] width 7 height 7
type input "**********"
click at [342, 209] on button "Select Button" at bounding box center [343, 216] width 137 height 17
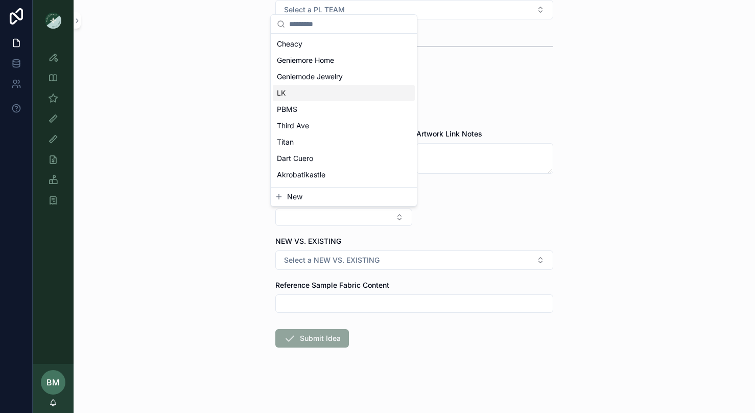
drag, startPoint x: 282, startPoint y: 90, endPoint x: 283, endPoint y: 114, distance: 24.0
click at [282, 90] on span "LK" at bounding box center [281, 93] width 9 height 10
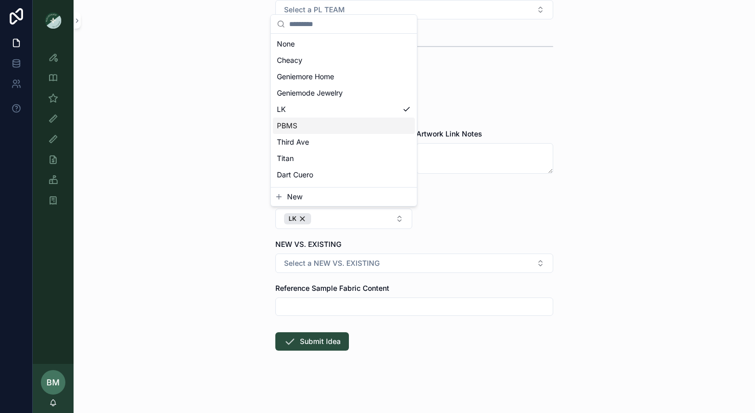
click at [298, 123] on div "PBMS" at bounding box center [344, 125] width 142 height 16
click at [333, 266] on div "Style View Style View - Vendor Specific Sample (MPN) View Fit View Sample Coord…" at bounding box center [394, 206] width 722 height 413
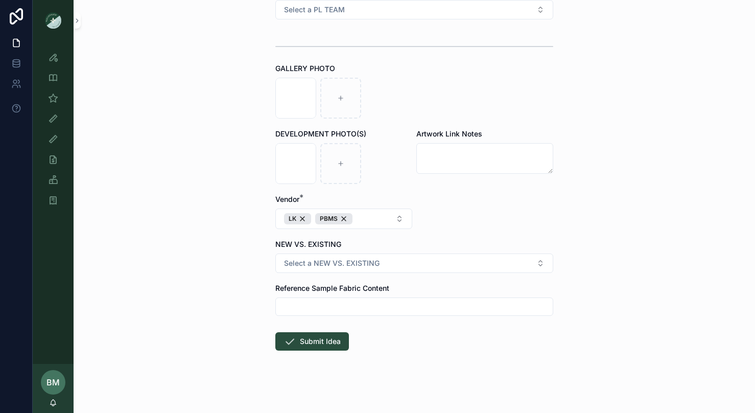
click at [321, 261] on span "Select a NEW VS. EXISTING" at bounding box center [331, 263] width 95 height 10
drag, startPoint x: 386, startPoint y: 304, endPoint x: 371, endPoint y: 319, distance: 20.6
click at [386, 304] on div "NEW DEVELOPMENT" at bounding box center [384, 303] width 62 height 9
click at [331, 340] on button "Submit Idea" at bounding box center [312, 341] width 74 height 18
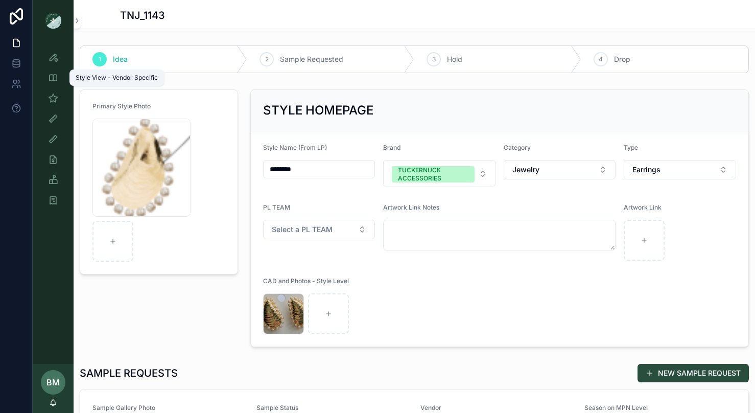
click at [52, 81] on icon "scrollable content" at bounding box center [53, 78] width 10 height 10
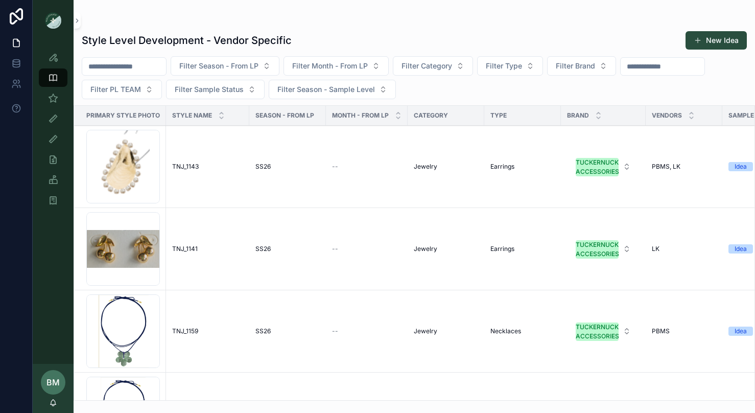
drag, startPoint x: 711, startPoint y: 34, endPoint x: 716, endPoint y: 39, distance: 7.6
click at [711, 34] on button "New Idea" at bounding box center [715, 40] width 61 height 18
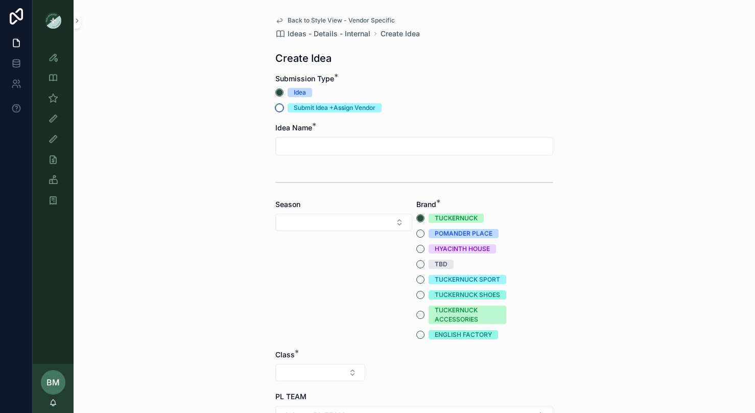
drag, startPoint x: 280, startPoint y: 110, endPoint x: 296, endPoint y: 127, distance: 22.8
click at [280, 111] on button "Submit Idea +Assign Vendor" at bounding box center [279, 108] width 8 height 8
click at [303, 146] on input "scrollable content" at bounding box center [414, 146] width 277 height 14
type input "********"
click at [306, 218] on button "Select Button" at bounding box center [343, 221] width 137 height 17
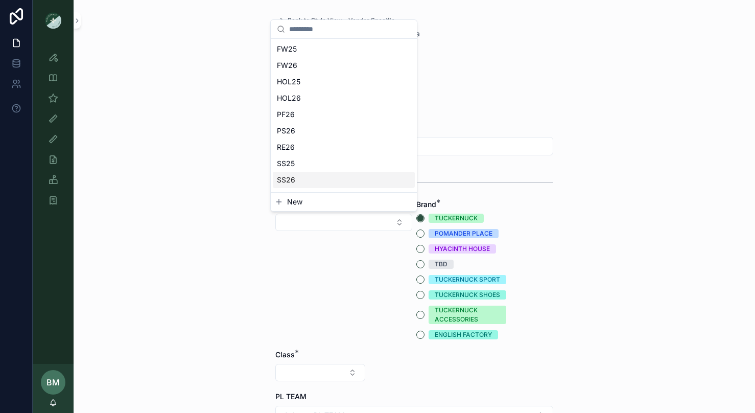
drag, startPoint x: 293, startPoint y: 181, endPoint x: 300, endPoint y: 189, distance: 11.2
click at [292, 181] on span "SS26" at bounding box center [286, 180] width 18 height 10
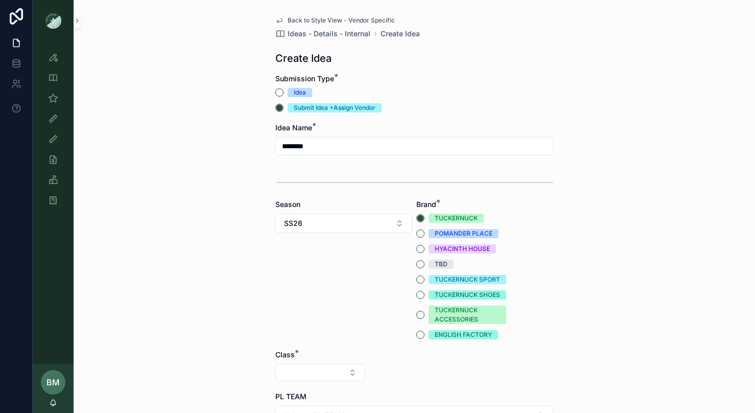
click at [422, 310] on div "TUCKERNUCK ACCESSORIES" at bounding box center [461, 314] width 90 height 18
drag, startPoint x: 419, startPoint y: 316, endPoint x: 401, endPoint y: 326, distance: 21.0
click at [419, 316] on button "TUCKERNUCK ACCESSORIES" at bounding box center [420, 314] width 8 height 8
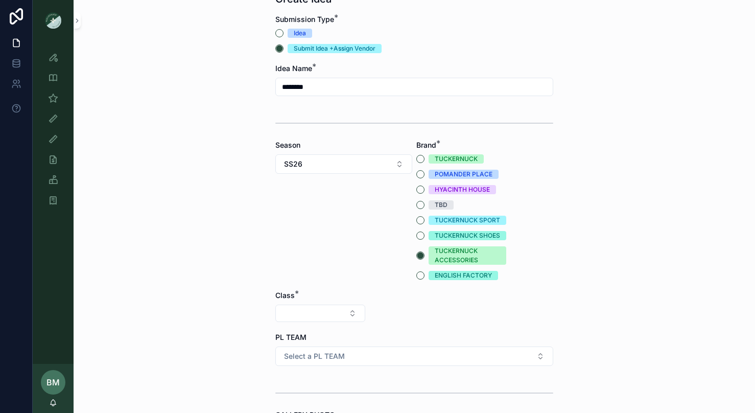
click at [308, 306] on button "Select Button" at bounding box center [320, 312] width 90 height 17
drag, startPoint x: 277, startPoint y: 245, endPoint x: 378, endPoint y: 324, distance: 128.4
click at [277, 245] on span "Accessories" at bounding box center [273, 242] width 40 height 10
click at [421, 307] on button "Select Button" at bounding box center [414, 312] width 90 height 17
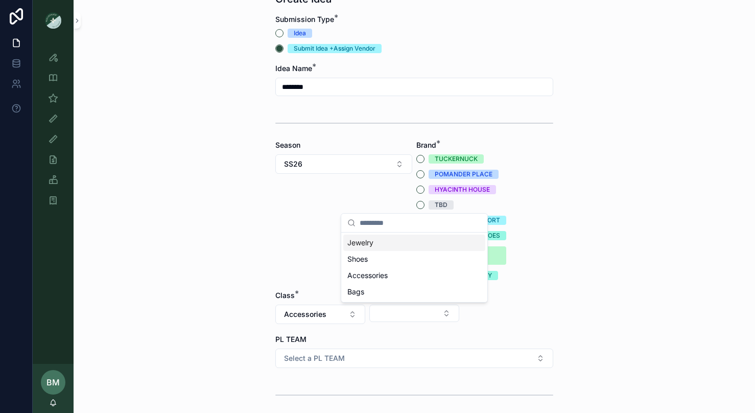
drag, startPoint x: 373, startPoint y: 240, endPoint x: 443, endPoint y: 294, distance: 88.1
click at [373, 240] on span "Jewelry" at bounding box center [360, 242] width 26 height 10
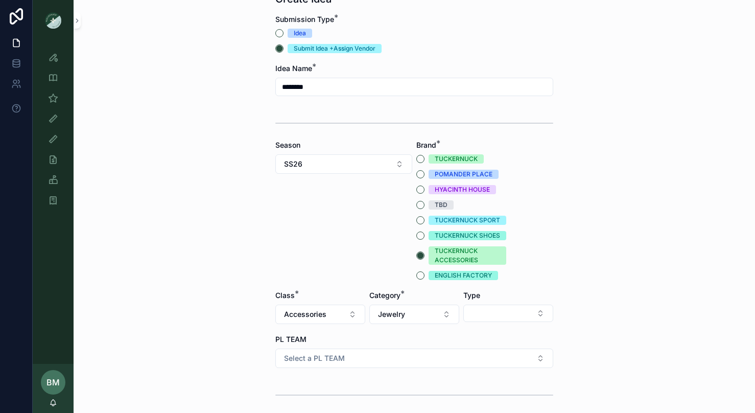
click at [511, 320] on button "Select Button" at bounding box center [508, 312] width 90 height 17
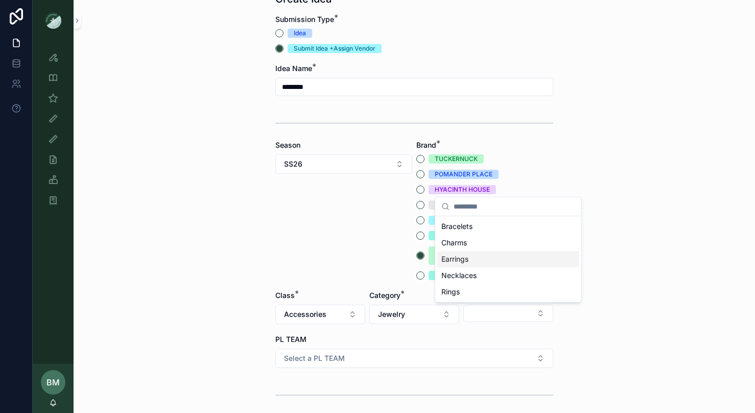
drag, startPoint x: 461, startPoint y: 262, endPoint x: 447, endPoint y: 276, distance: 19.5
click at [461, 262] on span "Earrings" at bounding box center [454, 259] width 27 height 10
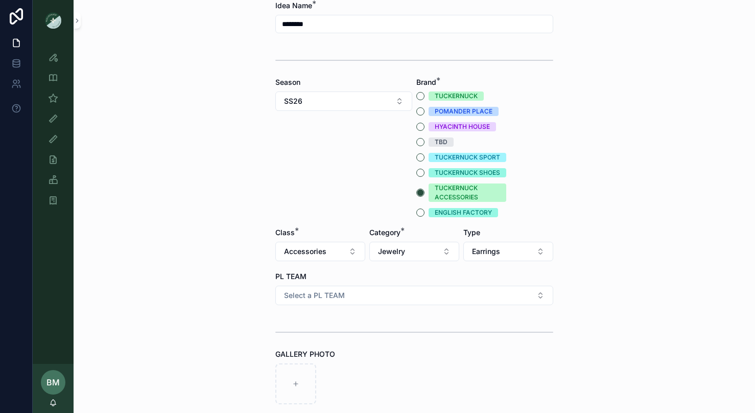
scroll to position [159, 0]
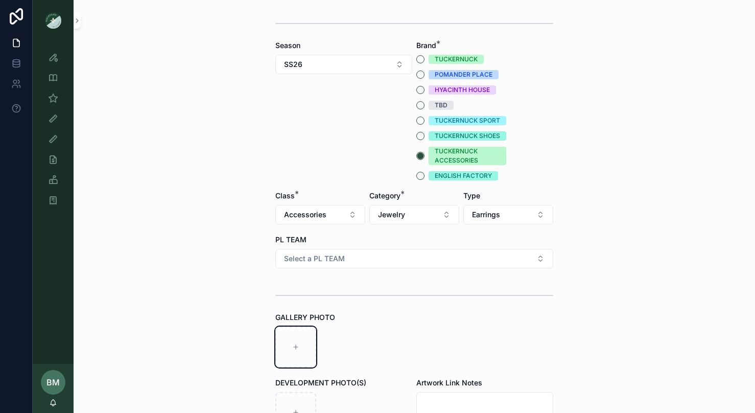
click at [306, 348] on div "scrollable content" at bounding box center [295, 346] width 41 height 41
type input "**********"
click at [333, 341] on div "scrollable content" at bounding box center [340, 346] width 41 height 41
type input "**********"
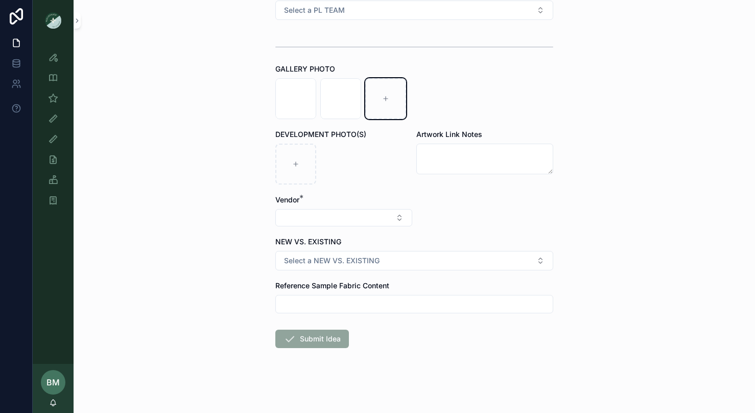
scroll to position [408, 0]
click at [0, 0] on icon "scrollable content" at bounding box center [0, 0] width 0 height 0
drag, startPoint x: 317, startPoint y: 67, endPoint x: 308, endPoint y: 100, distance: 34.3
click at [316, 67] on icon "scrollable content" at bounding box center [318, 68] width 5 height 5
click at [308, 92] on div "scrollable content" at bounding box center [295, 98] width 41 height 41
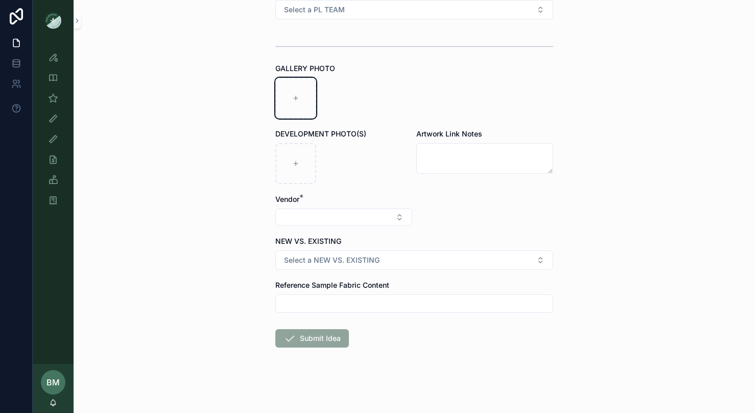
type input "**********"
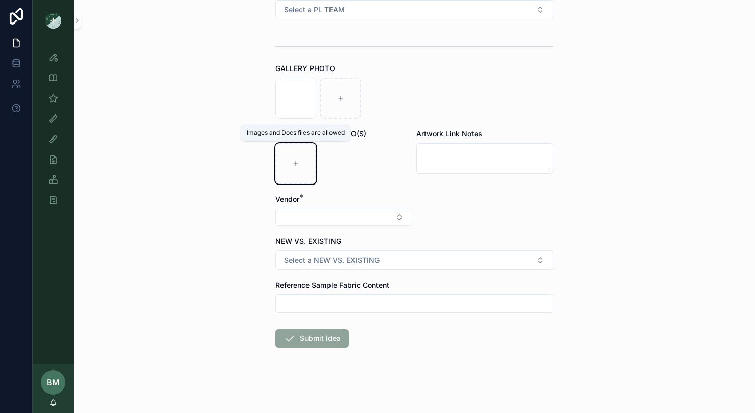
click at [302, 170] on div "scrollable content" at bounding box center [295, 163] width 41 height 41
type input "**********"
click at [319, 219] on button "Select Button" at bounding box center [343, 216] width 137 height 17
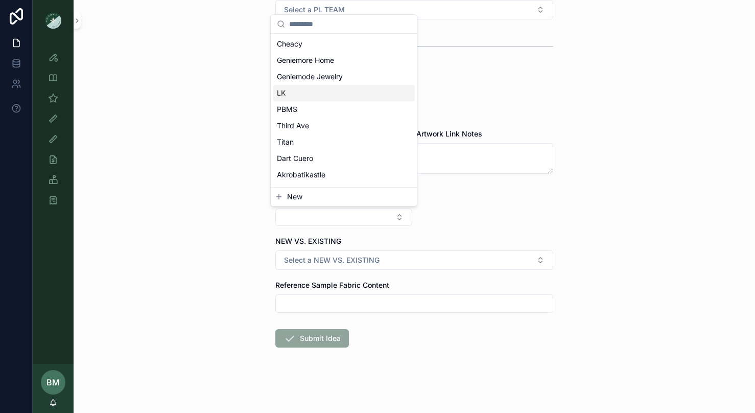
drag, startPoint x: 316, startPoint y: 100, endPoint x: 318, endPoint y: 106, distance: 6.8
click at [316, 100] on div "LK" at bounding box center [344, 93] width 142 height 16
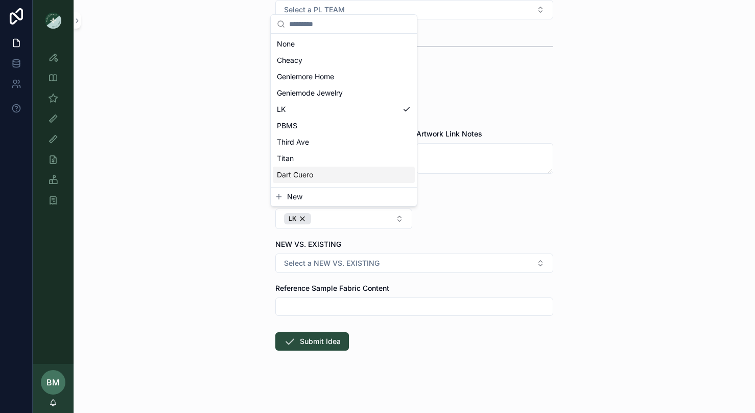
click at [339, 263] on div "Style View Style View - Vendor Specific Sample (MPN) View Fit View Sample Coord…" at bounding box center [394, 206] width 722 height 413
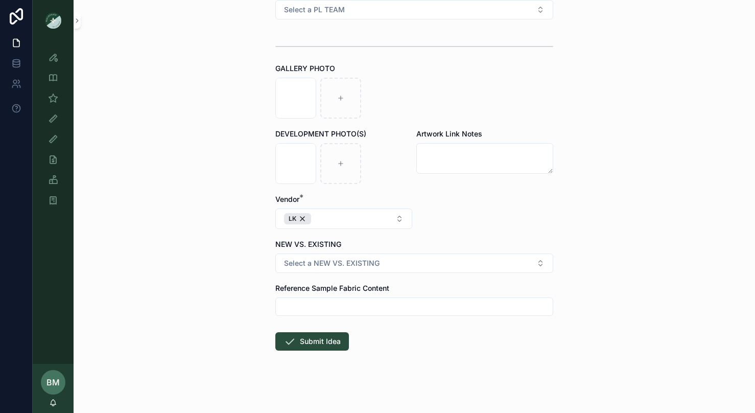
click at [339, 262] on span "Select a NEW VS. EXISTING" at bounding box center [331, 263] width 95 height 10
click at [391, 305] on div "NEW DEVELOPMENT" at bounding box center [384, 303] width 62 height 9
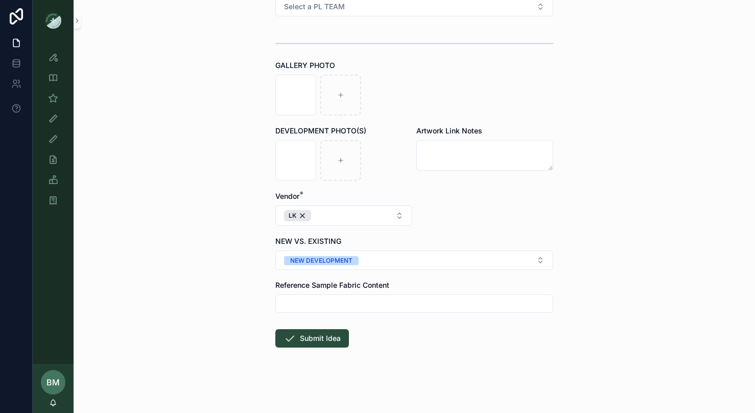
click at [334, 340] on button "Submit Idea" at bounding box center [312, 338] width 74 height 18
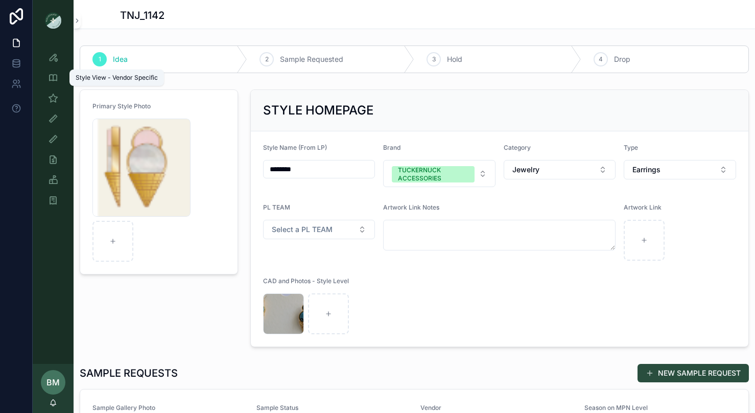
click at [55, 76] on icon "scrollable content" at bounding box center [53, 78] width 10 height 10
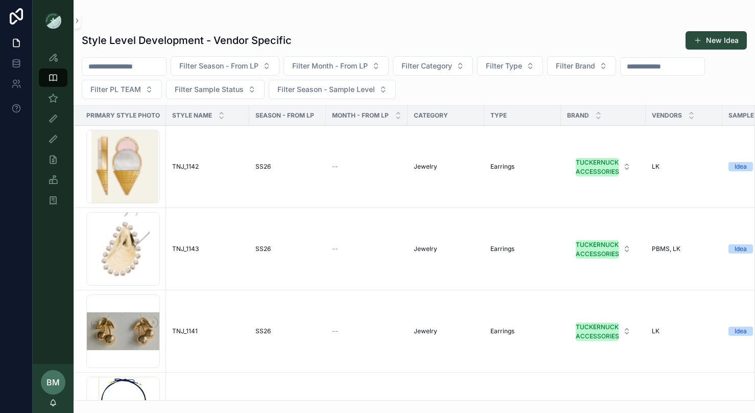
click at [704, 33] on button "New Idea" at bounding box center [715, 40] width 61 height 18
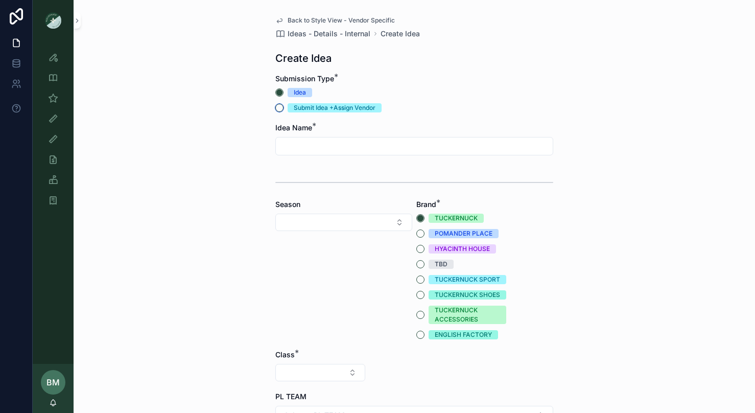
drag, startPoint x: 281, startPoint y: 105, endPoint x: 293, endPoint y: 128, distance: 26.5
click at [281, 105] on button "Submit Idea +Assign Vendor" at bounding box center [279, 108] width 8 height 8
click at [290, 143] on input "scrollable content" at bounding box center [414, 146] width 277 height 14
type input "********"
click at [333, 223] on button "Select Button" at bounding box center [343, 221] width 137 height 17
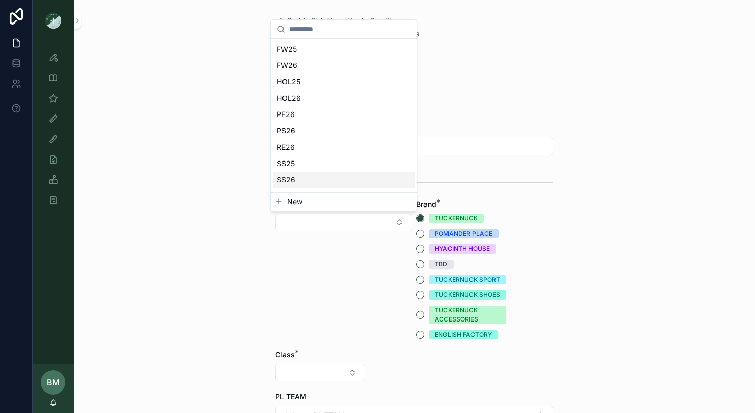
click at [284, 177] on span "SS26" at bounding box center [286, 180] width 18 height 10
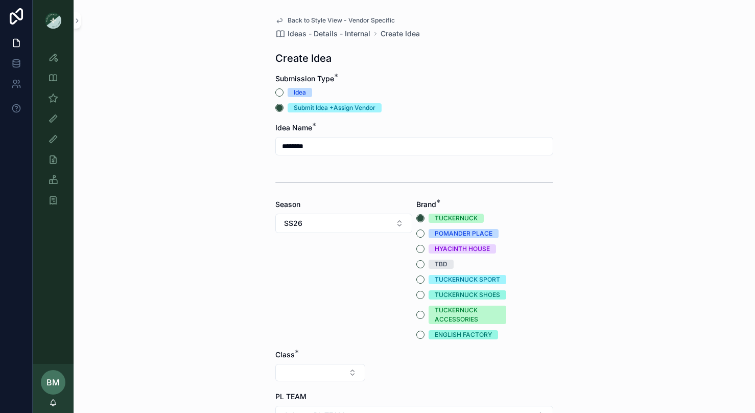
click at [426, 316] on div "TUCKERNUCK ACCESSORIES" at bounding box center [461, 314] width 90 height 18
drag, startPoint x: 419, startPoint y: 313, endPoint x: 413, endPoint y: 317, distance: 8.1
click at [419, 313] on button "TUCKERNUCK ACCESSORIES" at bounding box center [420, 314] width 8 height 8
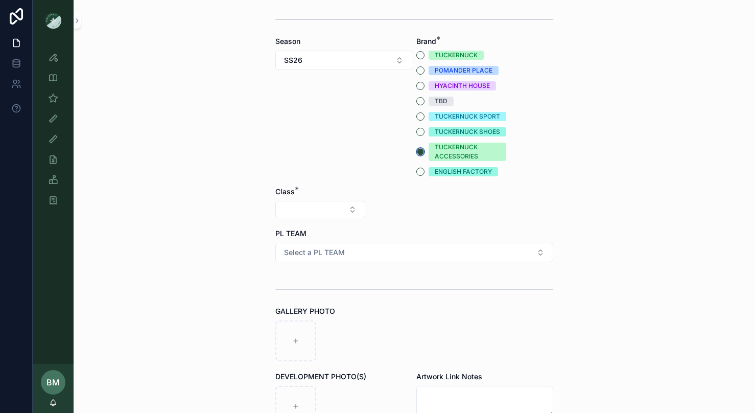
scroll to position [163, 0]
click at [309, 205] on button "Select Button" at bounding box center [320, 208] width 90 height 17
click at [259, 249] on span "Accessories" at bounding box center [273, 249] width 40 height 10
click at [407, 207] on button "Select Button" at bounding box center [414, 208] width 90 height 17
click at [373, 249] on span "Jewelry" at bounding box center [360, 249] width 26 height 10
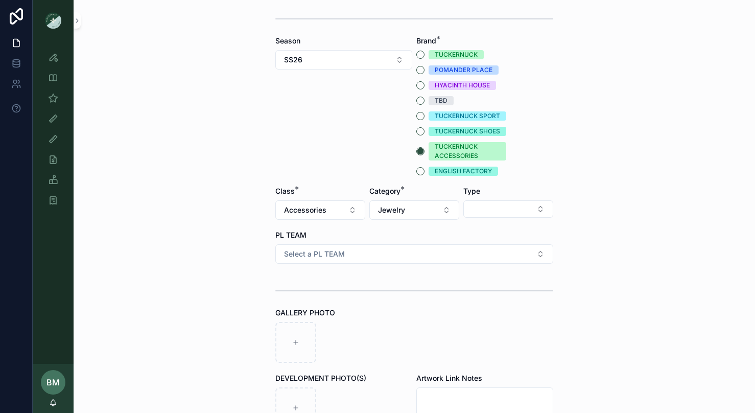
click at [500, 207] on button "Select Button" at bounding box center [508, 208] width 90 height 17
drag, startPoint x: 463, startPoint y: 282, endPoint x: 435, endPoint y: 283, distance: 28.1
click at [462, 282] on span "Earrings" at bounding box center [454, 282] width 27 height 10
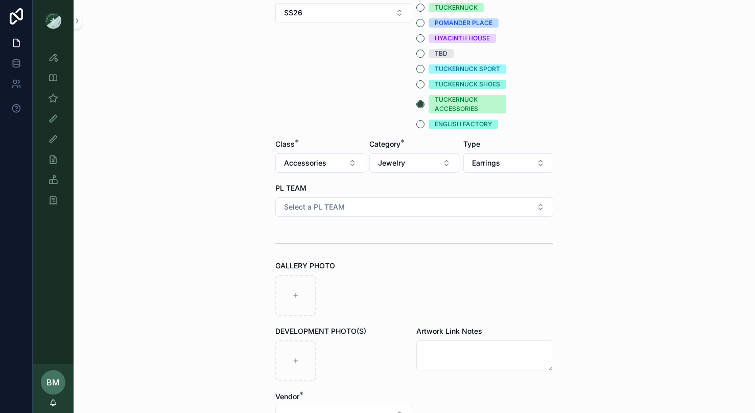
scroll to position [217, 0]
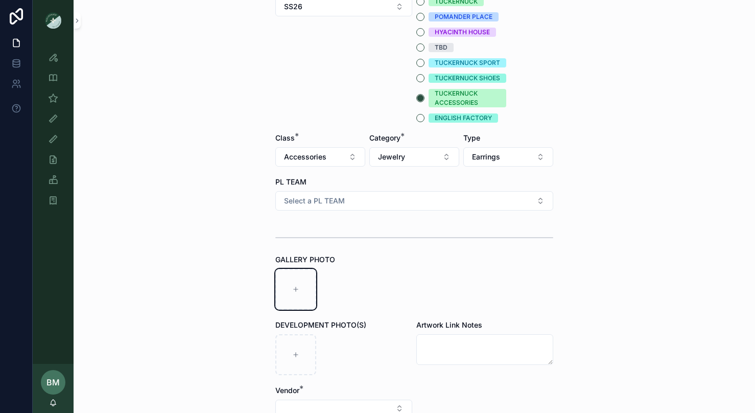
click at [291, 292] on div "scrollable content" at bounding box center [295, 289] width 41 height 41
type input "**********"
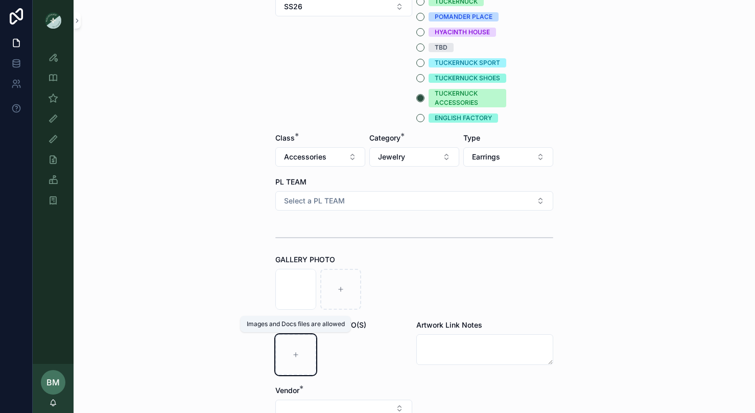
click at [287, 346] on div "scrollable content" at bounding box center [295, 354] width 41 height 41
type input "**********"
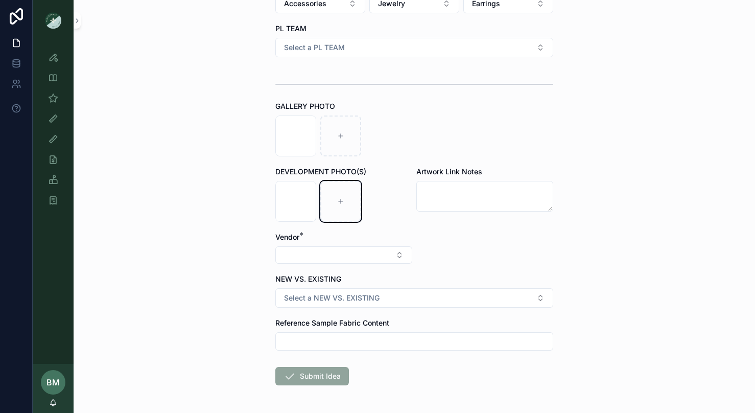
scroll to position [374, 0]
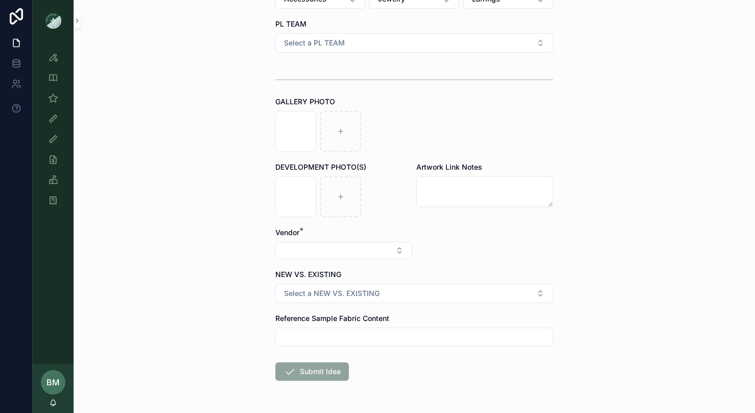
click at [322, 235] on div "Vendor *" at bounding box center [343, 232] width 137 height 10
drag, startPoint x: 310, startPoint y: 250, endPoint x: 316, endPoint y: 255, distance: 7.3
click at [310, 250] on button "Select Button" at bounding box center [343, 250] width 137 height 17
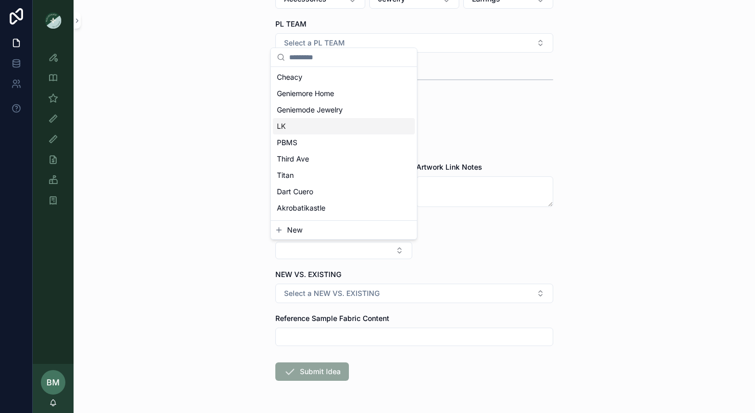
click at [292, 126] on div "LK" at bounding box center [344, 126] width 142 height 16
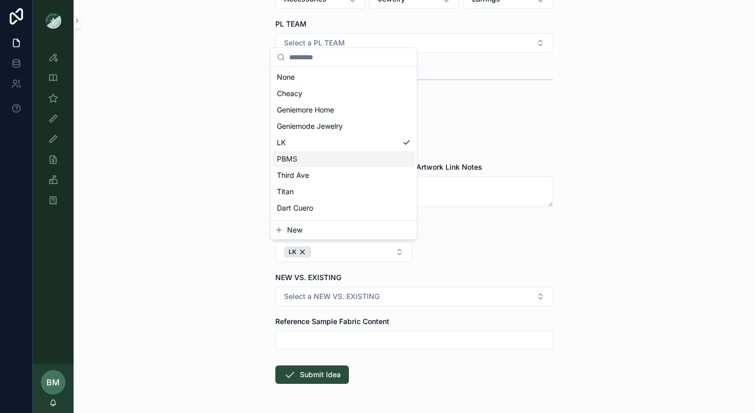
click at [289, 156] on span "PBMS" at bounding box center [287, 159] width 20 height 10
click at [348, 296] on div "Style View Style View - Vendor Specific Sample (MPN) View Fit View Sample Coord…" at bounding box center [394, 206] width 722 height 413
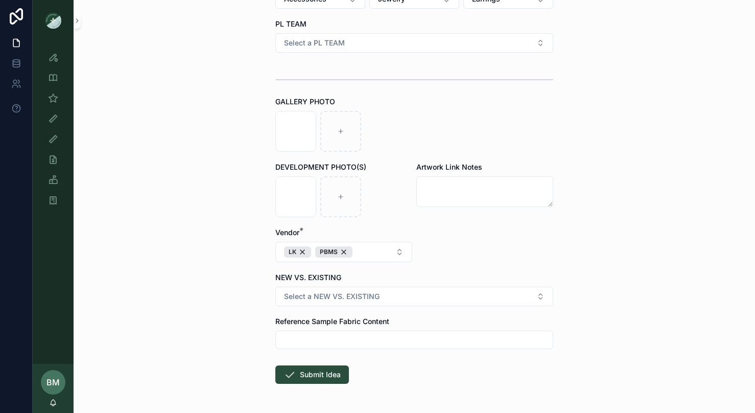
click at [307, 297] on span "Select a NEW VS. EXISTING" at bounding box center [331, 296] width 95 height 10
drag, startPoint x: 374, startPoint y: 336, endPoint x: 370, endPoint y: 347, distance: 12.6
click at [374, 337] on div "NEW DEVELOPMENT" at bounding box center [384, 336] width 62 height 9
click at [323, 371] on button "Submit Idea" at bounding box center [312, 374] width 74 height 18
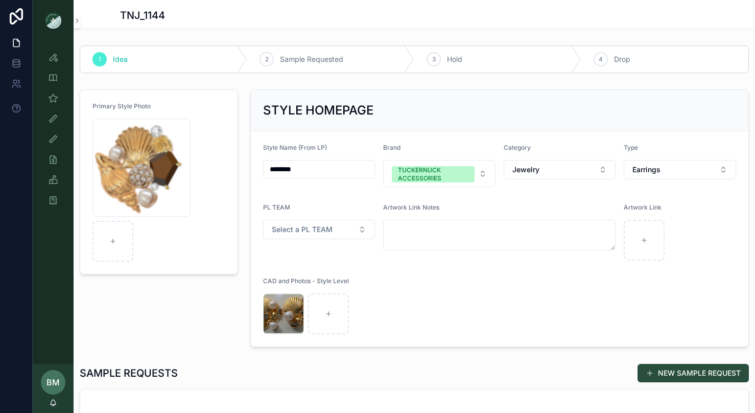
click at [295, 57] on span "Sample Requested" at bounding box center [311, 59] width 63 height 10
click at [330, 64] on span "Sample Requested" at bounding box center [311, 59] width 63 height 10
click at [399, 308] on div "Screenshot-2025-10-06-at-11.57.45-AM .png" at bounding box center [499, 313] width 473 height 41
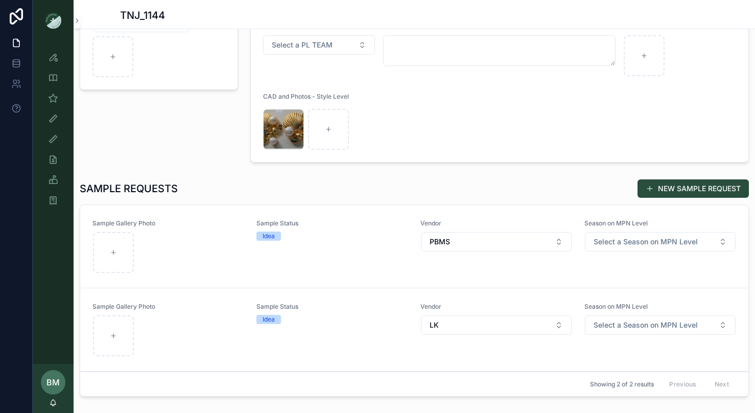
scroll to position [186, 0]
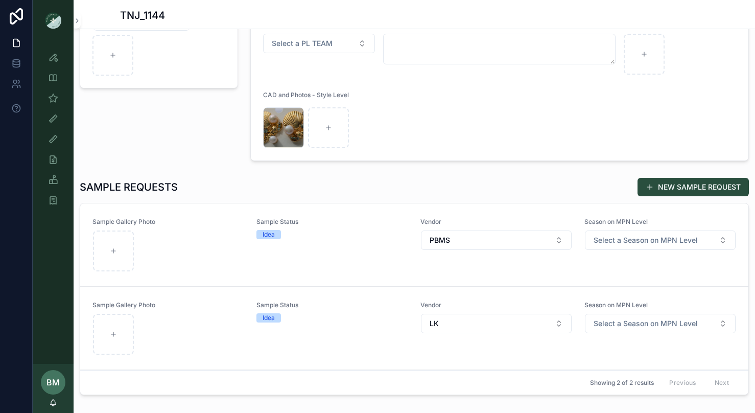
click at [646, 316] on button "Select a Season on MPN Level" at bounding box center [660, 323] width 151 height 19
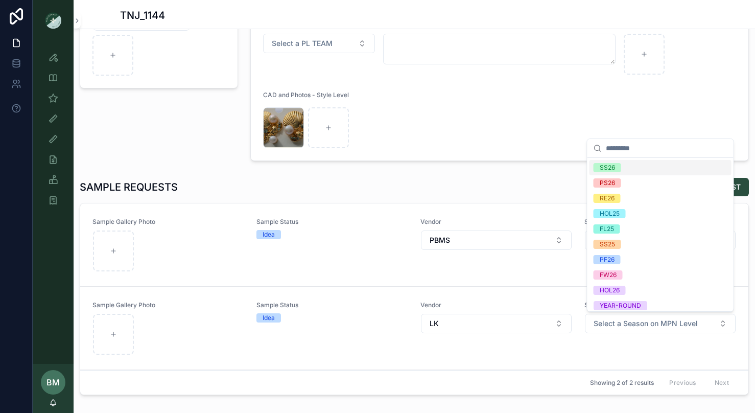
click at [511, 281] on link "Sample Gallery Photo Sample Status Idea Vendor PBMS Season on MPN Level Select …" at bounding box center [414, 244] width 668 height 83
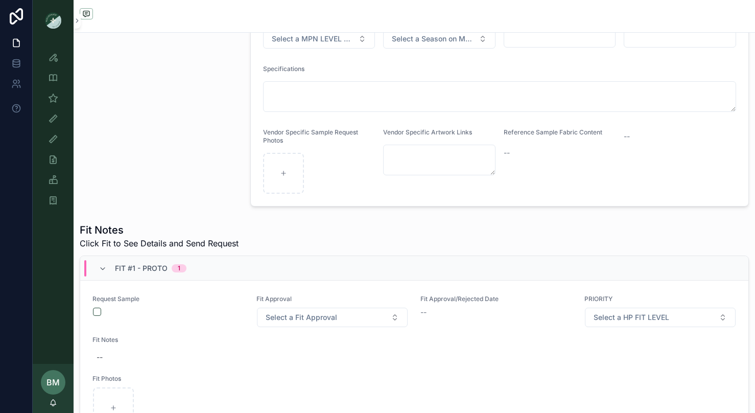
scroll to position [82, 0]
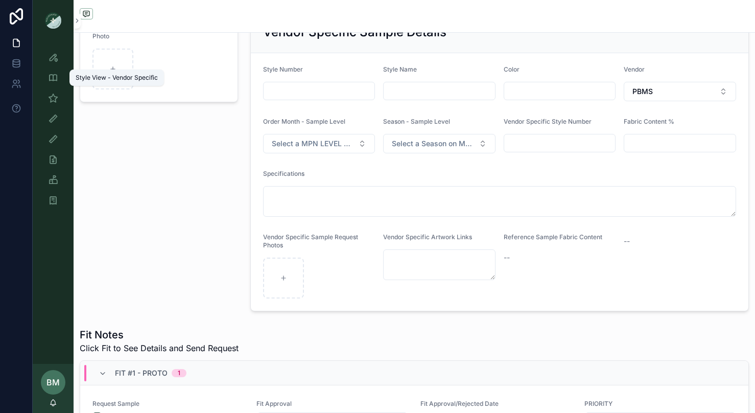
drag, startPoint x: 60, startPoint y: 78, endPoint x: 79, endPoint y: 83, distance: 19.6
click at [60, 77] on div "Style View - Vendor Specific" at bounding box center [53, 77] width 16 height 16
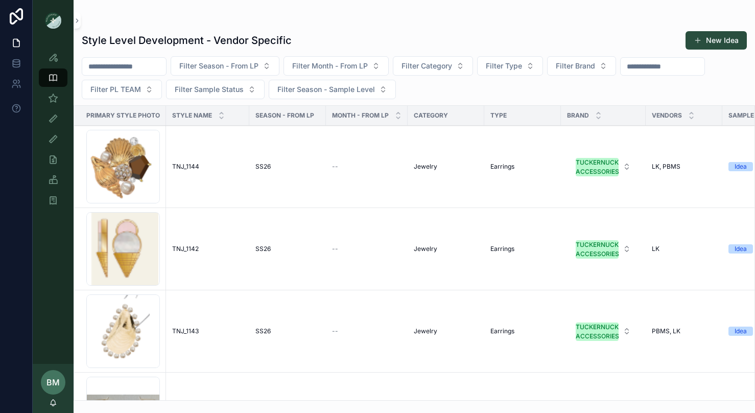
click at [716, 42] on button "New Idea" at bounding box center [715, 40] width 61 height 18
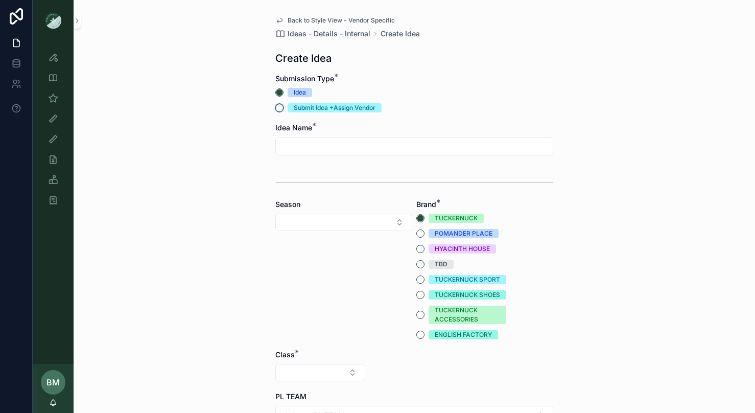
drag, startPoint x: 277, startPoint y: 108, endPoint x: 286, endPoint y: 117, distance: 12.6
click at [278, 109] on button "Submit Idea +Assign Vendor" at bounding box center [279, 108] width 8 height 8
click at [299, 143] on input "scrollable content" at bounding box center [414, 146] width 277 height 14
type input "********"
click at [301, 221] on button "Select Button" at bounding box center [343, 221] width 137 height 17
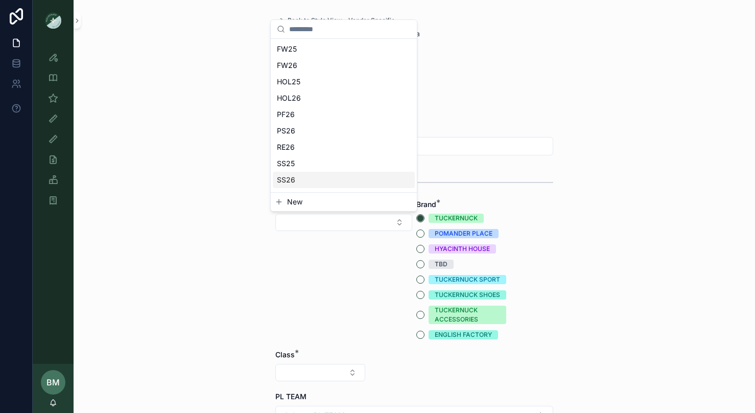
click at [294, 176] on span "SS26" at bounding box center [286, 180] width 18 height 10
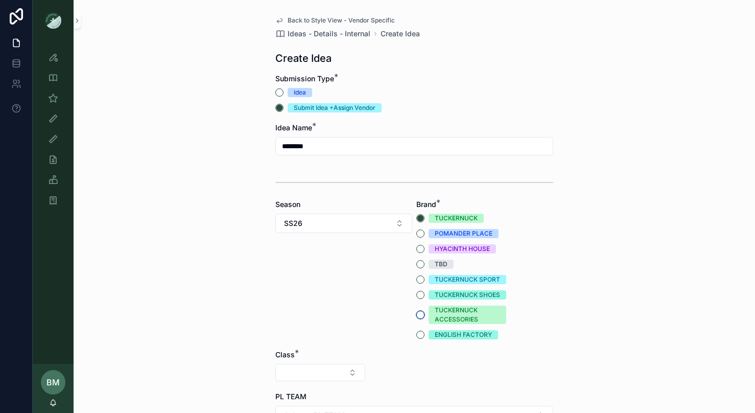
click at [419, 312] on button "TUCKERNUCK ACCESSORIES" at bounding box center [420, 314] width 8 height 8
click at [316, 374] on button "Select Button" at bounding box center [320, 372] width 90 height 17
click at [284, 294] on div "Accessories" at bounding box center [320, 302] width 142 height 16
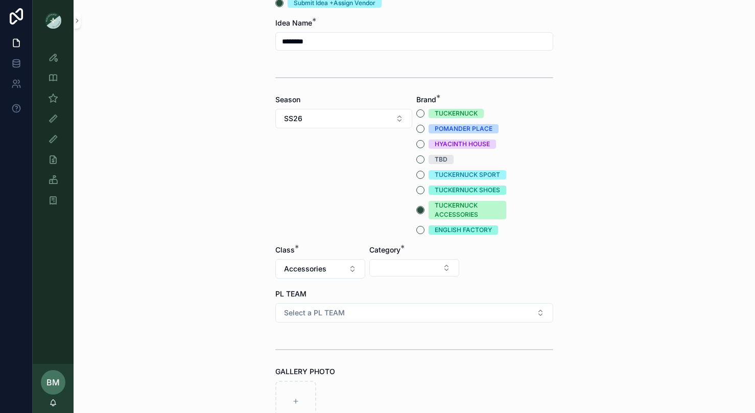
scroll to position [111, 0]
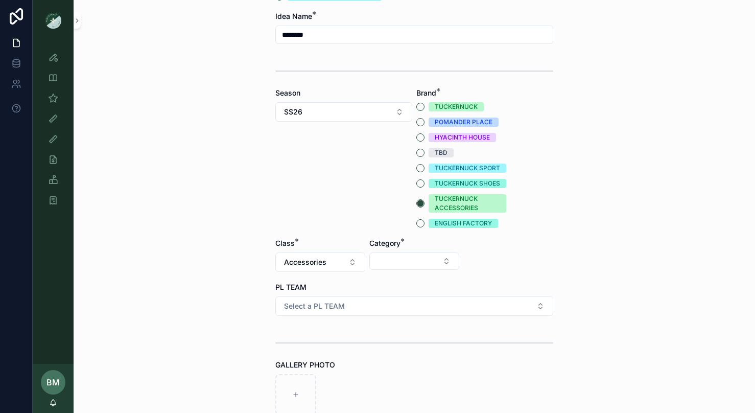
click at [383, 263] on button "Select Button" at bounding box center [414, 260] width 90 height 17
drag, startPoint x: 366, startPoint y: 301, endPoint x: 438, endPoint y: 274, distance: 77.6
click at [366, 301] on span "Jewelry" at bounding box center [360, 301] width 26 height 10
click at [507, 249] on div "Type" at bounding box center [508, 255] width 90 height 34
click at [506, 254] on button "Select Button" at bounding box center [508, 260] width 90 height 17
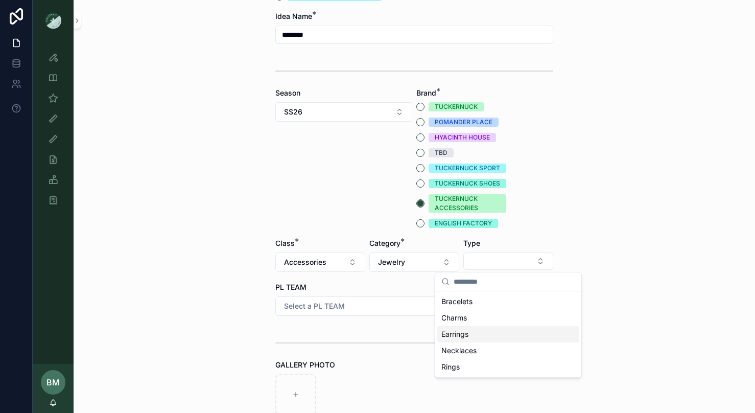
click at [454, 332] on span "Earrings" at bounding box center [454, 334] width 27 height 10
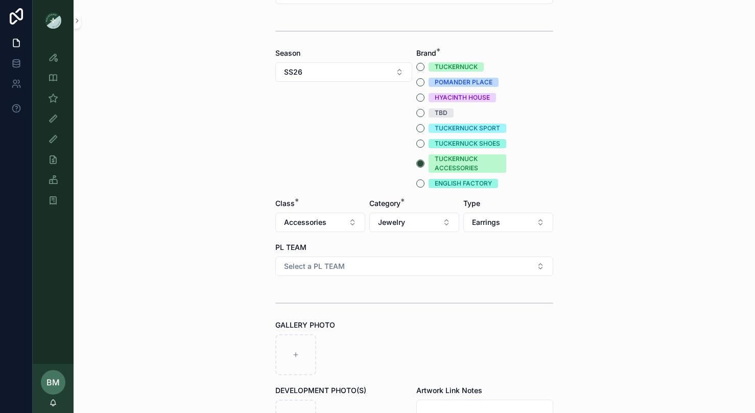
scroll to position [176, 0]
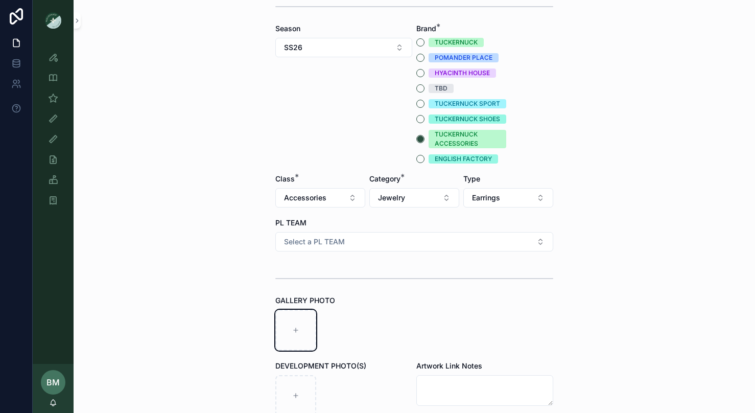
click at [313, 335] on div "scrollable content" at bounding box center [295, 329] width 41 height 41
type input "**********"
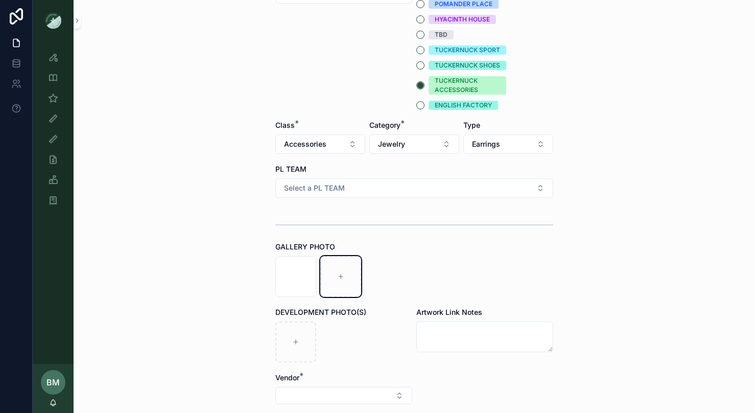
scroll to position [342, 0]
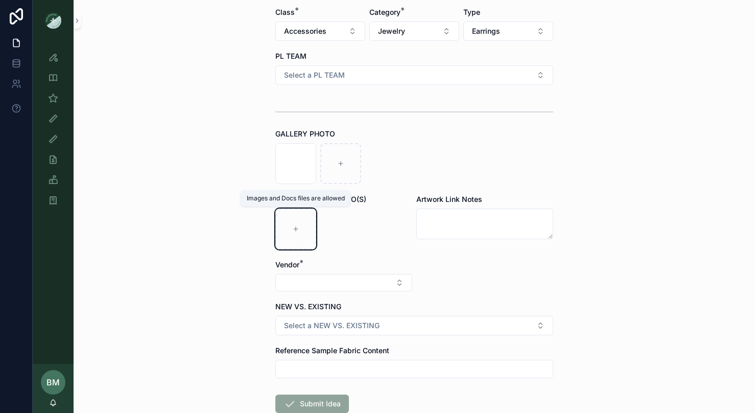
click at [304, 231] on div "scrollable content" at bounding box center [295, 228] width 41 height 41
type input "**********"
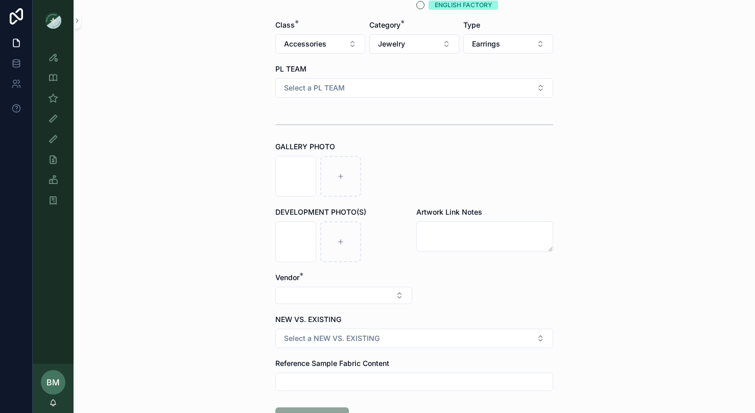
click at [423, 180] on div "Screenshot [DATE] 12.10.15 PM .png" at bounding box center [414, 176] width 278 height 41
click at [350, 298] on button "Select Button" at bounding box center [343, 294] width 137 height 17
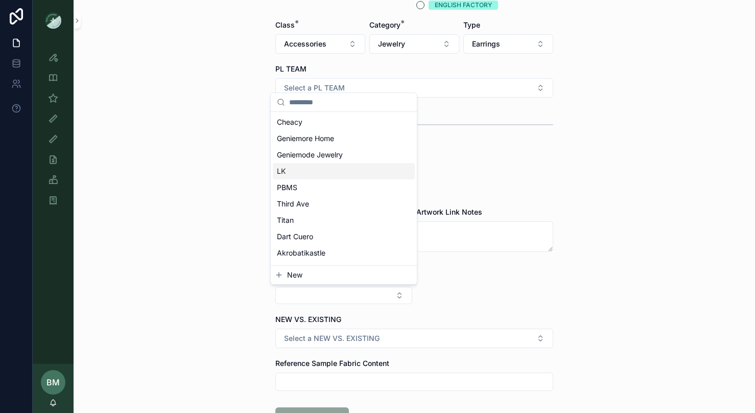
drag, startPoint x: 296, startPoint y: 169, endPoint x: 313, endPoint y: 309, distance: 140.9
click at [296, 170] on div "LK" at bounding box center [344, 171] width 142 height 16
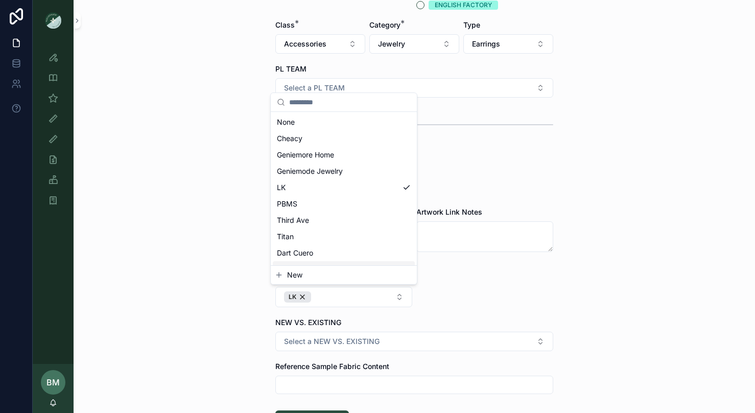
click at [326, 347] on div "Style View Style View - Vendor Specific Sample (MPN) View Fit View Sample Coord…" at bounding box center [394, 206] width 722 height 413
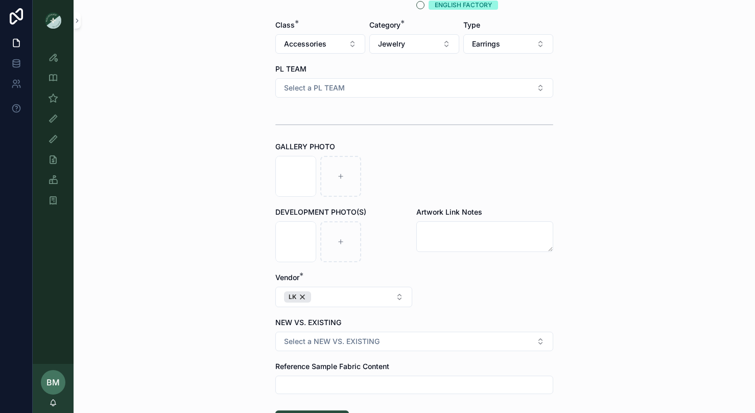
click at [321, 342] on span "Select a NEW VS. EXISTING" at bounding box center [331, 341] width 95 height 10
click at [364, 381] on div "NEW DEVELOPMENT" at bounding box center [384, 381] width 62 height 9
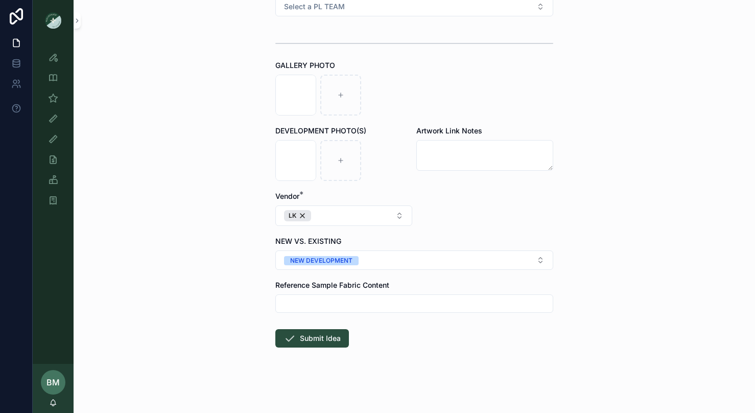
click at [325, 349] on form "Submission Type * Idea Submit Idea +Assign Vendor Idea Name * ******** Season S…" at bounding box center [414, 38] width 278 height 750
click at [319, 341] on button "Submit Idea" at bounding box center [312, 338] width 74 height 18
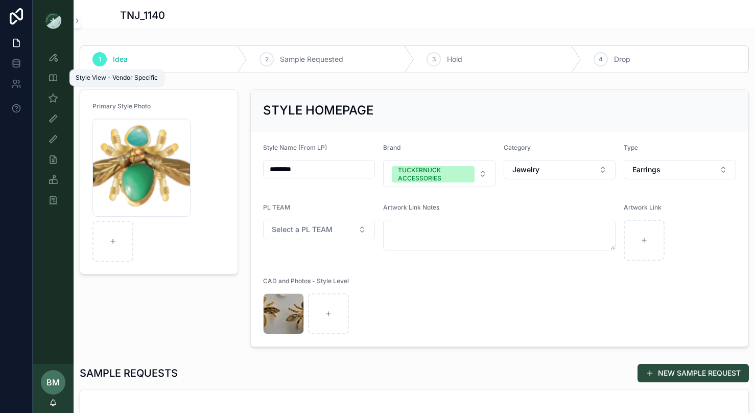
drag, startPoint x: 57, startPoint y: 78, endPoint x: 119, endPoint y: 74, distance: 62.4
click at [57, 78] on icon "scrollable content" at bounding box center [53, 78] width 10 height 10
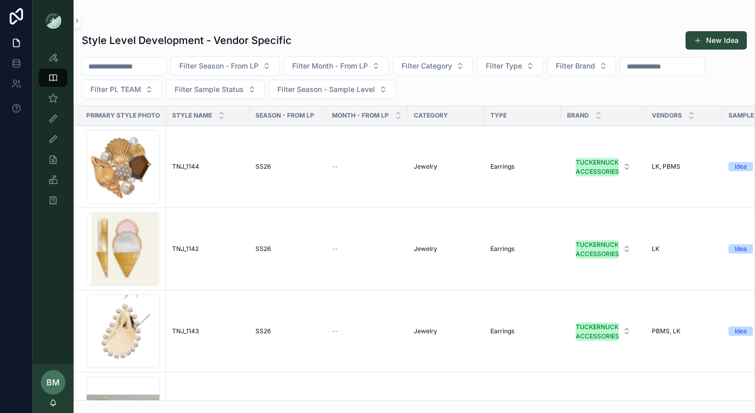
click at [722, 43] on button "New Idea" at bounding box center [715, 40] width 61 height 18
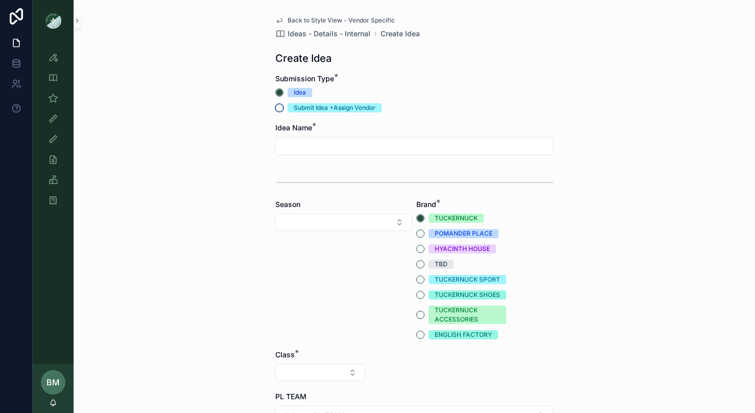
drag, startPoint x: 281, startPoint y: 106, endPoint x: 280, endPoint y: 111, distance: 5.7
click at [281, 106] on button "Submit Idea +Assign Vendor" at bounding box center [279, 108] width 8 height 8
drag, startPoint x: 292, startPoint y: 142, endPoint x: 292, endPoint y: 136, distance: 6.1
click at [292, 142] on input "scrollable content" at bounding box center [414, 146] width 277 height 14
type input "********"
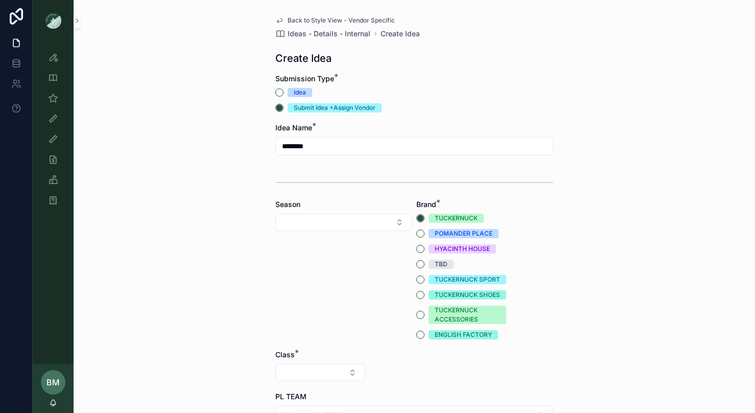
click at [301, 221] on button "Select Button" at bounding box center [343, 221] width 137 height 17
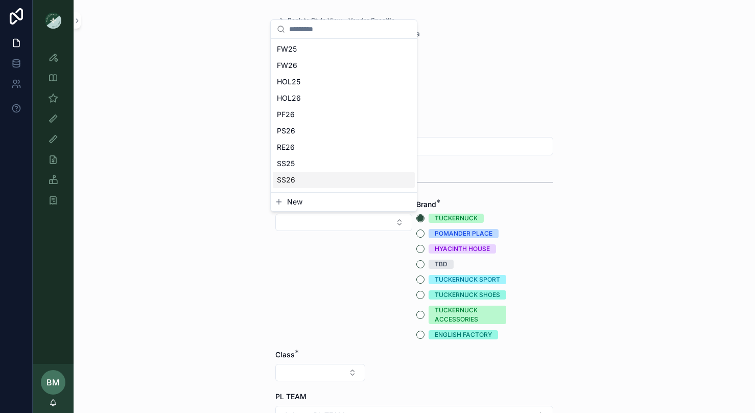
click at [296, 181] on div "SS26" at bounding box center [344, 180] width 142 height 16
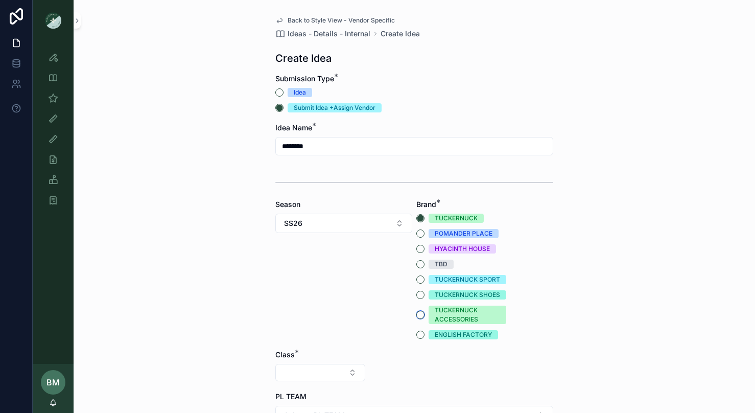
click at [423, 315] on button "TUCKERNUCK ACCESSORIES" at bounding box center [420, 314] width 8 height 8
click at [321, 373] on button "Select Button" at bounding box center [320, 372] width 90 height 17
drag, startPoint x: 259, startPoint y: 304, endPoint x: 267, endPoint y: 314, distance: 11.6
click at [259, 304] on span "Accessories" at bounding box center [273, 302] width 40 height 10
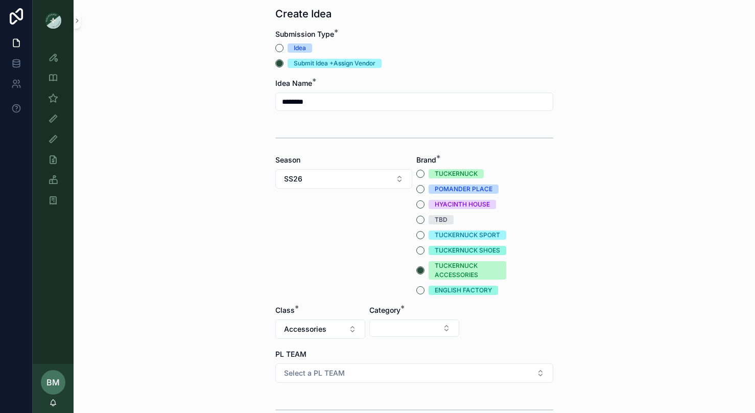
click at [401, 321] on button "Select Button" at bounding box center [414, 327] width 90 height 17
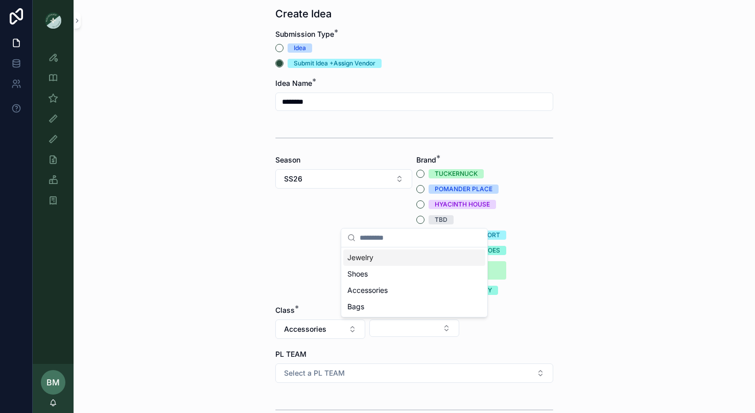
drag, startPoint x: 371, startPoint y: 257, endPoint x: 399, endPoint y: 280, distance: 36.3
click at [371, 257] on span "Jewelry" at bounding box center [360, 257] width 26 height 10
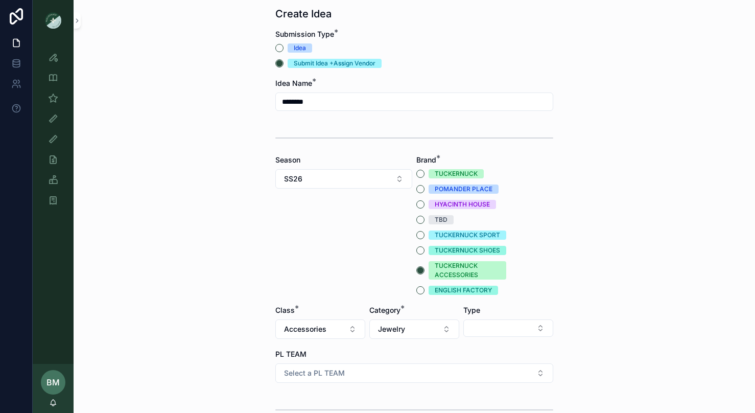
click at [484, 325] on button "Select Button" at bounding box center [508, 327] width 90 height 17
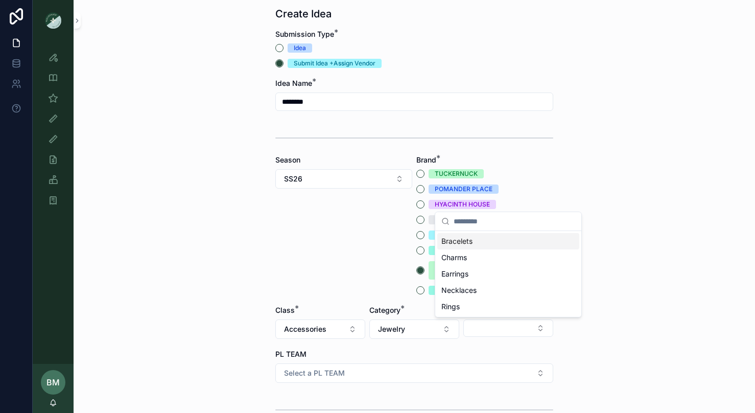
drag, startPoint x: 460, startPoint y: 243, endPoint x: 416, endPoint y: 279, distance: 57.0
click at [460, 243] on span "Bracelets" at bounding box center [456, 241] width 31 height 10
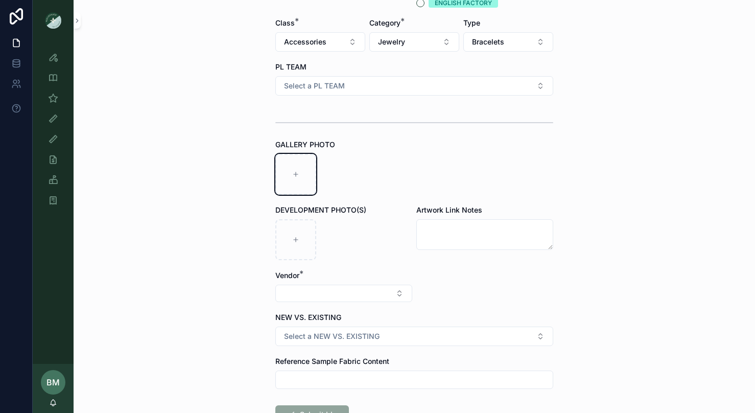
click at [299, 171] on icon "scrollable content" at bounding box center [295, 174] width 7 height 7
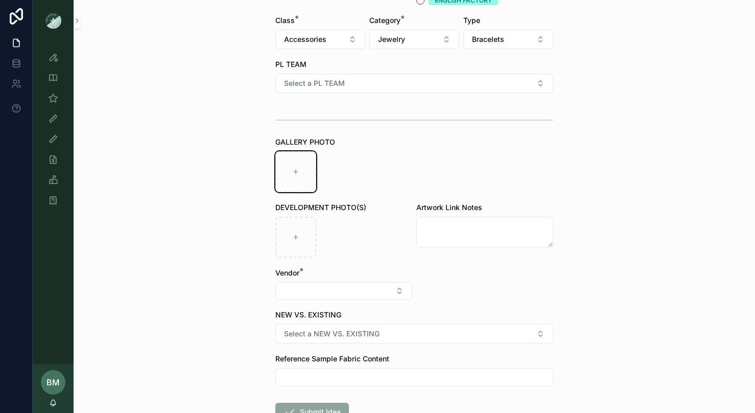
click at [291, 163] on div "scrollable content" at bounding box center [295, 171] width 41 height 41
type input "**********"
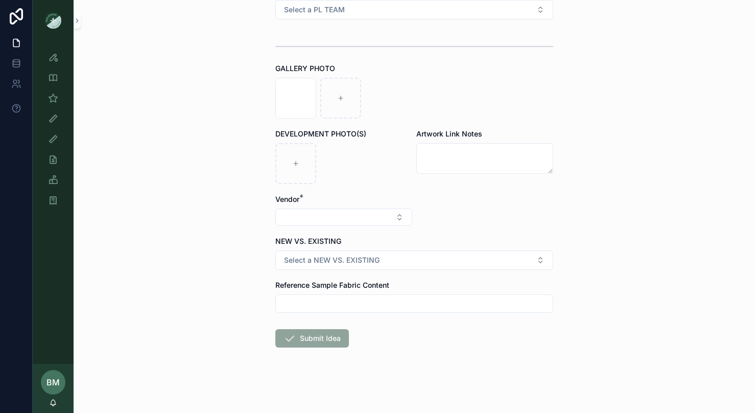
click at [283, 213] on button "Select Button" at bounding box center [343, 216] width 137 height 17
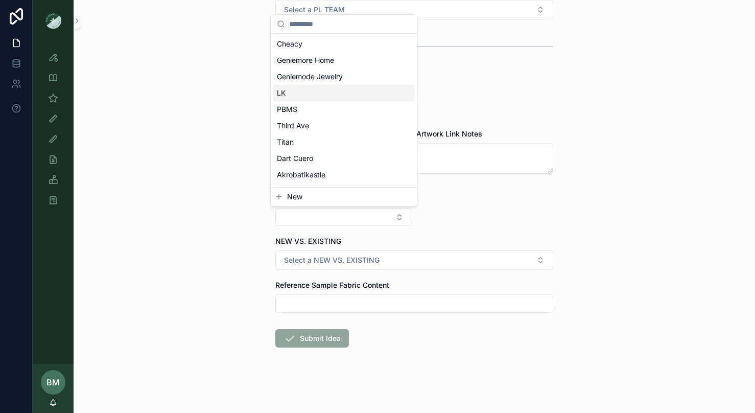
click at [292, 94] on div "LK" at bounding box center [344, 93] width 142 height 16
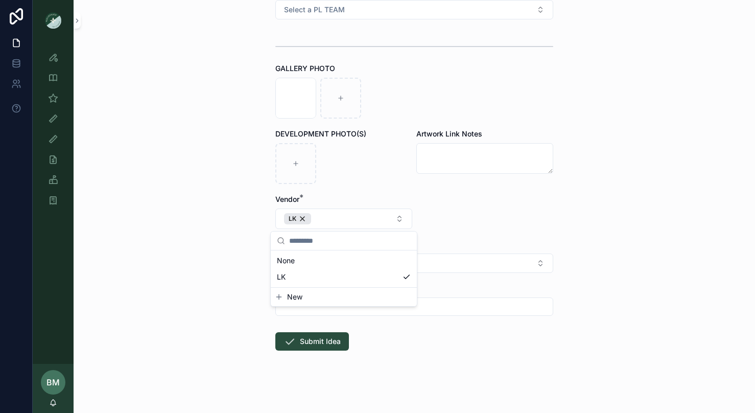
drag, startPoint x: 323, startPoint y: 256, endPoint x: 322, endPoint y: 264, distance: 7.8
click at [323, 256] on div "Style View Style View - Vendor Specific Sample (MPN) View Fit View Sample Coord…" at bounding box center [394, 206] width 722 height 413
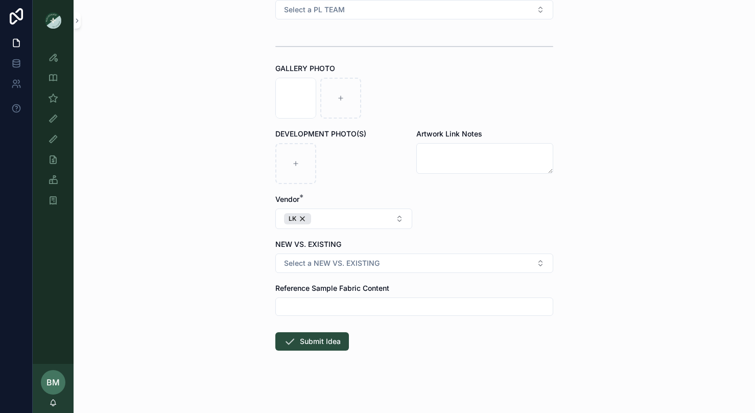
click at [296, 266] on span "Select a NEW VS. EXISTING" at bounding box center [331, 263] width 95 height 10
click at [395, 310] on div "NEW DEVELOPMENT" at bounding box center [414, 303] width 142 height 15
click at [308, 346] on button "Submit Idea" at bounding box center [312, 341] width 74 height 18
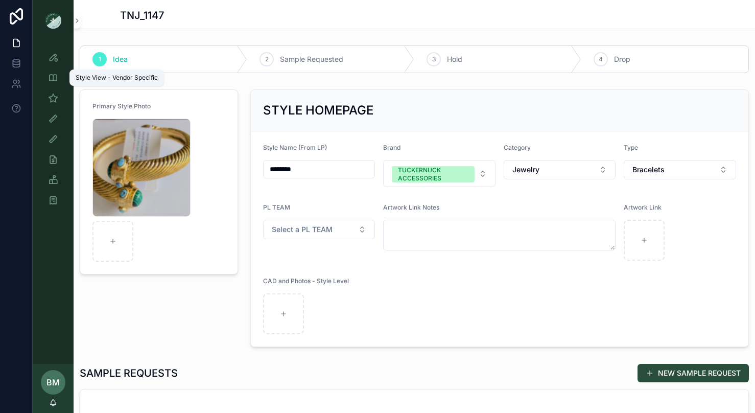
click at [54, 76] on icon "scrollable content" at bounding box center [53, 78] width 10 height 10
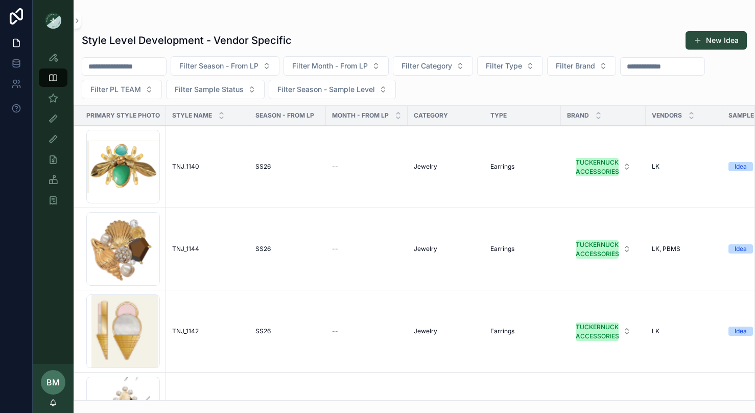
click at [729, 41] on button "New Idea" at bounding box center [715, 40] width 61 height 18
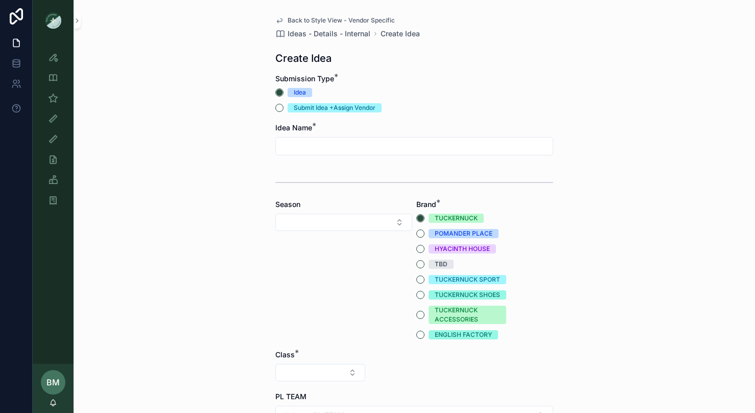
click at [274, 109] on div "Back to Style View - Vendor Specific Ideas - Details - Internal Create Idea Cre…" at bounding box center [414, 388] width 294 height 776
drag, startPoint x: 283, startPoint y: 108, endPoint x: 284, endPoint y: 117, distance: 9.2
click at [282, 109] on button "Submit Idea +Assign Vendor" at bounding box center [279, 108] width 8 height 8
click at [294, 143] on input "scrollable content" at bounding box center [414, 146] width 277 height 14
type input "********"
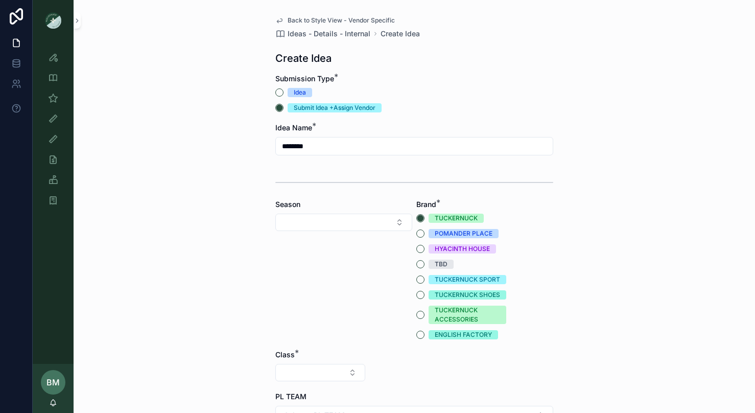
click at [268, 229] on div "Back to Style View - Vendor Specific Ideas - Details - Internal Create Idea Cre…" at bounding box center [414, 409] width 294 height 818
click at [281, 224] on button "Select Button" at bounding box center [343, 221] width 137 height 17
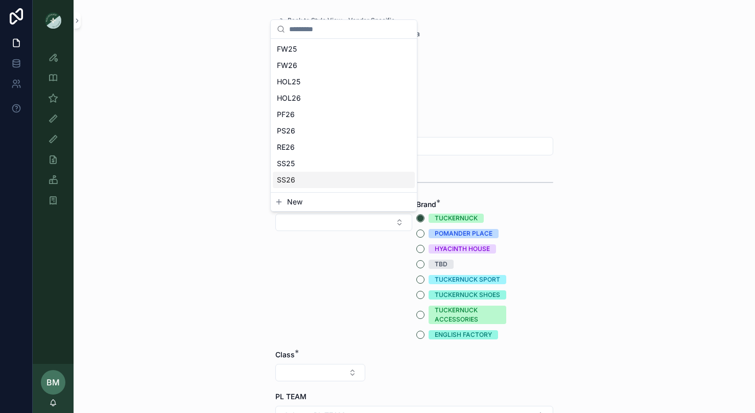
click at [291, 177] on span "SS26" at bounding box center [286, 180] width 18 height 10
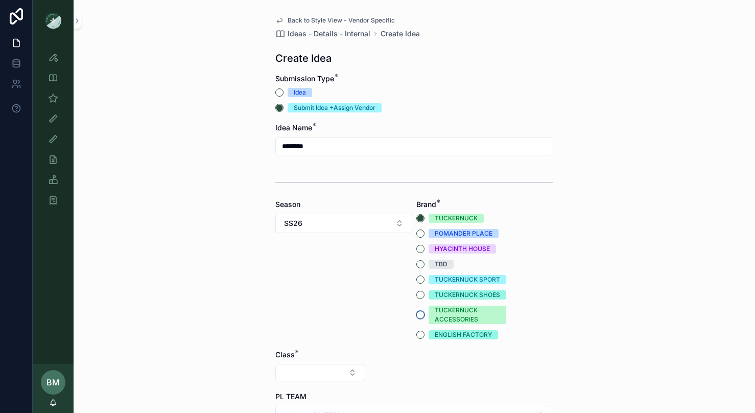
drag, startPoint x: 422, startPoint y: 314, endPoint x: 381, endPoint y: 411, distance: 105.3
click at [422, 314] on button "TUCKERNUCK ACCESSORIES" at bounding box center [420, 314] width 8 height 8
click at [299, 372] on button "Select Button" at bounding box center [320, 372] width 90 height 17
drag, startPoint x: 277, startPoint y: 303, endPoint x: 328, endPoint y: 355, distance: 73.3
click at [277, 303] on span "Accessories" at bounding box center [273, 302] width 40 height 10
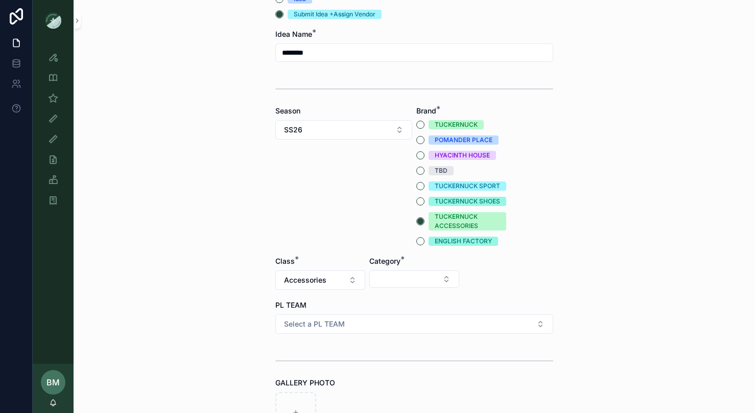
scroll to position [110, 0]
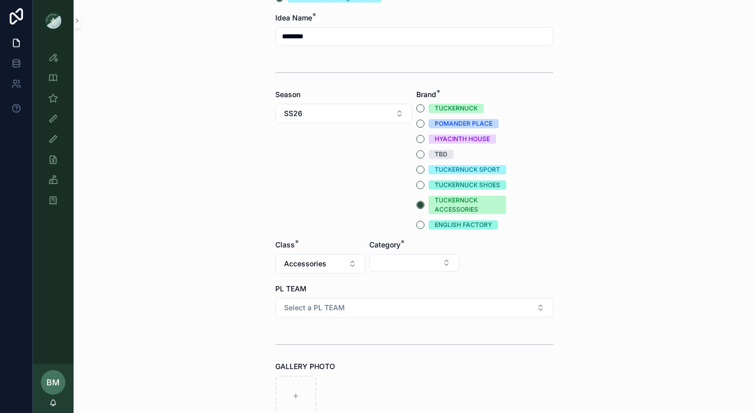
click at [409, 262] on button "Select Button" at bounding box center [414, 262] width 90 height 17
click at [371, 303] on span "Jewelry" at bounding box center [360, 303] width 26 height 10
click at [486, 263] on button "Select Button" at bounding box center [508, 262] width 90 height 17
drag, startPoint x: 462, startPoint y: 298, endPoint x: 435, endPoint y: 303, distance: 27.5
click at [462, 298] on span "Bracelets" at bounding box center [456, 303] width 31 height 10
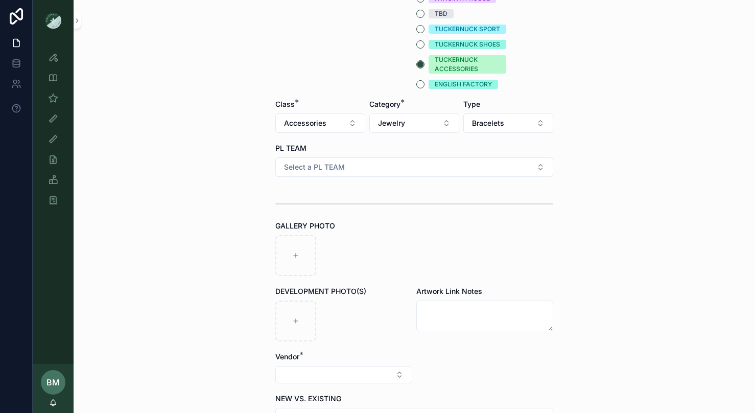
scroll to position [258, 0]
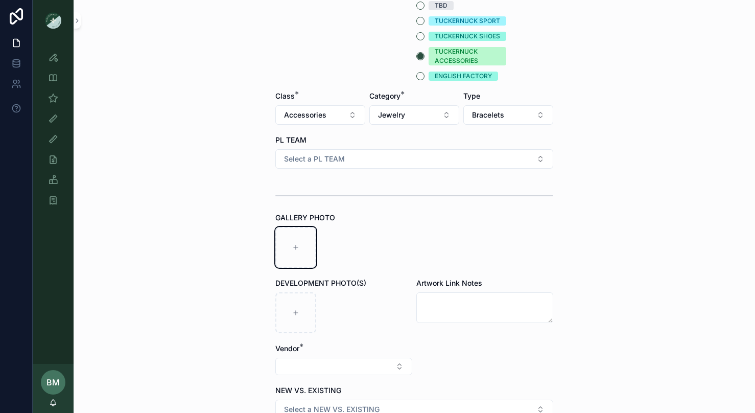
click at [287, 245] on div "scrollable content" at bounding box center [295, 247] width 41 height 41
type input "**********"
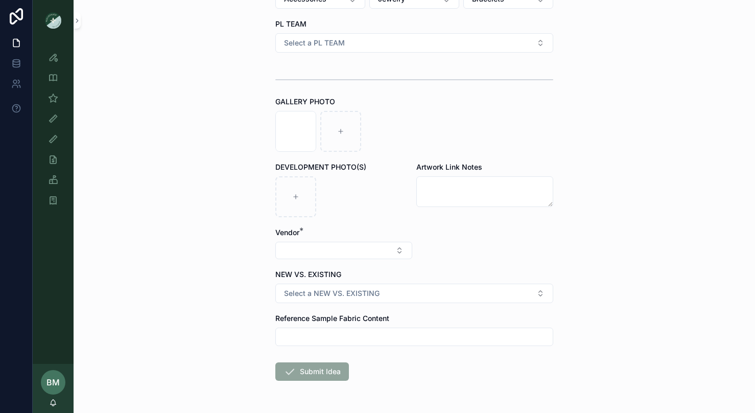
click at [364, 249] on button "Select Button" at bounding box center [343, 250] width 137 height 17
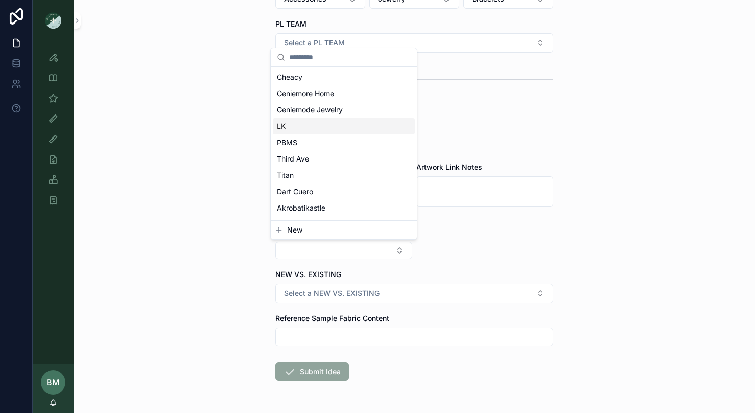
click at [302, 126] on div "LK" at bounding box center [344, 126] width 142 height 16
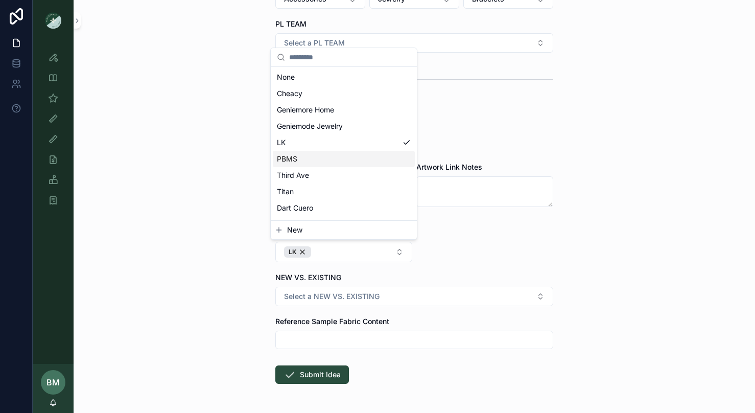
drag, startPoint x: 303, startPoint y: 154, endPoint x: 314, endPoint y: 214, distance: 61.2
click at [303, 154] on div "PBMS" at bounding box center [344, 159] width 142 height 16
click at [313, 292] on div "Style View Style View - Vendor Specific Sample (MPN) View Fit View Sample Coord…" at bounding box center [394, 206] width 722 height 413
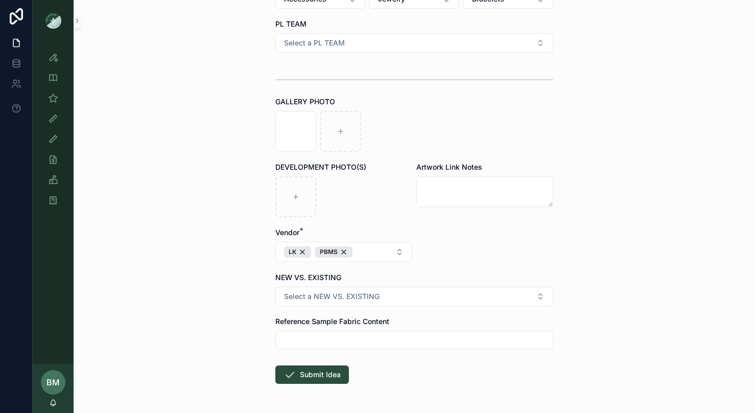
click at [307, 292] on span "Select a NEW VS. EXISTING" at bounding box center [331, 296] width 95 height 10
drag, startPoint x: 384, startPoint y: 336, endPoint x: 345, endPoint y: 357, distance: 44.3
click at [384, 335] on div "NEW DEVELOPMENT" at bounding box center [384, 336] width 62 height 9
drag, startPoint x: 317, startPoint y: 375, endPoint x: 336, endPoint y: 371, distance: 19.9
click at [317, 375] on button "Submit Idea" at bounding box center [312, 374] width 74 height 18
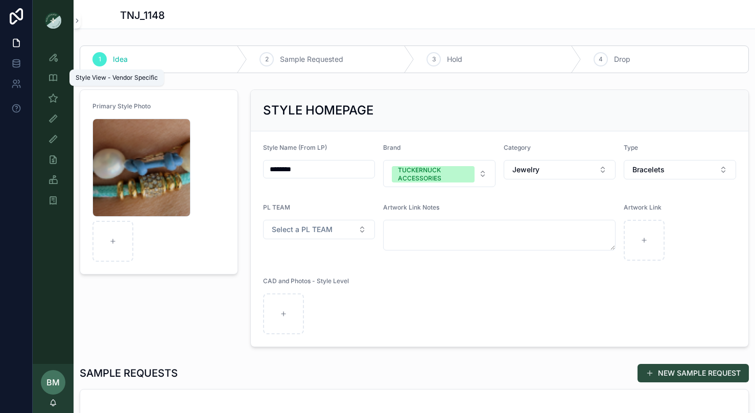
drag, startPoint x: 55, startPoint y: 79, endPoint x: 128, endPoint y: 71, distance: 73.0
click at [55, 80] on icon "scrollable content" at bounding box center [53, 78] width 10 height 10
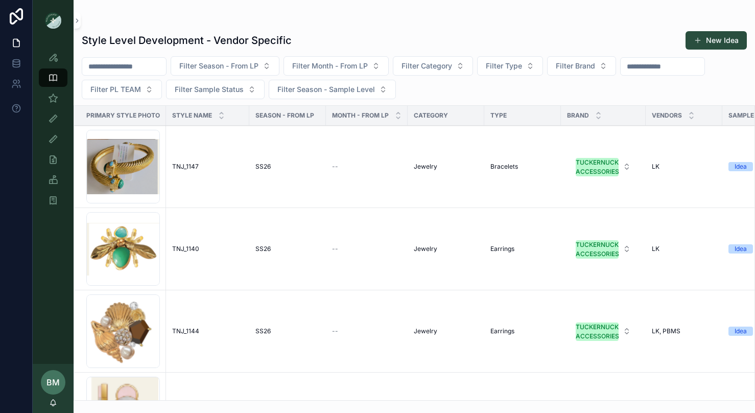
click at [720, 37] on button "New Idea" at bounding box center [715, 40] width 61 height 18
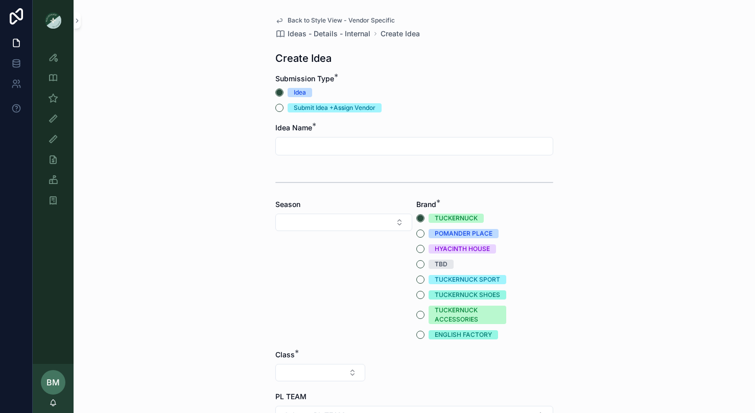
click at [275, 107] on div "Back to Style View - Vendor Specific Ideas - Details - Internal Create Idea Cre…" at bounding box center [414, 388] width 294 height 776
drag, startPoint x: 281, startPoint y: 108, endPoint x: 279, endPoint y: 113, distance: 5.3
click at [279, 110] on button "Submit Idea +Assign Vendor" at bounding box center [279, 108] width 8 height 8
click at [291, 137] on div "scrollable content" at bounding box center [414, 146] width 278 height 18
click at [289, 143] on input "scrollable content" at bounding box center [414, 146] width 277 height 14
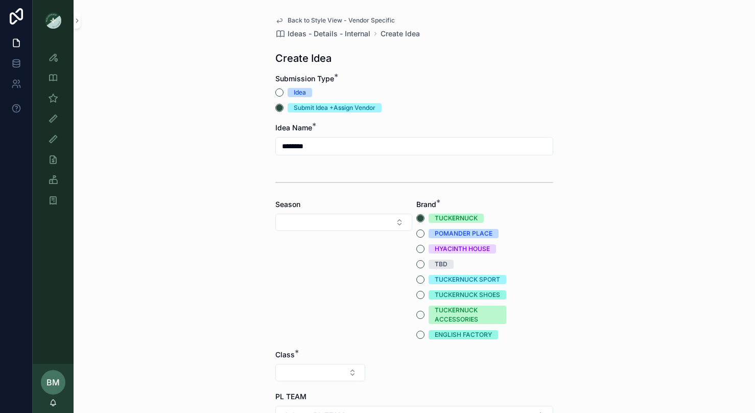
type input "********"
click at [299, 220] on button "Select Button" at bounding box center [343, 221] width 137 height 17
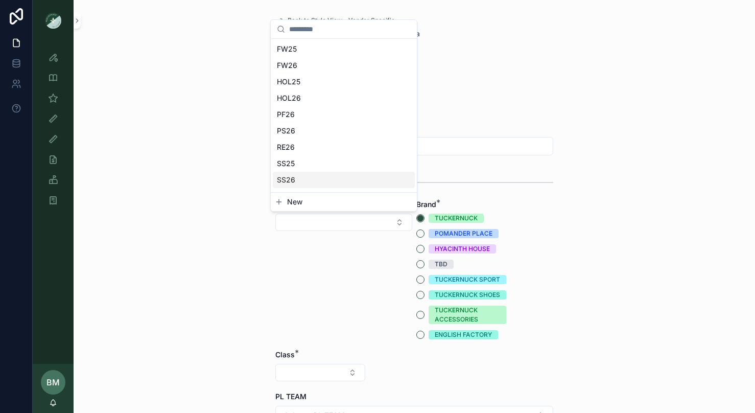
click at [304, 182] on div "SS26" at bounding box center [344, 180] width 142 height 16
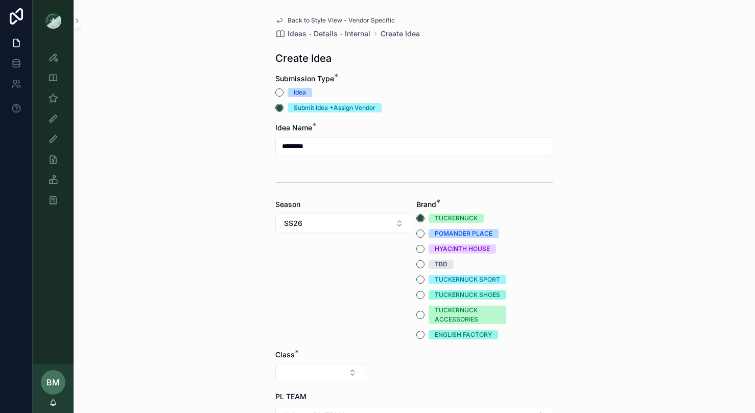
drag, startPoint x: 418, startPoint y: 309, endPoint x: 433, endPoint y: 322, distance: 19.2
click at [419, 310] on div "TUCKERNUCK ACCESSORIES" at bounding box center [461, 314] width 90 height 18
click at [421, 315] on button "TUCKERNUCK ACCESSORIES" at bounding box center [420, 314] width 8 height 8
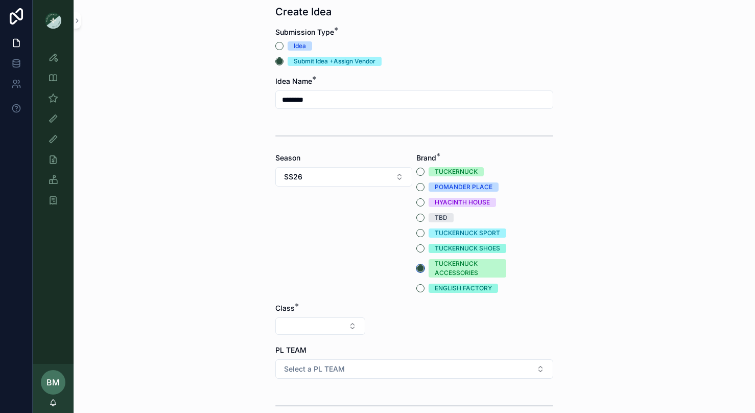
scroll to position [86, 0]
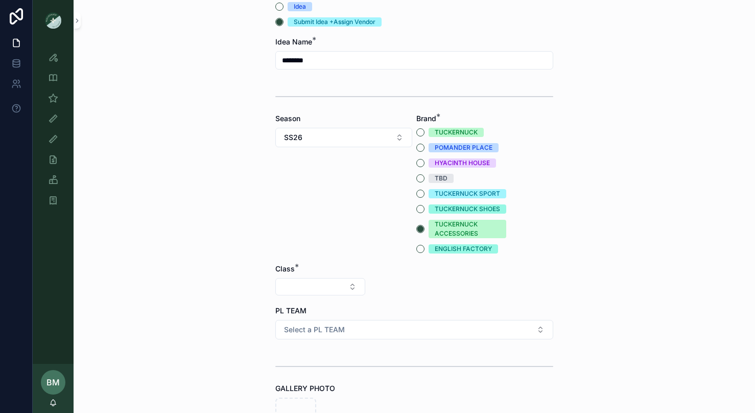
click at [308, 286] on button "Select Button" at bounding box center [320, 286] width 90 height 17
click at [276, 324] on span "Accessories" at bounding box center [273, 327] width 40 height 10
click at [397, 284] on button "Select Button" at bounding box center [414, 286] width 90 height 17
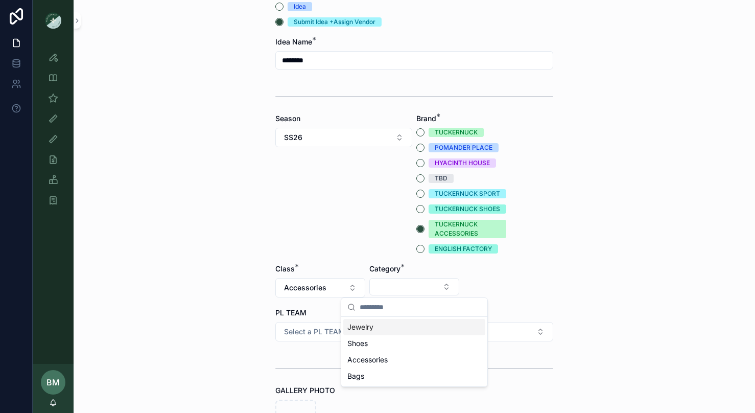
click at [376, 327] on div "Jewelry" at bounding box center [414, 327] width 142 height 16
click at [496, 295] on div "Type" at bounding box center [508, 281] width 90 height 34
click at [497, 288] on button "Select Button" at bounding box center [508, 286] width 90 height 17
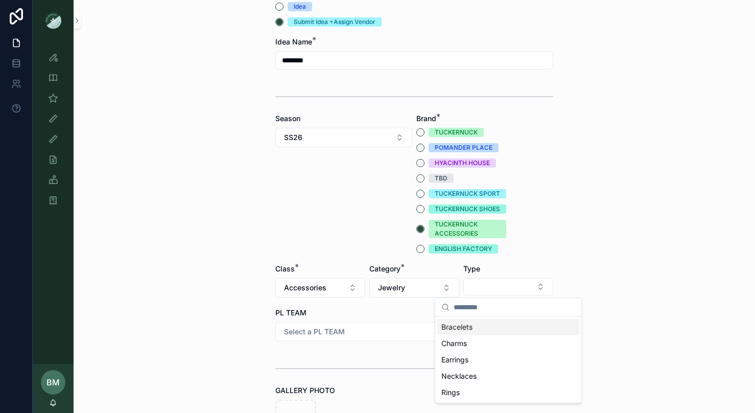
click at [469, 322] on span "Bracelets" at bounding box center [456, 327] width 31 height 10
drag, startPoint x: 610, startPoint y: 295, endPoint x: 438, endPoint y: 346, distance: 179.2
click at [610, 295] on div "Back to Style View - Vendor Specific Ideas - Details - Internal Create Idea Cre…" at bounding box center [414, 120] width 681 height 413
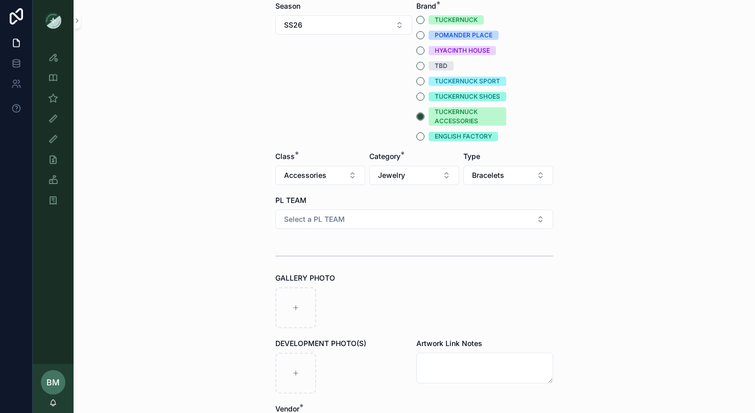
scroll to position [205, 0]
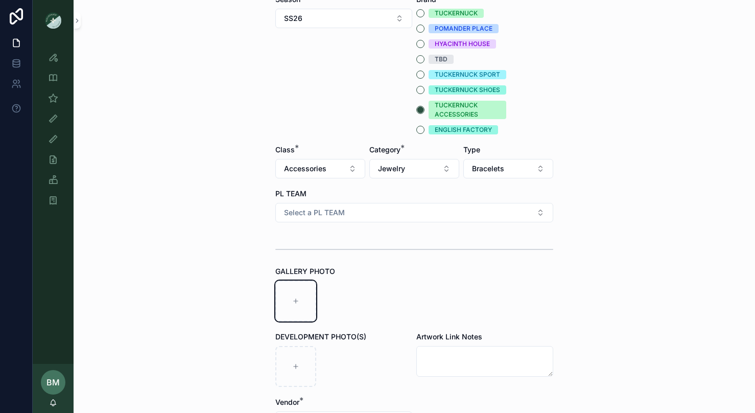
click at [292, 310] on div "scrollable content" at bounding box center [295, 300] width 41 height 41
type input "**********"
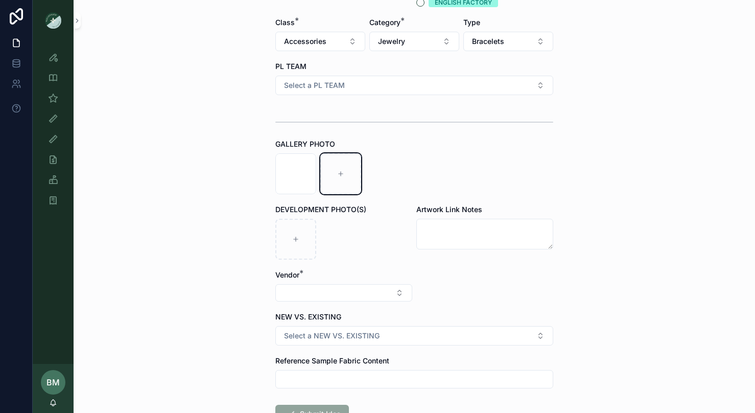
scroll to position [408, 0]
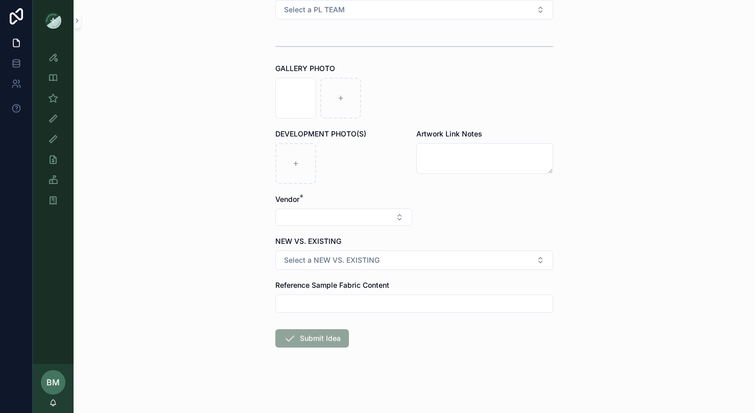
click at [290, 216] on button "Select Button" at bounding box center [343, 216] width 137 height 17
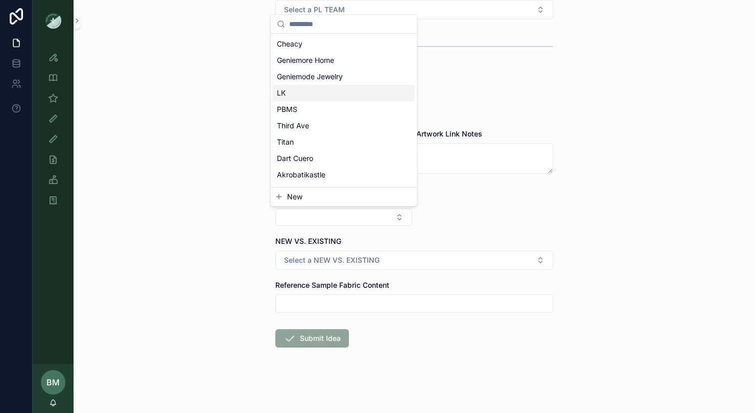
drag, startPoint x: 297, startPoint y: 92, endPoint x: 299, endPoint y: 104, distance: 11.9
click at [296, 92] on div "LK" at bounding box center [344, 93] width 142 height 16
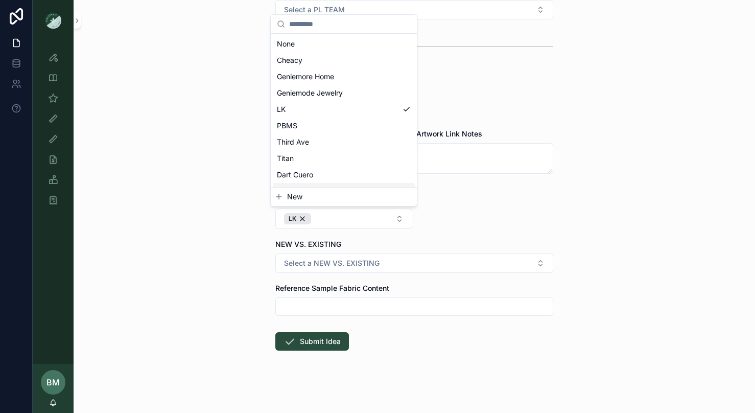
click at [353, 259] on div "Style View Style View - Vendor Specific Sample (MPN) View Fit View Sample Coord…" at bounding box center [394, 206] width 722 height 413
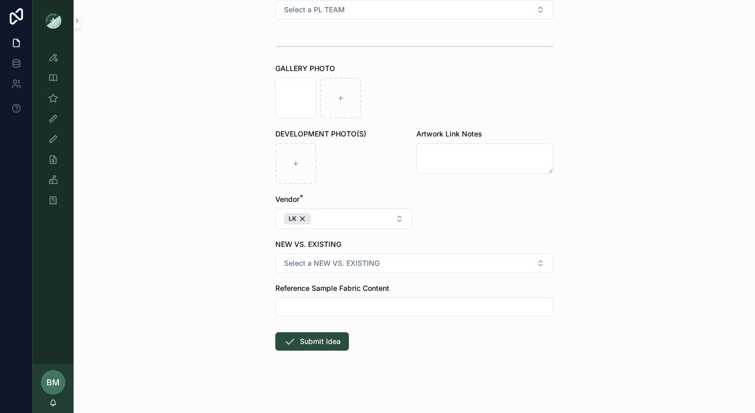
click at [302, 259] on span "Select a NEW VS. EXISTING" at bounding box center [331, 263] width 95 height 10
click at [391, 302] on div "NEW DEVELOPMENT" at bounding box center [384, 303] width 62 height 9
click at [308, 343] on button "Submit Idea" at bounding box center [312, 341] width 74 height 18
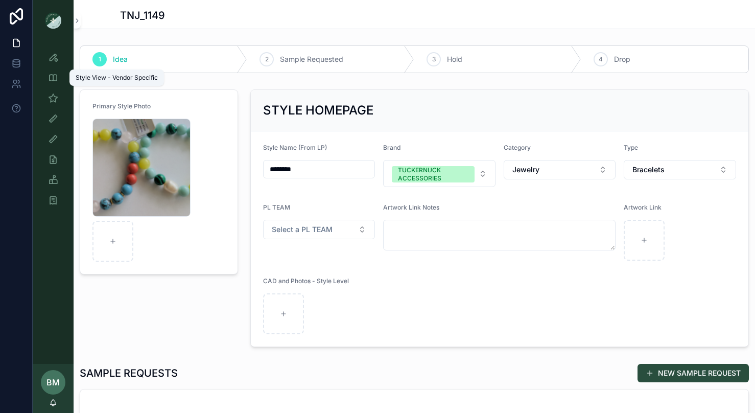
click at [56, 80] on icon "scrollable content" at bounding box center [53, 78] width 10 height 10
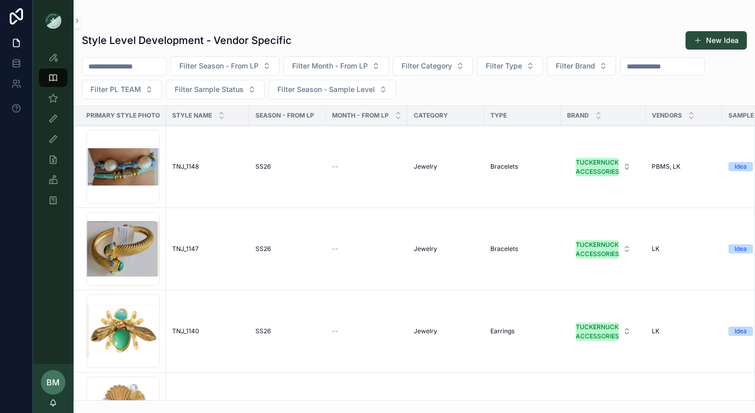
click at [731, 38] on button "New Idea" at bounding box center [715, 40] width 61 height 18
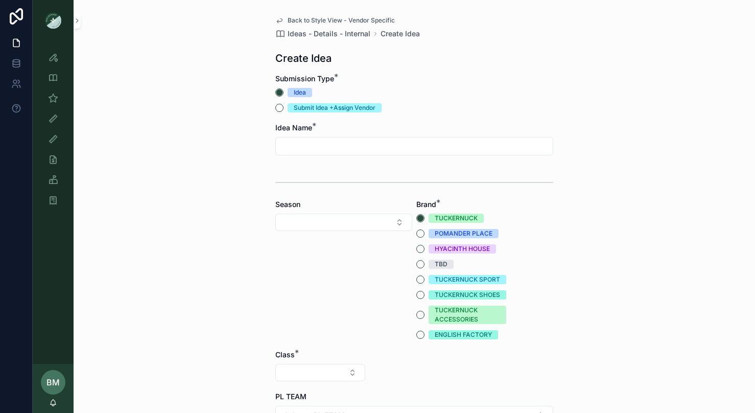
click at [291, 106] on span "Submit Idea +Assign Vendor" at bounding box center [335, 107] width 94 height 9
click at [283, 106] on button "Submit Idea +Assign Vendor" at bounding box center [279, 108] width 8 height 8
click at [300, 142] on input "scrollable content" at bounding box center [414, 146] width 277 height 14
type input "********"
click at [326, 227] on button "Select Button" at bounding box center [343, 221] width 137 height 17
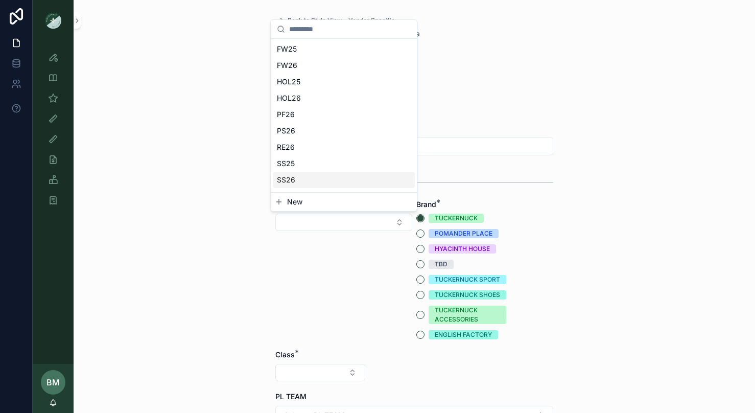
click at [288, 182] on span "SS26" at bounding box center [286, 180] width 18 height 10
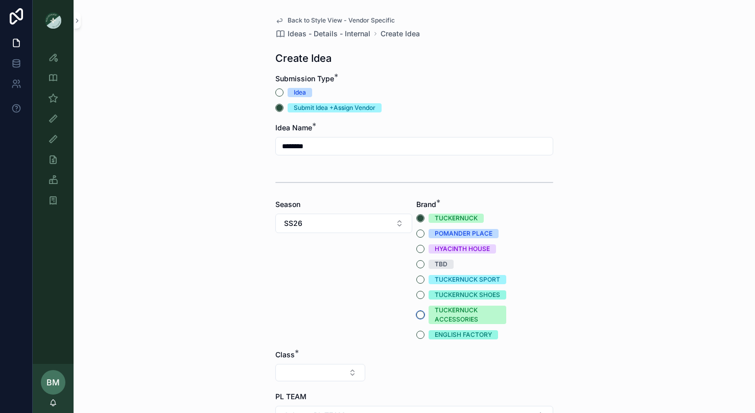
click at [420, 312] on button "TUCKERNUCK ACCESSORIES" at bounding box center [420, 314] width 8 height 8
click at [294, 377] on button "Select Button" at bounding box center [320, 372] width 90 height 17
drag, startPoint x: 265, startPoint y: 304, endPoint x: 272, endPoint y: 308, distance: 8.2
click at [265, 304] on span "Accessories" at bounding box center [273, 302] width 40 height 10
click at [396, 372] on button "Select Button" at bounding box center [414, 372] width 90 height 17
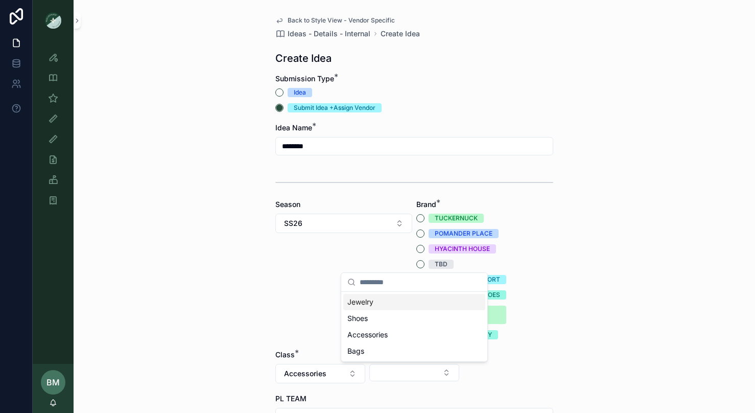
click at [368, 302] on span "Jewelry" at bounding box center [360, 302] width 26 height 10
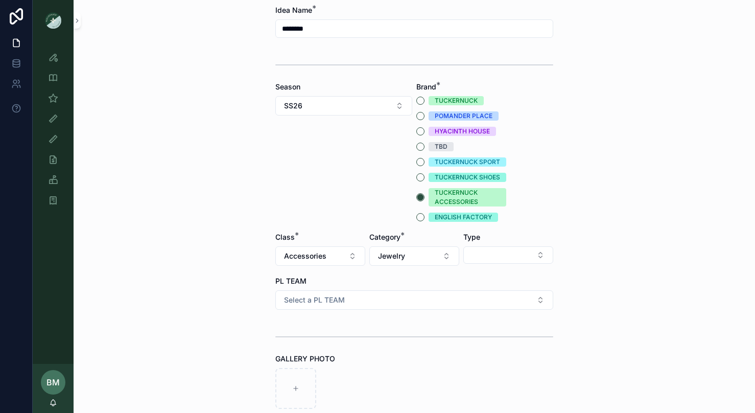
scroll to position [136, 0]
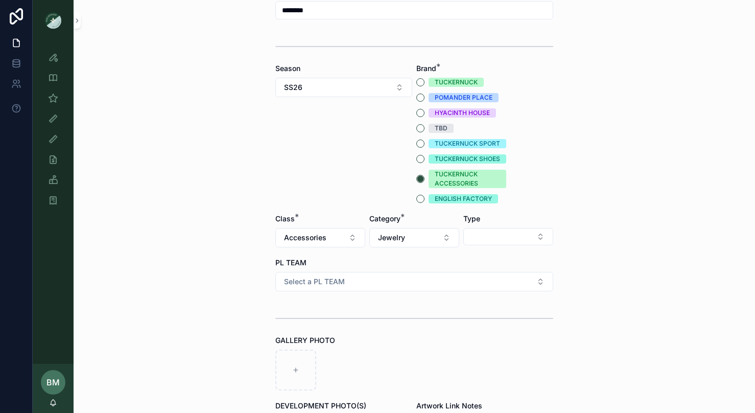
click at [498, 233] on button "Select Button" at bounding box center [508, 236] width 90 height 17
click at [465, 324] on span "Necklaces" at bounding box center [458, 326] width 35 height 10
click at [302, 373] on div "scrollable content" at bounding box center [295, 369] width 41 height 41
type input "**********"
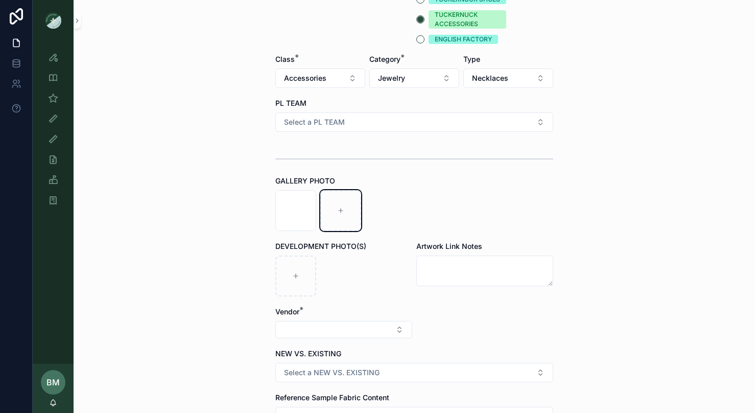
scroll to position [382, 0]
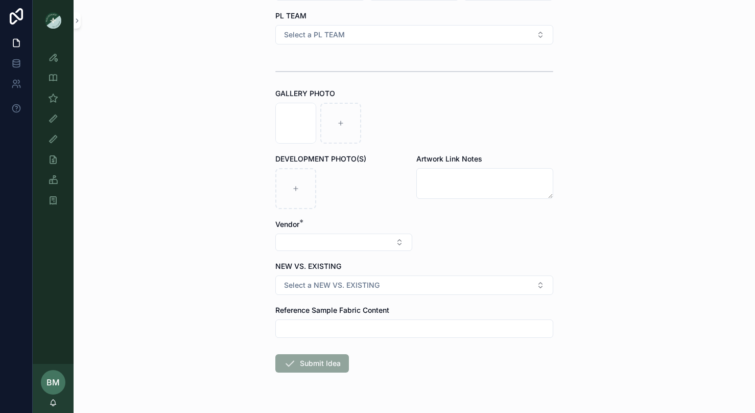
click at [314, 249] on button "Select Button" at bounding box center [343, 241] width 137 height 17
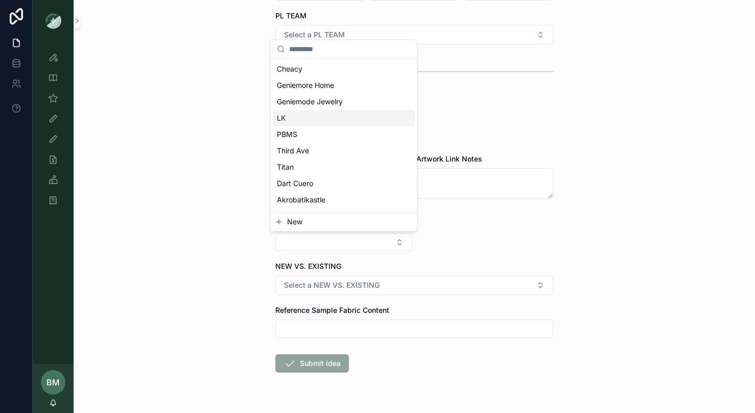
click at [295, 120] on div "LK" at bounding box center [344, 118] width 142 height 16
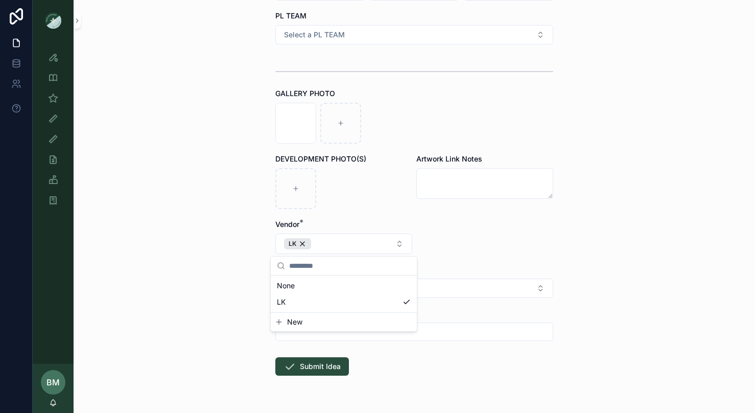
click at [334, 292] on div "Style View Style View - Vendor Specific Sample (MPN) View Fit View Sample Coord…" at bounding box center [394, 206] width 722 height 413
click at [295, 286] on span "Select a NEW VS. EXISTING" at bounding box center [331, 288] width 95 height 10
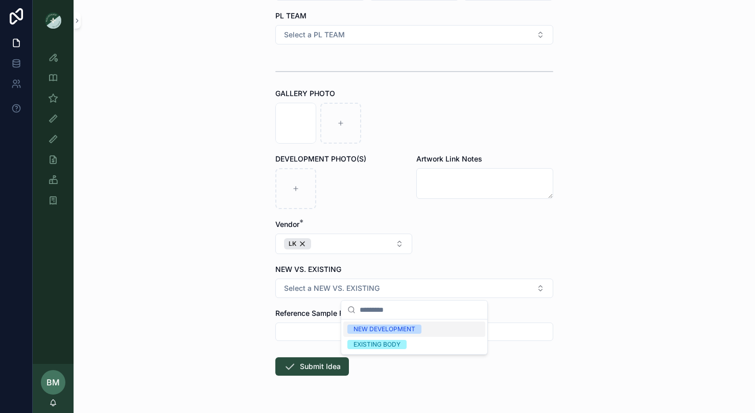
drag, startPoint x: 370, startPoint y: 324, endPoint x: 370, endPoint y: 338, distance: 13.8
click at [371, 324] on div "NEW DEVELOPMENT" at bounding box center [414, 328] width 142 height 15
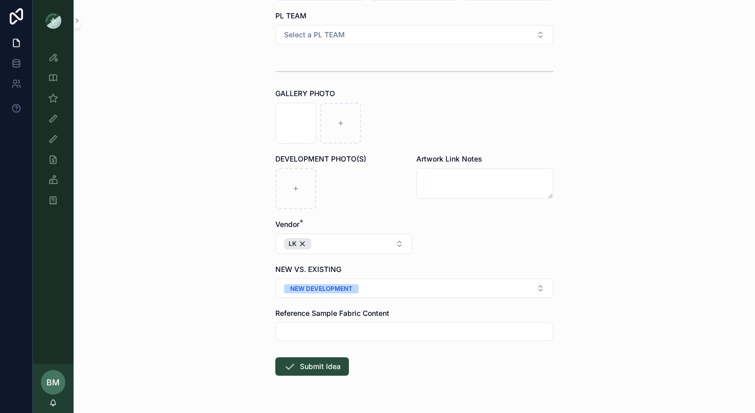
drag, startPoint x: 327, startPoint y: 361, endPoint x: 356, endPoint y: 366, distance: 29.0
click at [327, 361] on button "Submit Idea" at bounding box center [312, 366] width 74 height 18
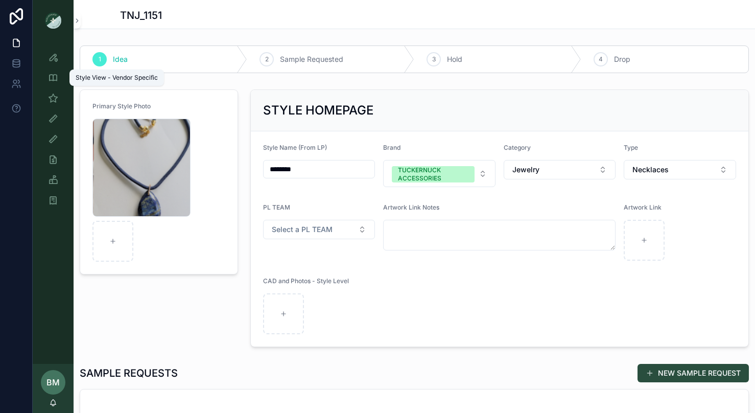
drag, startPoint x: 50, startPoint y: 78, endPoint x: 88, endPoint y: 79, distance: 37.8
click at [50, 78] on icon "scrollable content" at bounding box center [53, 78] width 10 height 10
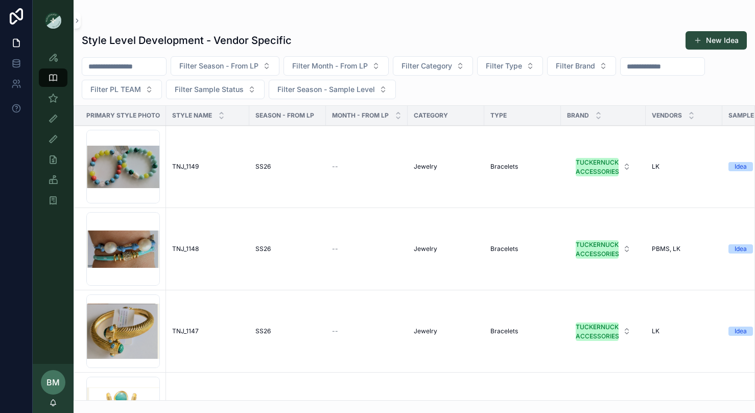
drag, startPoint x: 715, startPoint y: 38, endPoint x: 577, endPoint y: 96, distance: 150.1
click at [715, 38] on button "New Idea" at bounding box center [715, 40] width 61 height 18
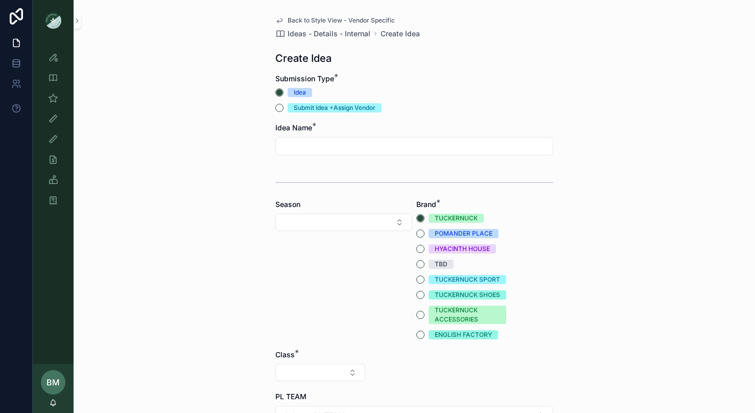
drag, startPoint x: 279, startPoint y: 112, endPoint x: 283, endPoint y: 114, distance: 5.3
click at [279, 112] on div "Submit Idea +Assign Vendor" at bounding box center [414, 107] width 278 height 9
drag, startPoint x: 278, startPoint y: 105, endPoint x: 281, endPoint y: 114, distance: 9.5
click at [278, 107] on button "Submit Idea +Assign Vendor" at bounding box center [279, 108] width 8 height 8
click at [294, 139] on input "scrollable content" at bounding box center [414, 146] width 277 height 14
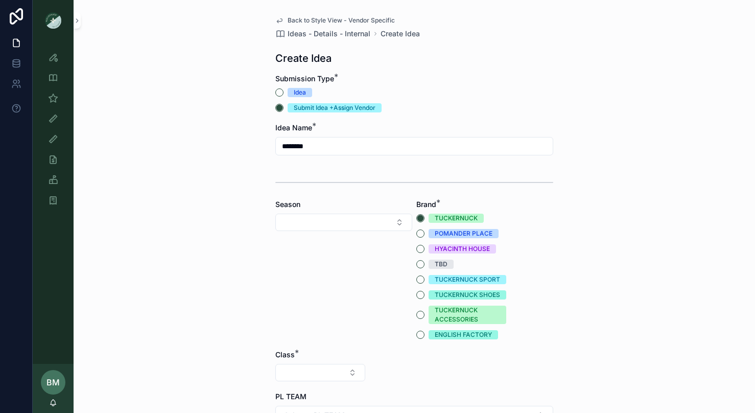
type input "********"
click at [303, 227] on button "Select Button" at bounding box center [343, 221] width 137 height 17
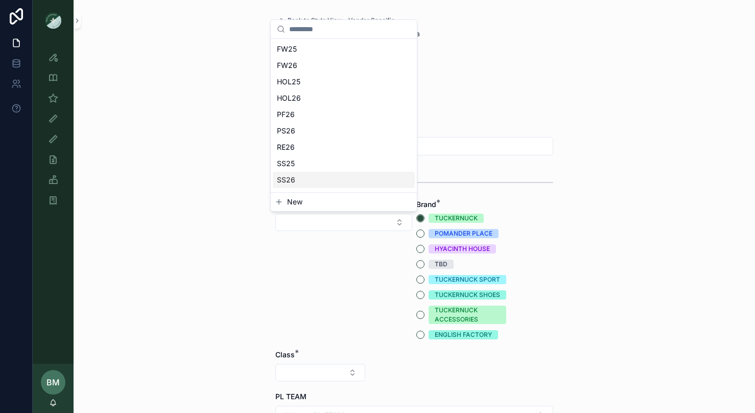
click at [292, 178] on span "SS26" at bounding box center [286, 180] width 18 height 10
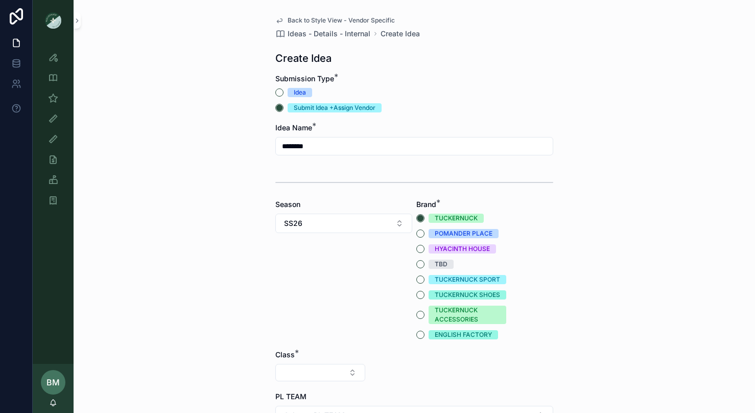
click at [424, 316] on div "TUCKERNUCK ACCESSORIES" at bounding box center [461, 314] width 90 height 18
drag, startPoint x: 419, startPoint y: 313, endPoint x: 414, endPoint y: 328, distance: 15.7
click at [419, 313] on button "TUCKERNUCK ACCESSORIES" at bounding box center [420, 314] width 8 height 8
click at [284, 370] on button "Select Button" at bounding box center [320, 372] width 90 height 17
drag, startPoint x: 289, startPoint y: 296, endPoint x: 314, endPoint y: 313, distance: 30.5
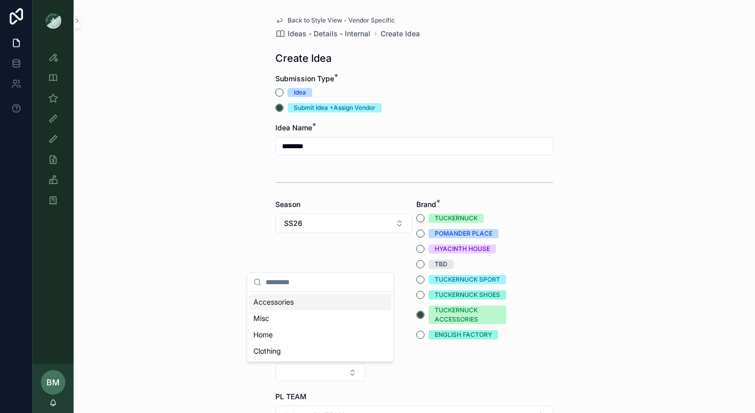
click at [289, 296] on div "Accessories" at bounding box center [320, 302] width 142 height 16
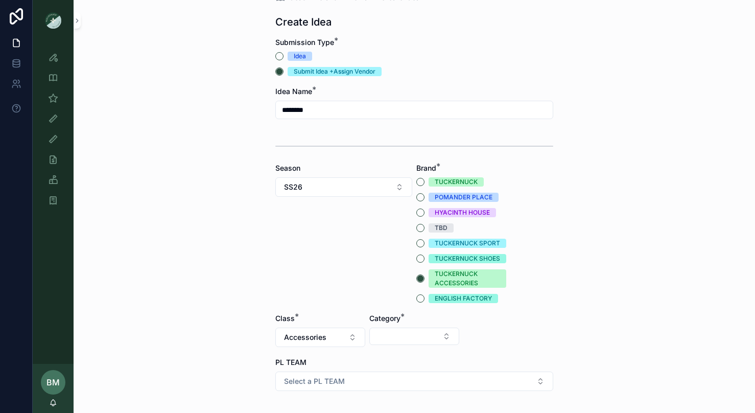
scroll to position [75, 0]
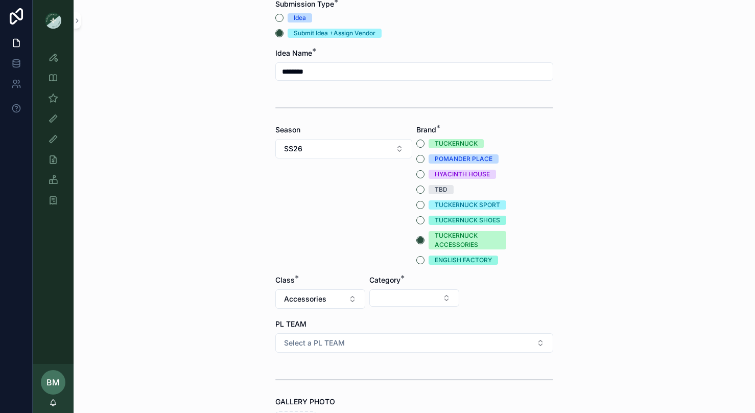
click at [428, 299] on button "Select Button" at bounding box center [414, 297] width 90 height 17
drag, startPoint x: 363, startPoint y: 337, endPoint x: 468, endPoint y: 315, distance: 106.9
click at [363, 337] on span "Jewelry" at bounding box center [360, 338] width 26 height 10
click at [487, 301] on button "Select Button" at bounding box center [508, 297] width 90 height 17
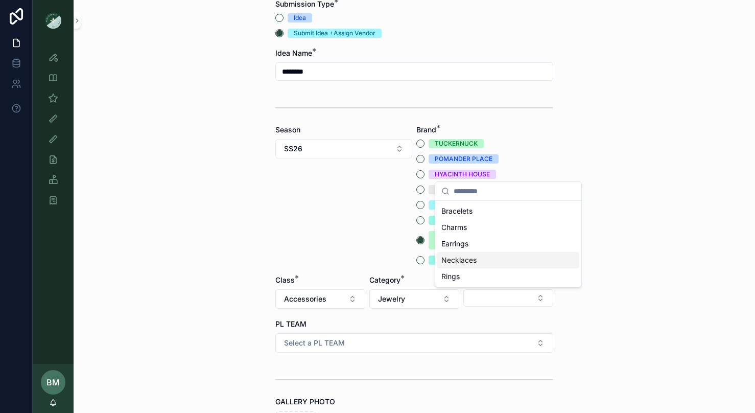
drag, startPoint x: 449, startPoint y: 258, endPoint x: 441, endPoint y: 261, distance: 8.9
click at [449, 258] on span "Necklaces" at bounding box center [458, 260] width 35 height 10
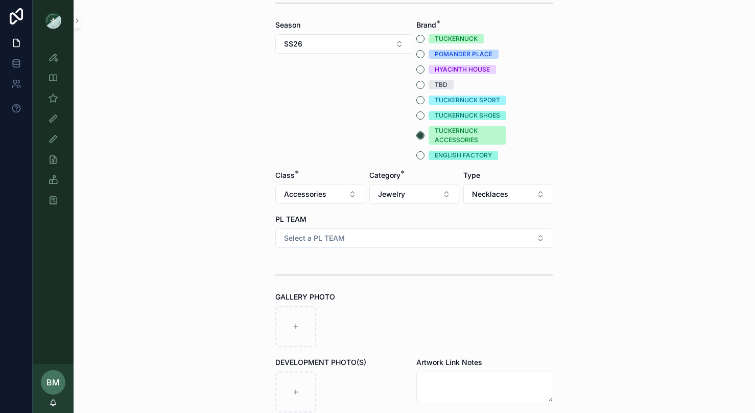
scroll to position [186, 0]
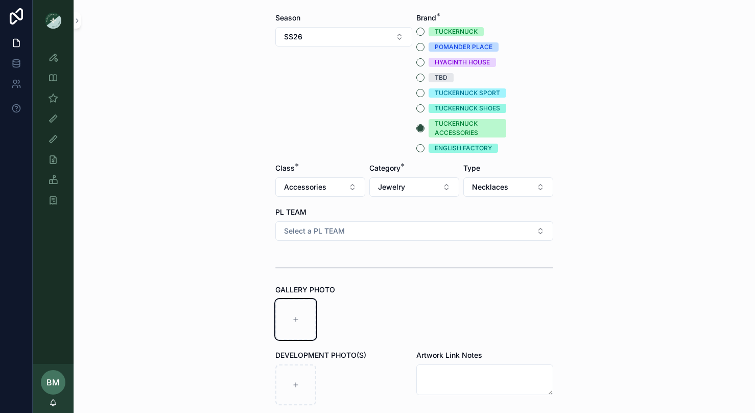
click at [305, 331] on div "scrollable content" at bounding box center [295, 319] width 41 height 41
type input "**********"
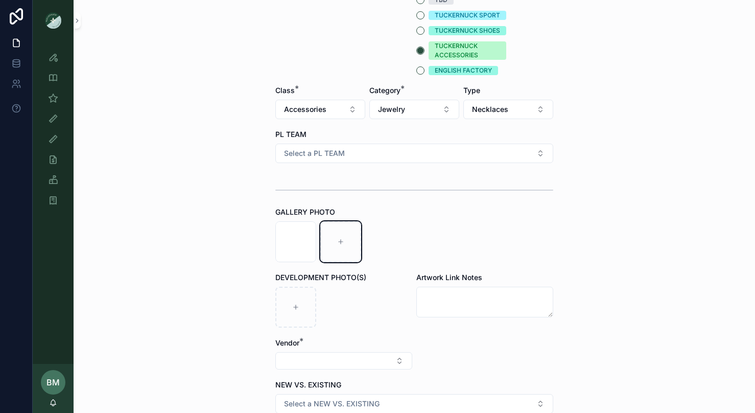
scroll to position [335, 0]
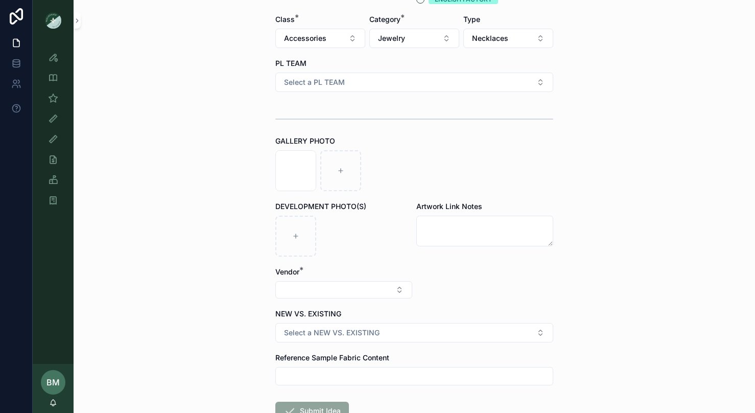
click at [325, 287] on button "Select Button" at bounding box center [343, 289] width 137 height 17
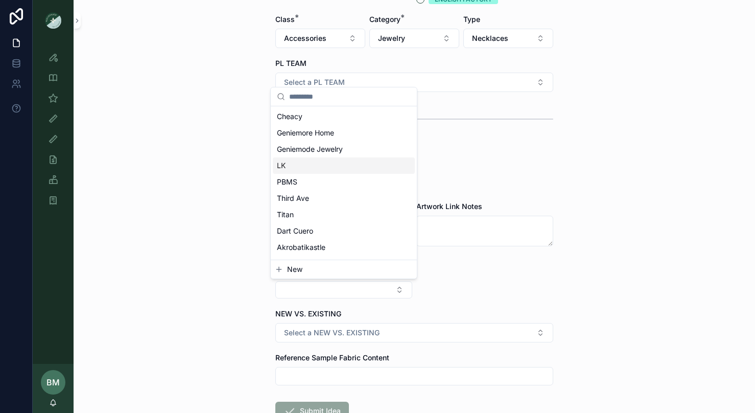
drag, startPoint x: 294, startPoint y: 170, endPoint x: 299, endPoint y: 180, distance: 10.7
click at [294, 170] on div "LK" at bounding box center [344, 165] width 142 height 16
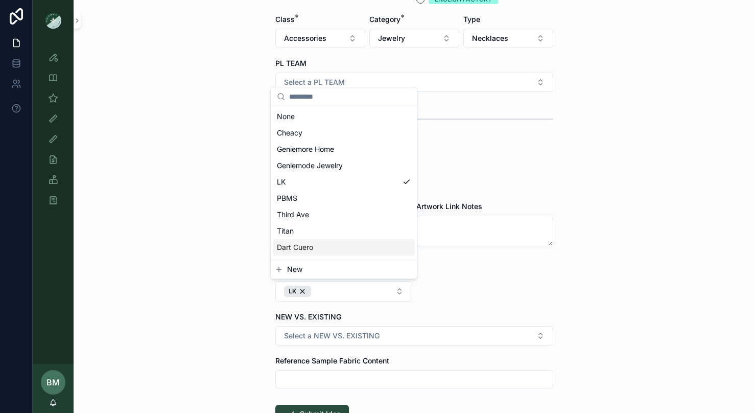
click at [473, 293] on form "Submission Type * Idea Submit Idea +Assign Vendor Idea Name * ******** Season S…" at bounding box center [414, 114] width 278 height 750
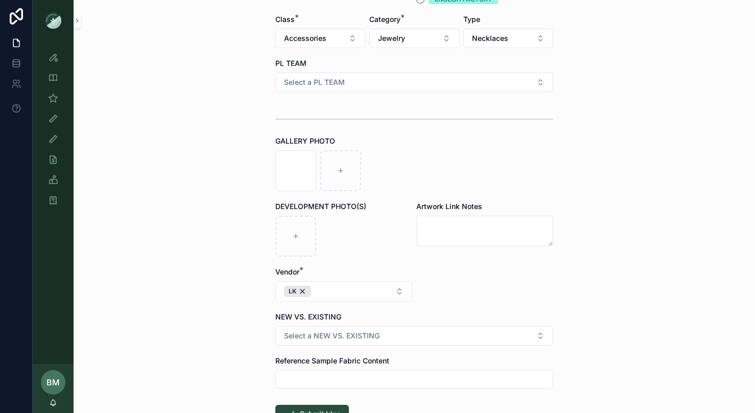
click at [364, 338] on span "Select a NEW VS. EXISTING" at bounding box center [331, 335] width 95 height 10
click at [379, 375] on div "NEW DEVELOPMENT" at bounding box center [384, 376] width 62 height 9
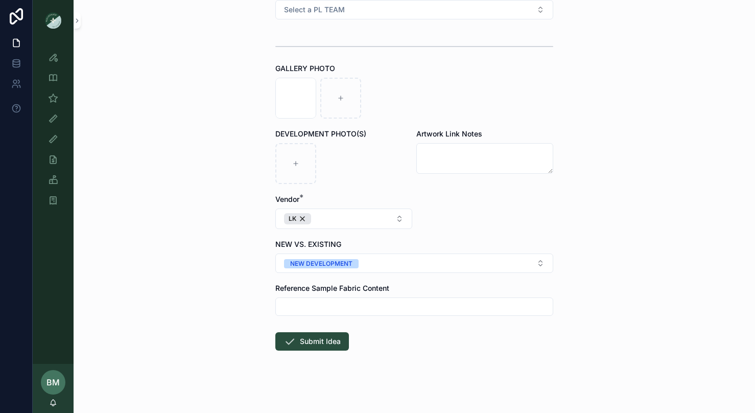
scroll to position [411, 0]
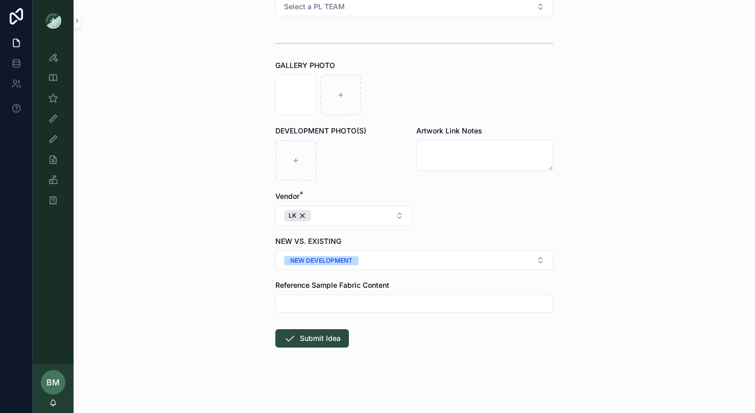
click at [323, 335] on button "Submit Idea" at bounding box center [312, 338] width 74 height 18
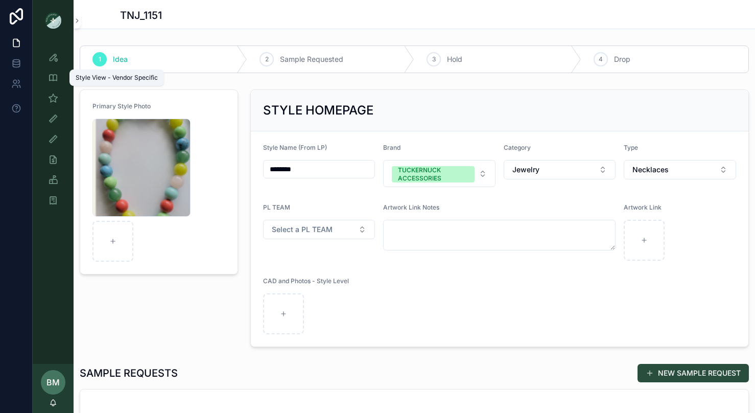
click at [51, 83] on div "Style View - Vendor Specific" at bounding box center [53, 77] width 16 height 16
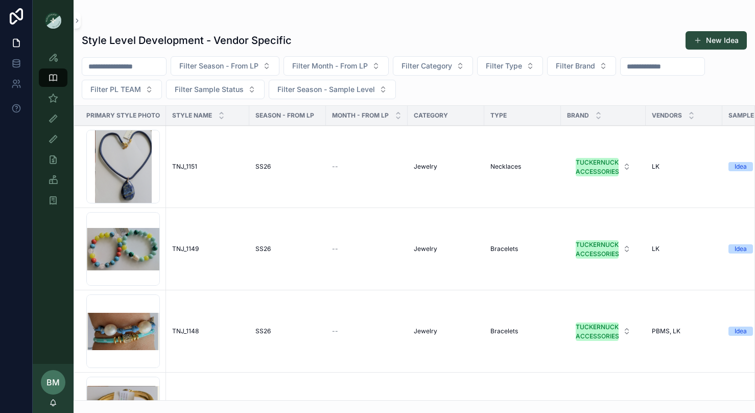
click at [712, 43] on button "New Idea" at bounding box center [715, 40] width 61 height 18
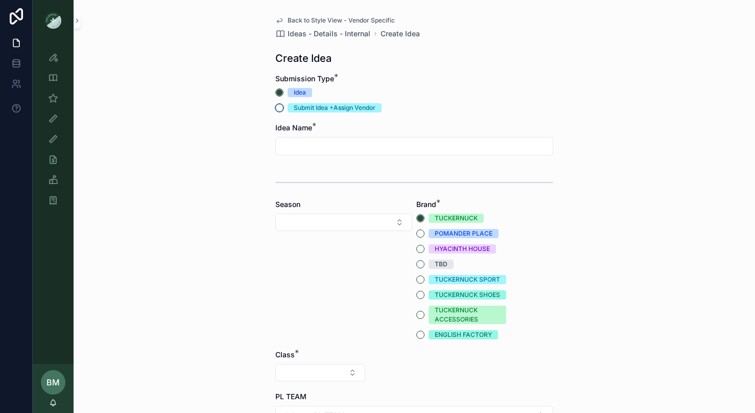
click at [277, 111] on button "Submit Idea +Assign Vendor" at bounding box center [279, 108] width 8 height 8
click at [295, 134] on div "Idea Name *" at bounding box center [414, 139] width 278 height 33
click at [292, 145] on input "scrollable content" at bounding box center [414, 146] width 277 height 14
type input "********"
click at [295, 213] on button "Select Button" at bounding box center [343, 221] width 137 height 17
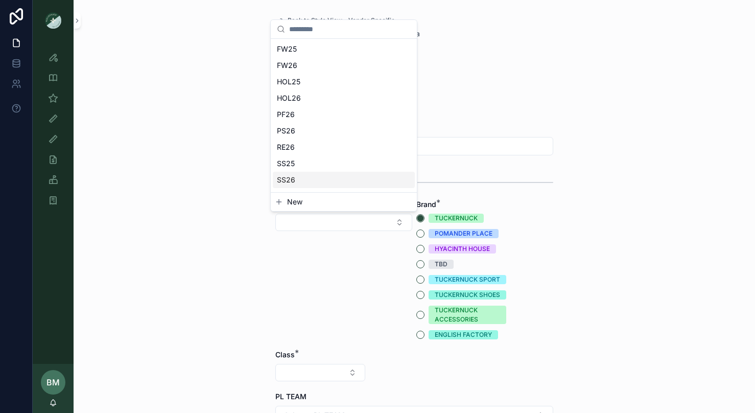
drag, startPoint x: 291, startPoint y: 180, endPoint x: 373, endPoint y: 234, distance: 98.2
click at [291, 180] on span "SS26" at bounding box center [286, 180] width 18 height 10
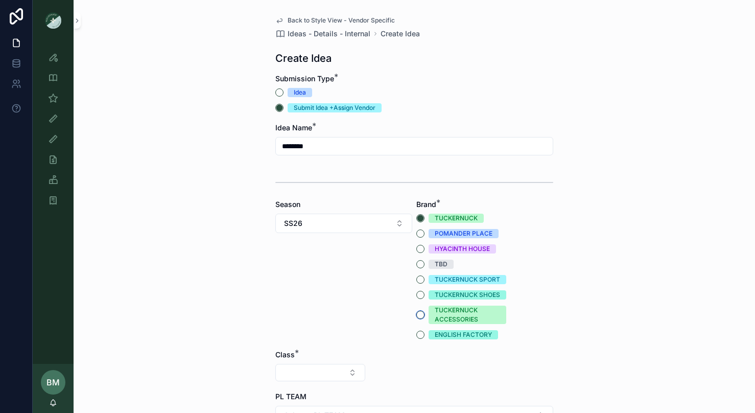
click at [418, 314] on button "TUCKERNUCK ACCESSORIES" at bounding box center [420, 314] width 8 height 8
click at [293, 364] on button "Select Button" at bounding box center [320, 372] width 90 height 17
drag, startPoint x: 262, startPoint y: 296, endPoint x: 269, endPoint y: 300, distance: 8.5
click at [262, 296] on div "Accessories" at bounding box center [320, 302] width 142 height 16
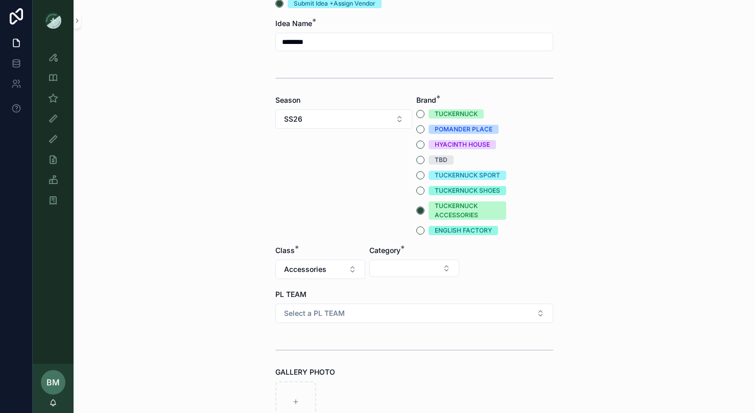
scroll to position [119, 0]
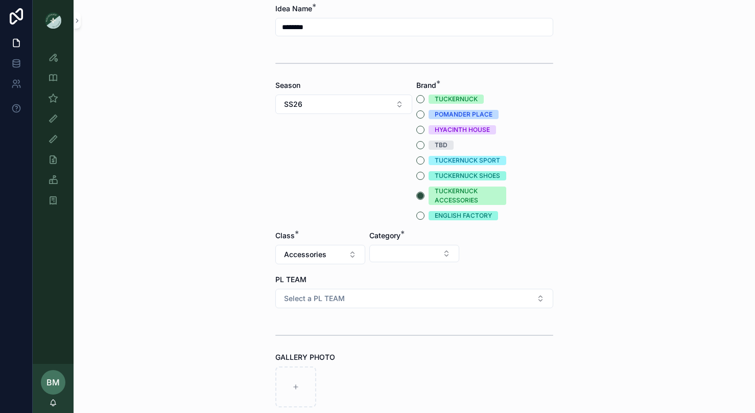
click at [405, 254] on button "Select Button" at bounding box center [414, 253] width 90 height 17
drag, startPoint x: 374, startPoint y: 293, endPoint x: 420, endPoint y: 284, distance: 47.3
click at [374, 293] on div "Jewelry" at bounding box center [414, 293] width 142 height 16
click at [483, 260] on button "Select Button" at bounding box center [508, 253] width 90 height 17
drag, startPoint x: 447, startPoint y: 324, endPoint x: 405, endPoint y: 329, distance: 42.2
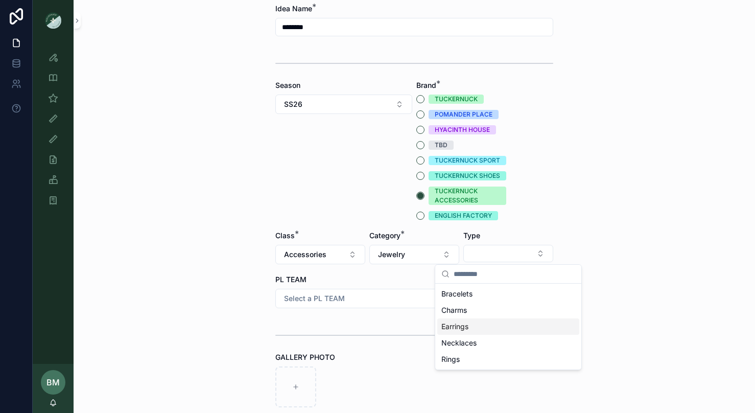
click at [447, 325] on span "Earrings" at bounding box center [454, 326] width 27 height 10
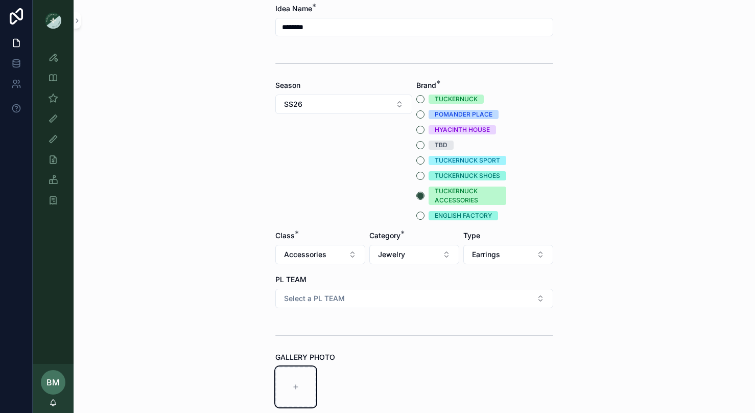
click at [287, 379] on div "scrollable content" at bounding box center [295, 386] width 41 height 41
type input "**********"
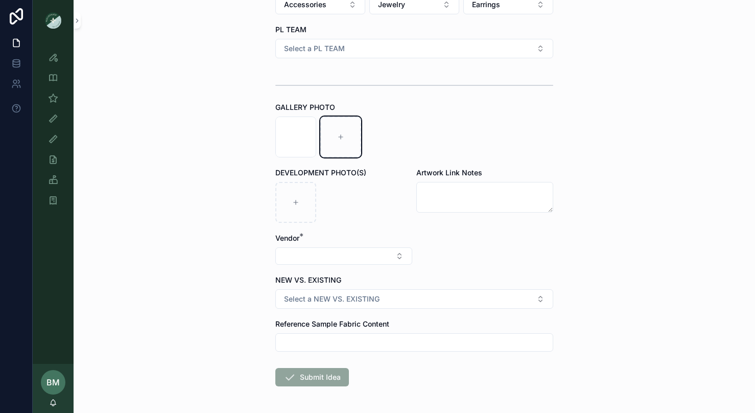
scroll to position [408, 0]
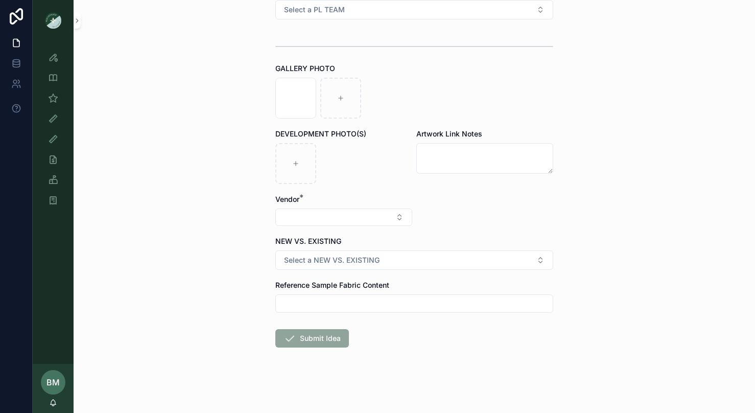
click at [312, 218] on button "Select Button" at bounding box center [343, 216] width 137 height 17
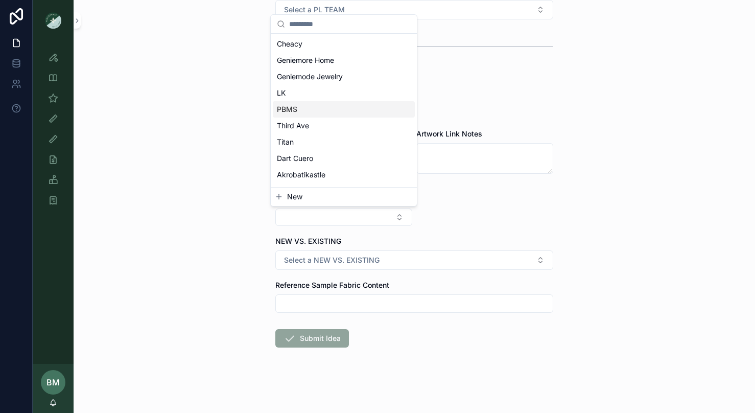
drag, startPoint x: 303, startPoint y: 108, endPoint x: 303, endPoint y: 118, distance: 10.2
click at [303, 108] on div "PBMS" at bounding box center [344, 109] width 142 height 16
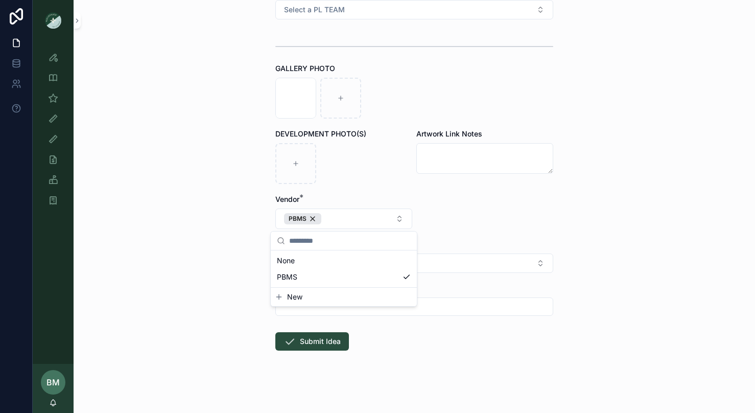
click at [311, 258] on div "Style View Style View - Vendor Specific Sample (MPN) View Fit View Sample Coord…" at bounding box center [394, 206] width 722 height 413
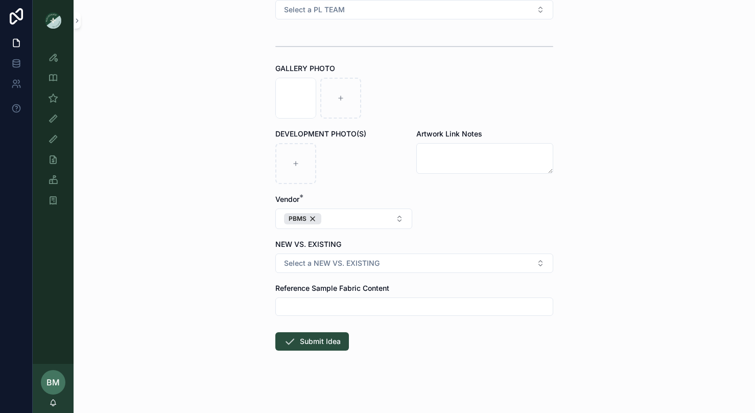
click at [307, 260] on span "Select a NEW VS. EXISTING" at bounding box center [331, 263] width 95 height 10
click at [386, 301] on div "NEW DEVELOPMENT" at bounding box center [384, 303] width 62 height 9
click at [333, 341] on button "Submit Idea" at bounding box center [312, 341] width 74 height 18
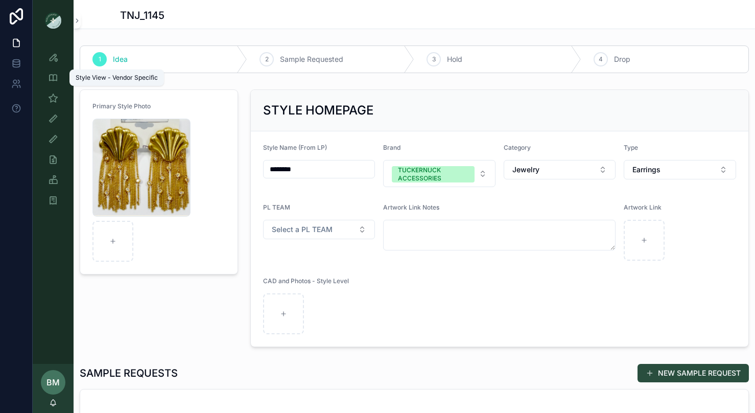
click at [50, 77] on icon "scrollable content" at bounding box center [53, 78] width 10 height 10
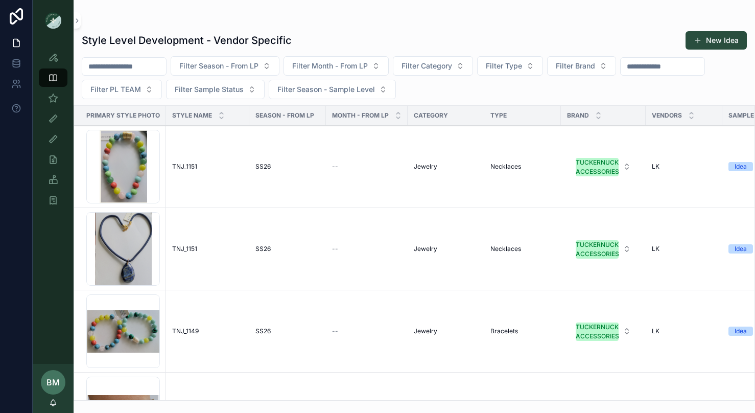
click at [726, 44] on button "New Idea" at bounding box center [715, 40] width 61 height 18
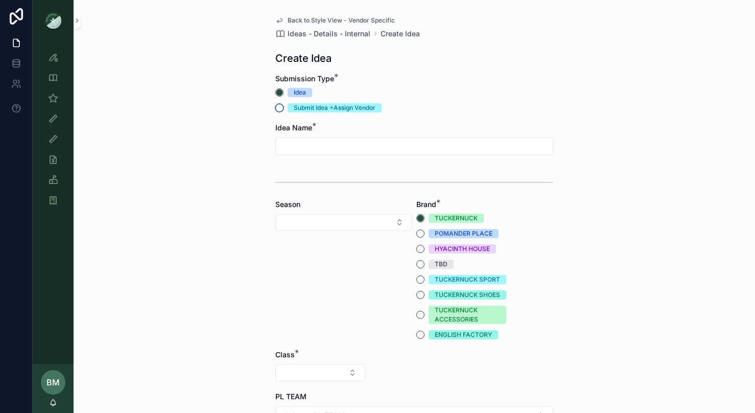
click at [282, 110] on button "Submit Idea +Assign Vendor" at bounding box center [279, 108] width 8 height 8
click at [296, 137] on div "scrollable content" at bounding box center [414, 146] width 278 height 18
click at [295, 142] on input "scrollable content" at bounding box center [414, 146] width 277 height 14
type input "********"
click at [321, 221] on button "Select Button" at bounding box center [343, 221] width 137 height 17
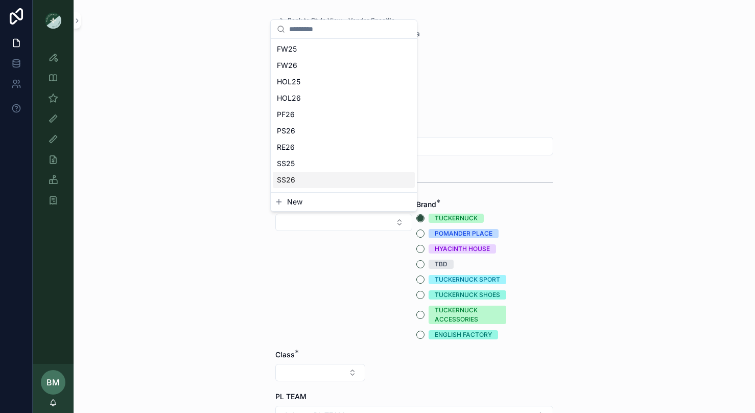
drag, startPoint x: 305, startPoint y: 181, endPoint x: 328, endPoint y: 197, distance: 27.9
click at [305, 181] on div "SS26" at bounding box center [344, 180] width 142 height 16
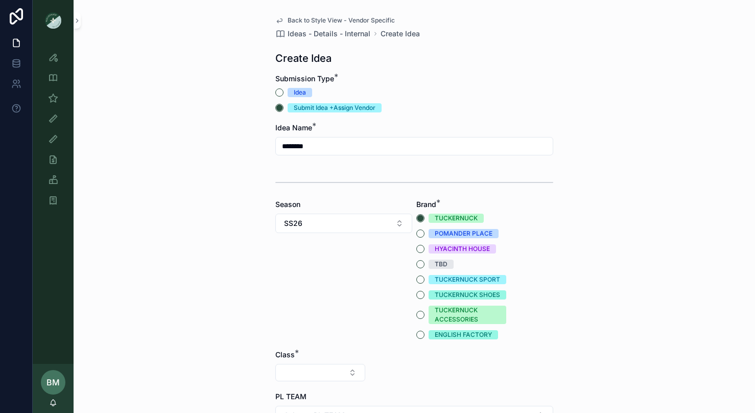
drag, startPoint x: 417, startPoint y: 311, endPoint x: 425, endPoint y: 321, distance: 13.0
click at [417, 311] on div "TUCKERNUCK ACCESSORIES" at bounding box center [461, 314] width 90 height 18
drag, startPoint x: 421, startPoint y: 317, endPoint x: 436, endPoint y: 339, distance: 26.6
click at [421, 317] on button "TUCKERNUCK ACCESSORIES" at bounding box center [420, 314] width 8 height 8
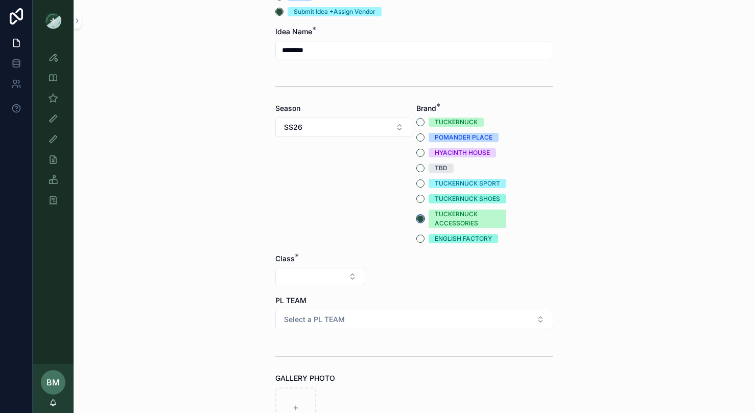
scroll to position [113, 0]
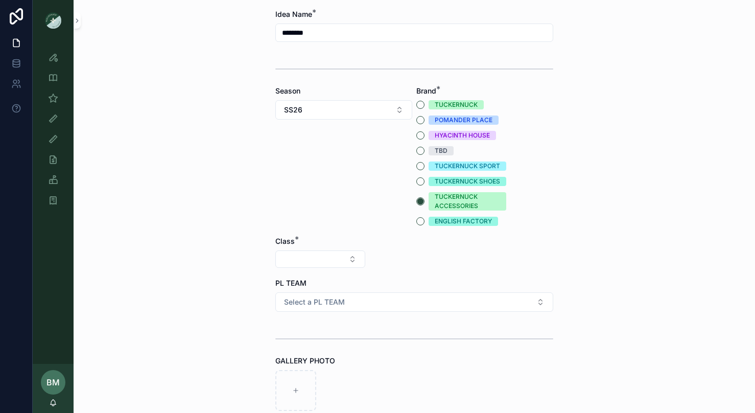
click at [293, 249] on div "Class *" at bounding box center [320, 252] width 90 height 32
click at [289, 257] on button "Select Button" at bounding box center [320, 258] width 90 height 17
click at [284, 298] on span "Accessories" at bounding box center [273, 299] width 40 height 10
click at [380, 261] on button "Select Button" at bounding box center [414, 258] width 90 height 17
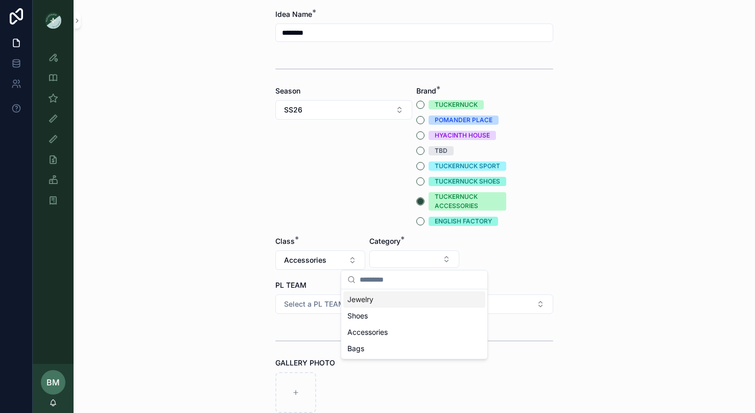
drag, startPoint x: 373, startPoint y: 300, endPoint x: 493, endPoint y: 270, distance: 123.7
click at [374, 300] on div "Jewelry" at bounding box center [414, 299] width 142 height 16
click at [494, 258] on button "Select Button" at bounding box center [508, 258] width 90 height 17
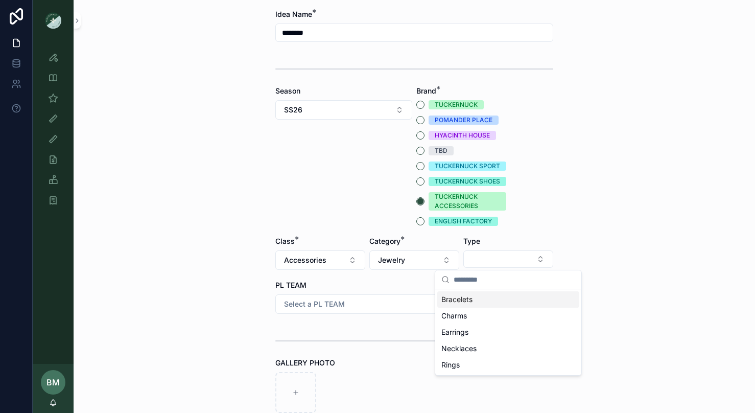
click at [457, 302] on span "Bracelets" at bounding box center [456, 299] width 31 height 10
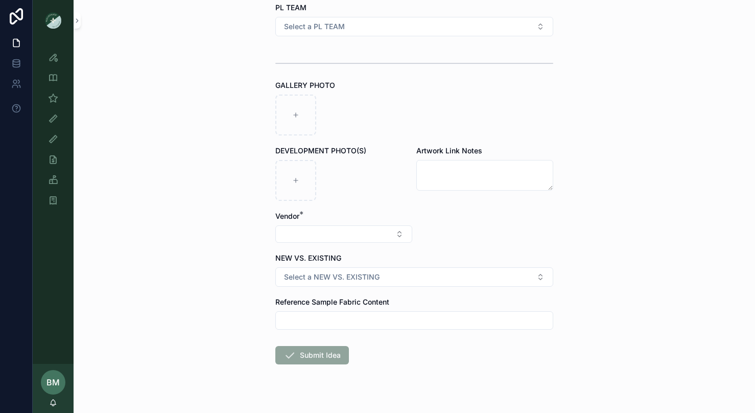
scroll to position [408, 0]
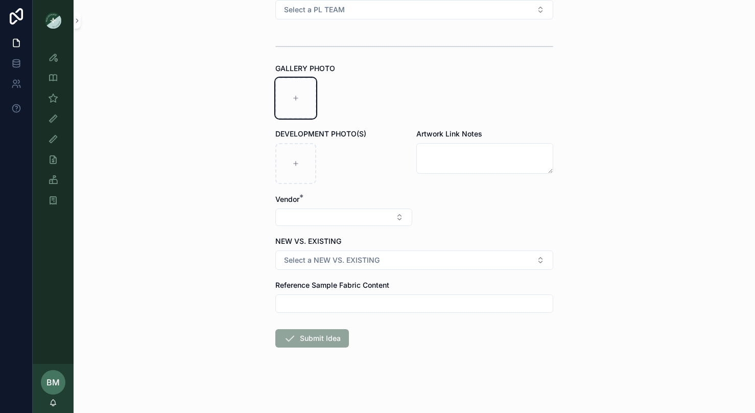
click at [294, 108] on div "scrollable content" at bounding box center [295, 98] width 41 height 41
type input "**********"
click at [289, 214] on button "Select Button" at bounding box center [343, 216] width 137 height 17
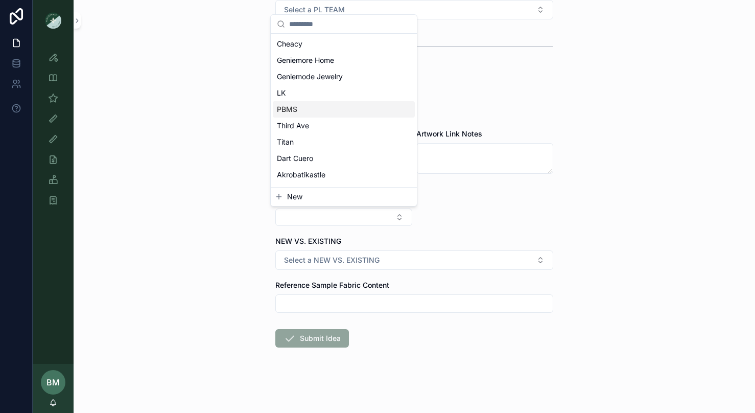
click at [281, 108] on span "PBMS" at bounding box center [287, 109] width 20 height 10
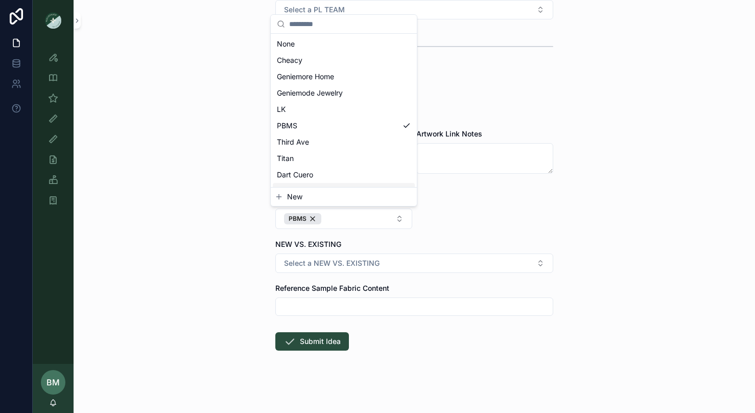
click at [328, 265] on div "Style View Style View - Vendor Specific Sample (MPN) View Fit View Sample Coord…" at bounding box center [394, 206] width 722 height 413
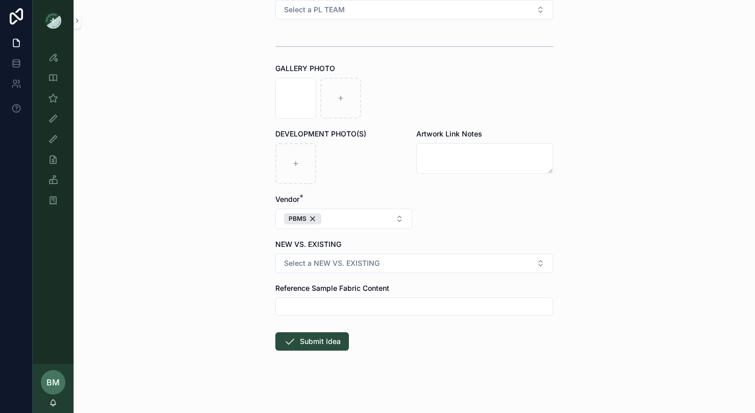
click at [317, 263] on span "Select a NEW VS. EXISTING" at bounding box center [331, 263] width 95 height 10
click at [377, 306] on div "NEW DEVELOPMENT" at bounding box center [384, 303] width 62 height 9
drag, startPoint x: 318, startPoint y: 346, endPoint x: 306, endPoint y: 333, distance: 17.3
click at [318, 346] on button "Submit Idea" at bounding box center [312, 341] width 74 height 18
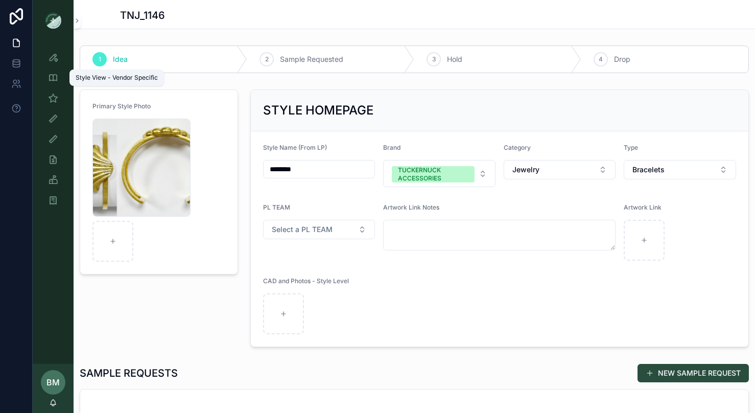
click at [54, 78] on icon "scrollable content" at bounding box center [53, 78] width 10 height 10
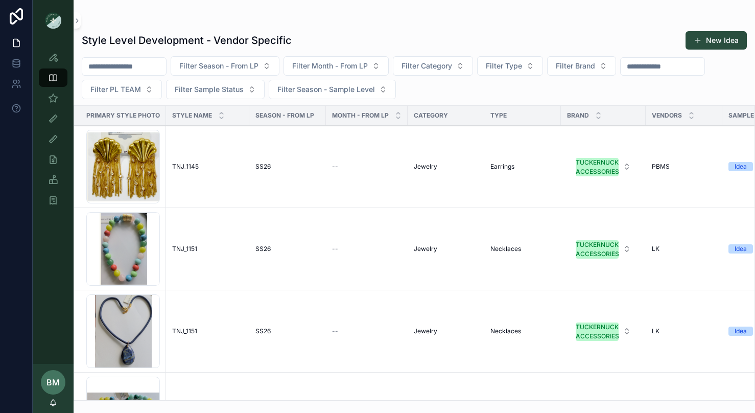
click at [709, 38] on button "New Idea" at bounding box center [715, 40] width 61 height 18
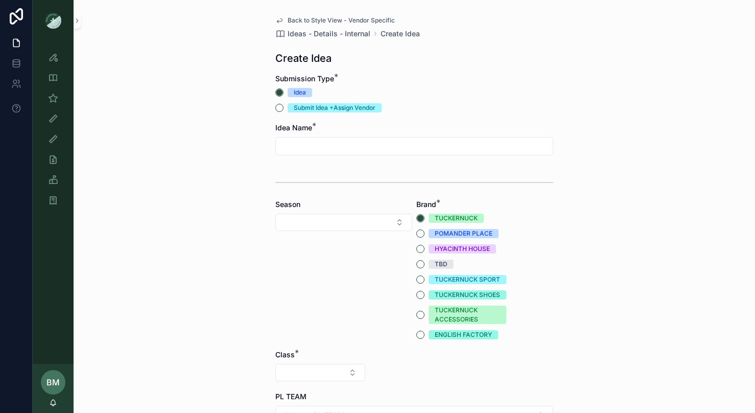
drag, startPoint x: 289, startPoint y: 109, endPoint x: 288, endPoint y: 117, distance: 8.7
click at [288, 110] on span "Submit Idea +Assign Vendor" at bounding box center [335, 107] width 94 height 9
click at [283, 110] on button "Submit Idea +Assign Vendor" at bounding box center [279, 108] width 8 height 8
click at [310, 150] on input "scrollable content" at bounding box center [414, 146] width 277 height 14
type input "********"
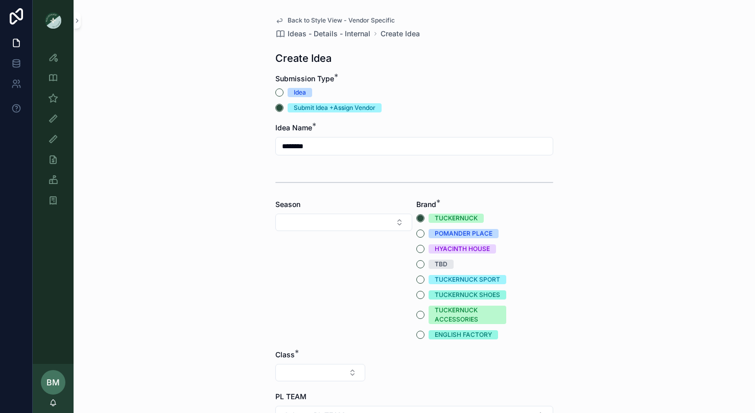
click at [317, 223] on button "Select Button" at bounding box center [343, 221] width 137 height 17
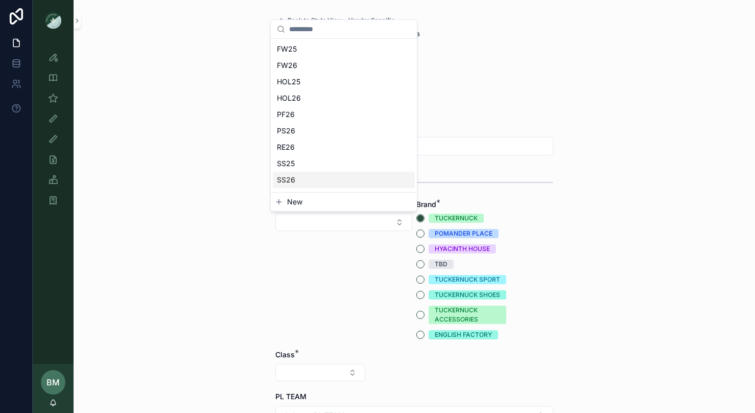
drag, startPoint x: 300, startPoint y: 175, endPoint x: 410, endPoint y: 247, distance: 131.2
click at [302, 176] on div "SS26" at bounding box center [344, 180] width 142 height 16
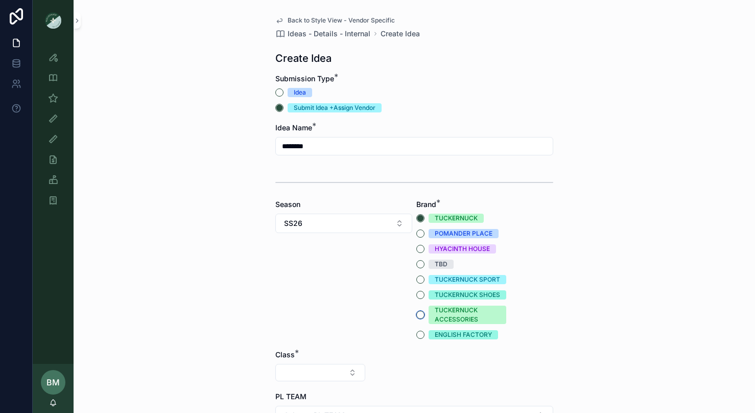
click at [420, 315] on button "TUCKERNUCK ACCESSORIES" at bounding box center [420, 314] width 8 height 8
click at [310, 379] on button "Select Button" at bounding box center [320, 372] width 90 height 17
drag, startPoint x: 273, startPoint y: 302, endPoint x: 288, endPoint y: 312, distance: 17.7
click at [273, 302] on span "Accessories" at bounding box center [273, 302] width 40 height 10
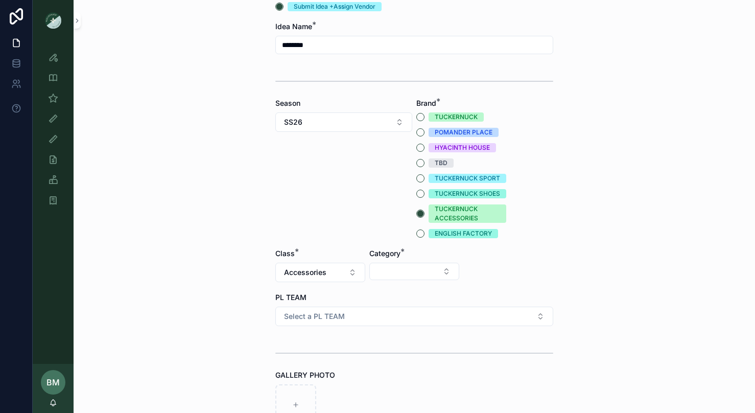
drag, startPoint x: 410, startPoint y: 261, endPoint x: 400, endPoint y: 282, distance: 23.1
click at [410, 261] on div "Category *" at bounding box center [414, 265] width 90 height 34
drag, startPoint x: 399, startPoint y: 283, endPoint x: 404, endPoint y: 278, distance: 6.9
click at [399, 283] on form "Submission Type * Idea Submit Idea +Assign Vendor Idea Name * ******** Season S…" at bounding box center [414, 345] width 278 height 747
click at [404, 275] on button "Select Button" at bounding box center [414, 270] width 90 height 17
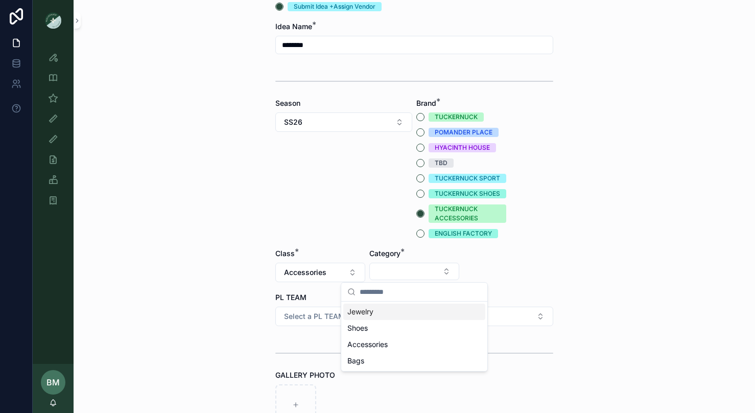
click at [364, 310] on span "Jewelry" at bounding box center [360, 311] width 26 height 10
click at [511, 273] on button "Select Button" at bounding box center [508, 270] width 90 height 17
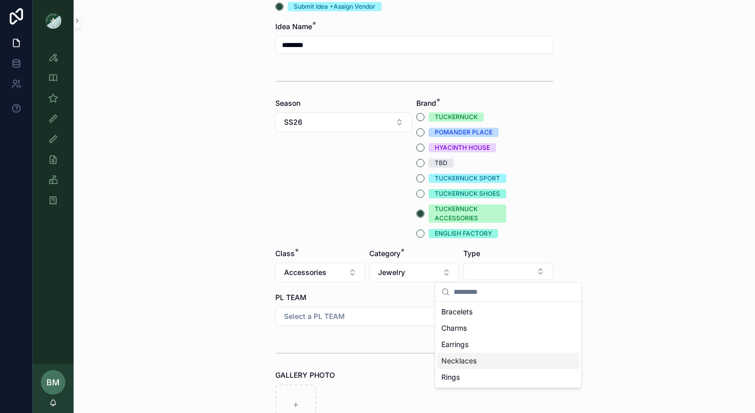
click at [464, 361] on span "Necklaces" at bounding box center [458, 360] width 35 height 10
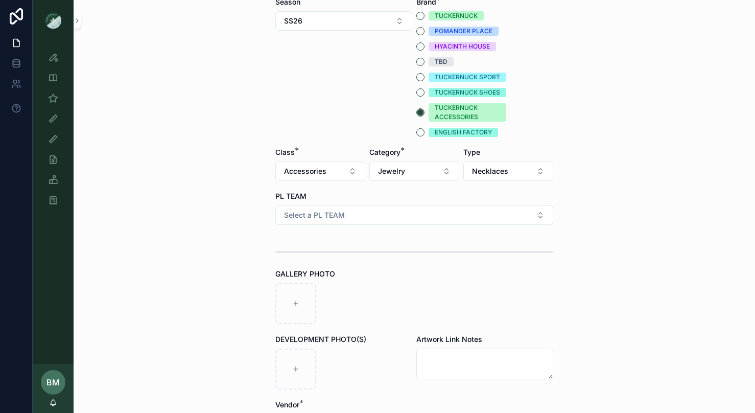
scroll to position [217, 0]
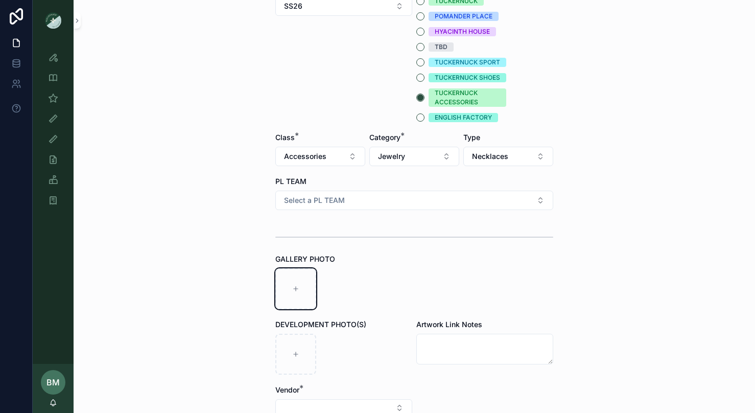
click at [316, 276] on div "scrollable content" at bounding box center [295, 288] width 41 height 41
type input "**********"
click at [403, 267] on div "GALLERY PHOTO Screenshot [DATE] 12.33.56 PM .png" at bounding box center [414, 281] width 278 height 55
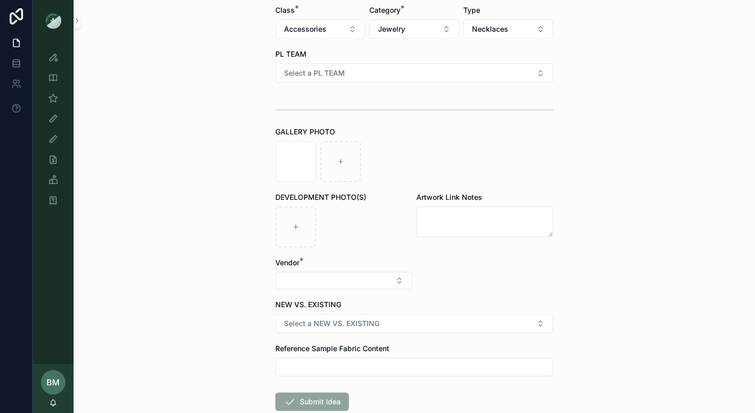
click at [308, 291] on form "Submission Type * Idea Submit Idea +Assign Vendor Idea Name * ******** Season S…" at bounding box center [414, 102] width 278 height 747
click at [314, 280] on button "Select Button" at bounding box center [343, 280] width 137 height 17
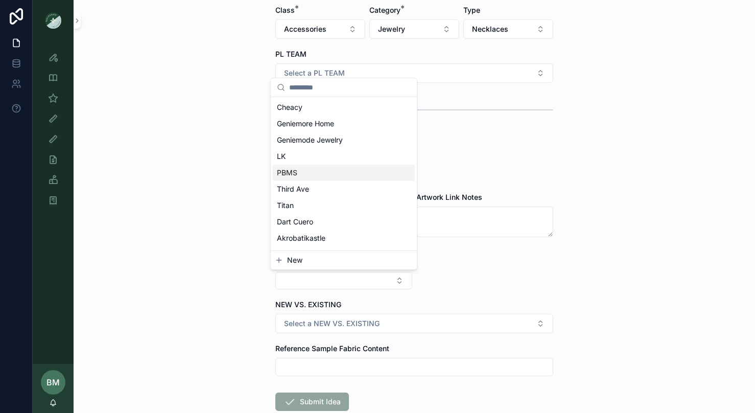
click at [288, 167] on span "PBMS" at bounding box center [287, 172] width 20 height 10
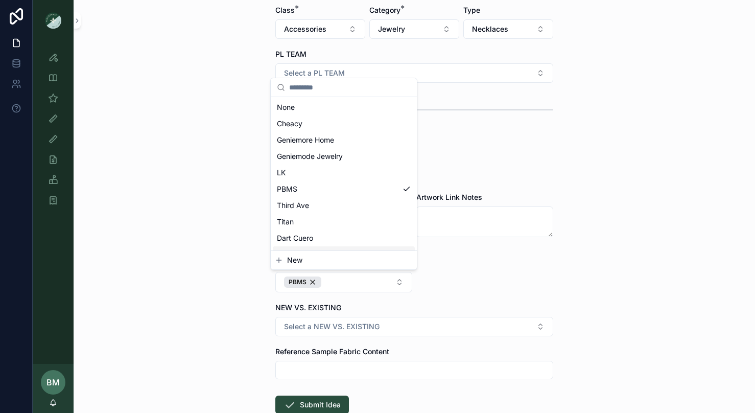
click at [324, 329] on div "Style View Style View - Vendor Specific Sample (MPN) View Fit View Sample Coord…" at bounding box center [394, 206] width 722 height 413
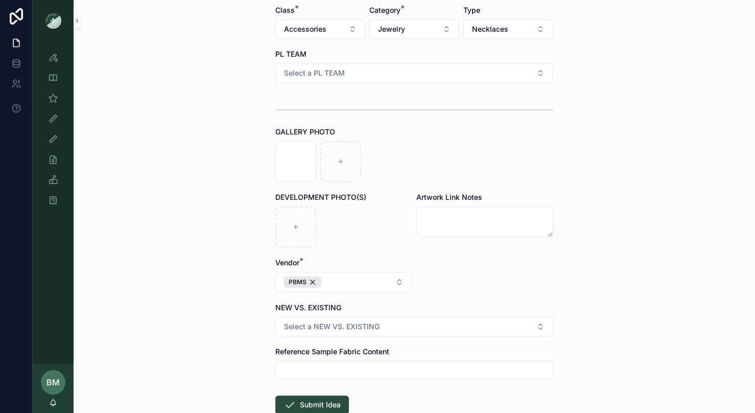
click at [311, 324] on span "Select a NEW VS. EXISTING" at bounding box center [331, 326] width 95 height 10
drag, startPoint x: 368, startPoint y: 369, endPoint x: 280, endPoint y: 402, distance: 93.7
click at [368, 369] on div "NEW DEVELOPMENT" at bounding box center [384, 367] width 62 height 9
click at [299, 406] on button "Submit Idea" at bounding box center [312, 404] width 74 height 18
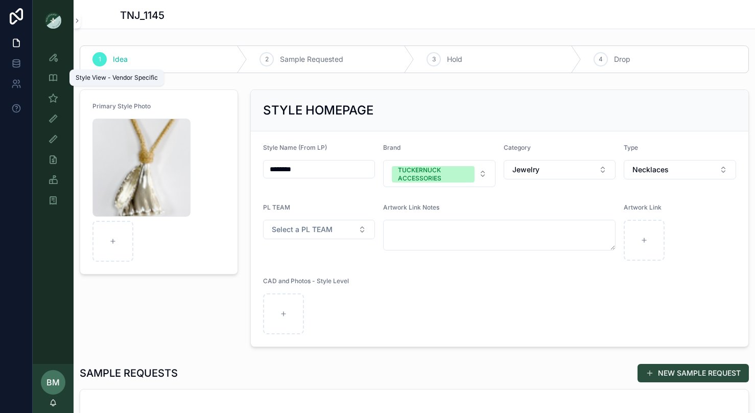
click at [53, 77] on icon "scrollable content" at bounding box center [53, 78] width 10 height 10
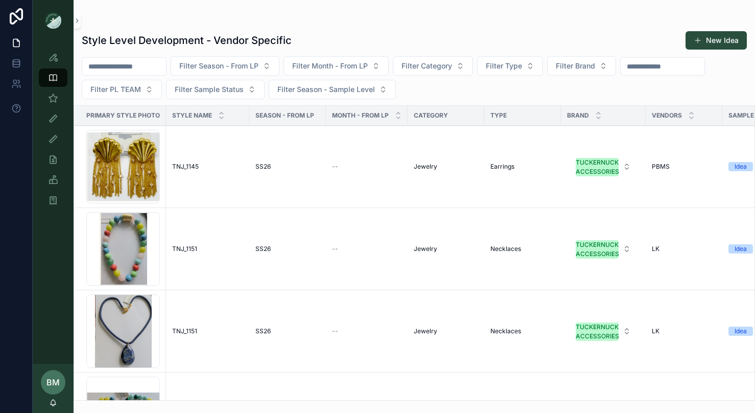
click at [702, 36] on button "New Idea" at bounding box center [715, 40] width 61 height 18
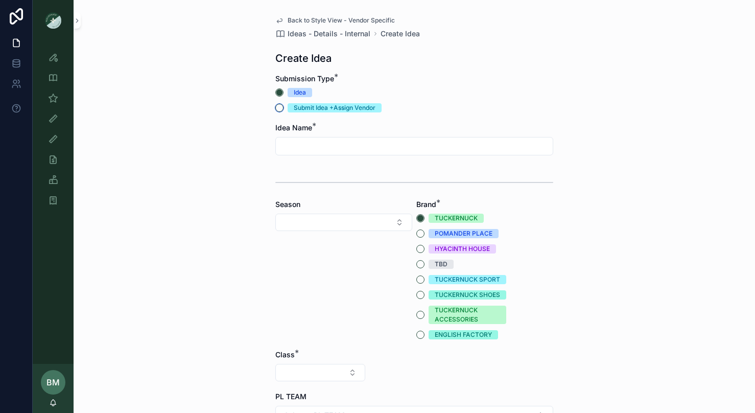
click at [278, 107] on button "Submit Idea +Assign Vendor" at bounding box center [279, 108] width 8 height 8
click at [312, 141] on input "scrollable content" at bounding box center [414, 146] width 277 height 14
type input "********"
click at [331, 220] on button "Select Button" at bounding box center [343, 221] width 137 height 17
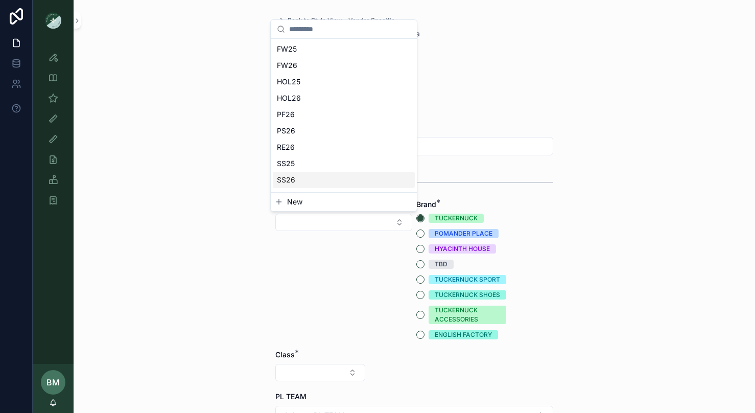
drag, startPoint x: 304, startPoint y: 178, endPoint x: 433, endPoint y: 270, distance: 157.7
click at [304, 178] on div "SS26" at bounding box center [344, 180] width 142 height 16
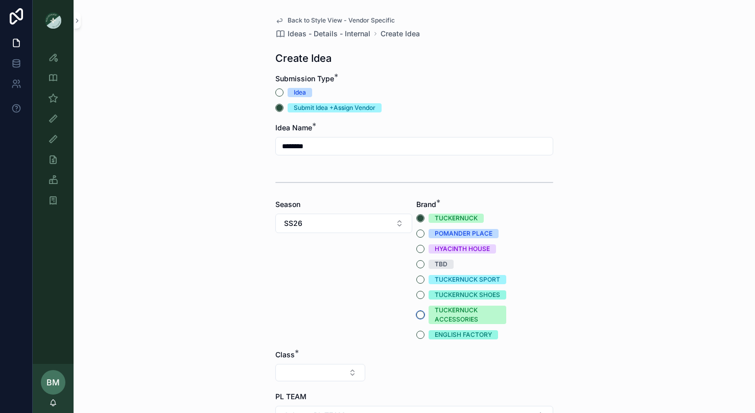
drag, startPoint x: 423, startPoint y: 313, endPoint x: 424, endPoint y: 318, distance: 5.2
click at [423, 313] on button "TUCKERNUCK ACCESSORIES" at bounding box center [420, 314] width 8 height 8
click at [324, 375] on button "Select Button" at bounding box center [320, 372] width 90 height 17
click at [255, 303] on span "Accessories" at bounding box center [273, 302] width 40 height 10
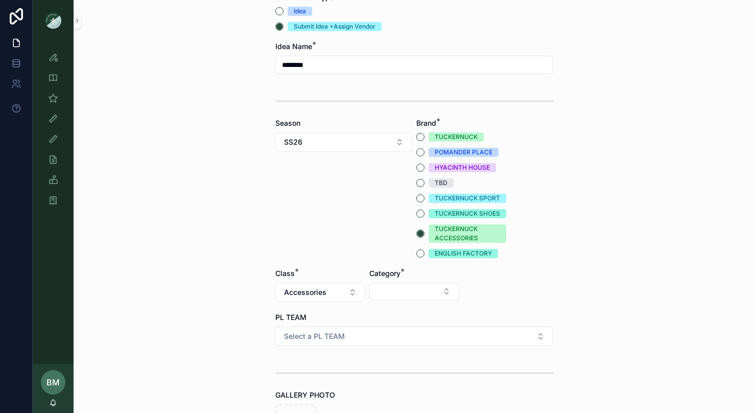
scroll to position [85, 0]
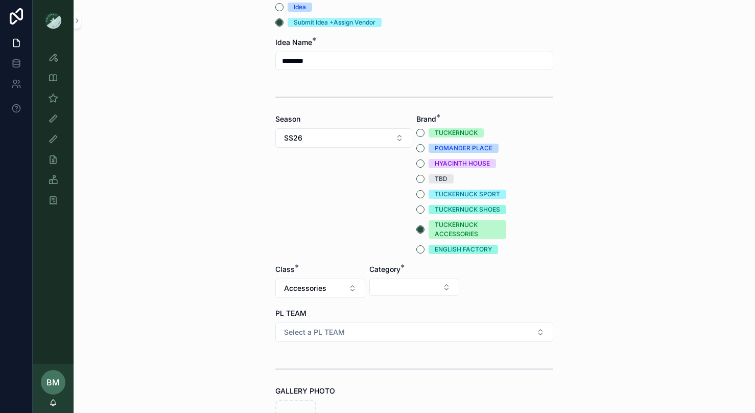
click at [402, 288] on button "Select Button" at bounding box center [414, 286] width 90 height 17
click at [373, 329] on span "Jewelry" at bounding box center [360, 327] width 26 height 10
click at [491, 290] on button "Select Button" at bounding box center [508, 286] width 90 height 17
click at [474, 377] on span "Necklaces" at bounding box center [458, 376] width 35 height 10
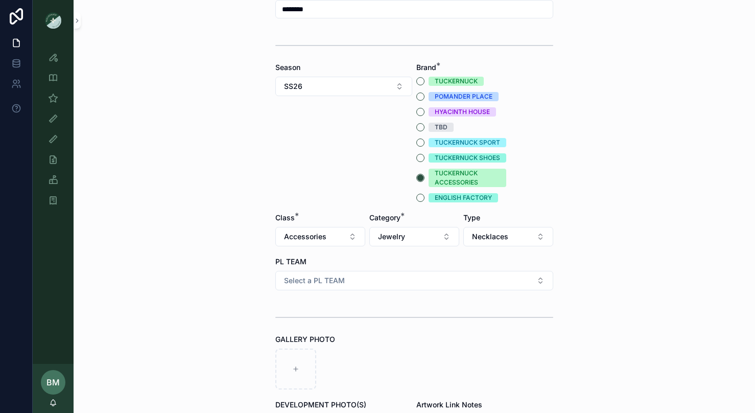
scroll to position [130, 0]
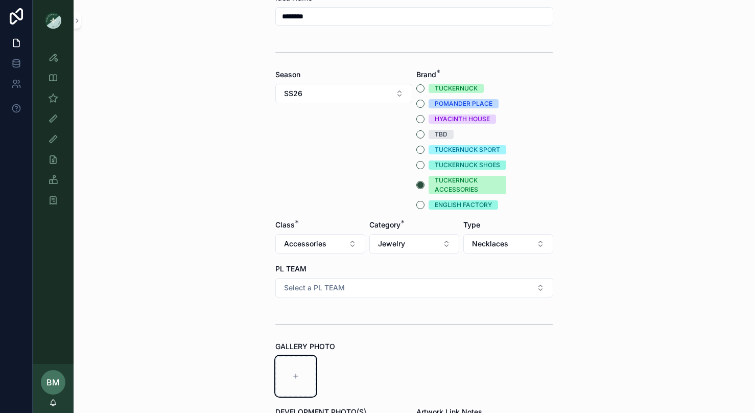
click at [294, 381] on div "scrollable content" at bounding box center [295, 375] width 41 height 41
type input "**********"
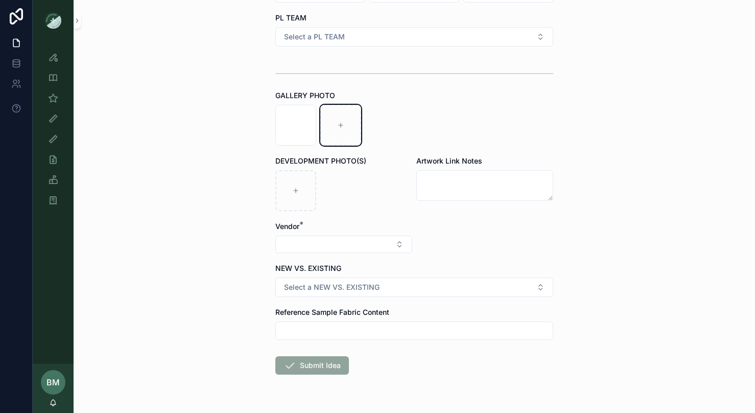
scroll to position [386, 0]
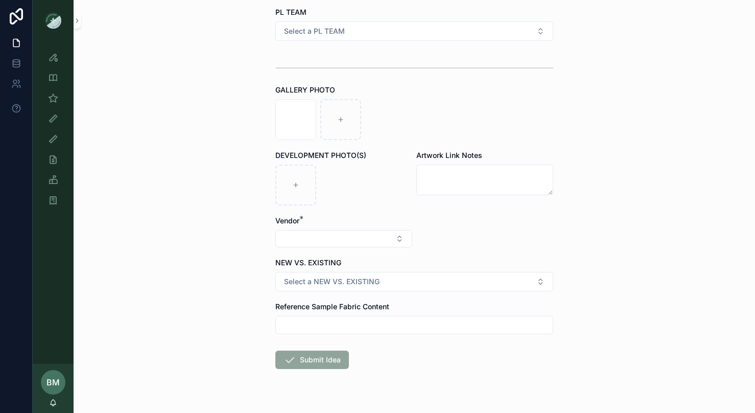
click at [325, 242] on button "Select Button" at bounding box center [343, 238] width 137 height 17
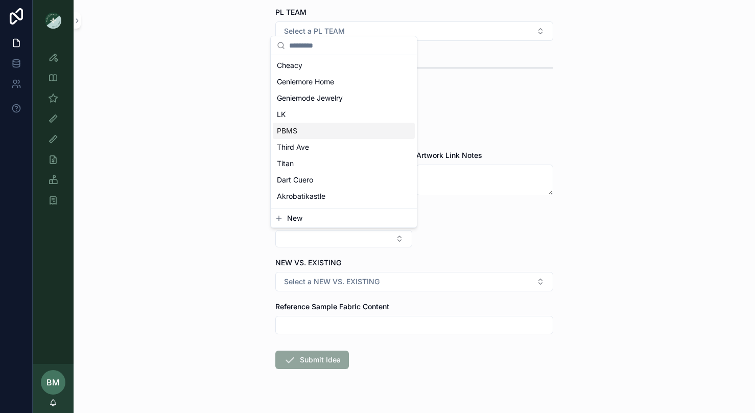
click at [304, 127] on div "PBMS" at bounding box center [344, 131] width 142 height 16
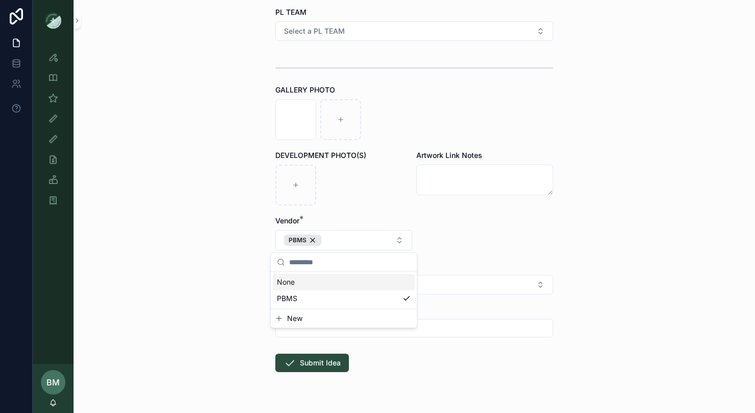
click at [321, 284] on div "Style View Style View - Vendor Specific Sample (MPN) View Fit View Sample Coord…" at bounding box center [394, 206] width 722 height 413
click at [297, 283] on span "Select a NEW VS. EXISTING" at bounding box center [331, 284] width 95 height 10
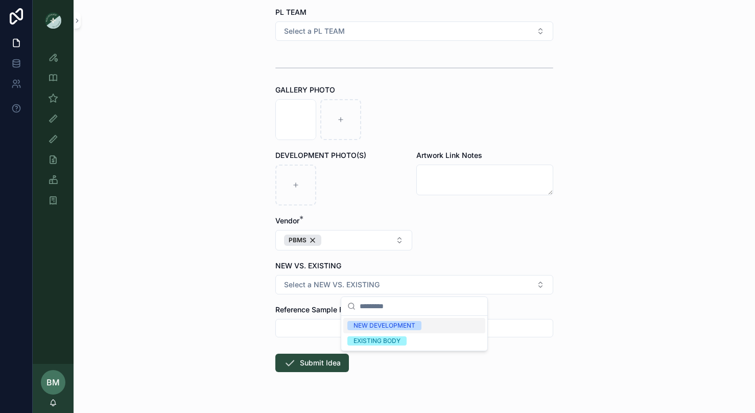
click at [400, 330] on div "NEW DEVELOPMENT" at bounding box center [414, 325] width 142 height 15
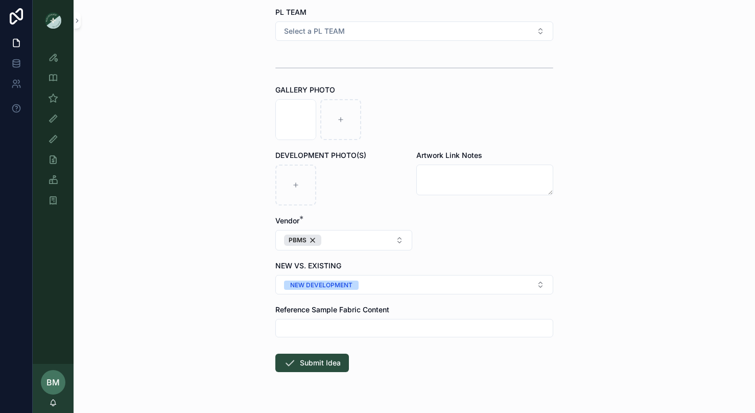
click at [337, 358] on button "Submit Idea" at bounding box center [312, 362] width 74 height 18
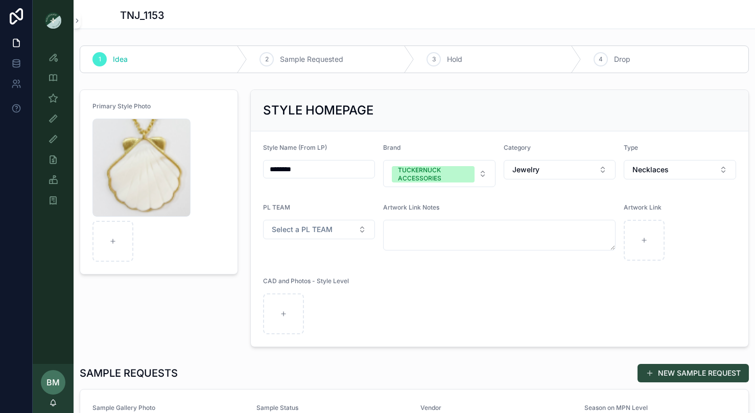
click at [341, 198] on form "Style Name (From LP) ******** Brand TUCKERNUCK ACCESSORIES Category Jewelry Typ…" at bounding box center [500, 238] width 498 height 215
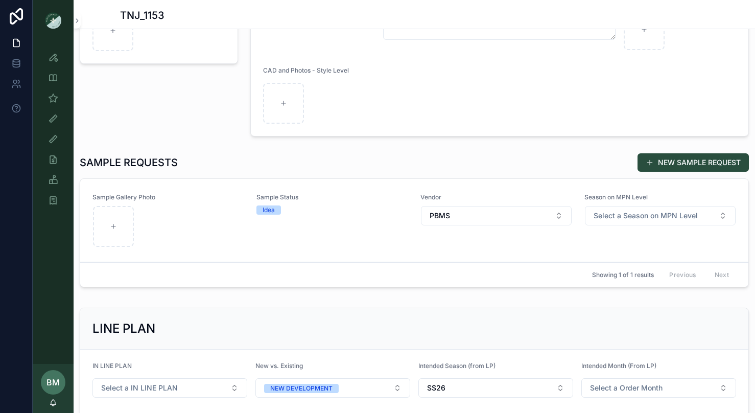
scroll to position [214, 0]
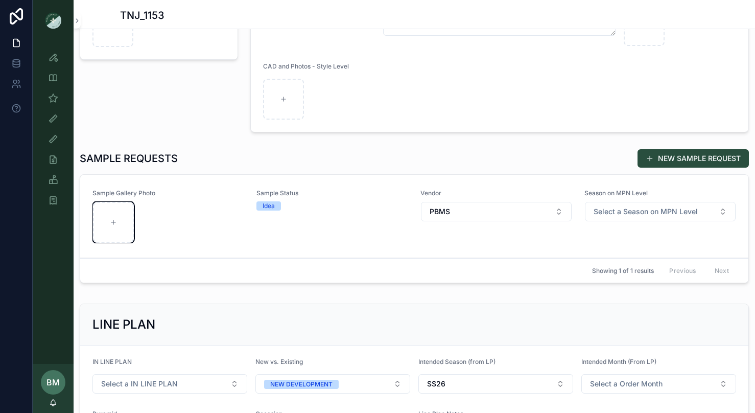
click at [122, 221] on div "scrollable content" at bounding box center [113, 222] width 41 height 41
type input "**********"
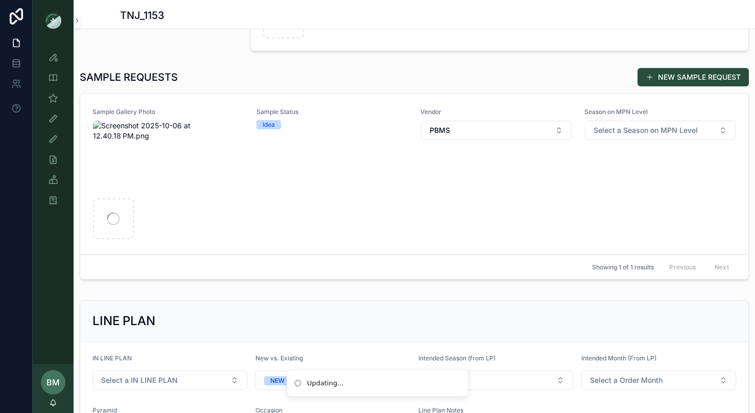
scroll to position [0, 0]
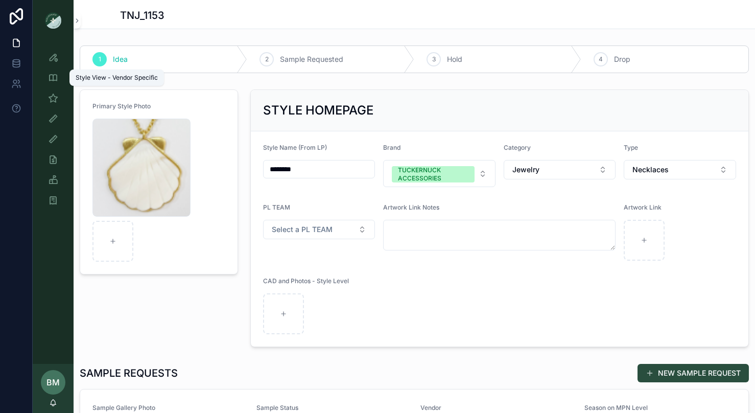
click at [56, 80] on icon "scrollable content" at bounding box center [53, 78] width 10 height 10
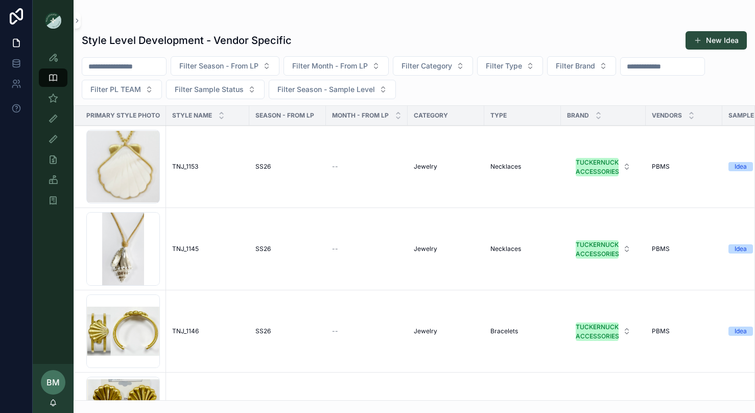
click at [720, 41] on button "New Idea" at bounding box center [715, 40] width 61 height 18
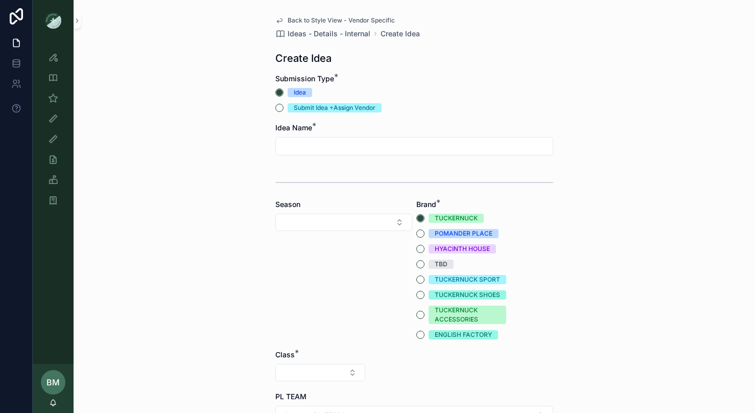
click at [316, 146] on input "scrollable content" at bounding box center [414, 146] width 277 height 14
drag, startPoint x: 290, startPoint y: 107, endPoint x: 283, endPoint y: 112, distance: 8.1
click at [290, 108] on span "Submit Idea +Assign Vendor" at bounding box center [335, 107] width 94 height 9
click at [283, 108] on button "Submit Idea +Assign Vendor" at bounding box center [279, 108] width 8 height 8
click at [284, 105] on div "Submit Idea +Assign Vendor" at bounding box center [414, 107] width 278 height 9
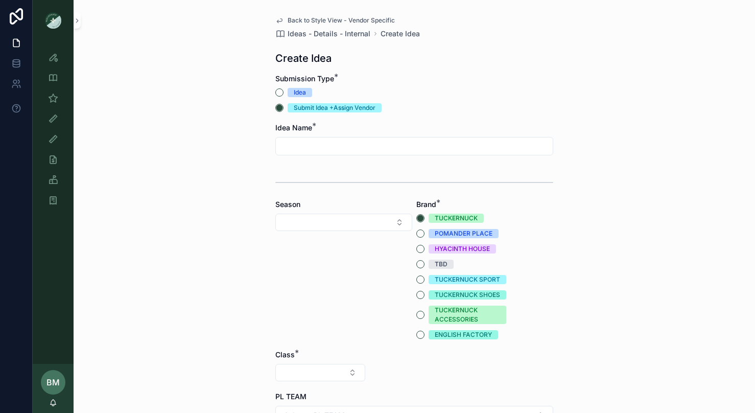
click at [291, 149] on input "scrollable content" at bounding box center [414, 146] width 277 height 14
type input "********"
click at [312, 219] on button "Select Button" at bounding box center [343, 221] width 137 height 17
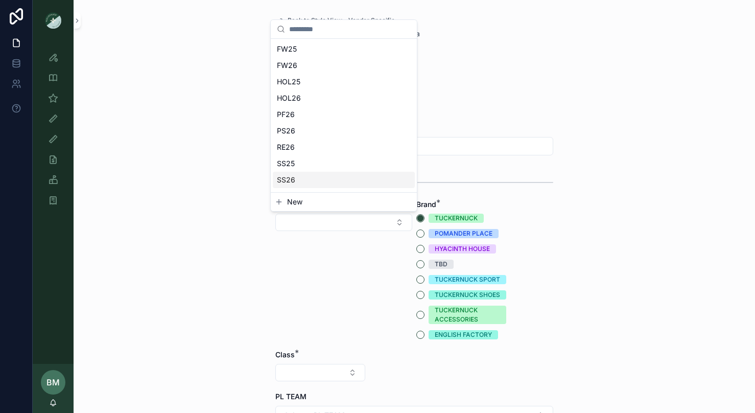
drag, startPoint x: 307, startPoint y: 178, endPoint x: 359, endPoint y: 220, distance: 67.2
click at [307, 178] on div "SS26" at bounding box center [344, 180] width 142 height 16
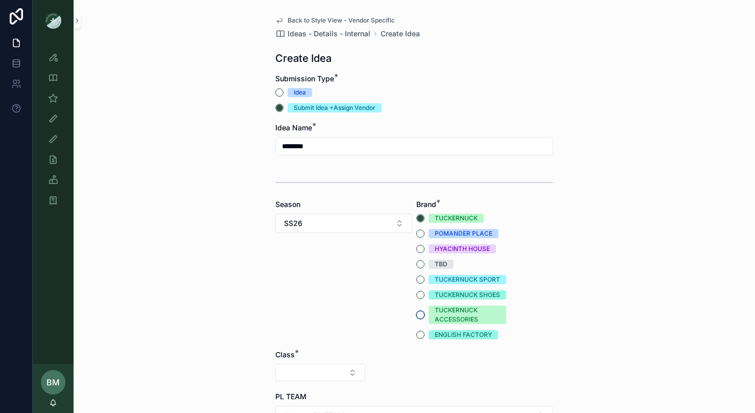
click at [423, 316] on button "TUCKERNUCK ACCESSORIES" at bounding box center [420, 314] width 8 height 8
click at [305, 373] on button "Select Button" at bounding box center [320, 372] width 90 height 17
click at [285, 300] on span "Accessories" at bounding box center [273, 302] width 40 height 10
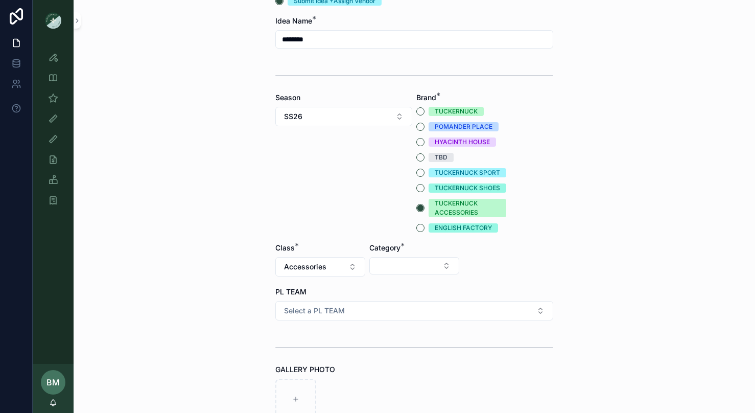
scroll to position [108, 0]
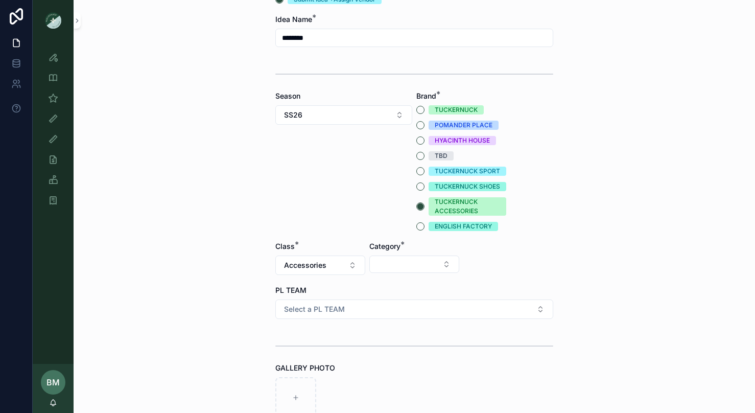
click at [389, 270] on button "Select Button" at bounding box center [414, 263] width 90 height 17
drag, startPoint x: 373, startPoint y: 302, endPoint x: 421, endPoint y: 294, distance: 48.7
click at [373, 302] on span "Jewelry" at bounding box center [360, 304] width 26 height 10
click at [506, 259] on button "Select Button" at bounding box center [508, 263] width 90 height 17
click at [456, 350] on span "Necklaces" at bounding box center [458, 353] width 35 height 10
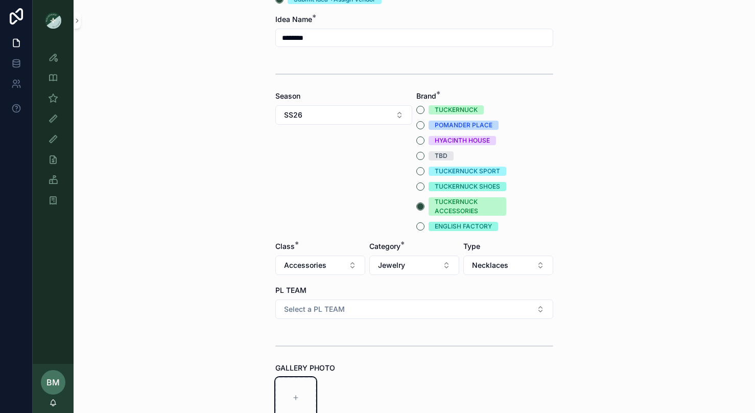
click at [296, 391] on div "scrollable content" at bounding box center [295, 397] width 41 height 41
type input "**********"
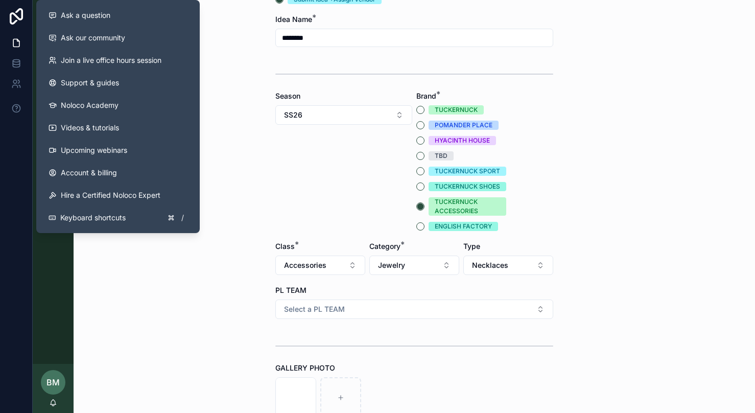
click at [285, 139] on div "Season SS26" at bounding box center [343, 161] width 137 height 140
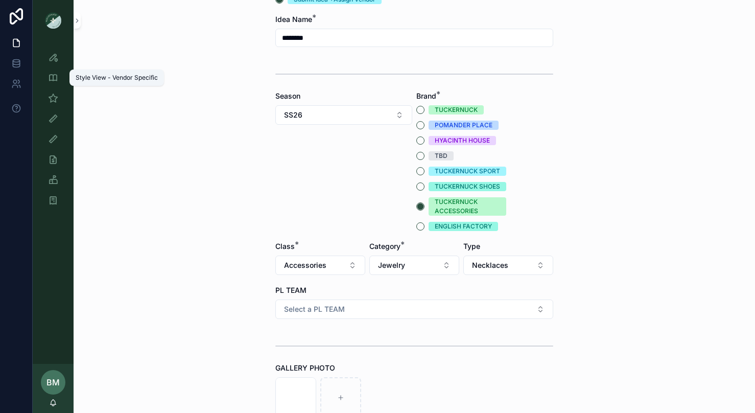
click at [55, 76] on icon "scrollable content" at bounding box center [53, 78] width 10 height 10
